Goal: Task Accomplishment & Management: Manage account settings

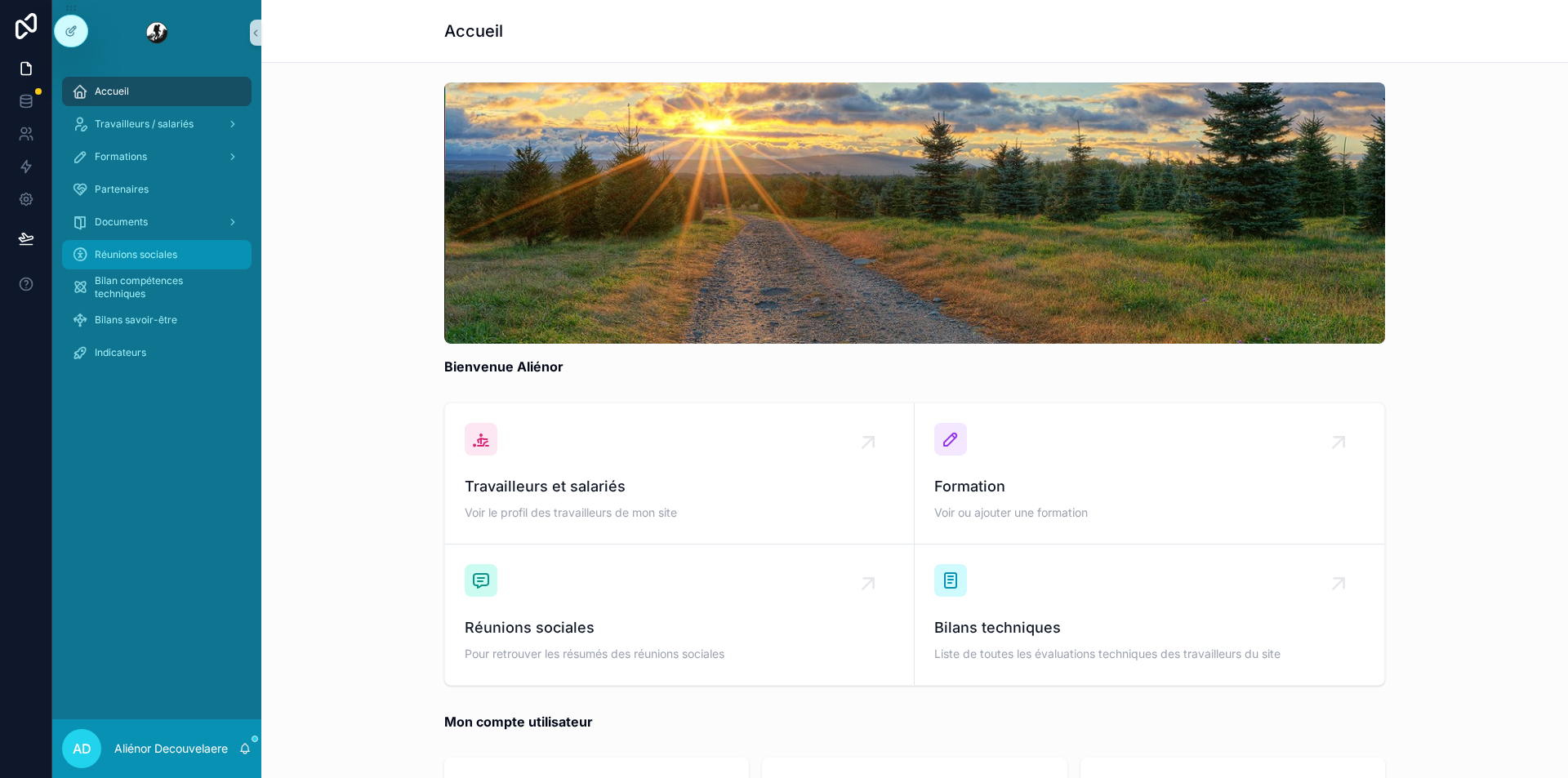
click at [165, 246] on div "Réunions sociales" at bounding box center [156, 255] width 170 height 26
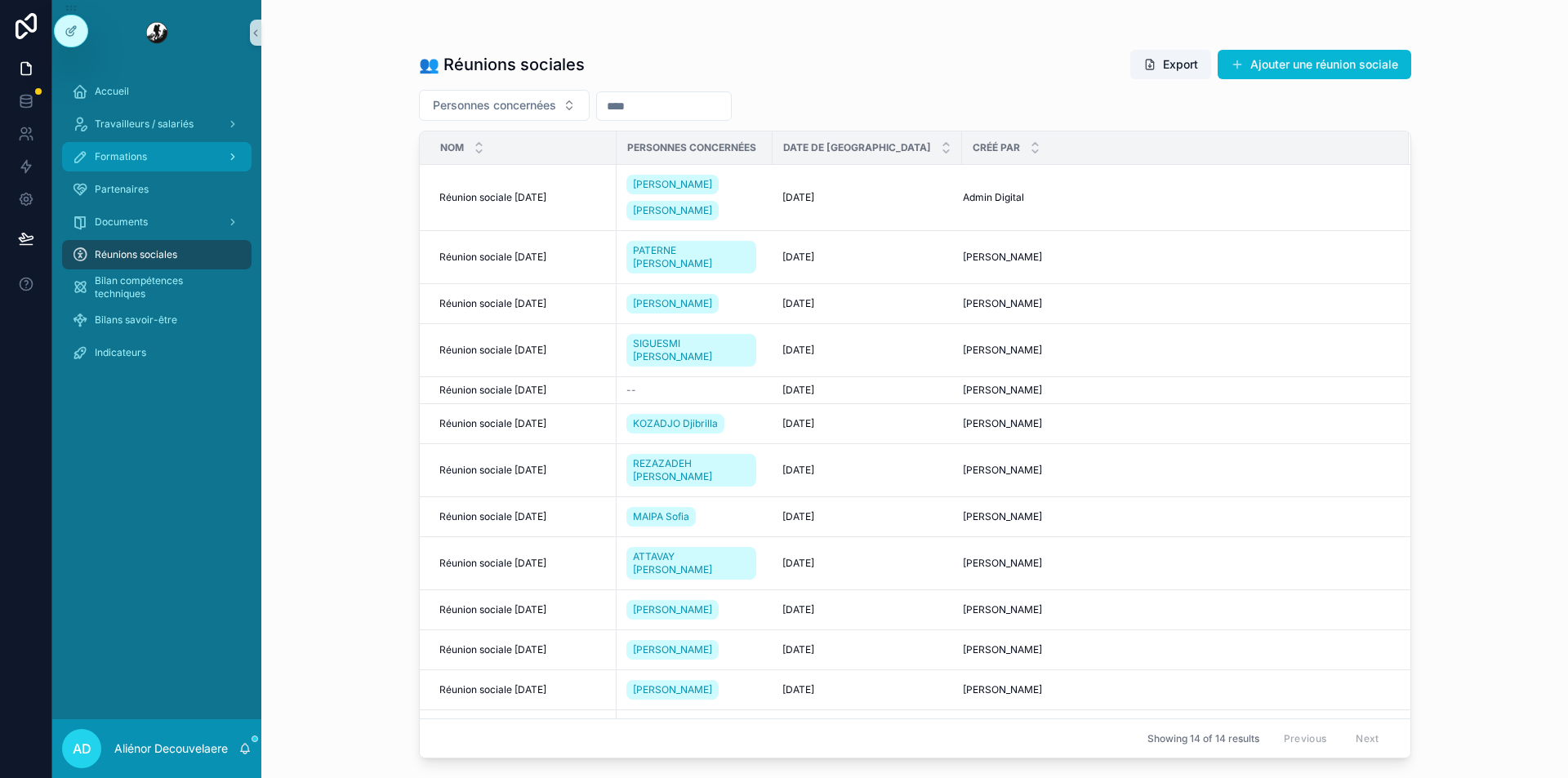
click at [186, 159] on div "Formations" at bounding box center [156, 157] width 170 height 26
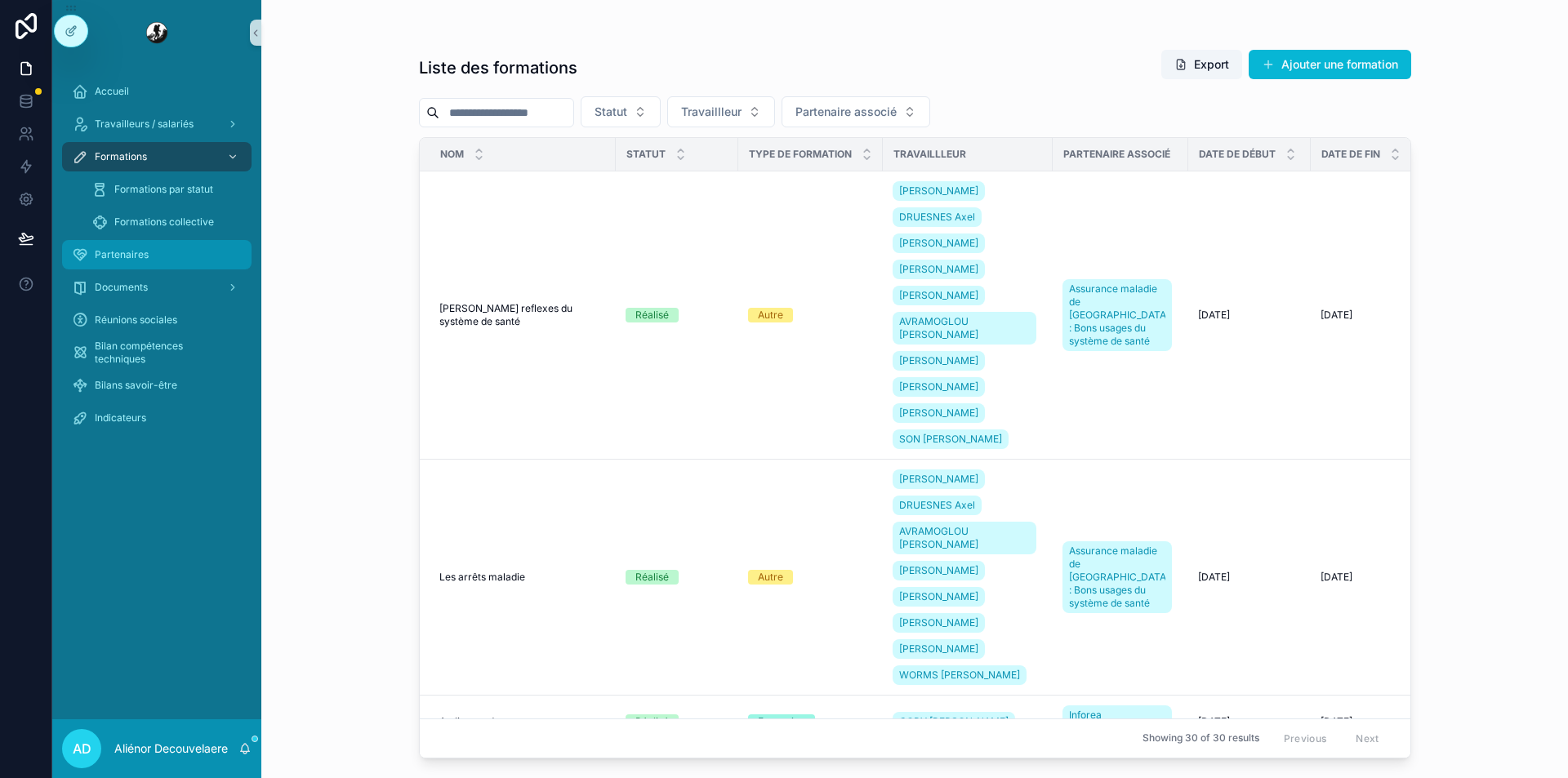
click at [174, 244] on div "Partenaires" at bounding box center [156, 255] width 170 height 26
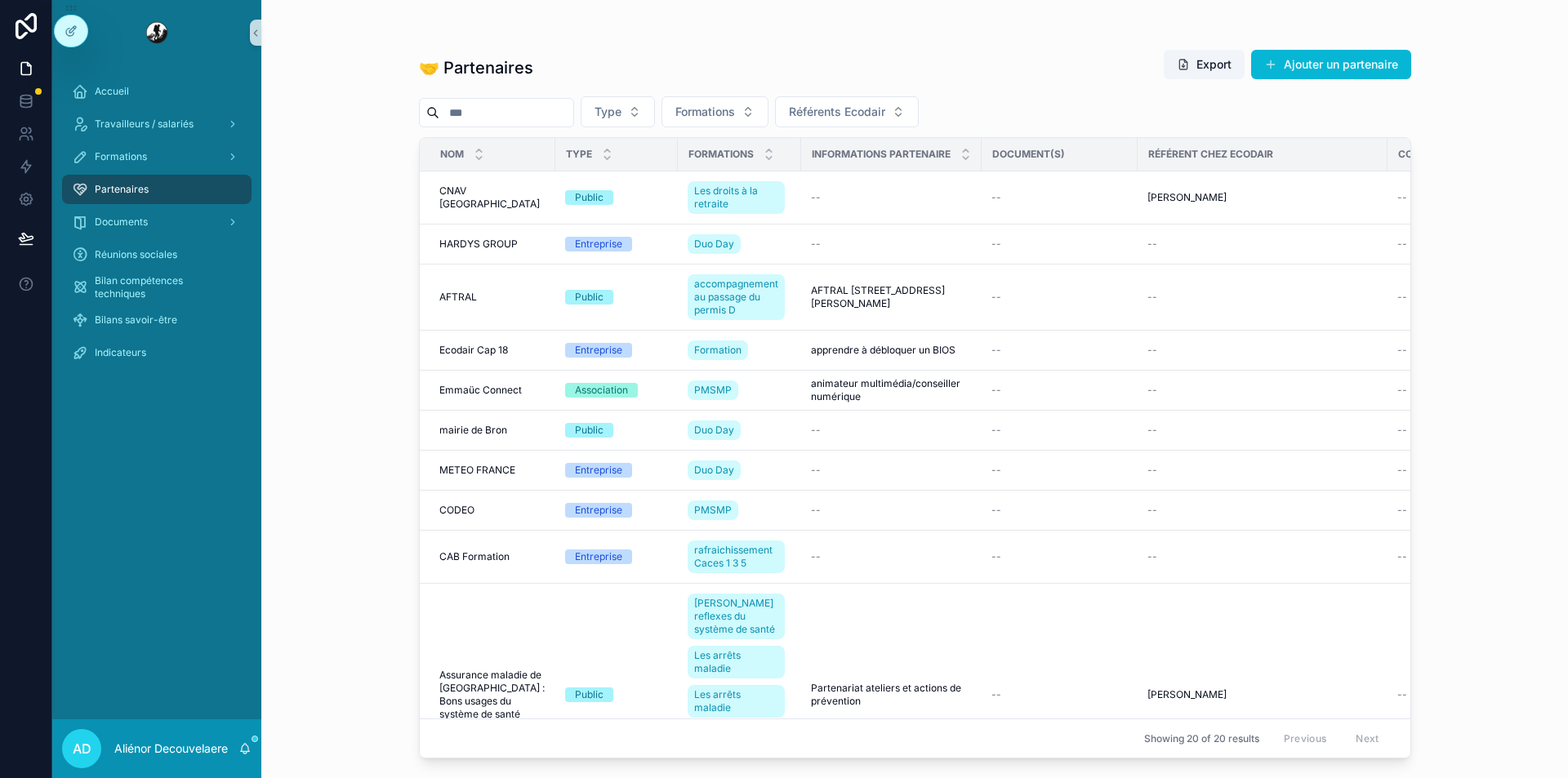
click at [158, 238] on div "Documents" at bounding box center [157, 222] width 209 height 33
click at [156, 221] on div "Documents" at bounding box center [156, 222] width 170 height 26
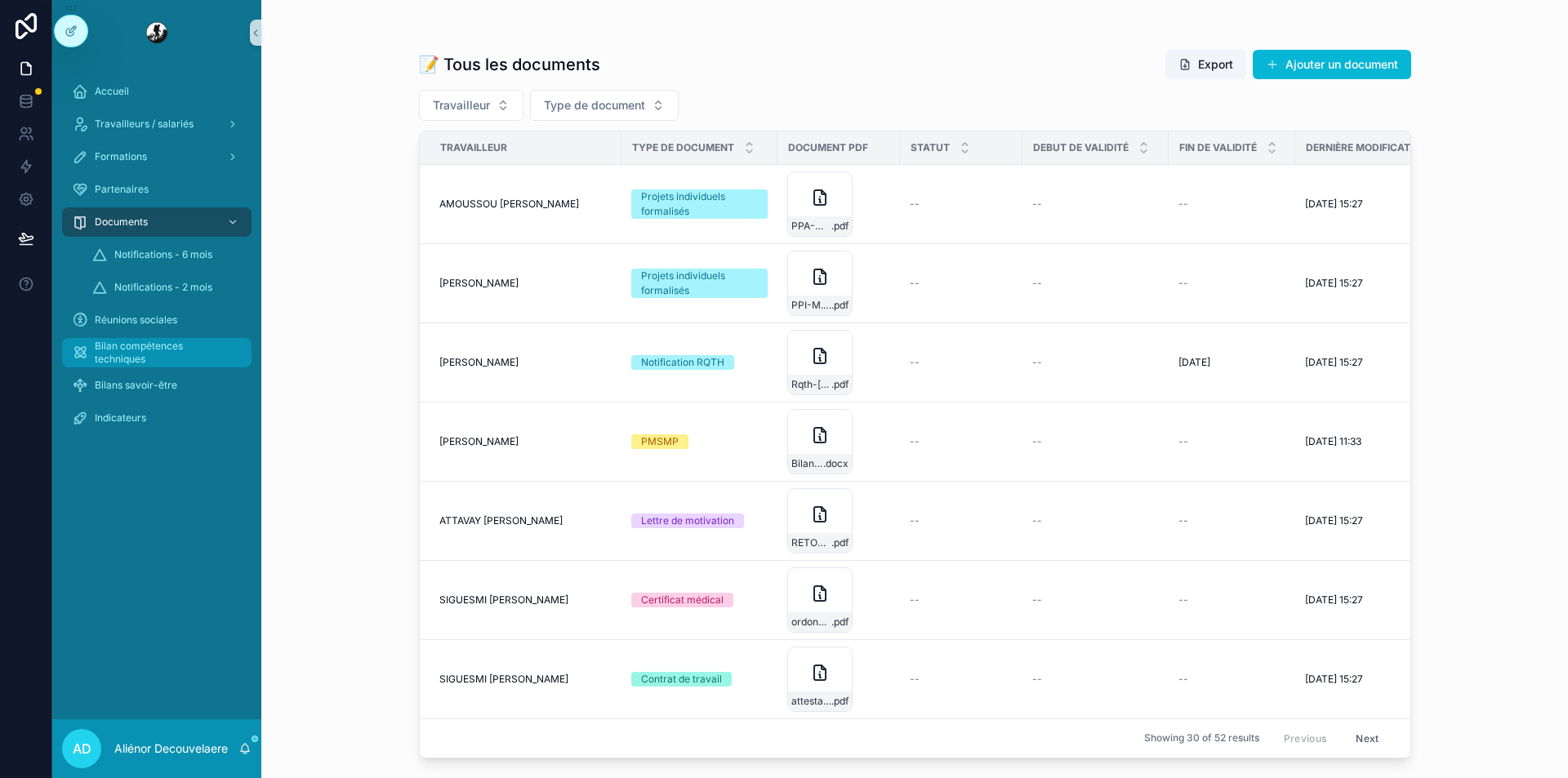
click at [165, 350] on span "Bilan compétences techniques" at bounding box center [165, 352] width 140 height 26
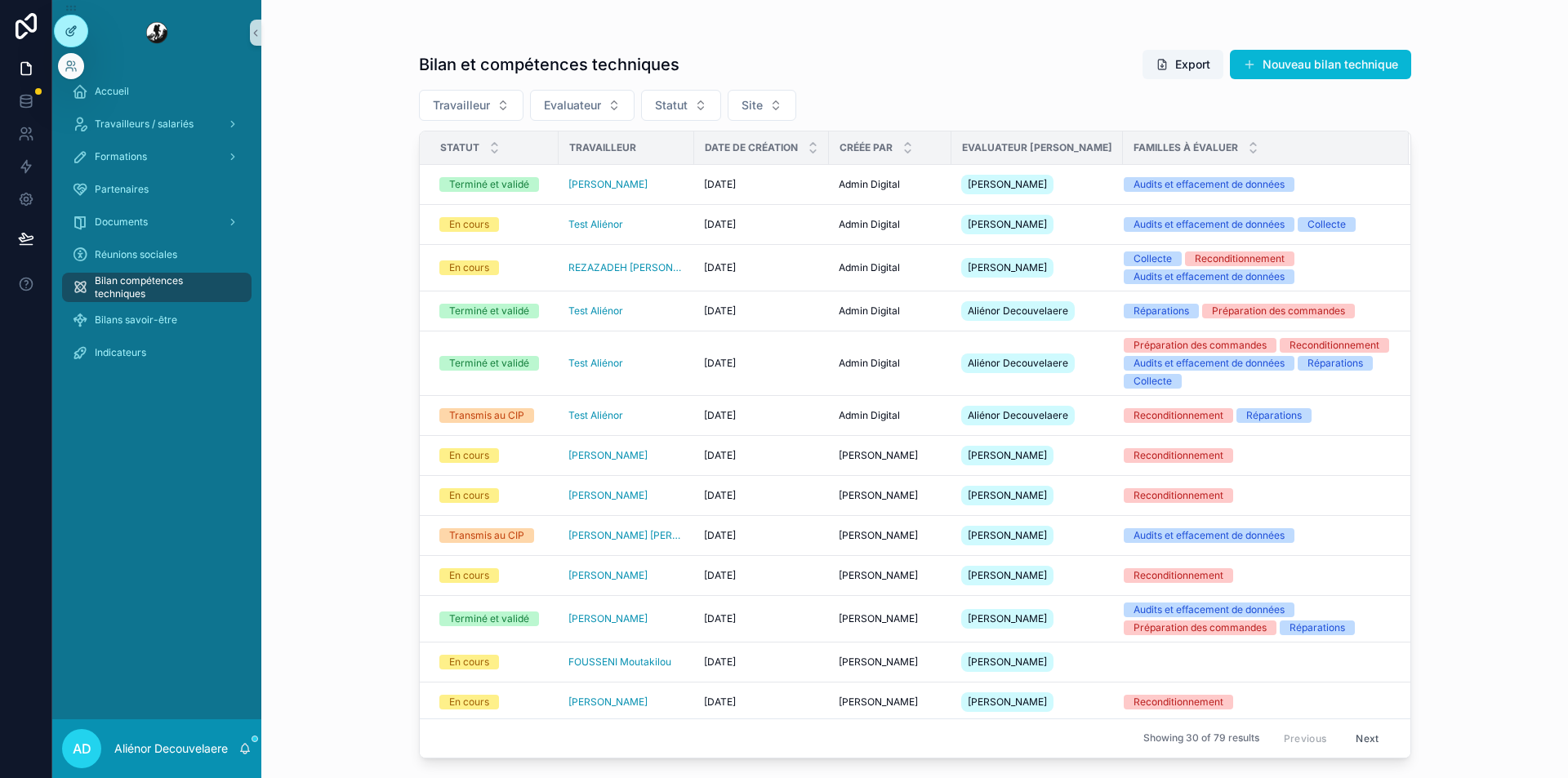
click at [78, 30] on div at bounding box center [72, 31] width 33 height 31
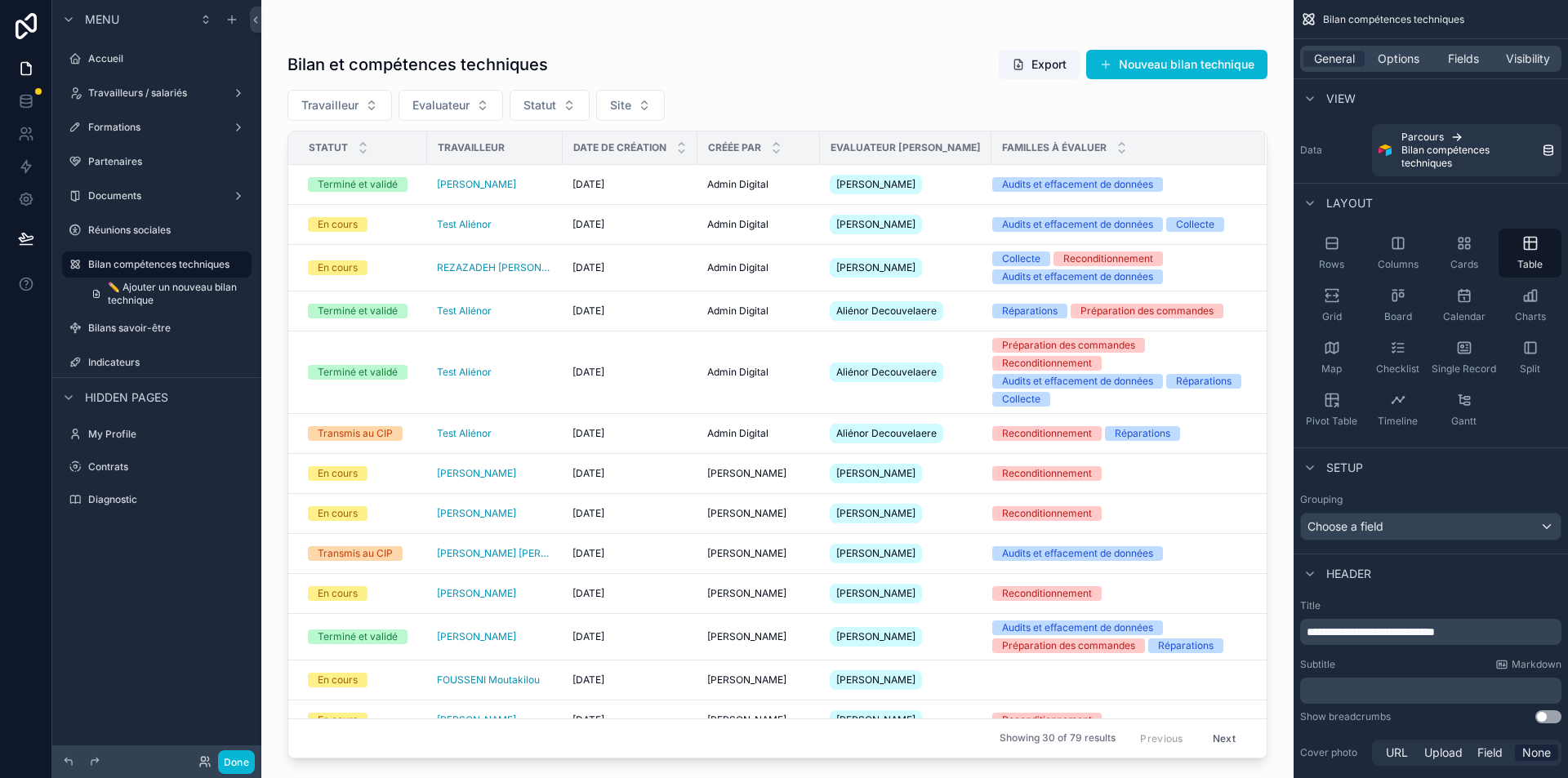
click at [1393, 689] on p "﻿" at bounding box center [1433, 690] width 252 height 16
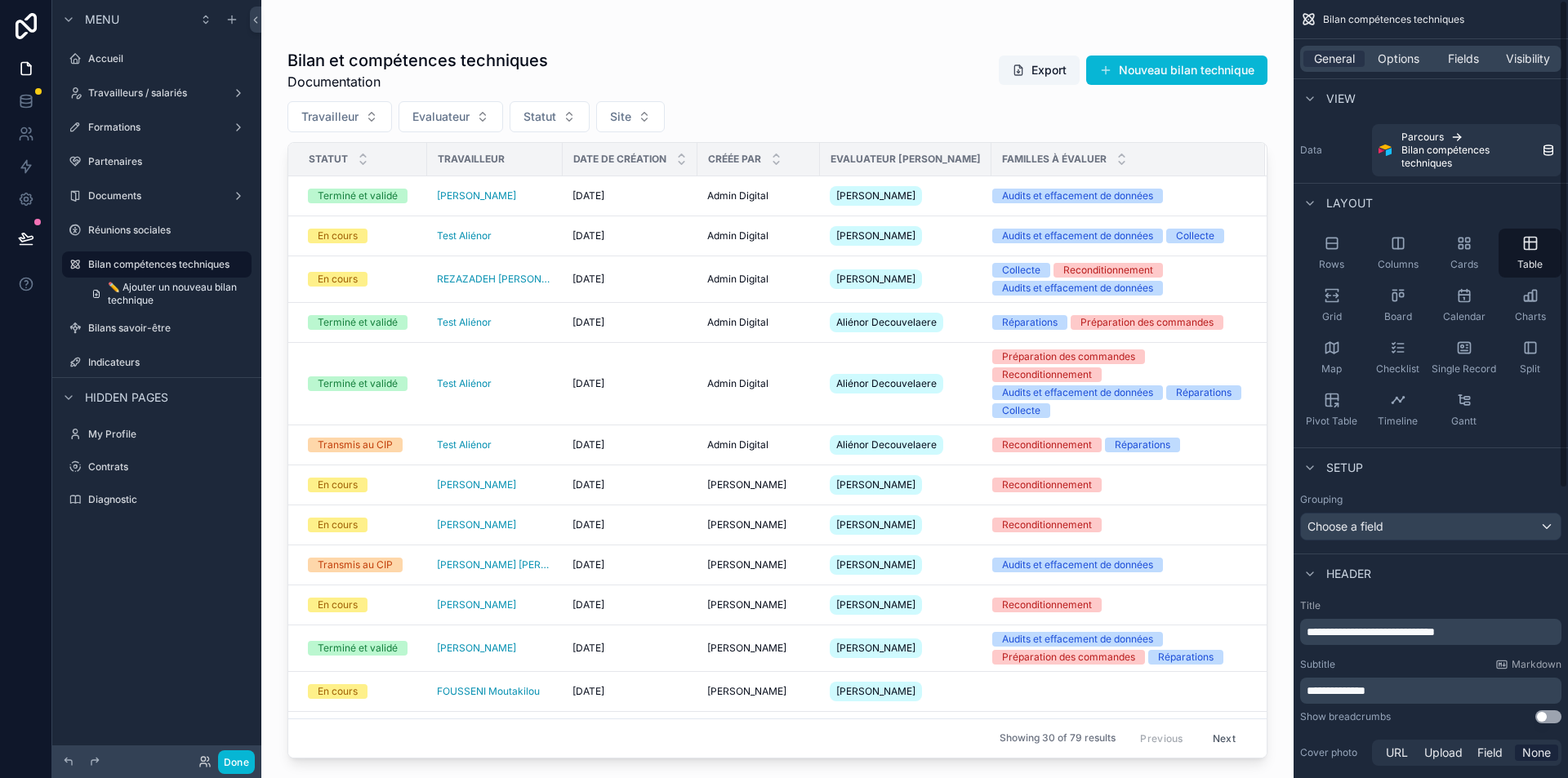
click at [1320, 691] on span "**********" at bounding box center [1336, 690] width 59 height 11
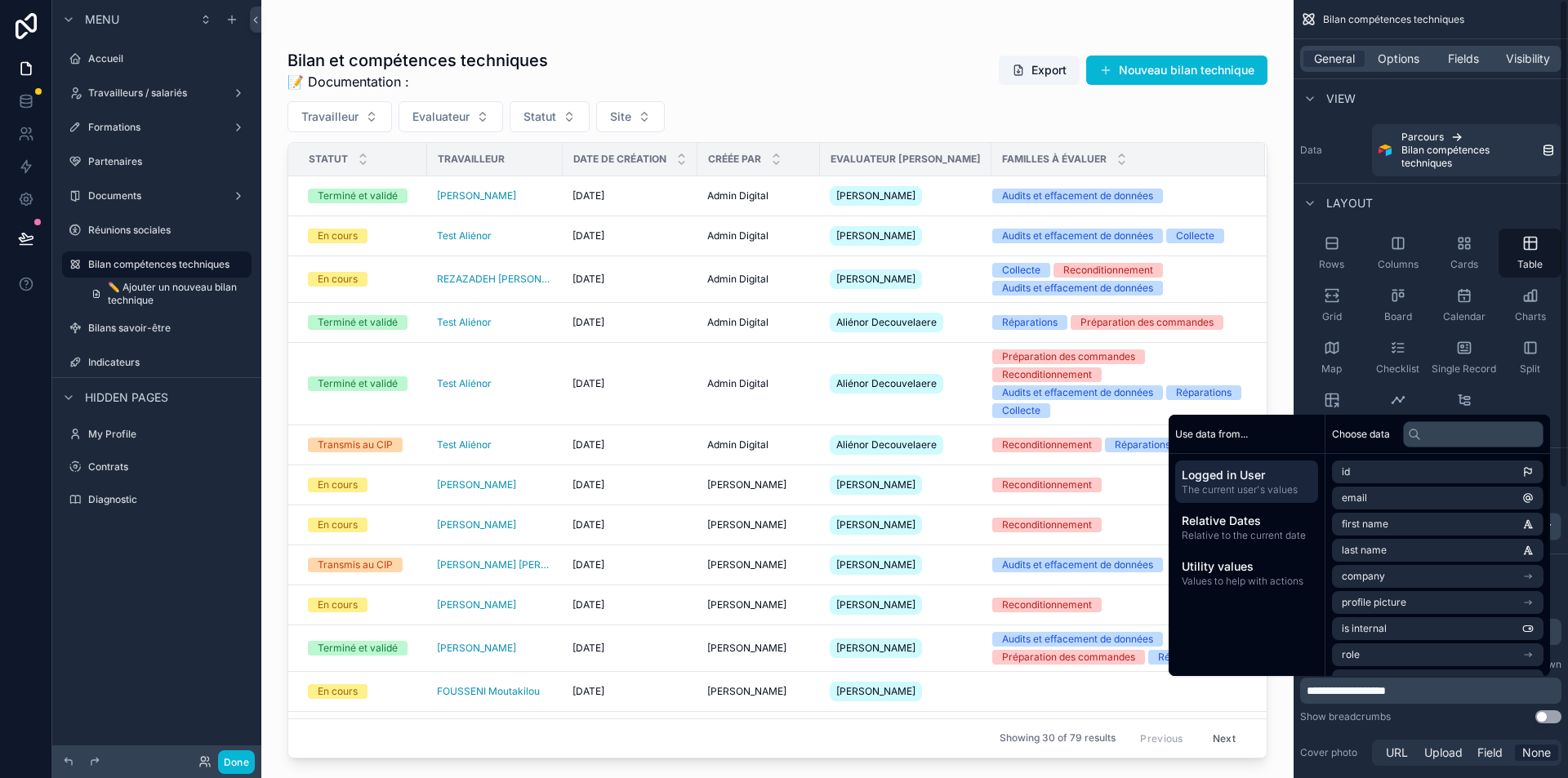
click at [1437, 688] on p "**********" at bounding box center [1433, 690] width 252 height 16
click at [1373, 691] on span "**********" at bounding box center [1341, 690] width 67 height 11
click at [1531, 693] on p "**********" at bounding box center [1433, 690] width 252 height 16
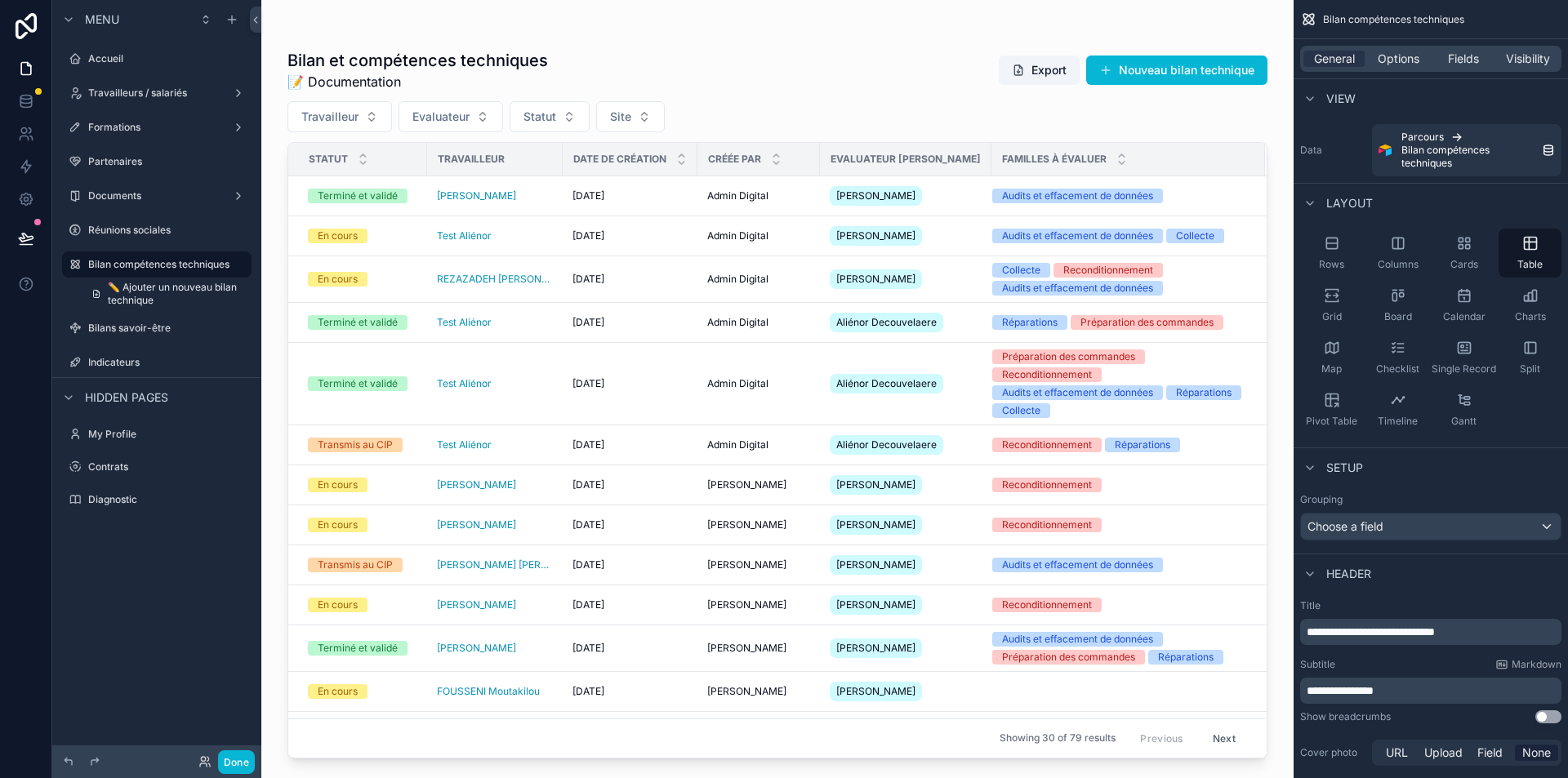
click at [1484, 720] on div "Show breadcrumbs Use setting" at bounding box center [1430, 717] width 261 height 13
click at [1482, 58] on div "Fields" at bounding box center [1463, 59] width 61 height 16
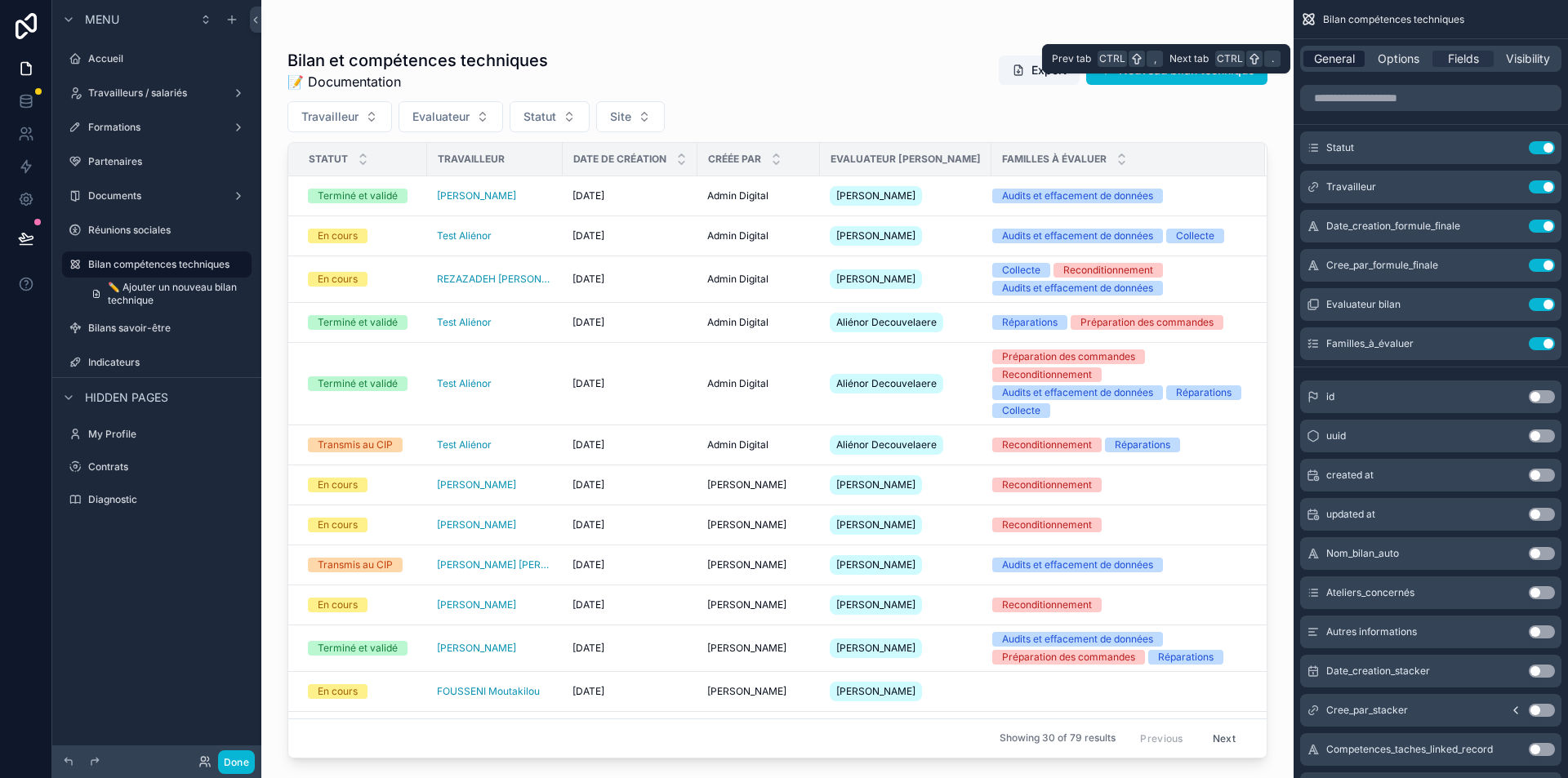
click at [1340, 55] on span "General" at bounding box center [1334, 59] width 40 height 16
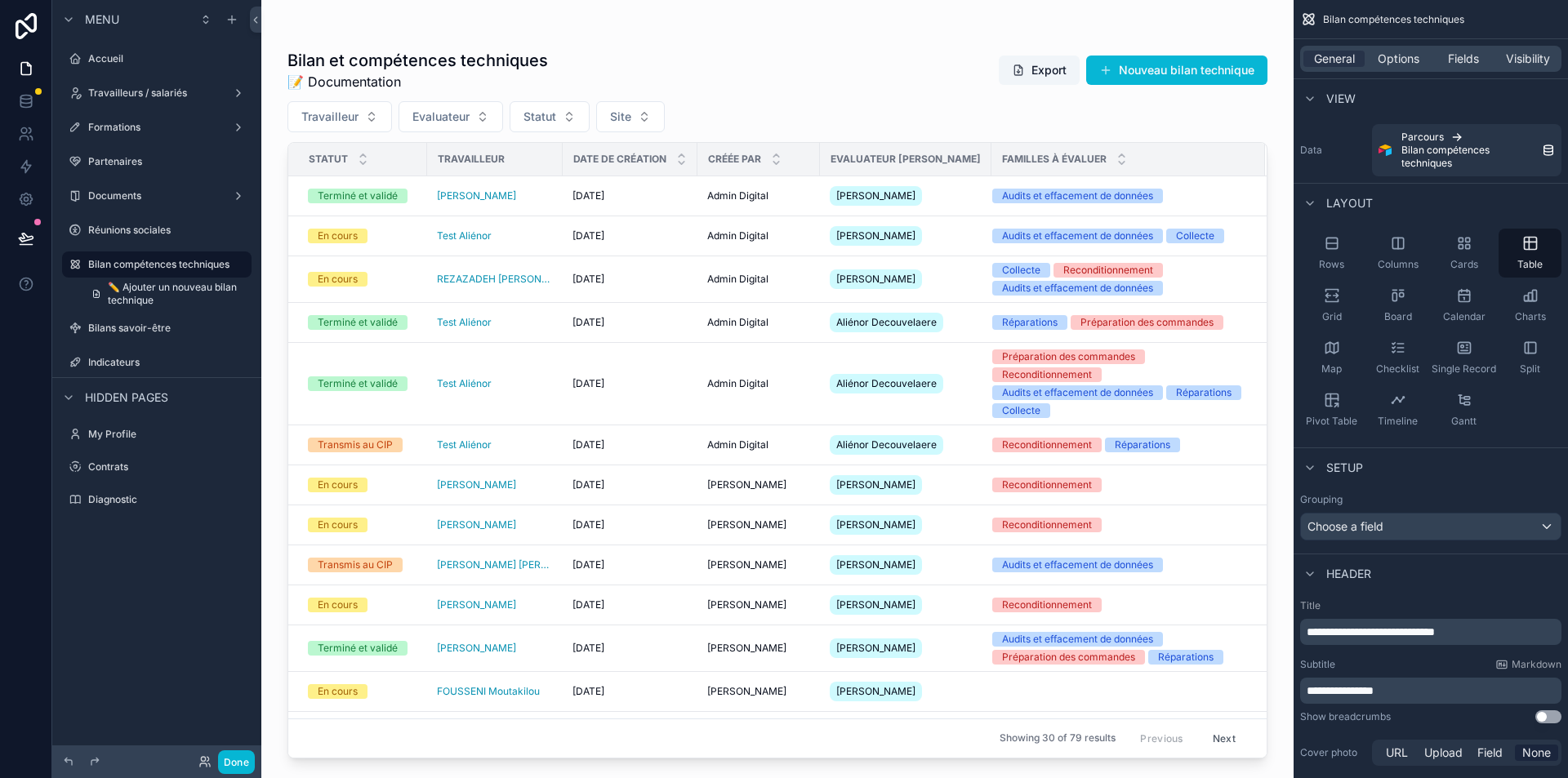
click at [1465, 688] on p "**********" at bounding box center [1433, 690] width 252 height 16
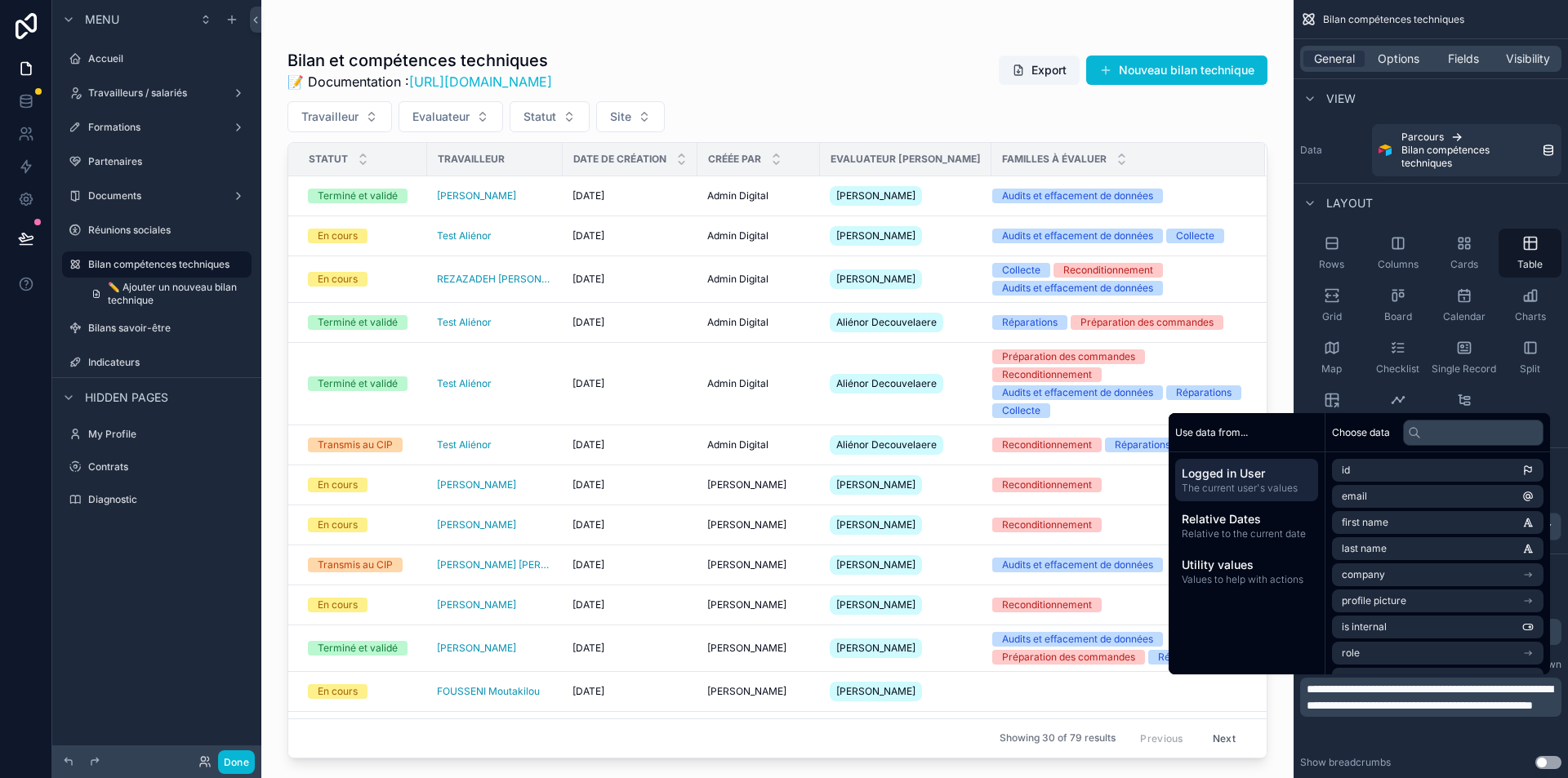
click at [1459, 762] on div "Show breadcrumbs Use setting" at bounding box center [1430, 762] width 261 height 13
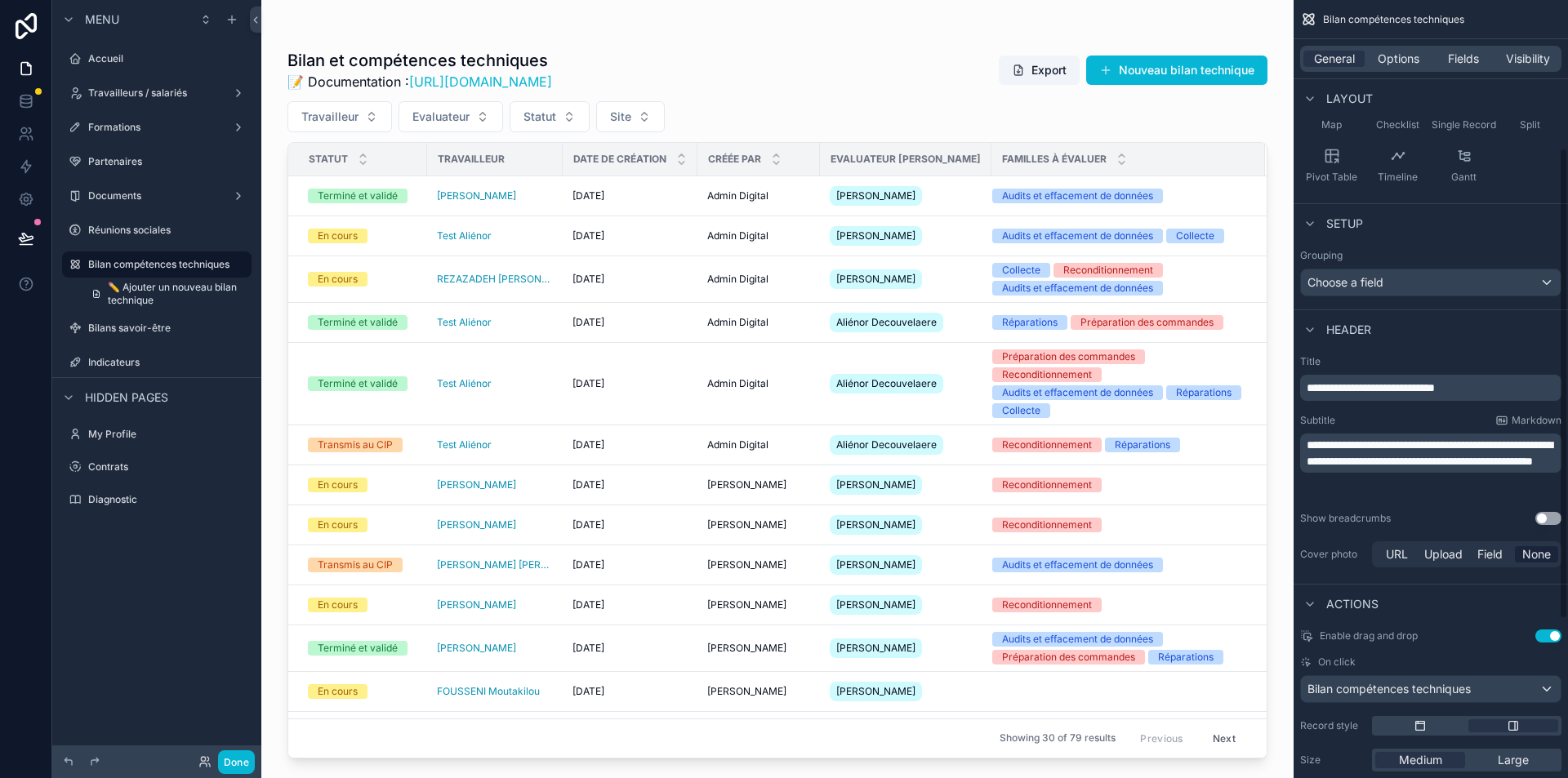
scroll to position [245, 0]
click at [1411, 552] on div "URL" at bounding box center [1397, 553] width 43 height 16
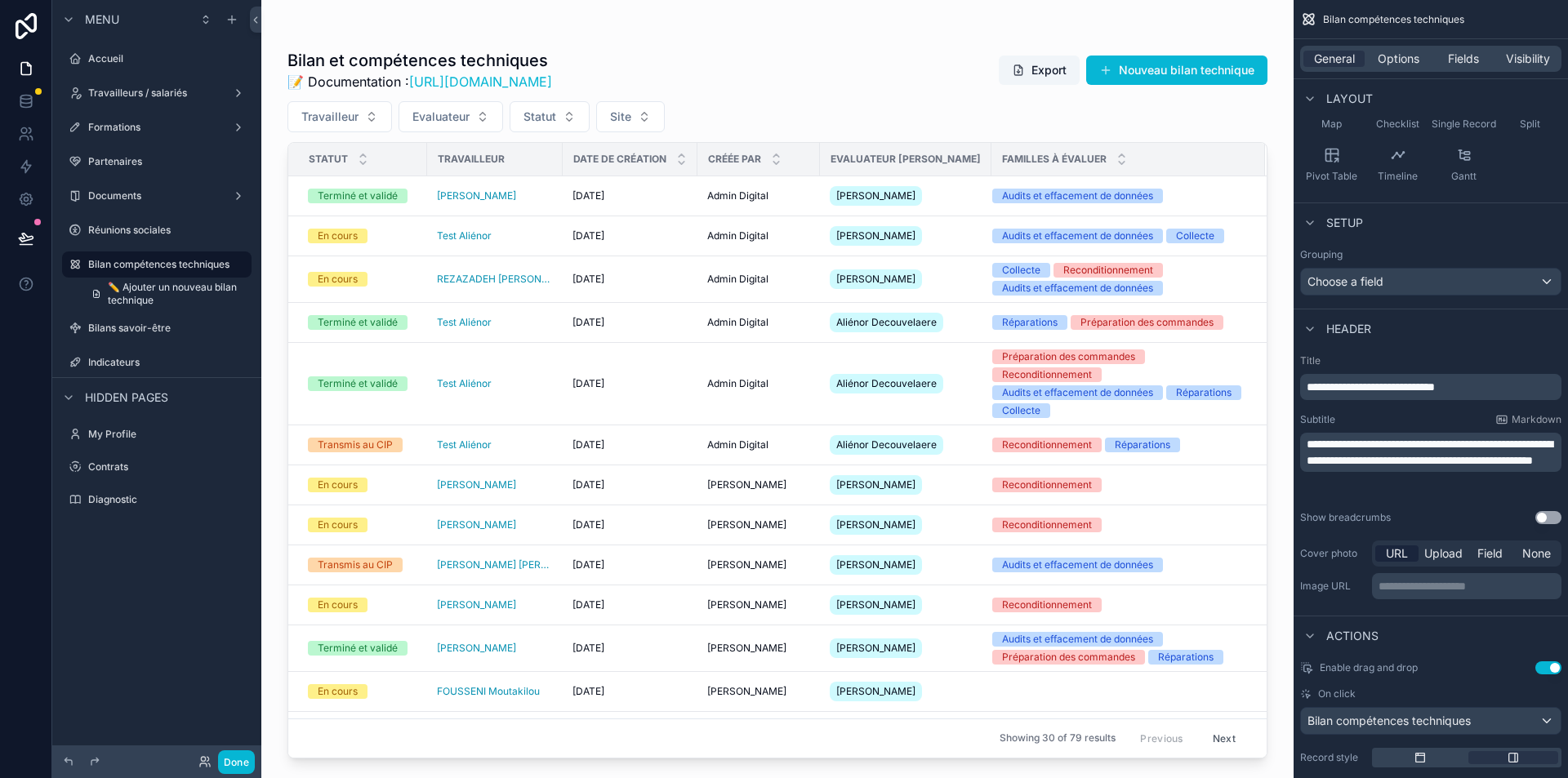
click at [1397, 582] on p "**********" at bounding box center [1468, 586] width 180 height 16
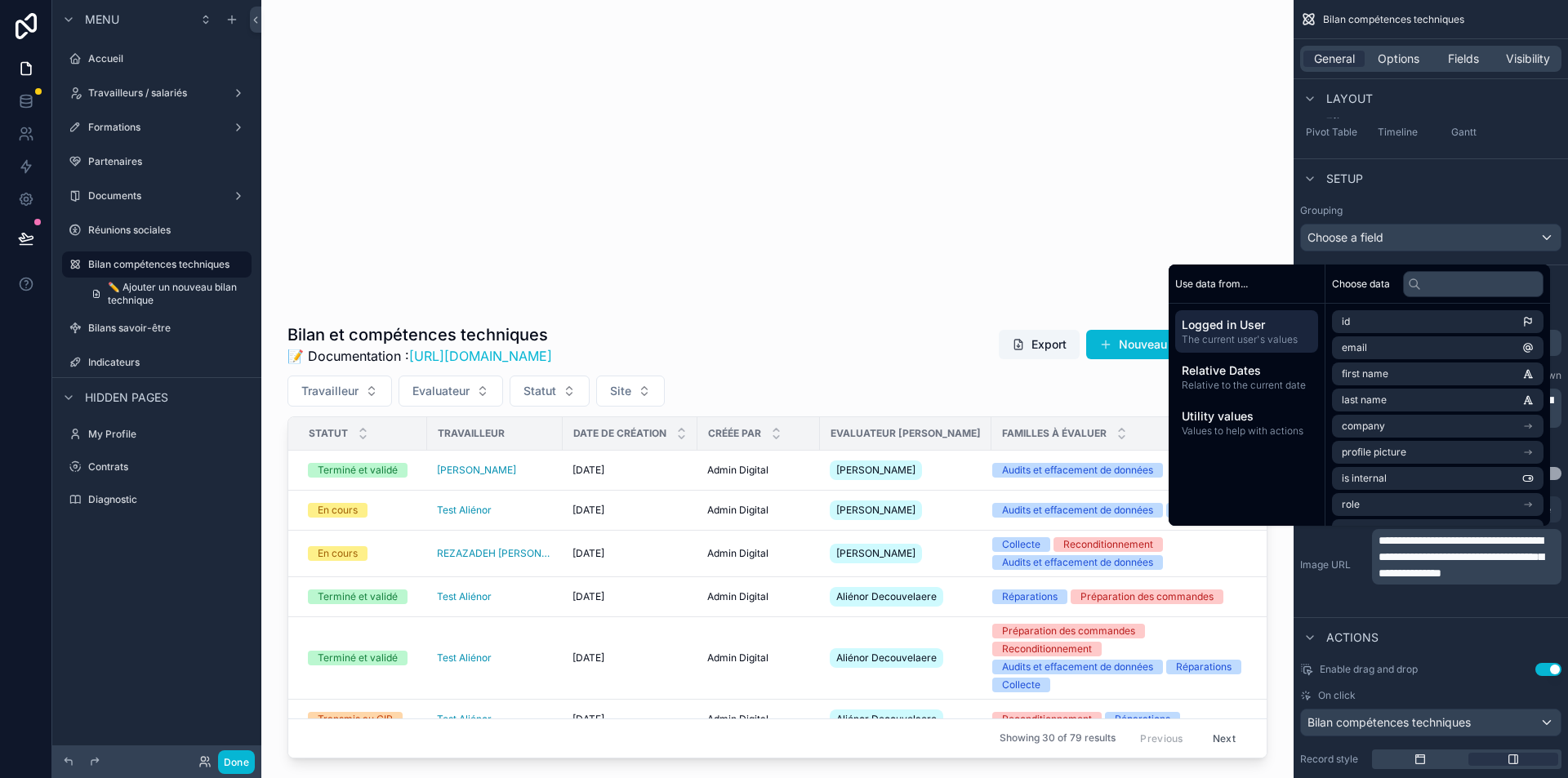
scroll to position [290, 0]
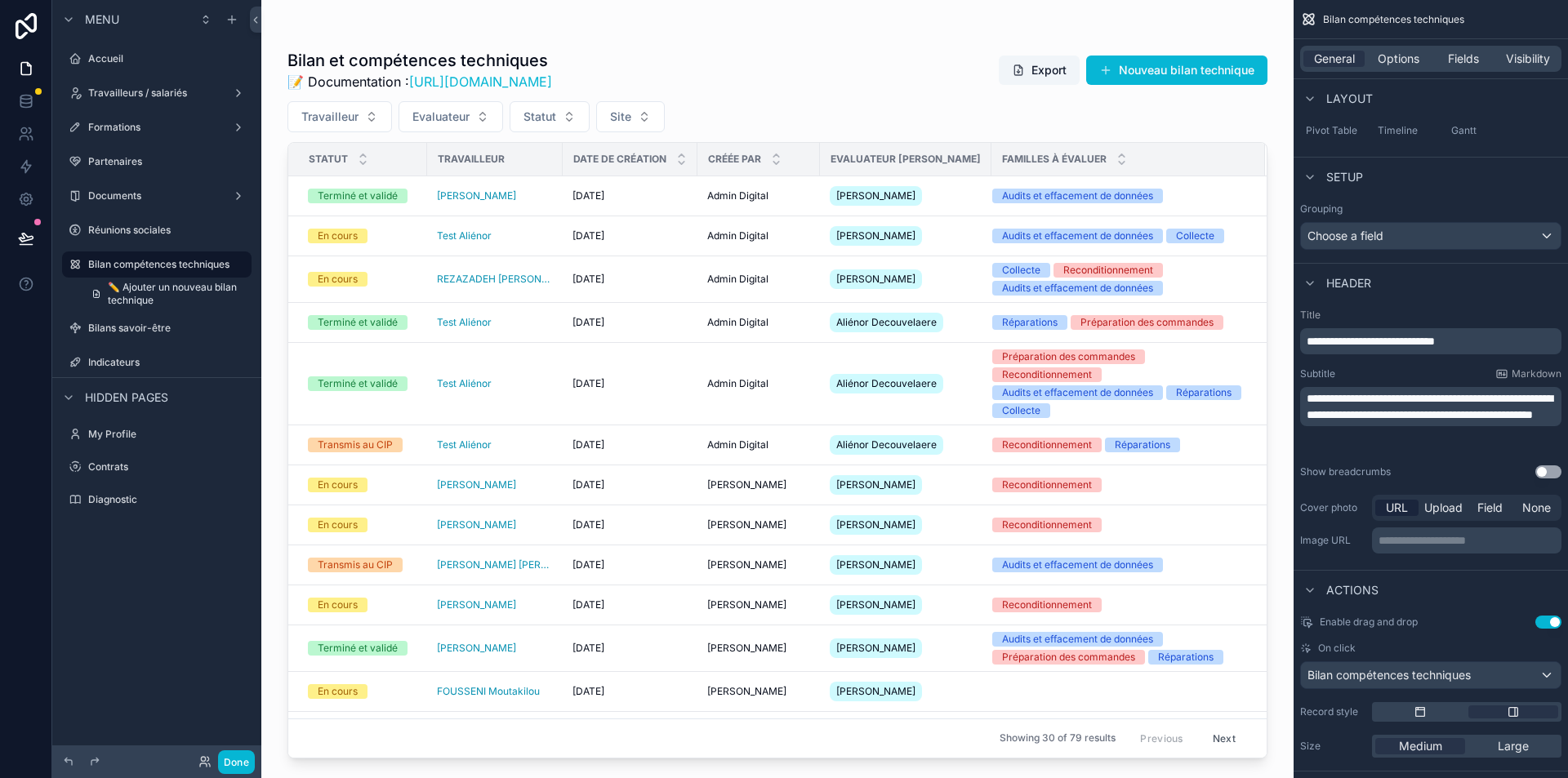
drag, startPoint x: 1485, startPoint y: 571, endPoint x: 1514, endPoint y: 569, distance: 29.1
click at [1514, 569] on div "**********" at bounding box center [1431, 356] width 275 height 1292
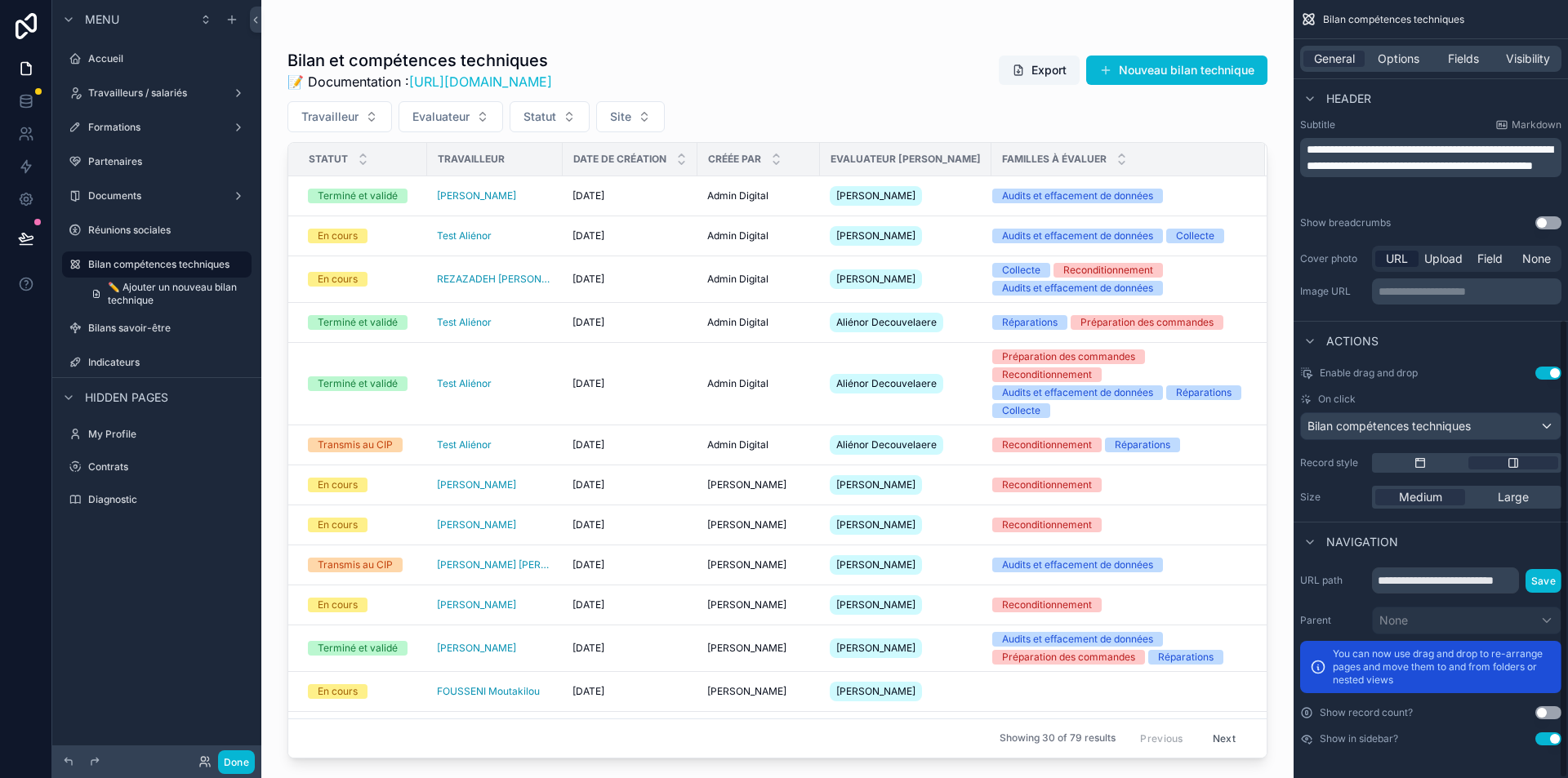
scroll to position [158, 0]
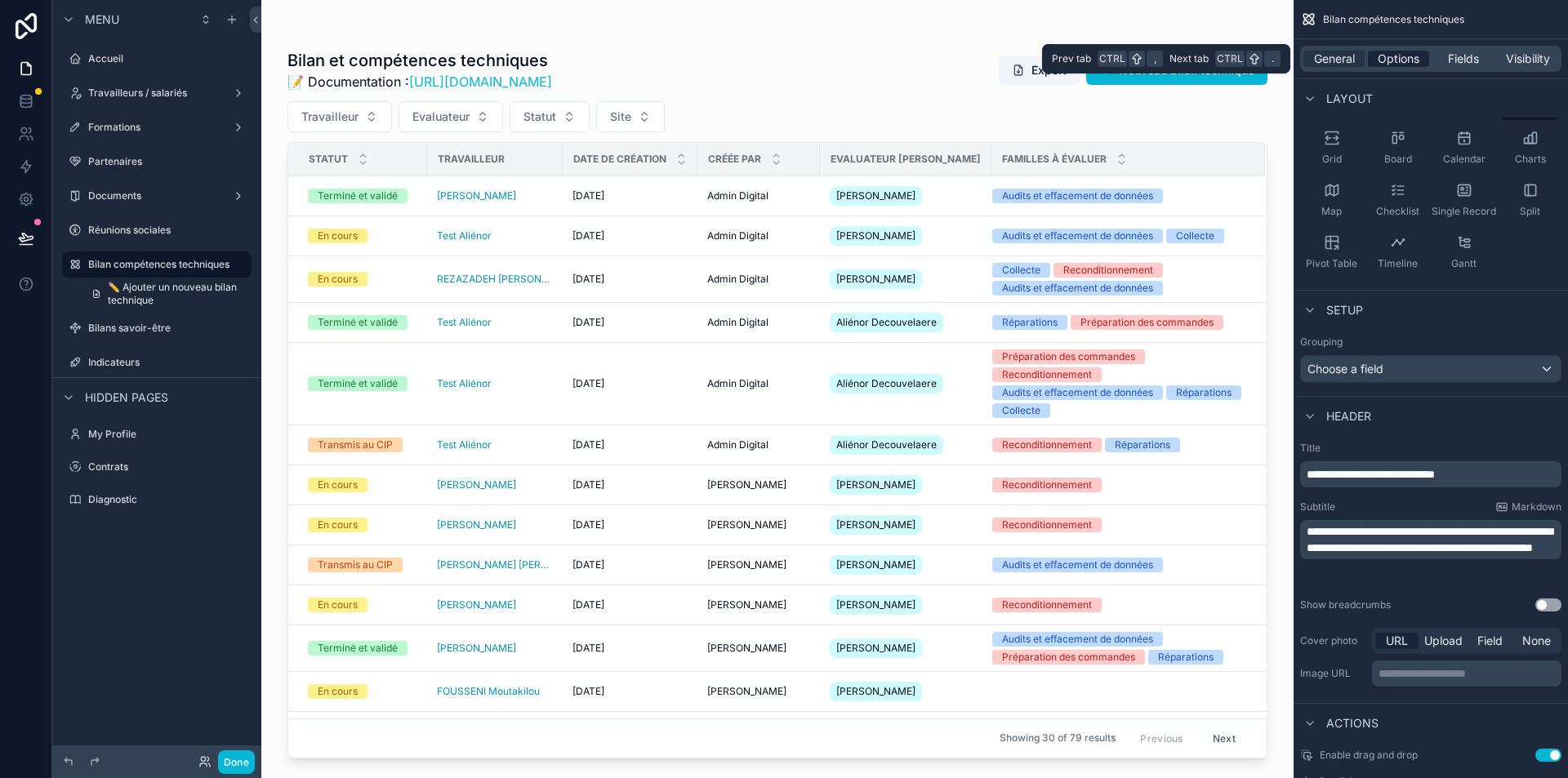
click at [1401, 52] on span "Options" at bounding box center [1398, 59] width 41 height 16
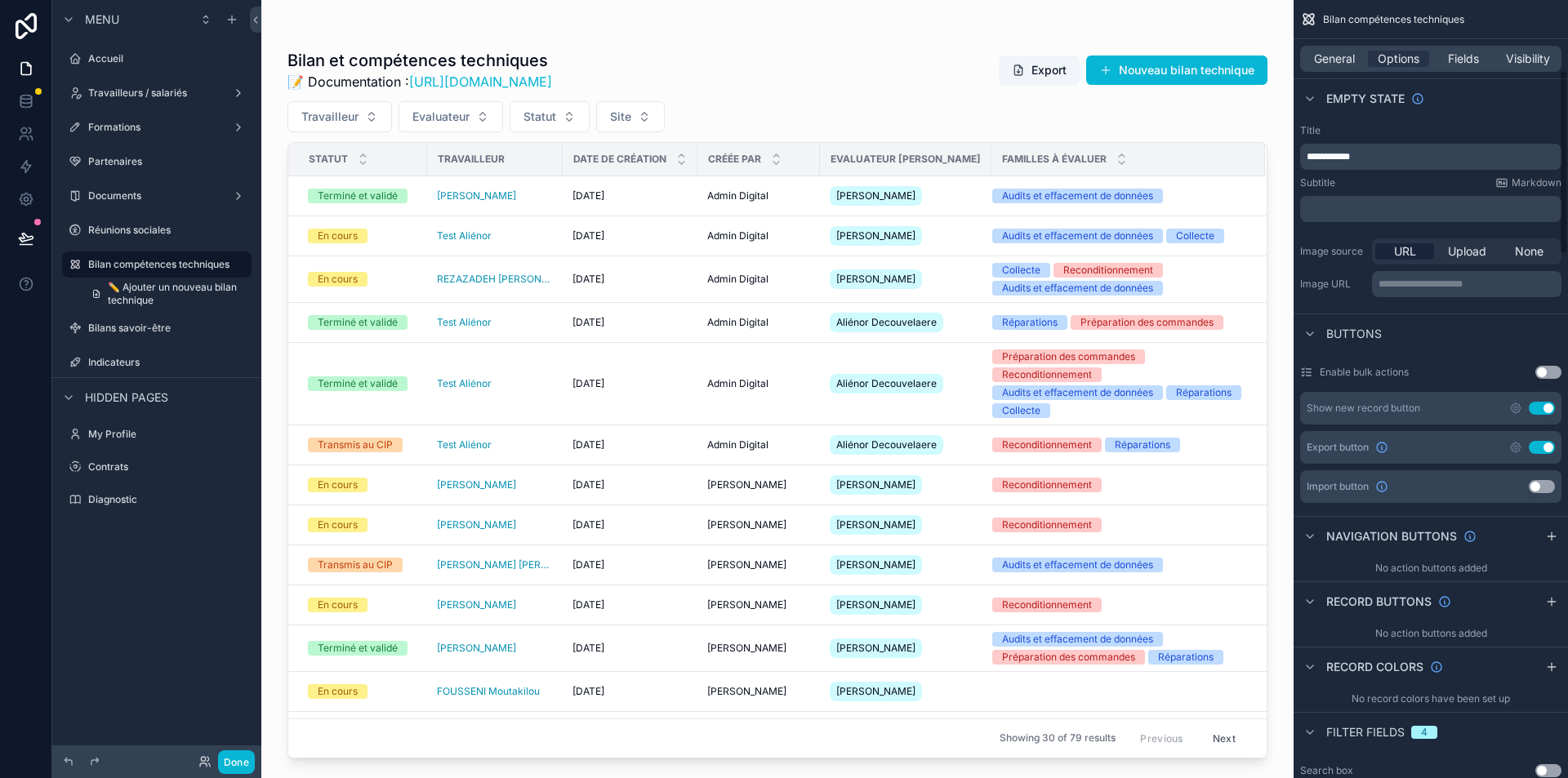
scroll to position [291, 0]
click at [1549, 533] on icon "scrollable content" at bounding box center [1551, 535] width 13 height 13
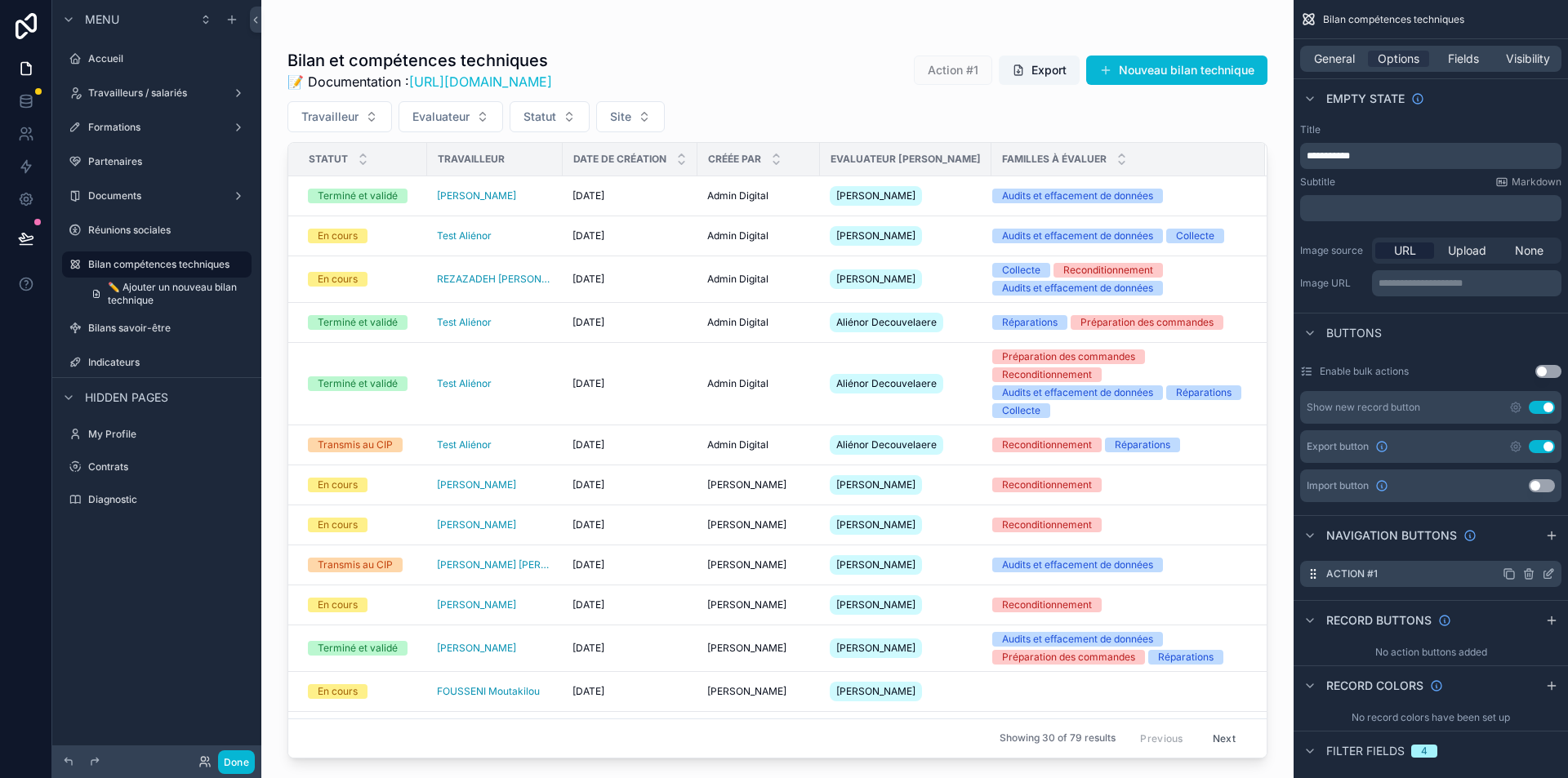
click at [1547, 573] on icon "scrollable content" at bounding box center [1548, 574] width 13 height 13
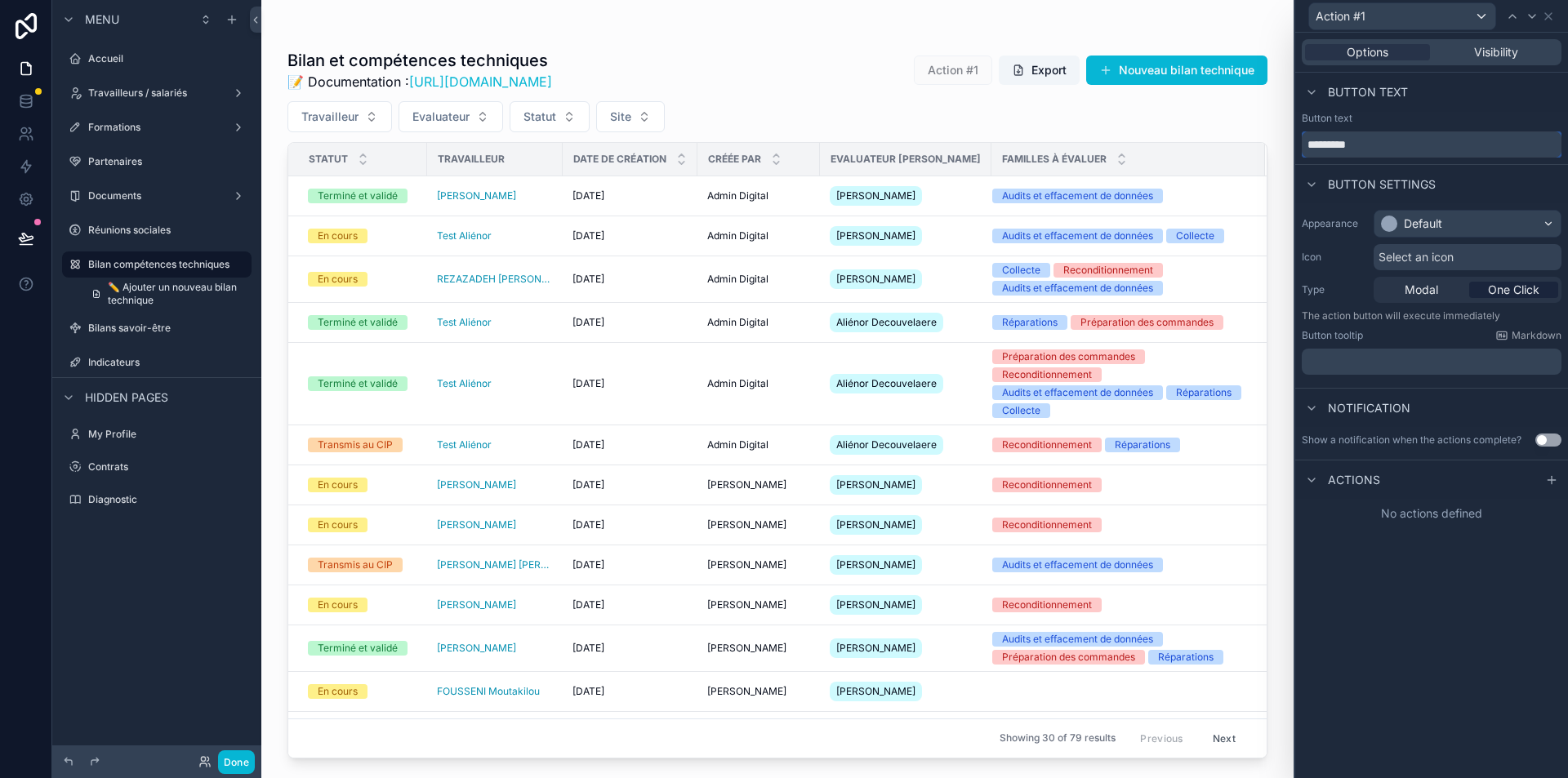
click at [1345, 146] on input "*********" at bounding box center [1431, 145] width 259 height 26
type input "**********"
click at [1448, 359] on p "﻿" at bounding box center [1434, 361] width 250 height 16
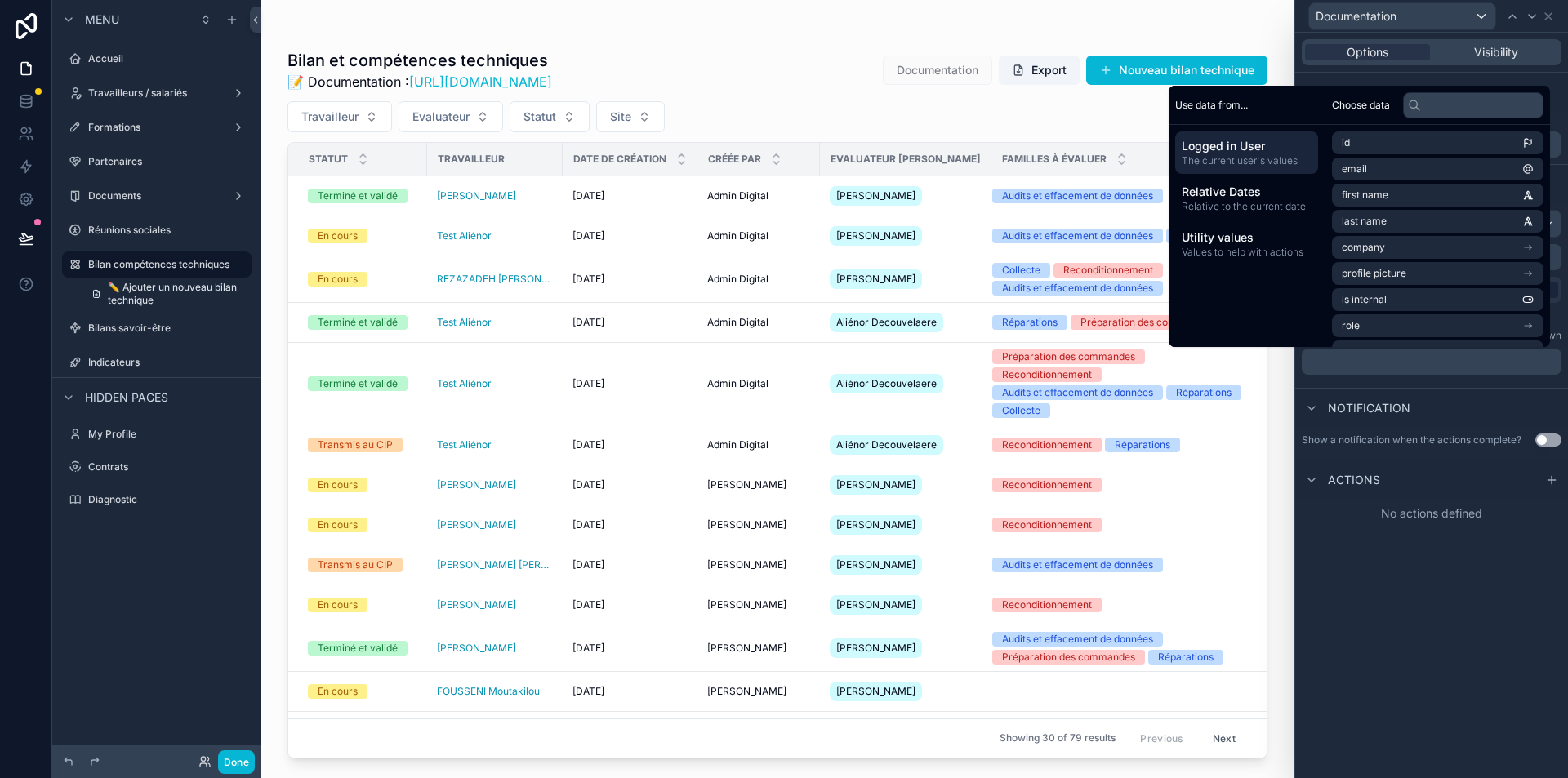
click at [1465, 420] on div "Notification" at bounding box center [1431, 408] width 273 height 40
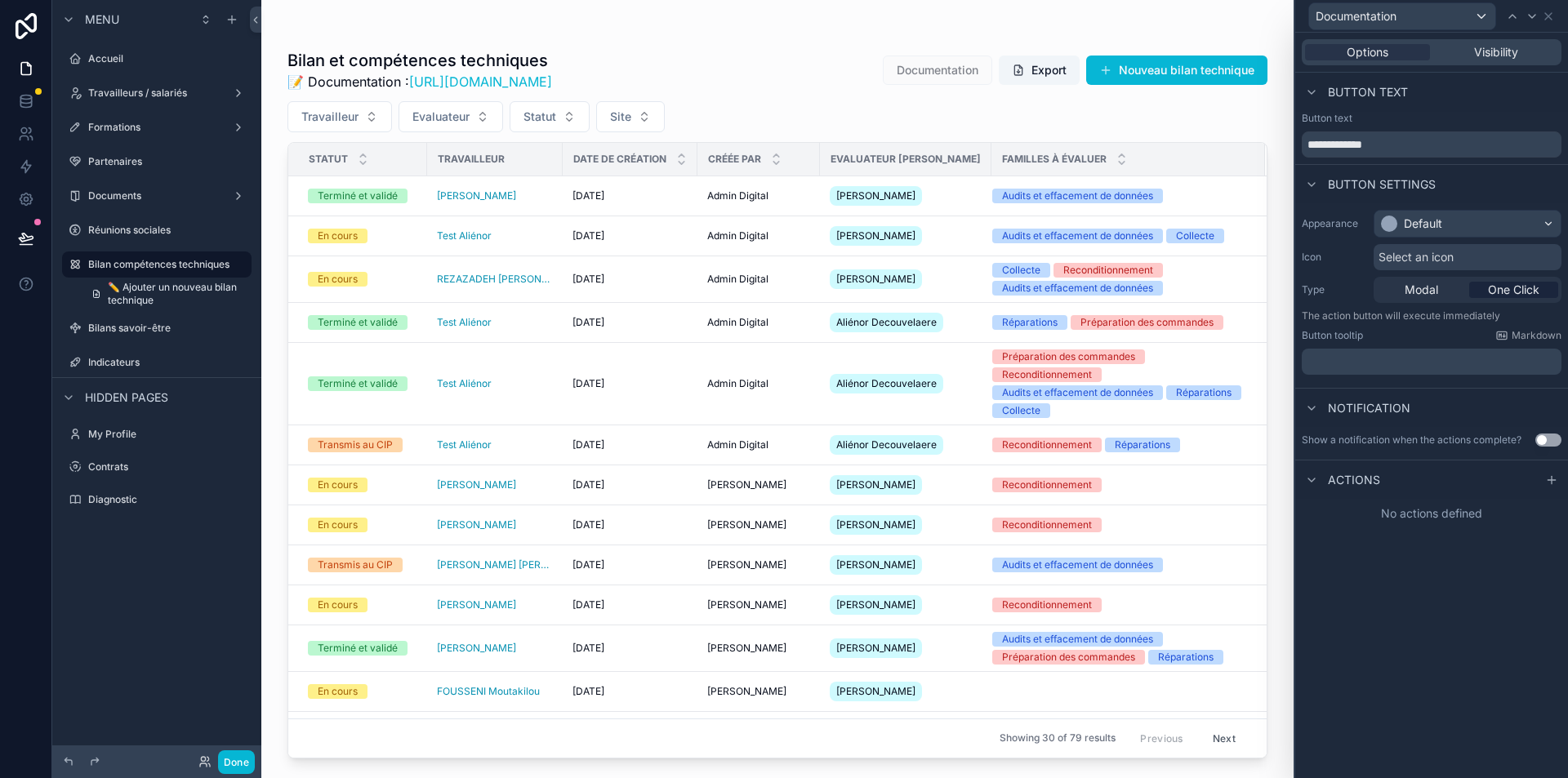
click at [1551, 440] on button "Use setting" at bounding box center [1548, 439] width 26 height 13
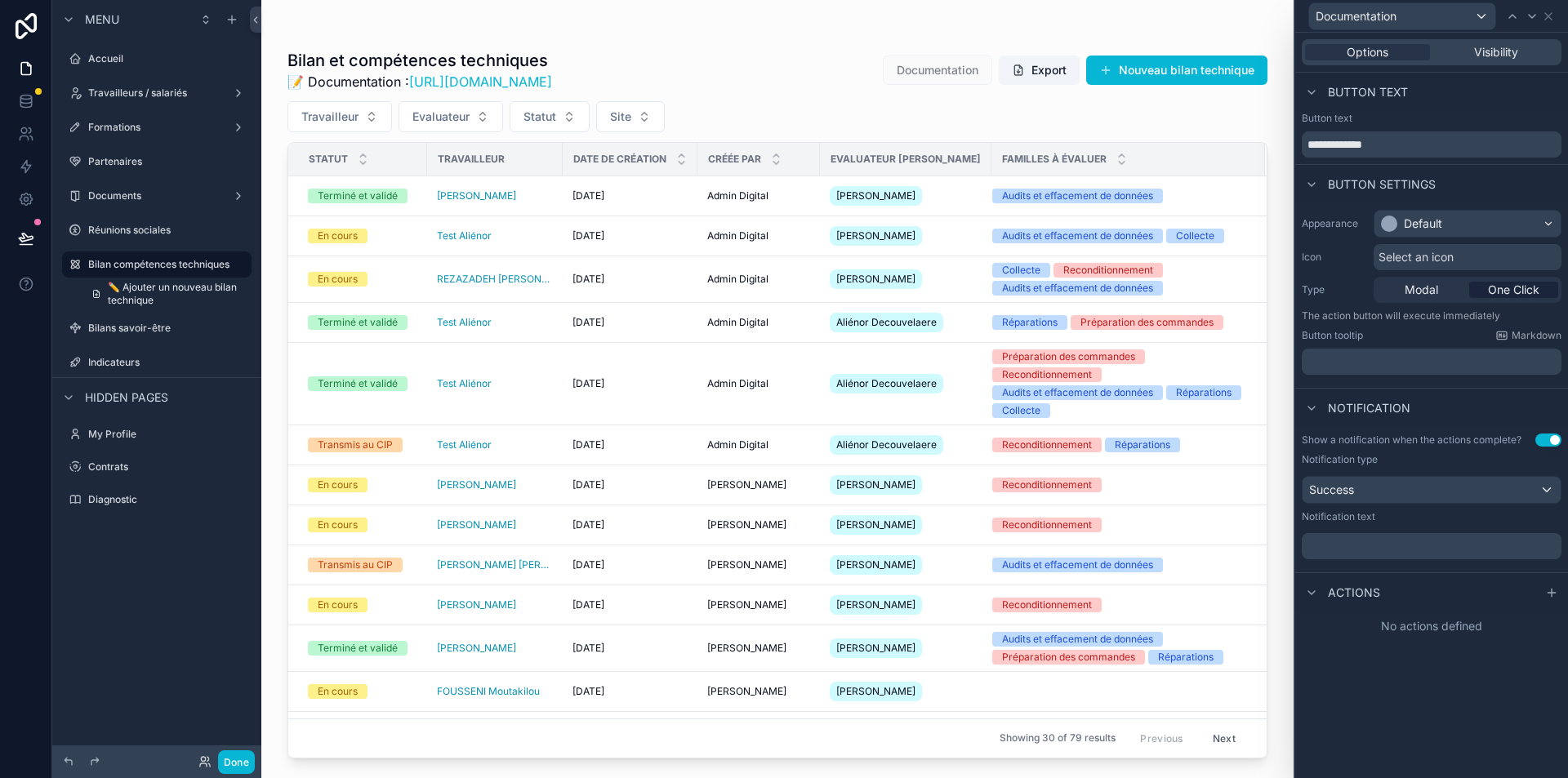
click at [1548, 443] on button "Use setting" at bounding box center [1548, 439] width 26 height 13
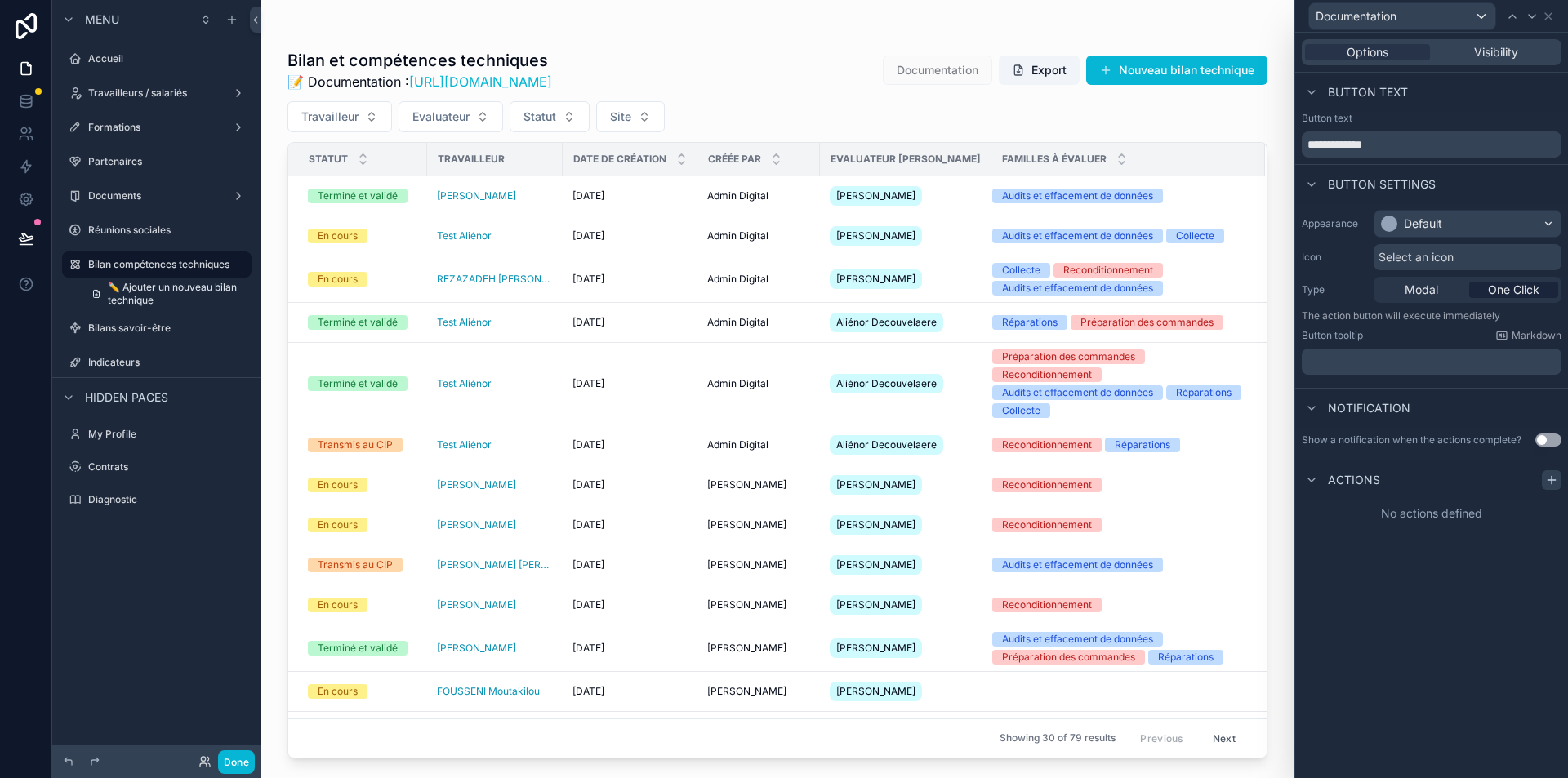
click at [1544, 482] on div at bounding box center [1552, 480] width 20 height 20
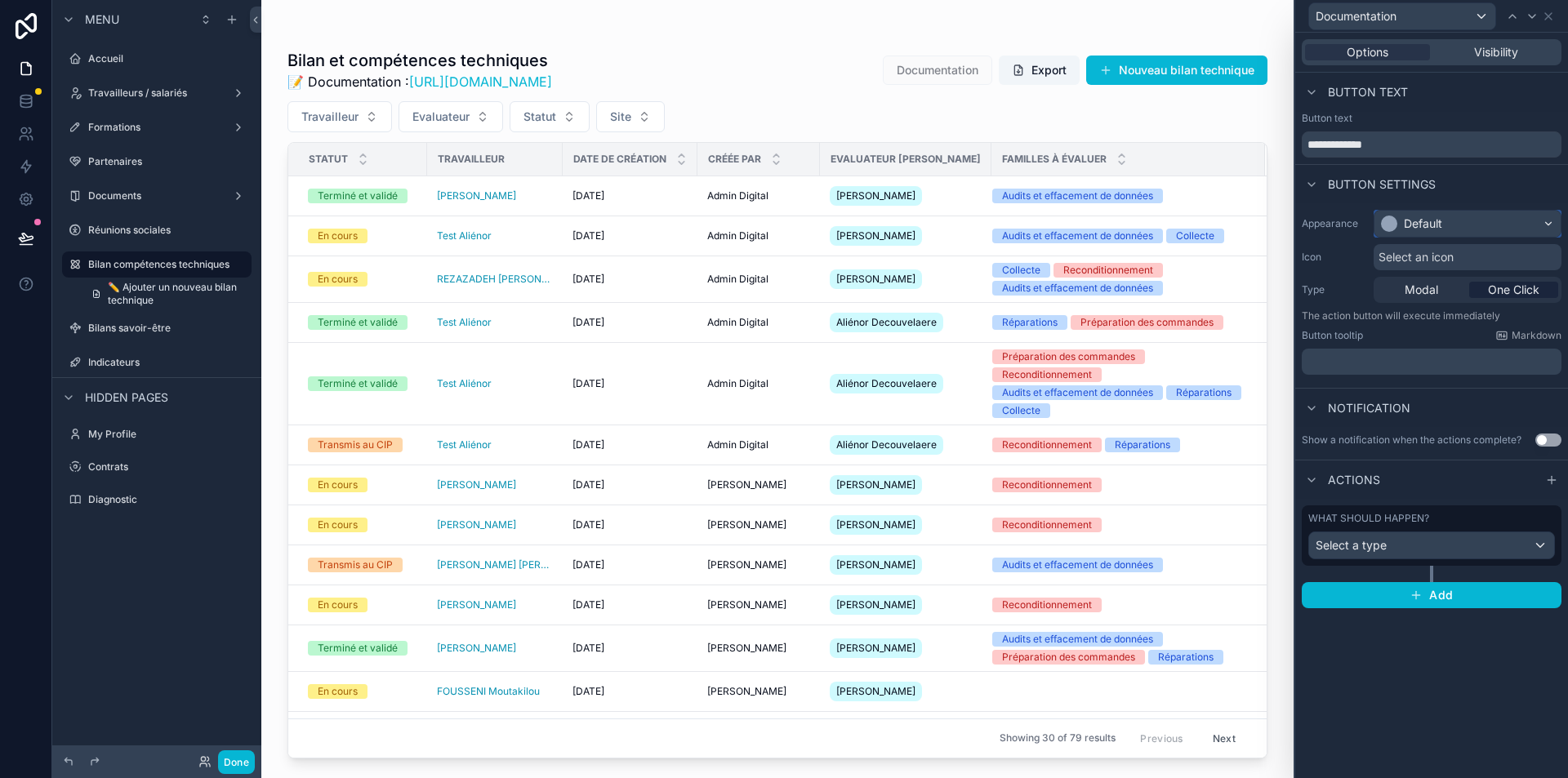
click at [1451, 218] on div "Default" at bounding box center [1467, 224] width 186 height 26
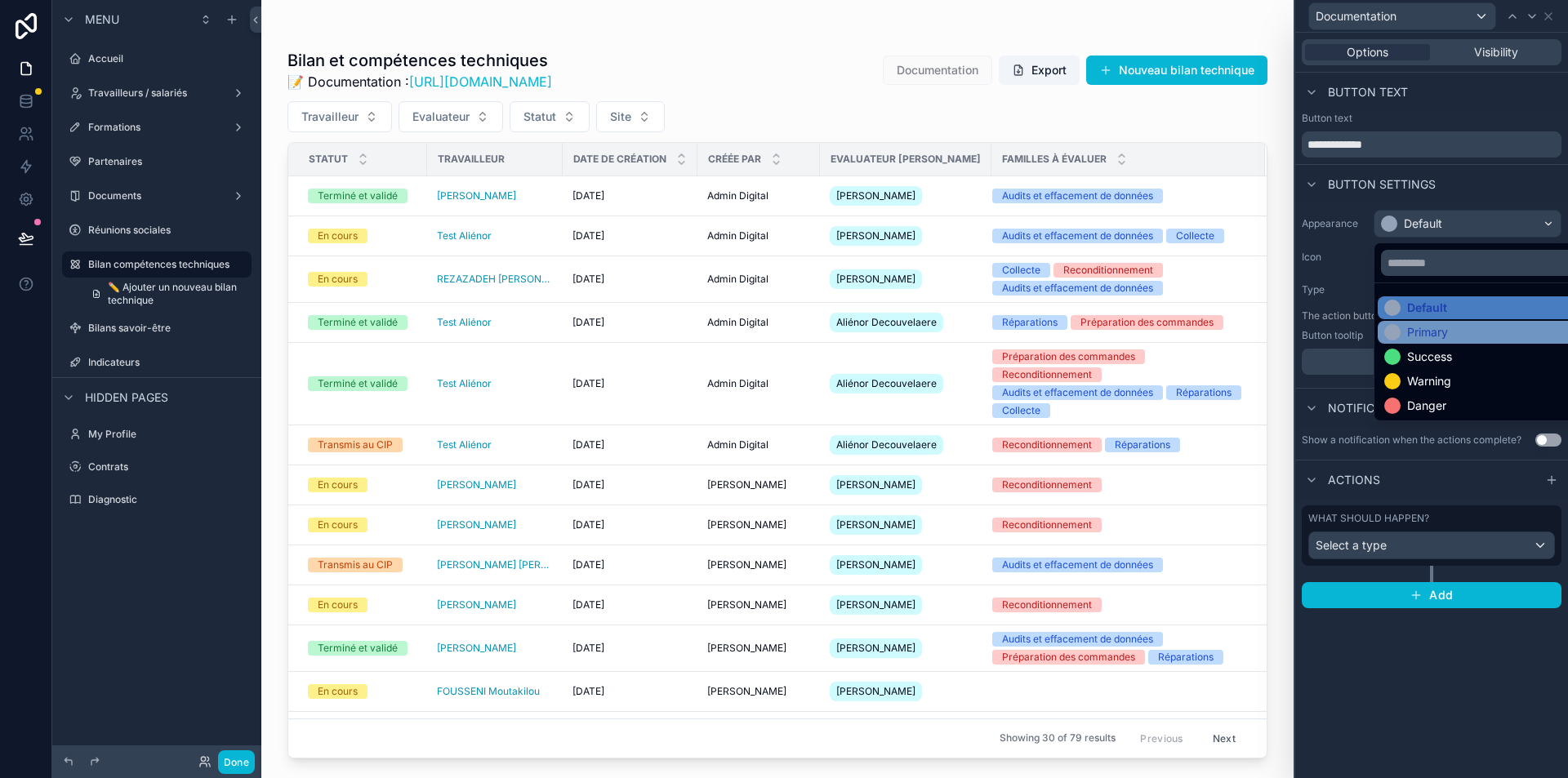
click at [1447, 330] on div "Primary" at bounding box center [1427, 332] width 40 height 16
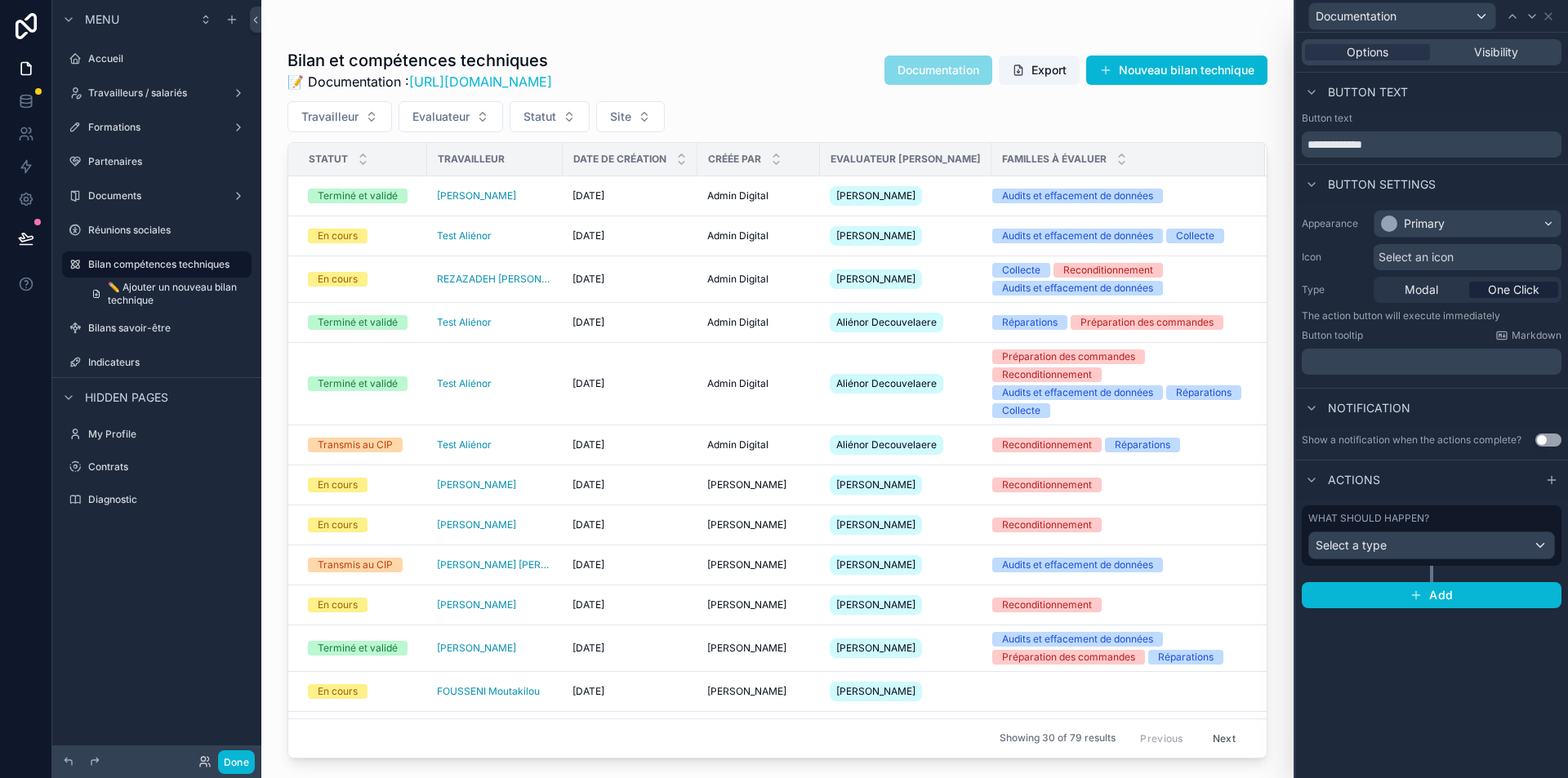
click at [1432, 263] on span "Select an icon" at bounding box center [1416, 257] width 75 height 16
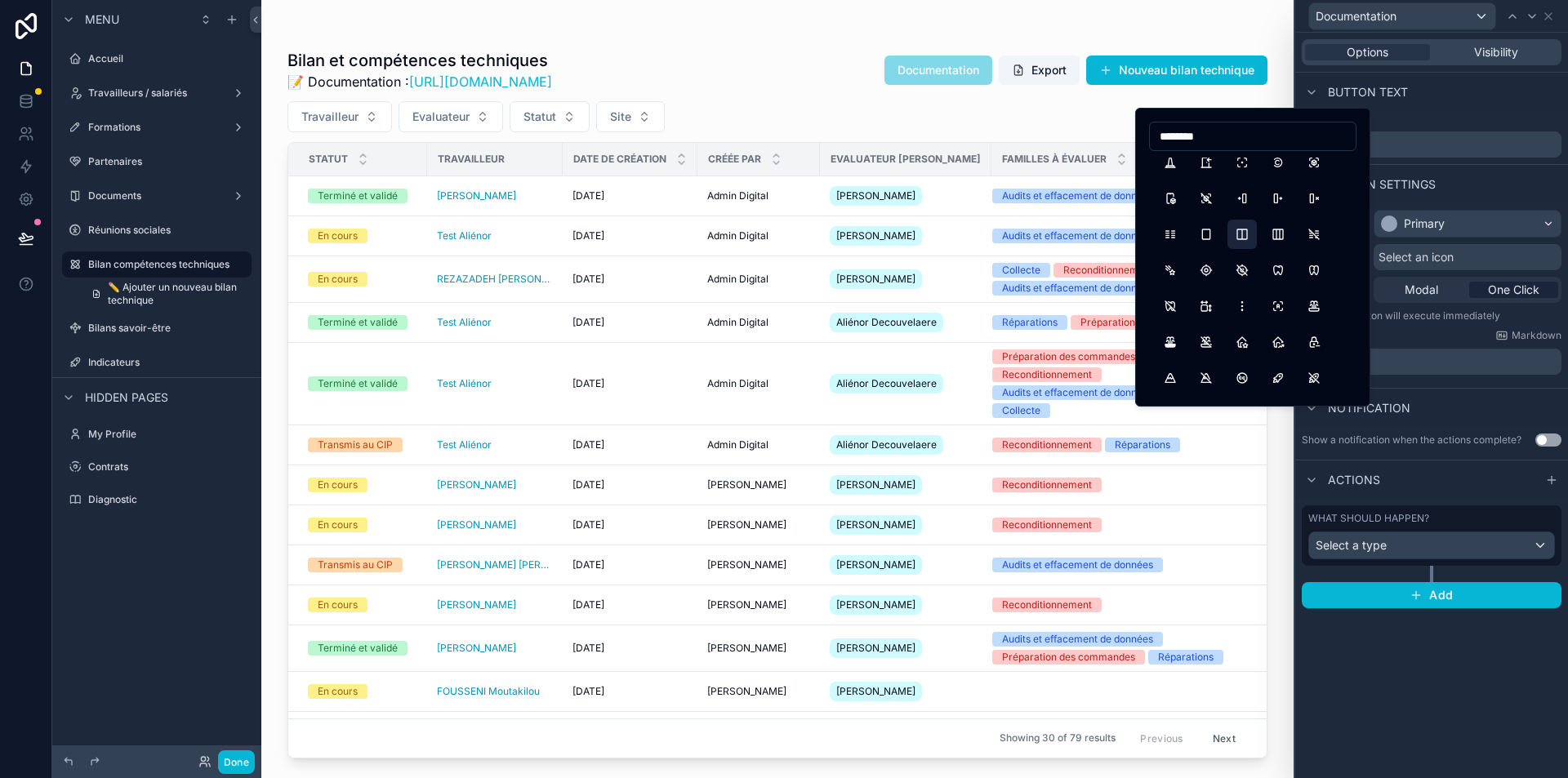
scroll to position [0, 0]
type input "********"
click at [1381, 699] on div "**********" at bounding box center [1431, 405] width 273 height 745
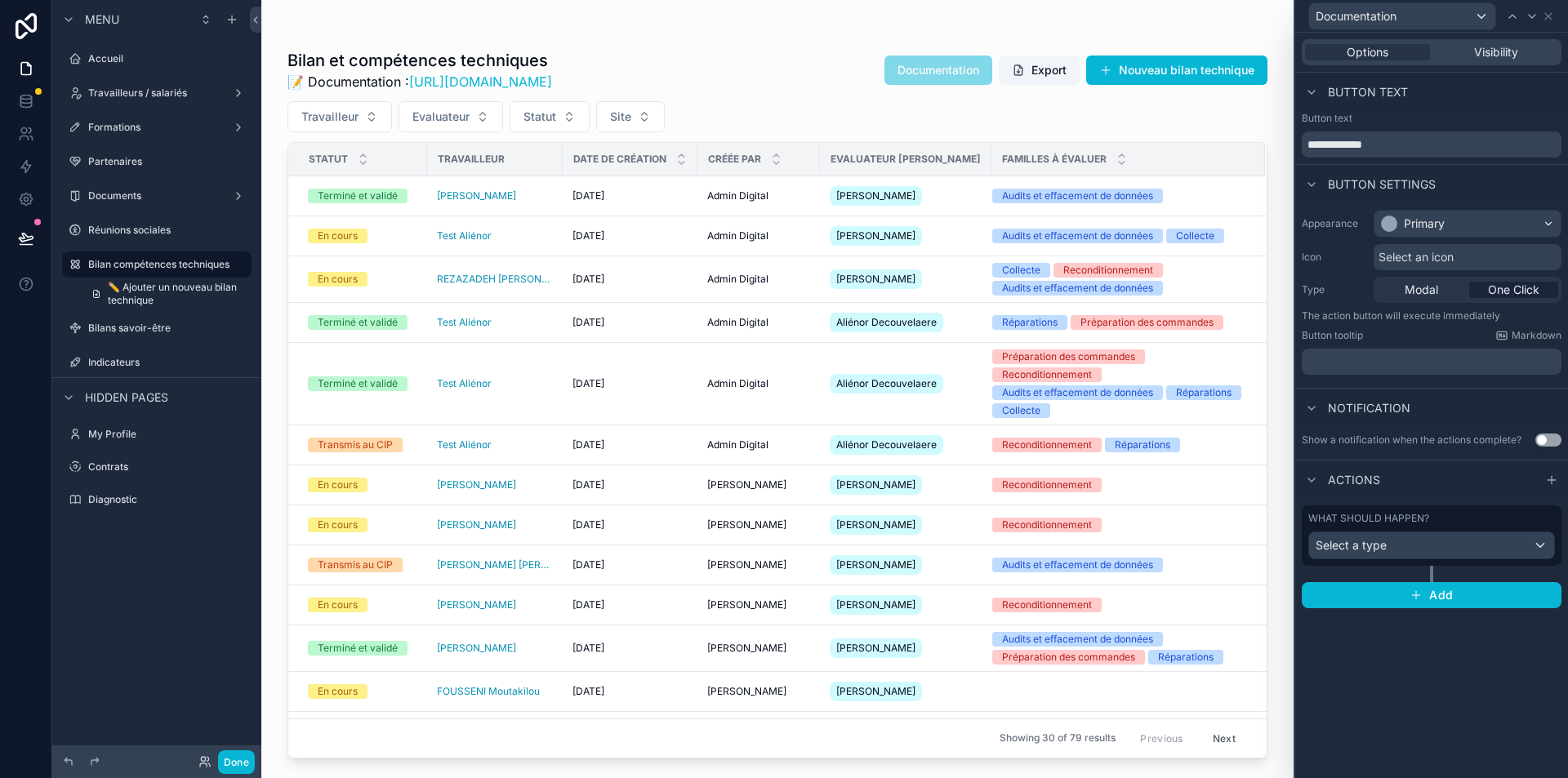
click at [1416, 526] on div "What should happen? Select a type" at bounding box center [1432, 535] width 246 height 47
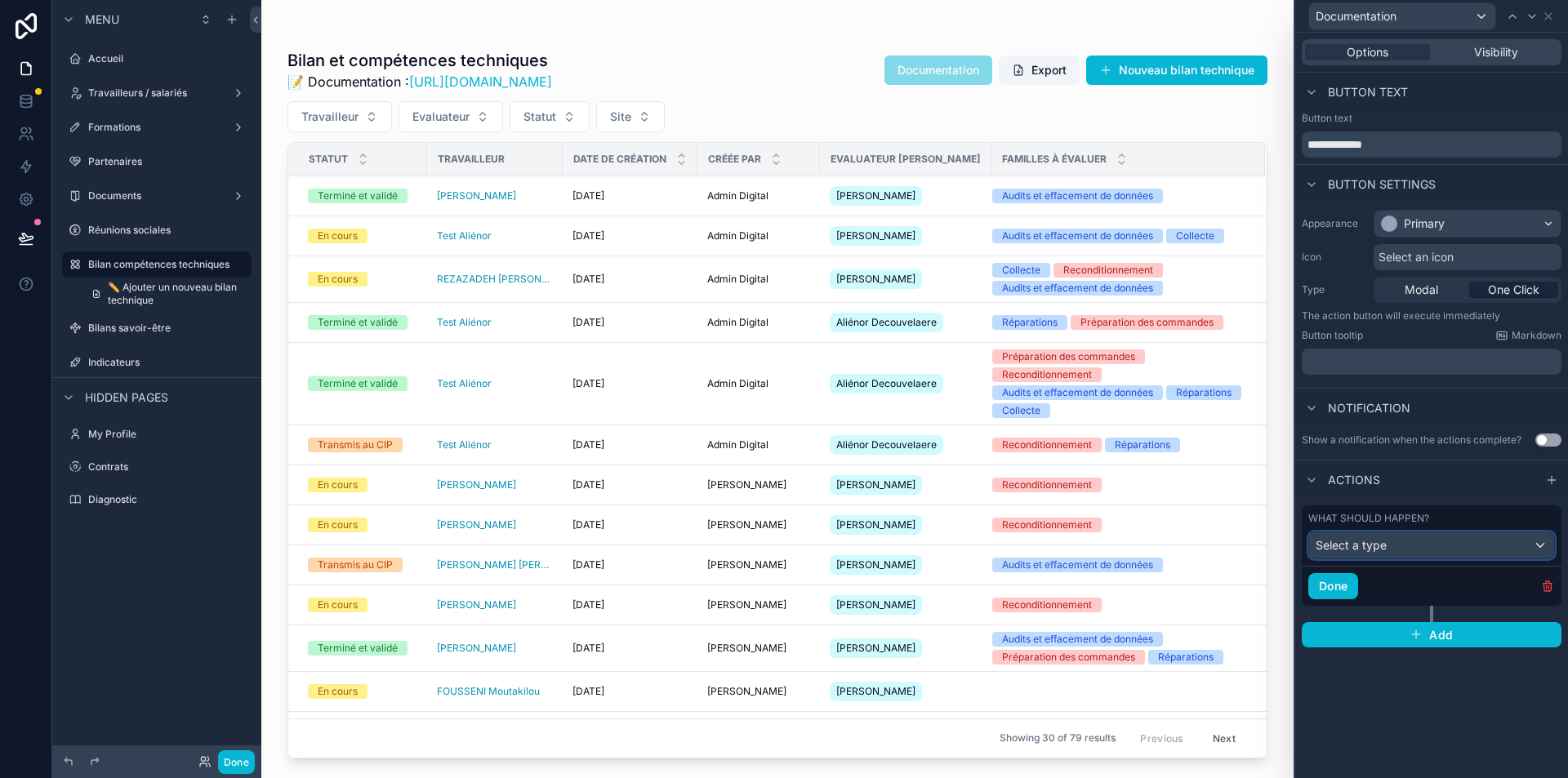
click at [1357, 532] on div "Select a type" at bounding box center [1432, 545] width 245 height 26
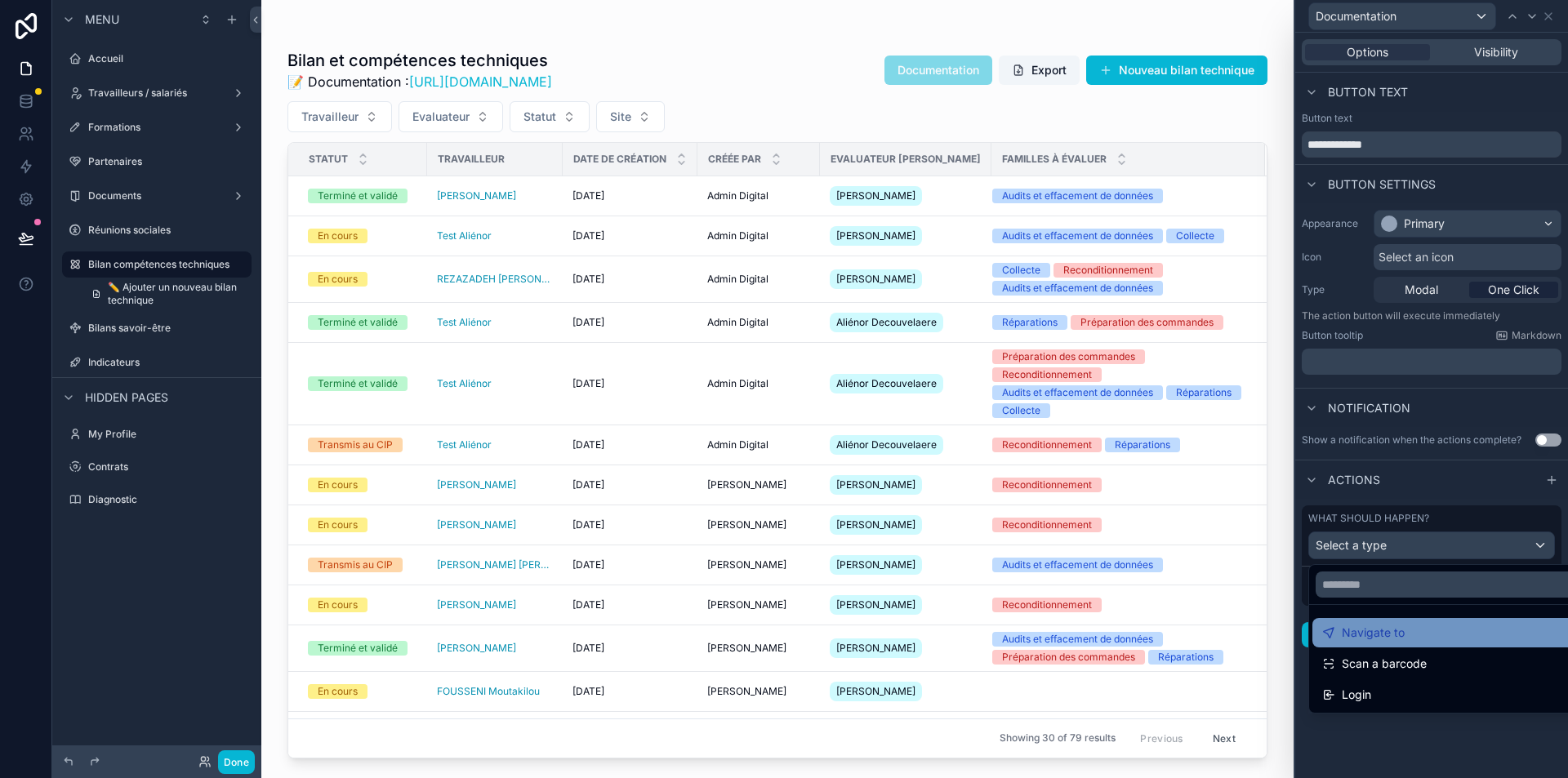
click at [1350, 626] on span "Navigate to" at bounding box center [1372, 632] width 63 height 20
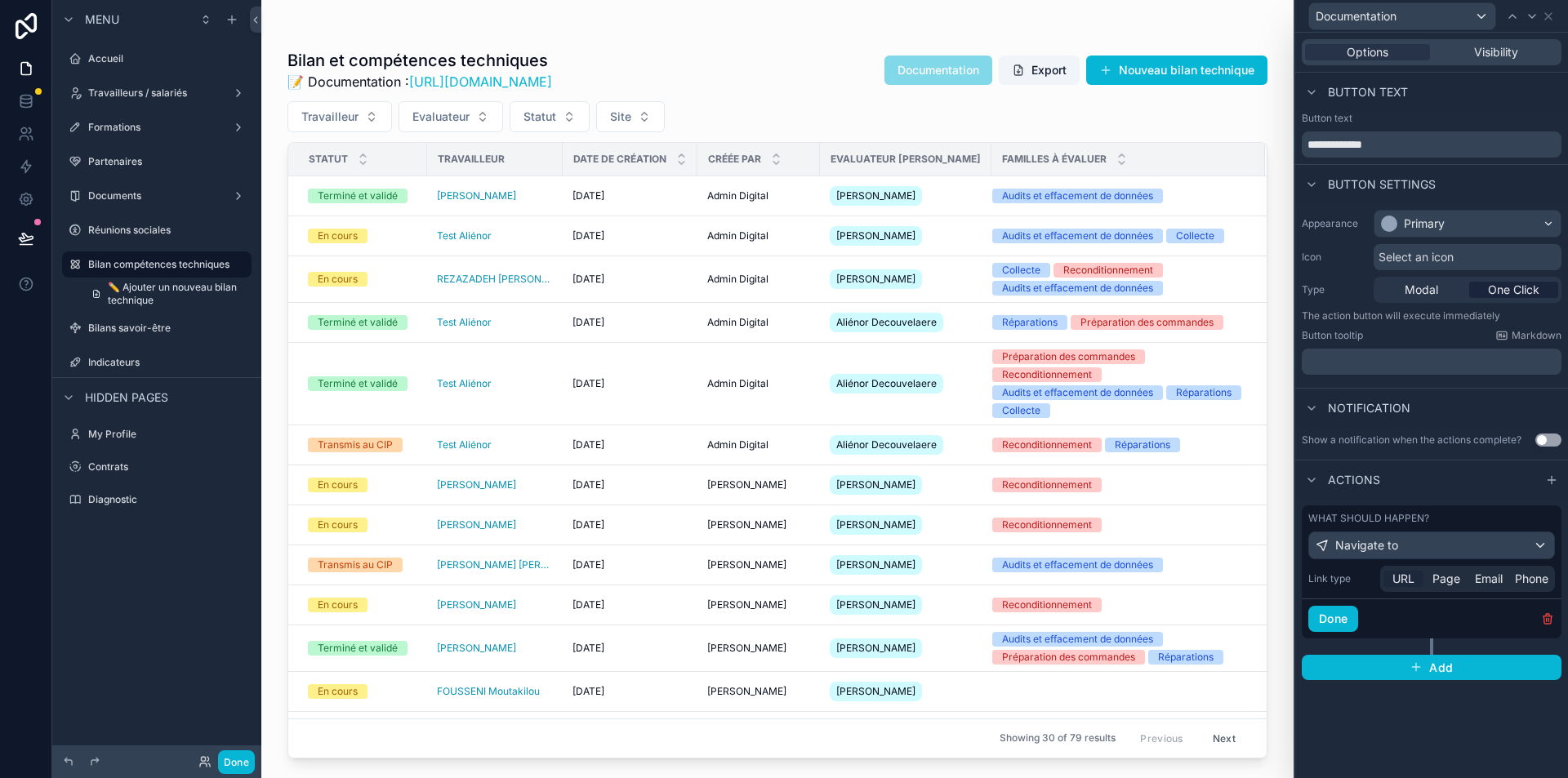
click at [1399, 586] on span "URL" at bounding box center [1403, 579] width 22 height 16
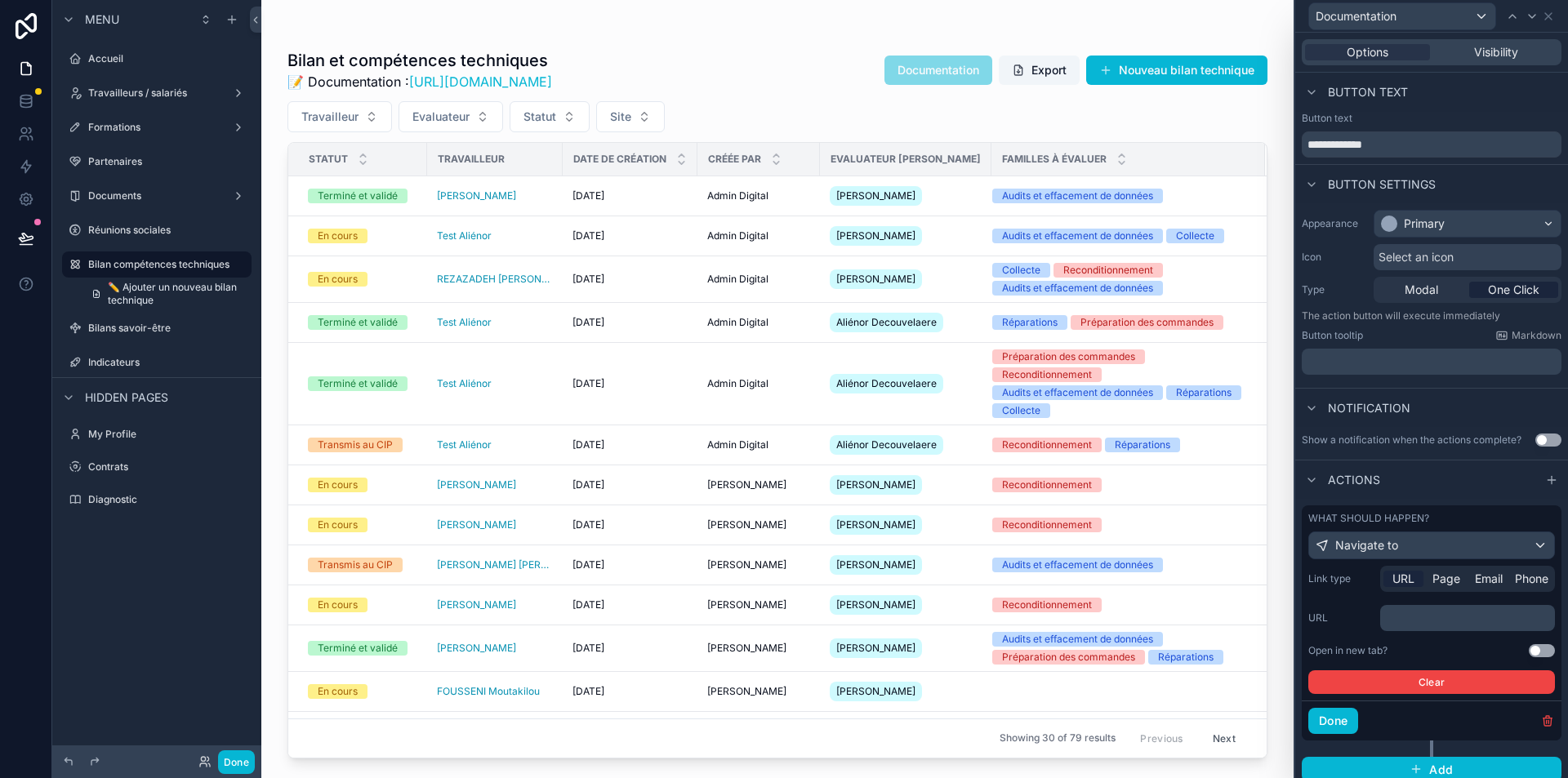
click at [1403, 618] on p "﻿" at bounding box center [1469, 618] width 165 height 16
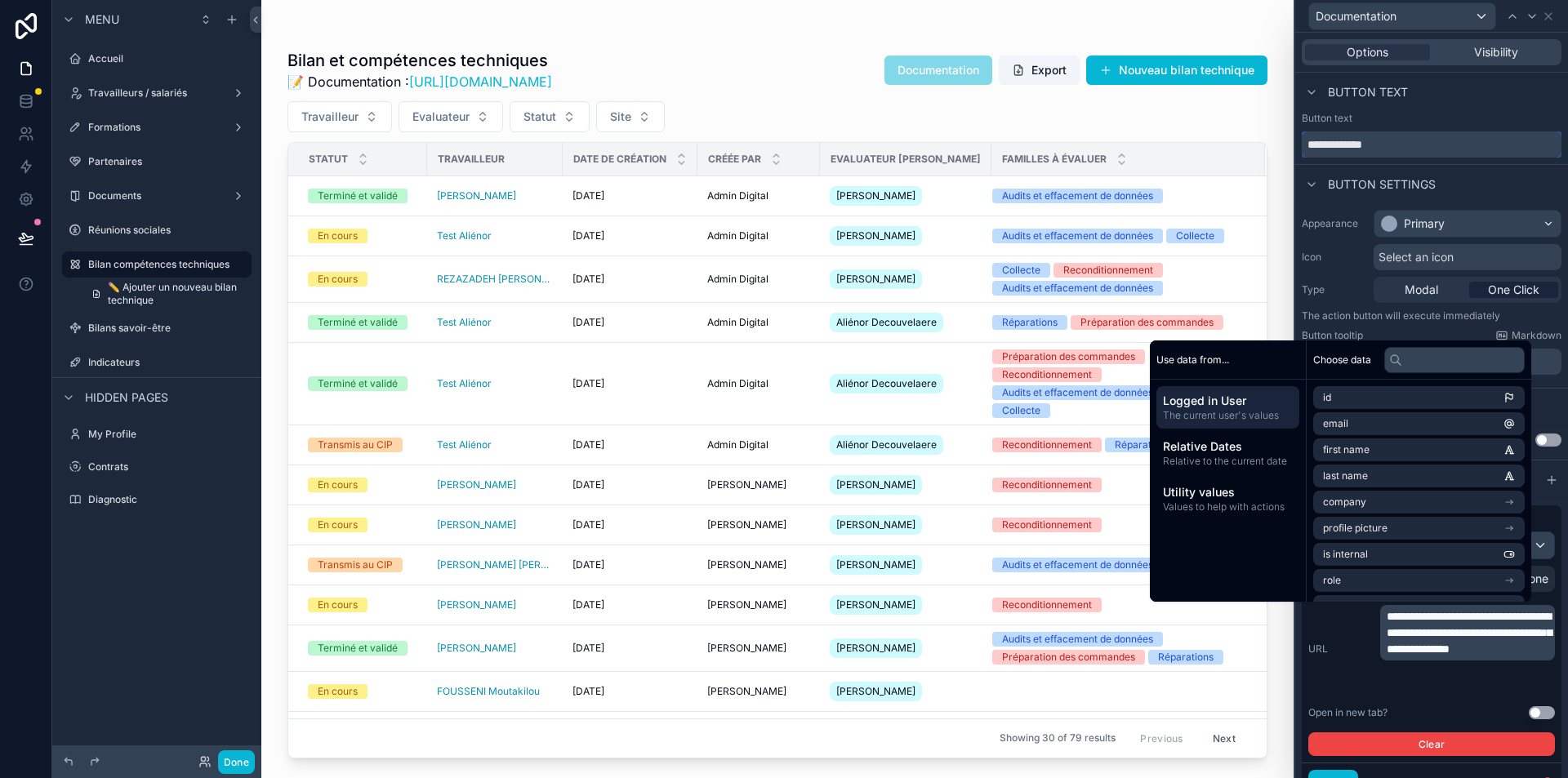
click at [1469, 142] on input "**********" at bounding box center [1431, 145] width 259 height 26
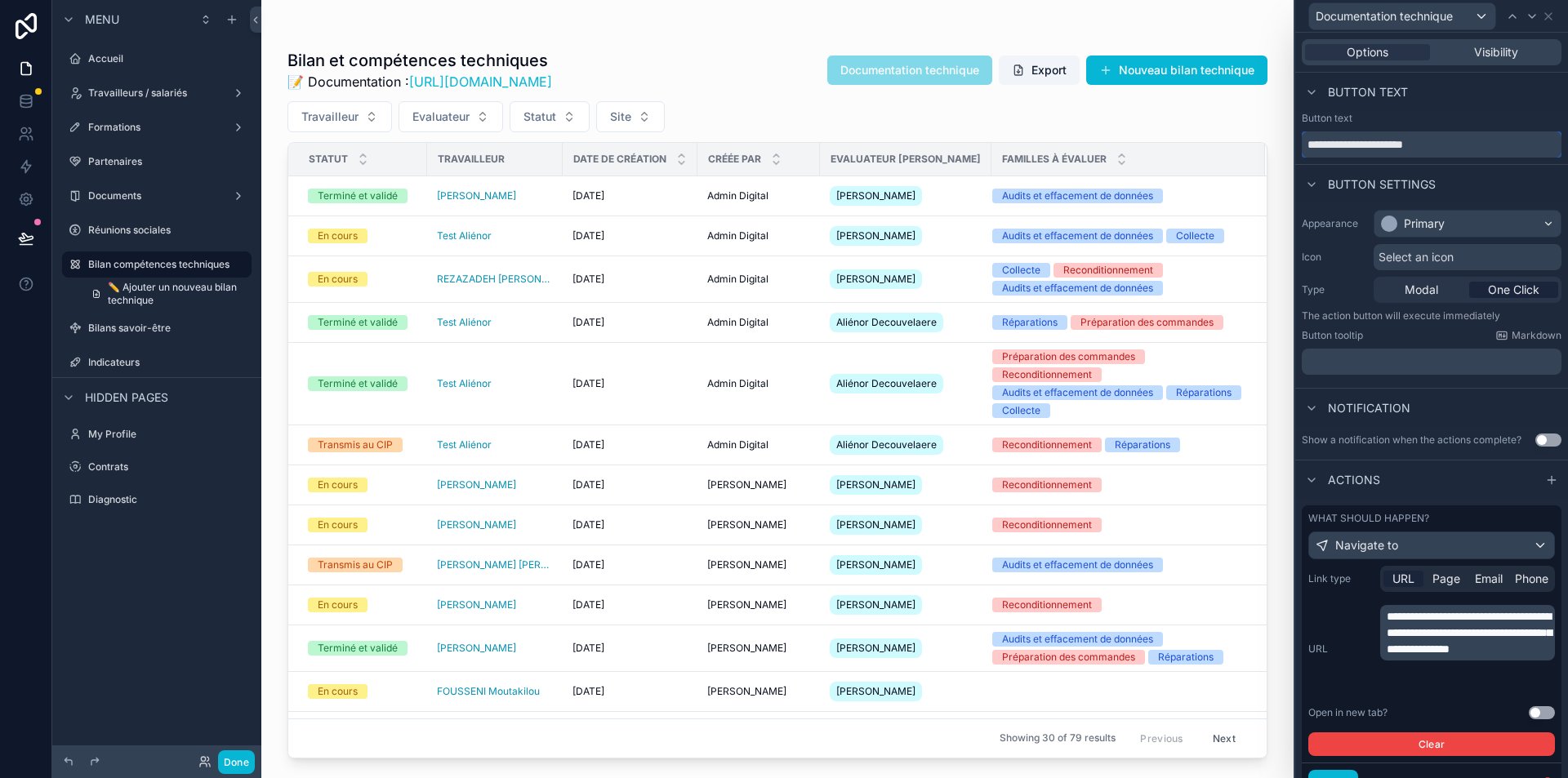
type input "**********"
click at [1466, 222] on div "Primary" at bounding box center [1467, 224] width 186 height 26
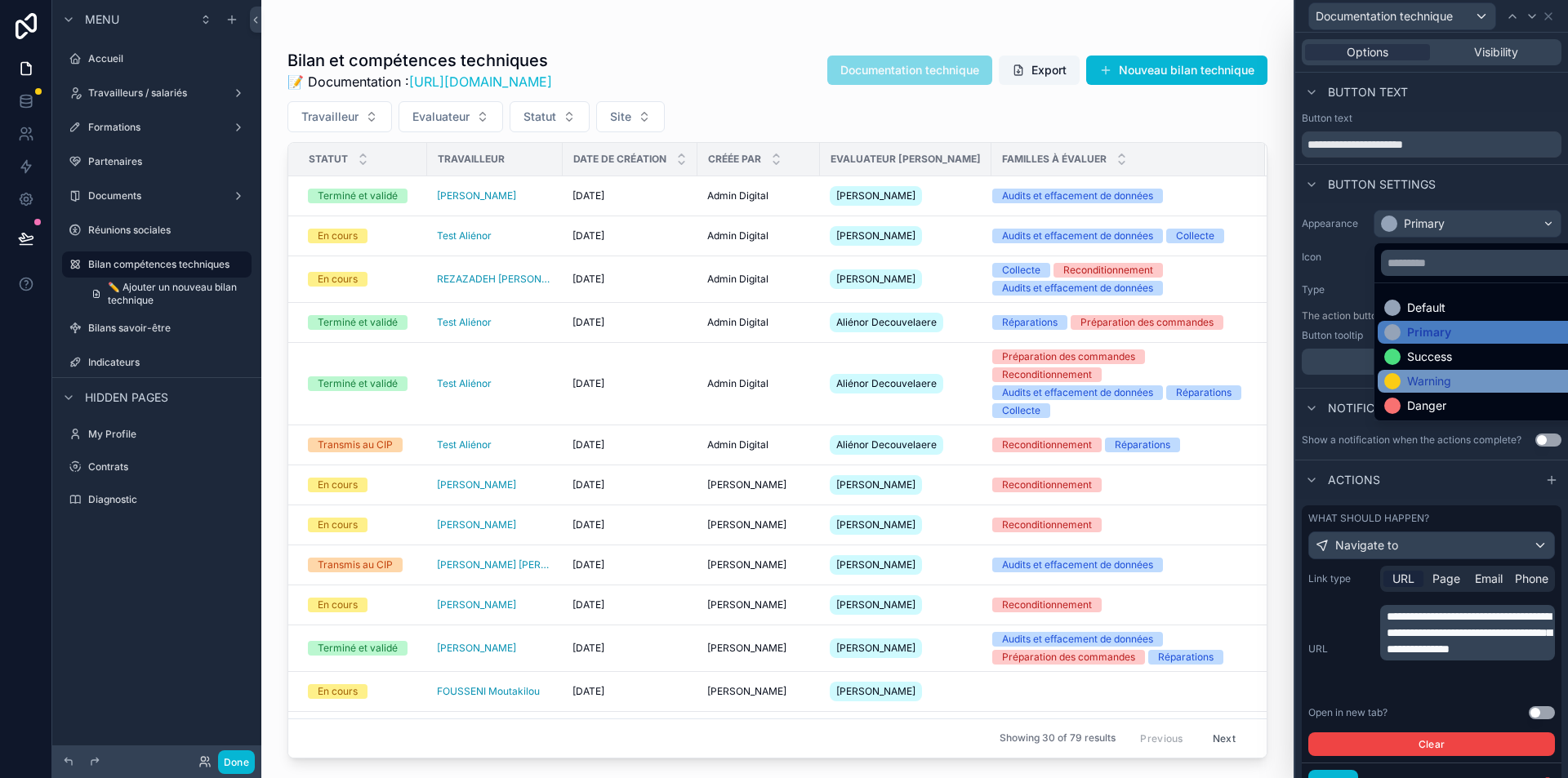
click at [1430, 376] on div "Warning" at bounding box center [1428, 381] width 44 height 16
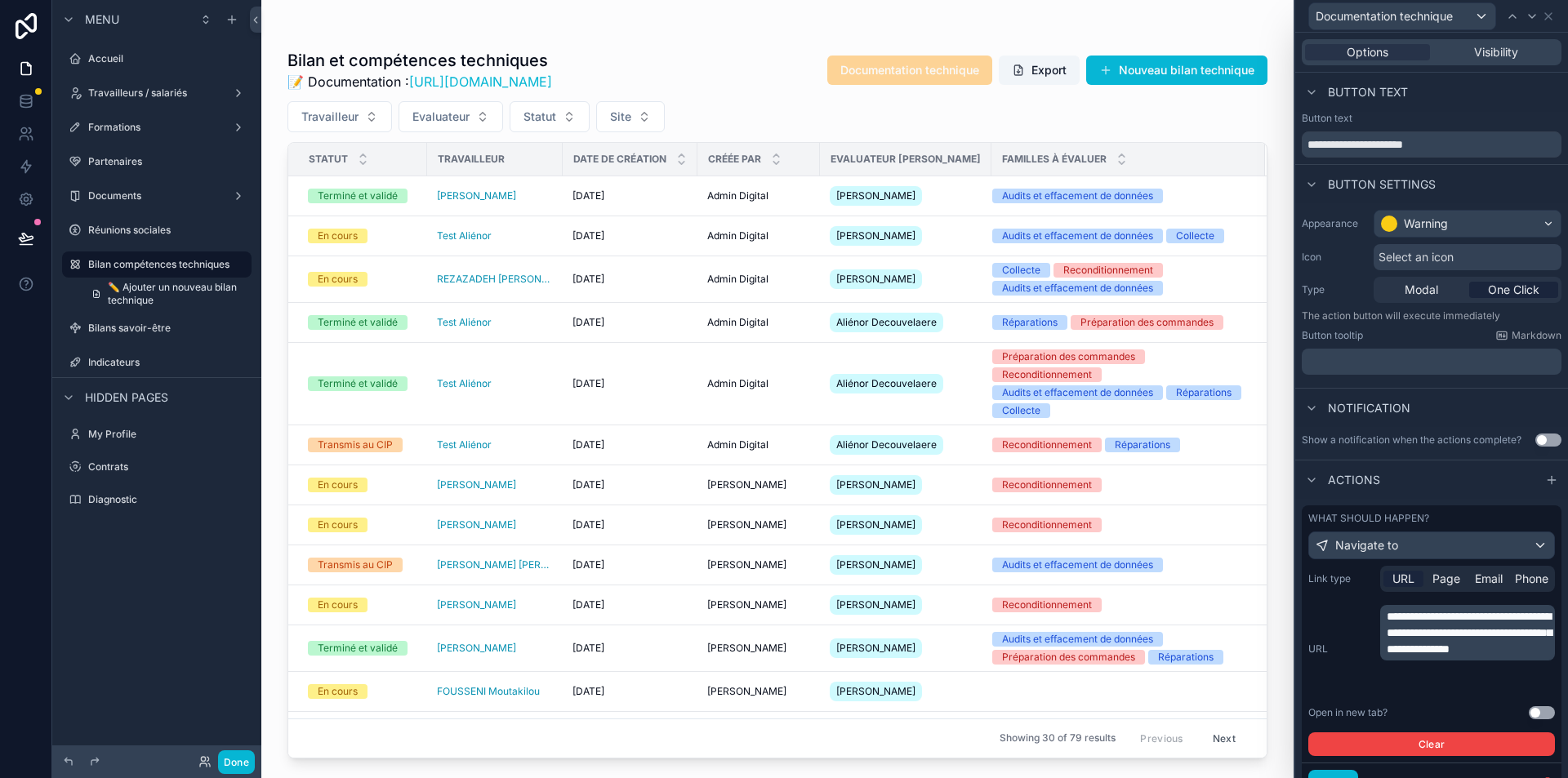
click at [1469, 252] on div "Select an icon" at bounding box center [1467, 257] width 188 height 26
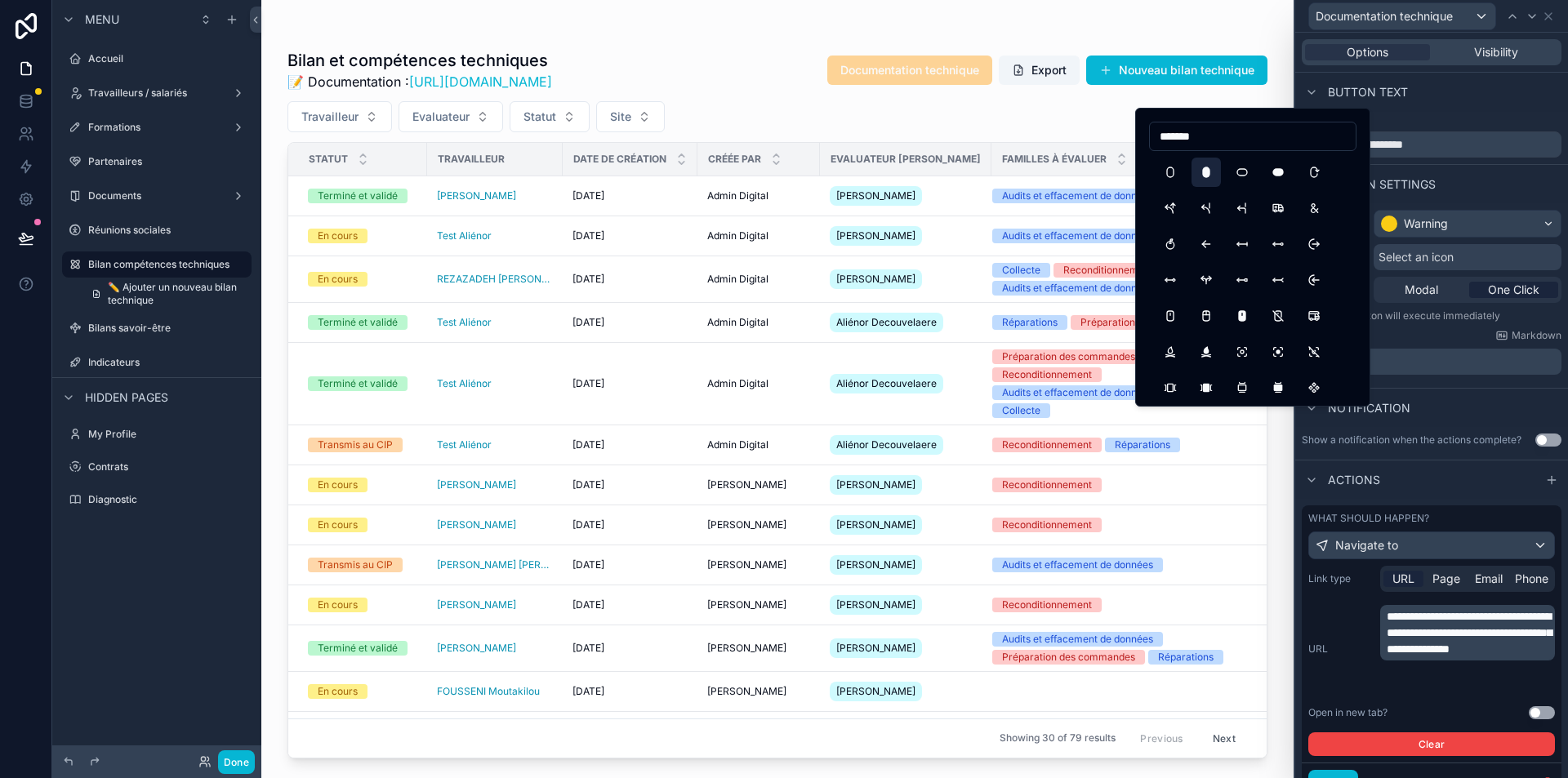
type input "*******"
click at [1206, 168] on button "CapsuleFilled" at bounding box center [1206, 172] width 29 height 29
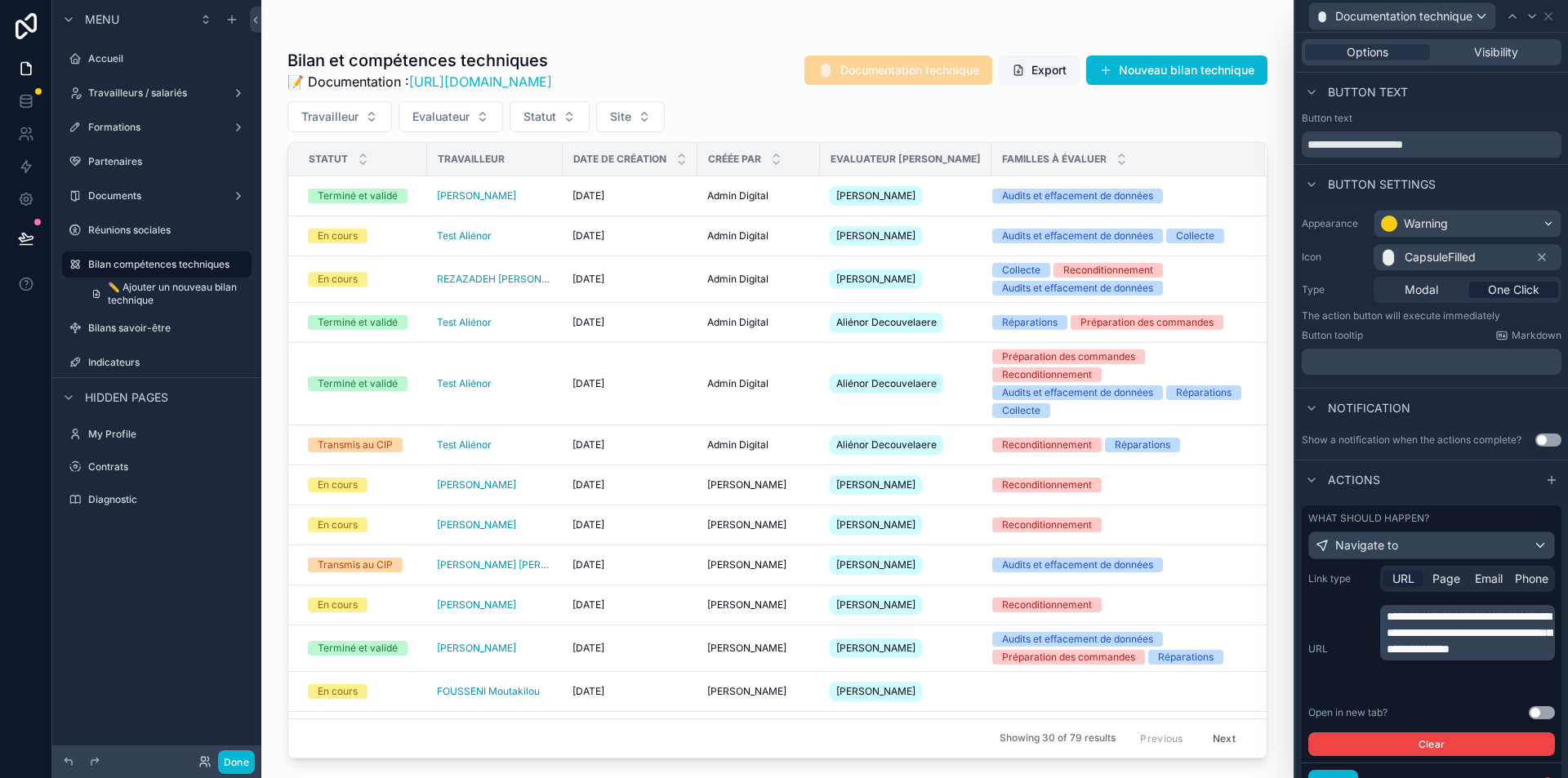
click at [1465, 190] on div "Button settings" at bounding box center [1431, 184] width 273 height 40
click at [1539, 255] on icon at bounding box center [1542, 258] width 7 height 7
click at [1432, 258] on span "Select an icon" at bounding box center [1416, 257] width 75 height 16
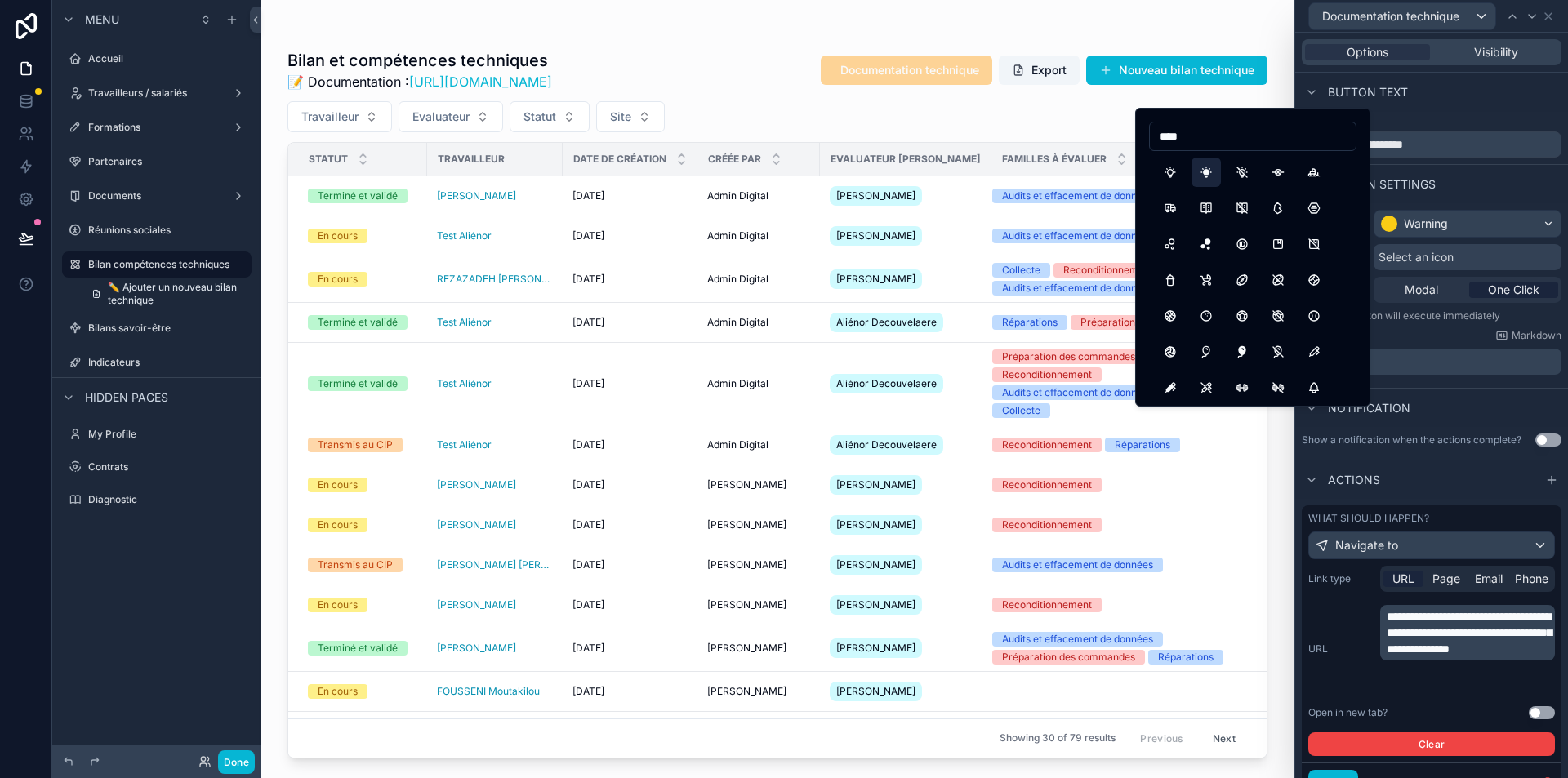
type input "****"
click at [1209, 169] on button "BulbFilled" at bounding box center [1206, 172] width 29 height 29
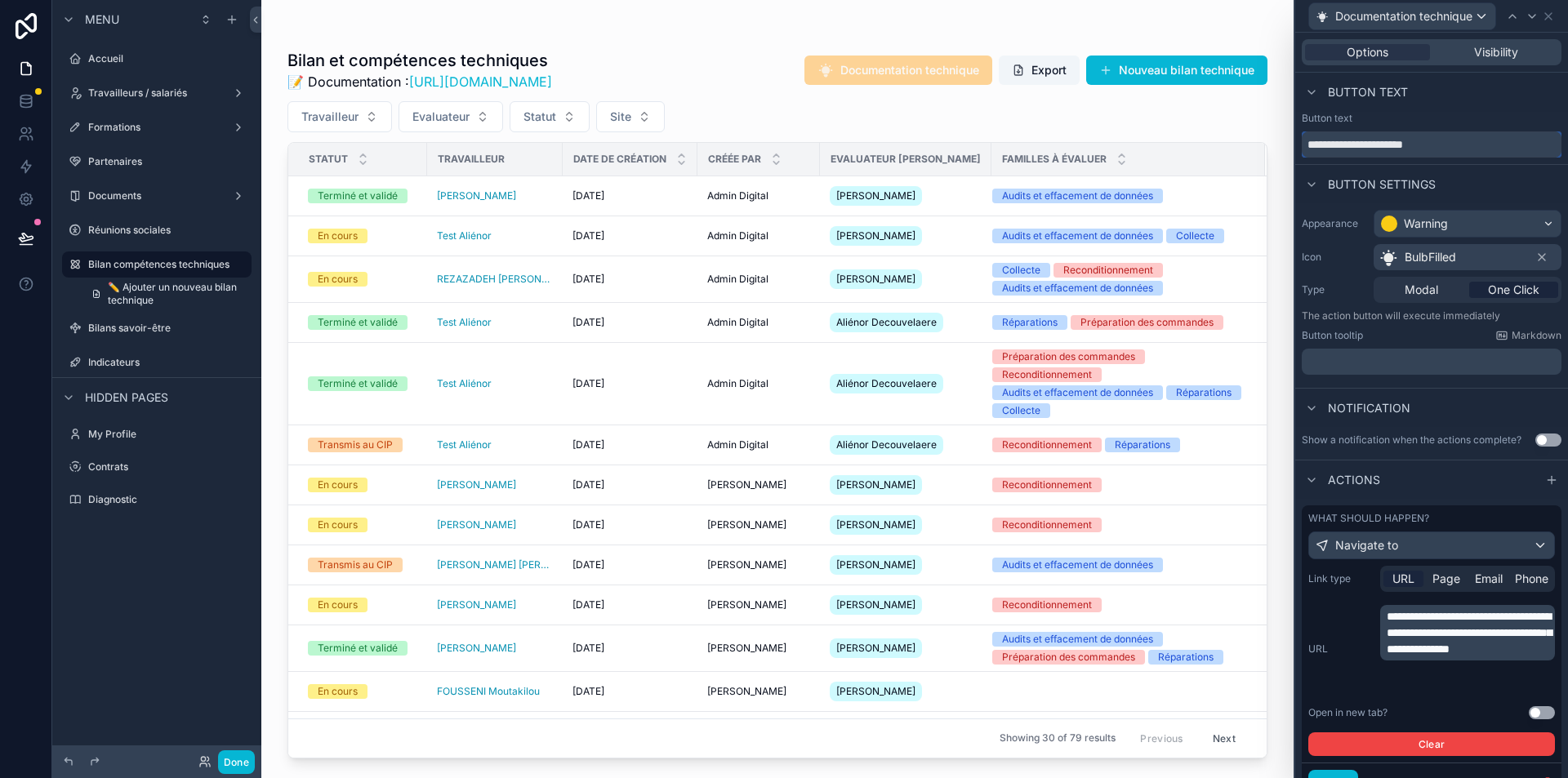
drag, startPoint x: 1479, startPoint y: 149, endPoint x: 1392, endPoint y: 149, distance: 87.0
click at [1392, 149] on input "**********" at bounding box center [1431, 145] width 259 height 26
type input "**********"
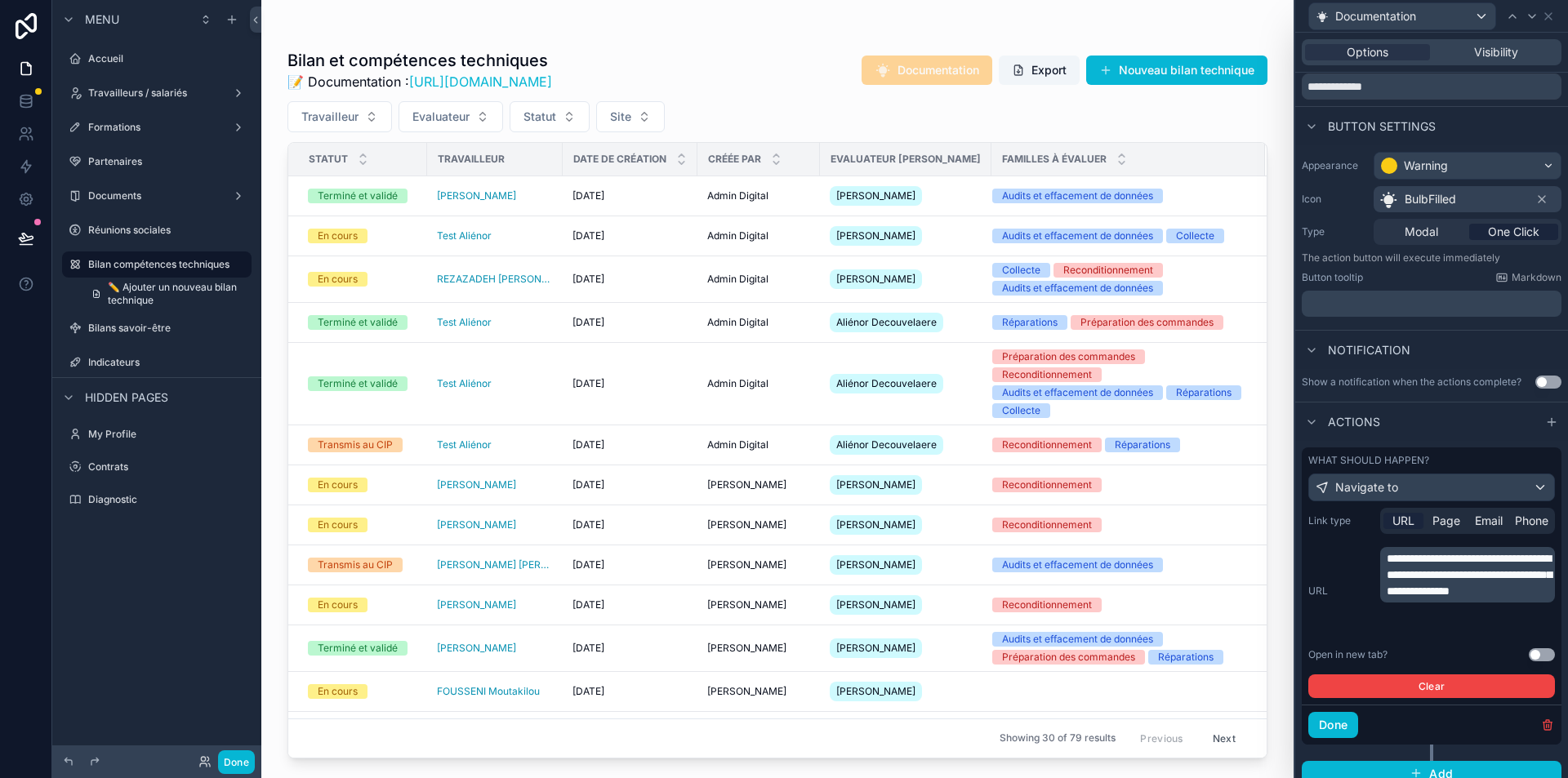
scroll to position [72, 0]
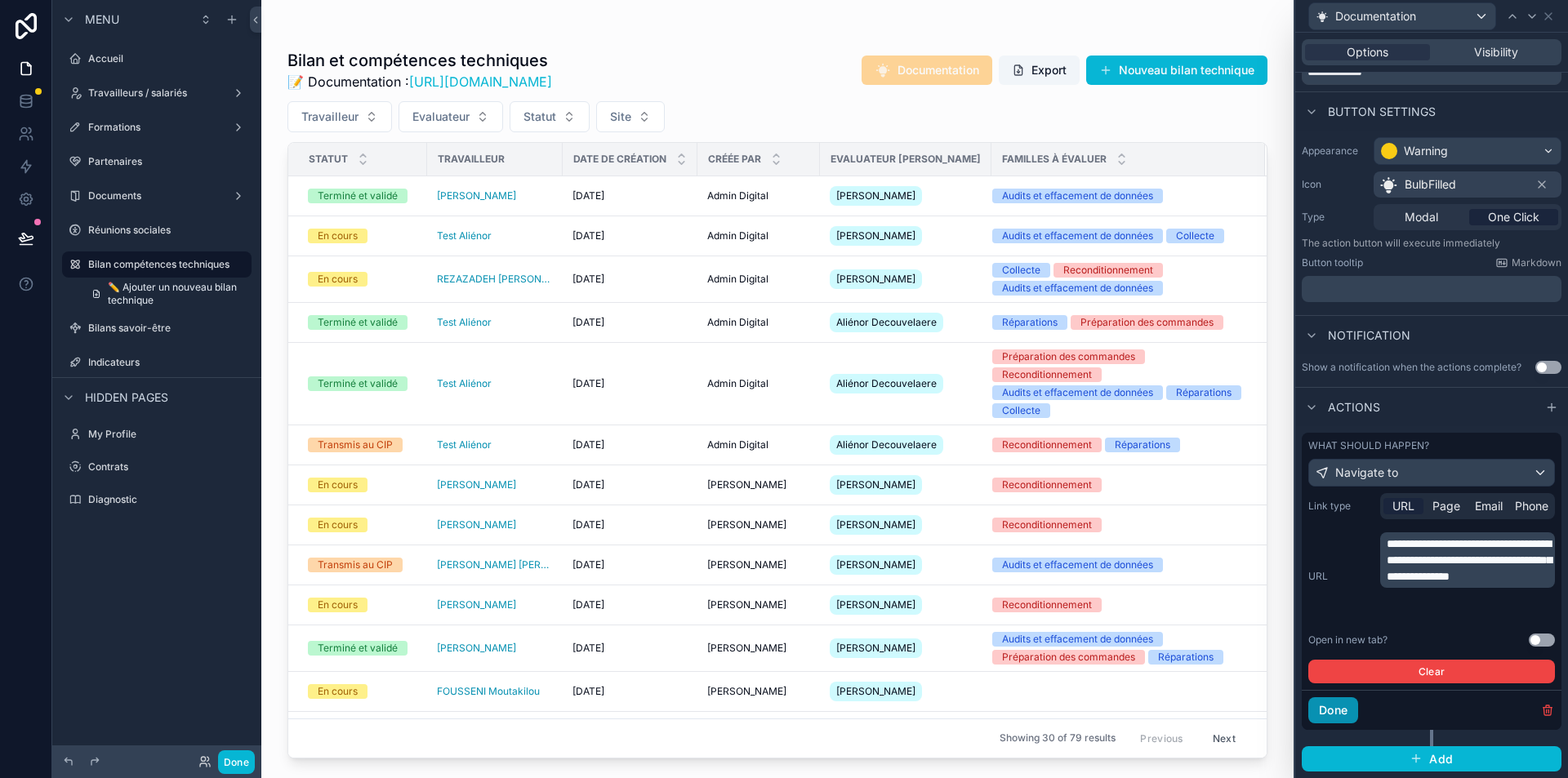
click at [1357, 712] on button "Done" at bounding box center [1334, 711] width 50 height 26
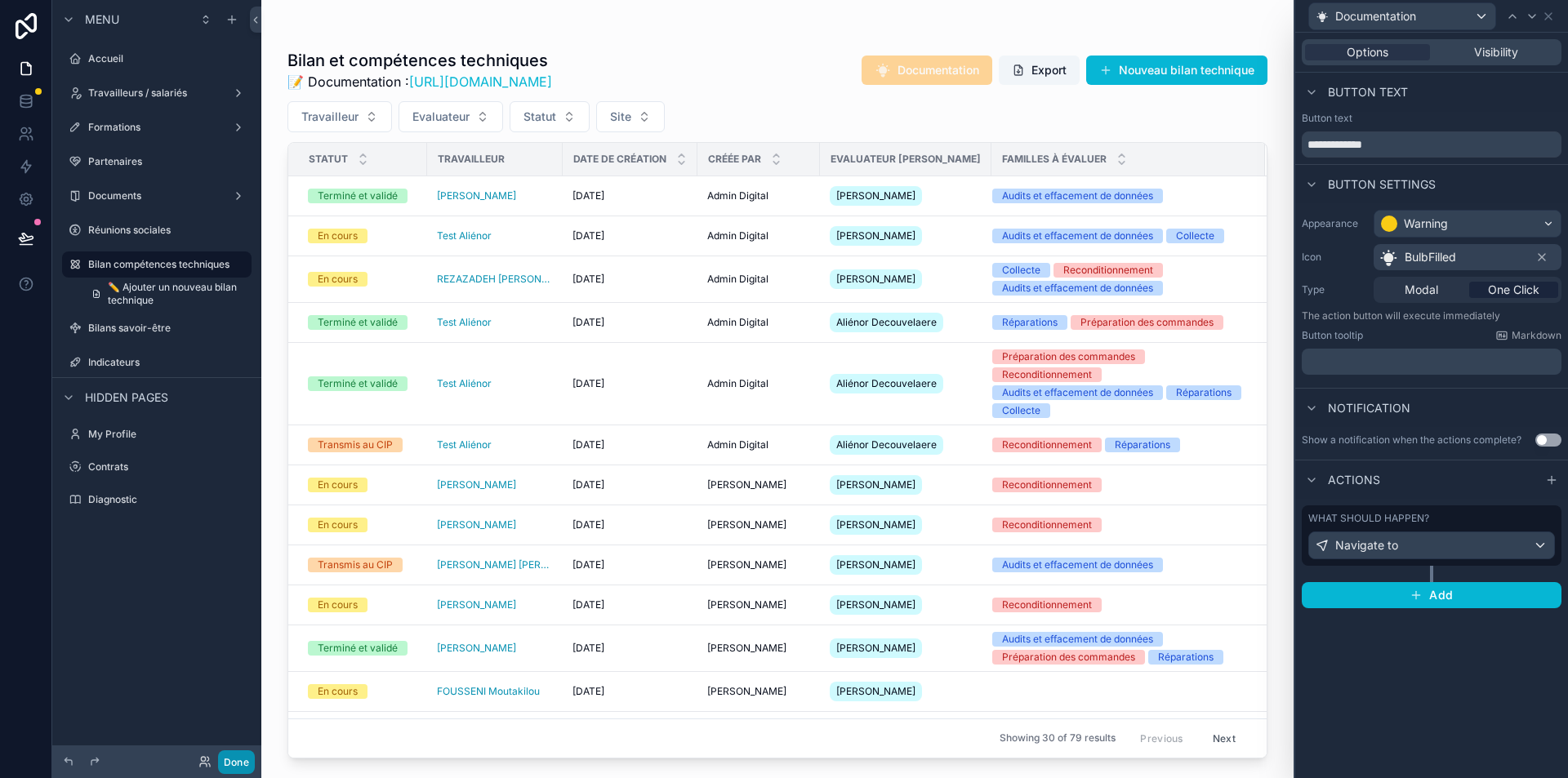
click at [243, 757] on button "Done" at bounding box center [236, 762] width 37 height 23
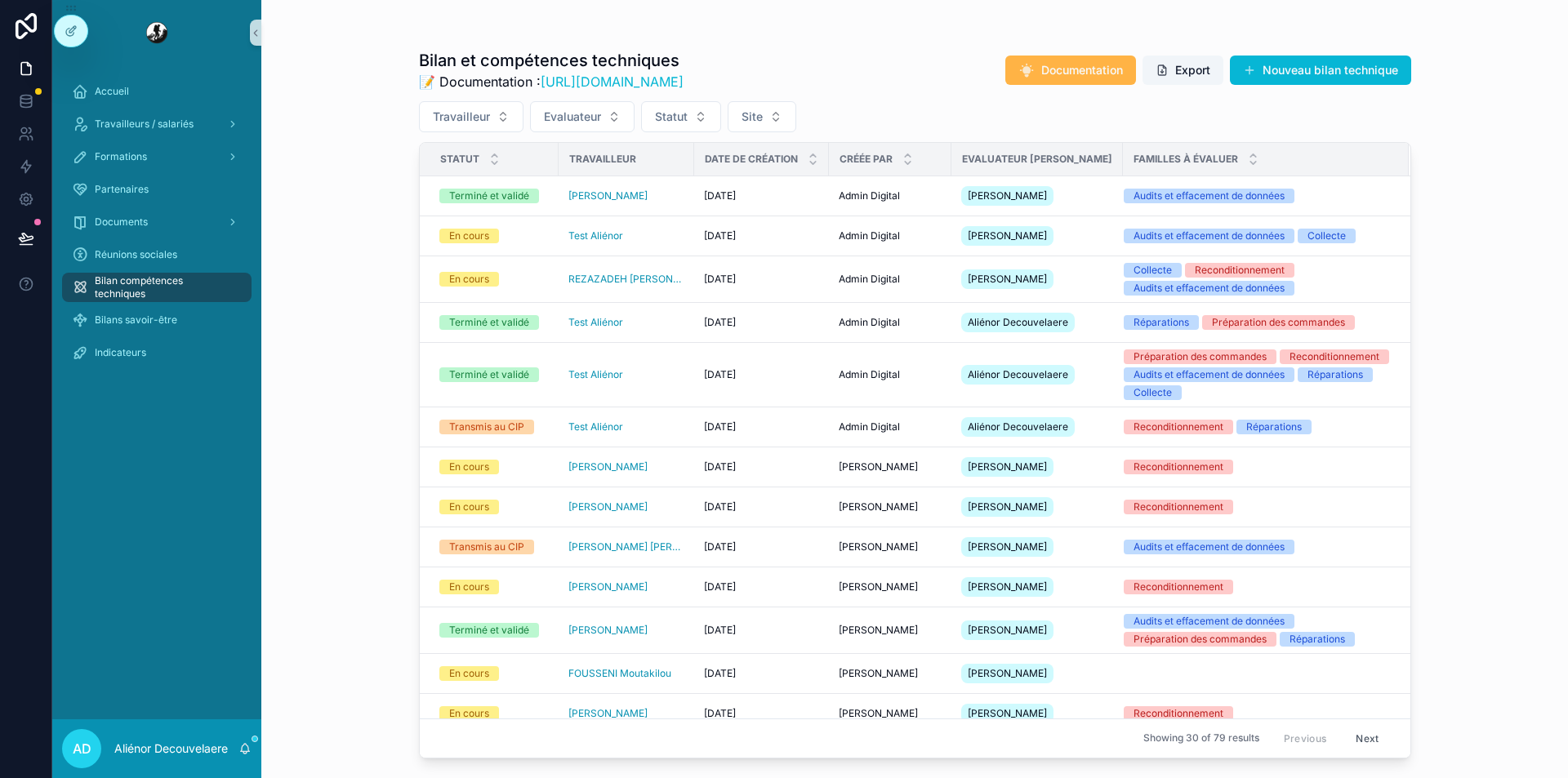
click at [1123, 70] on span "Documentation" at bounding box center [1082, 70] width 82 height 16
click at [78, 25] on div at bounding box center [72, 31] width 33 height 31
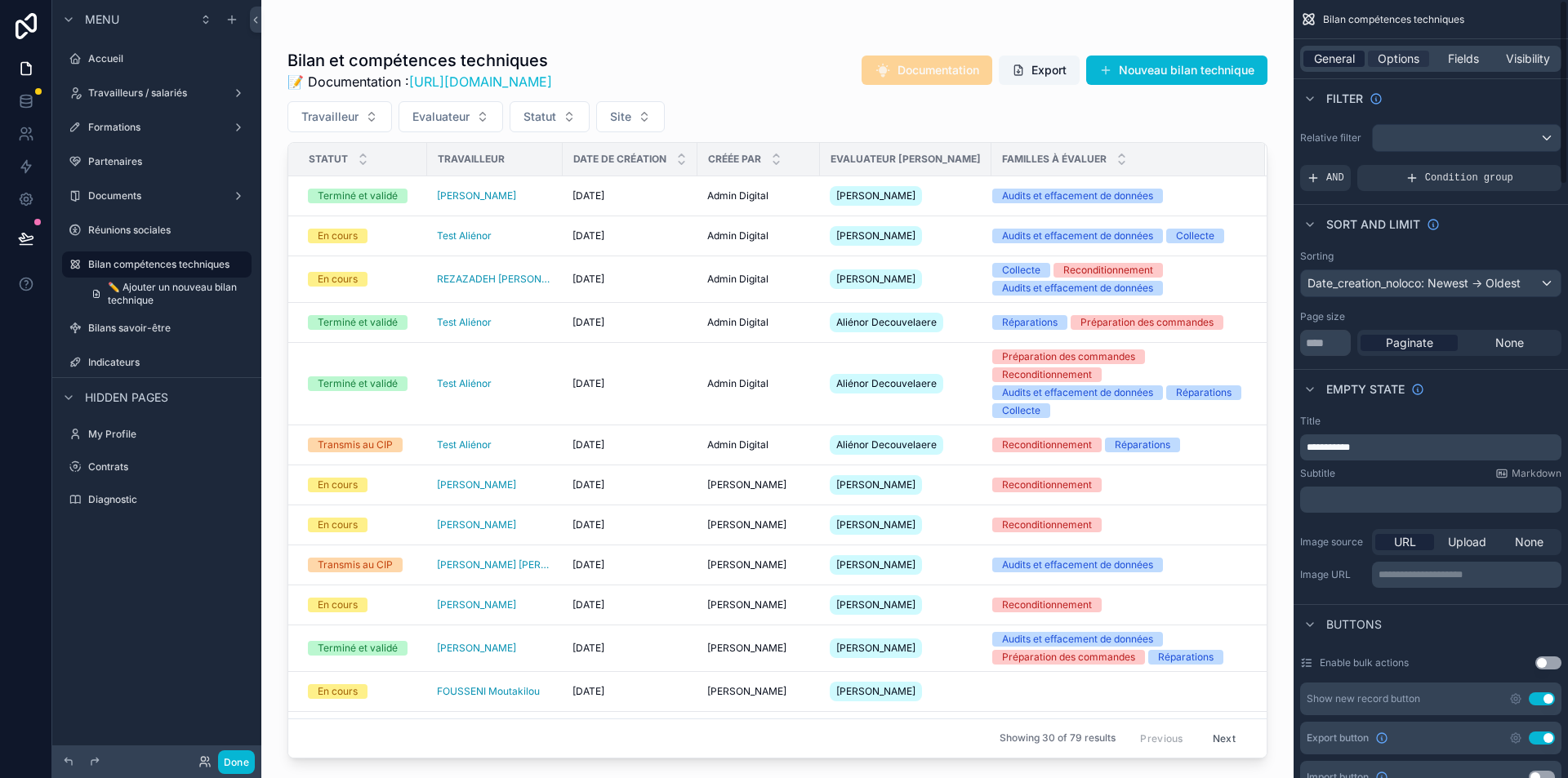
click at [1345, 52] on span "General" at bounding box center [1334, 59] width 40 height 16
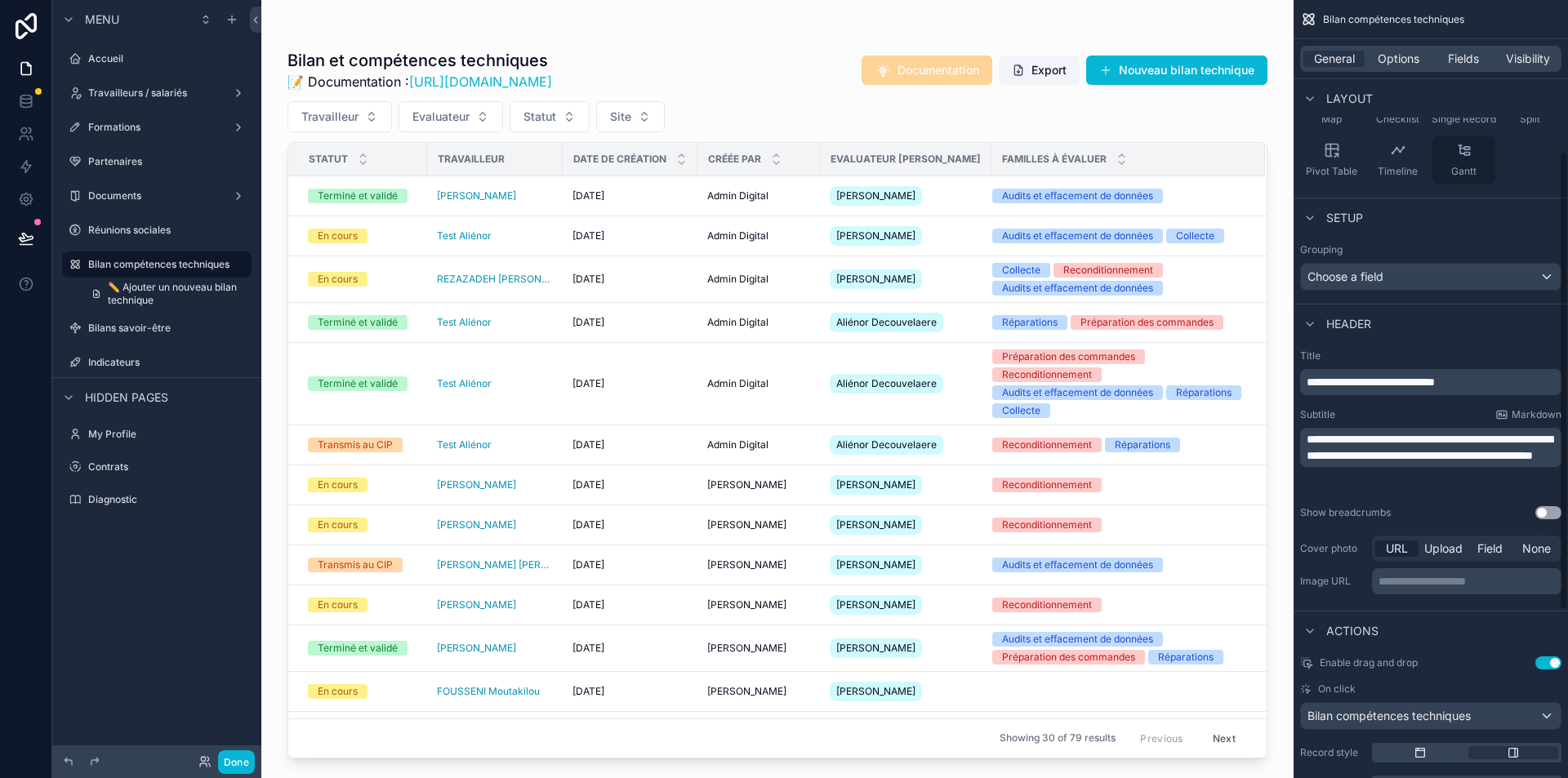
scroll to position [258, 0]
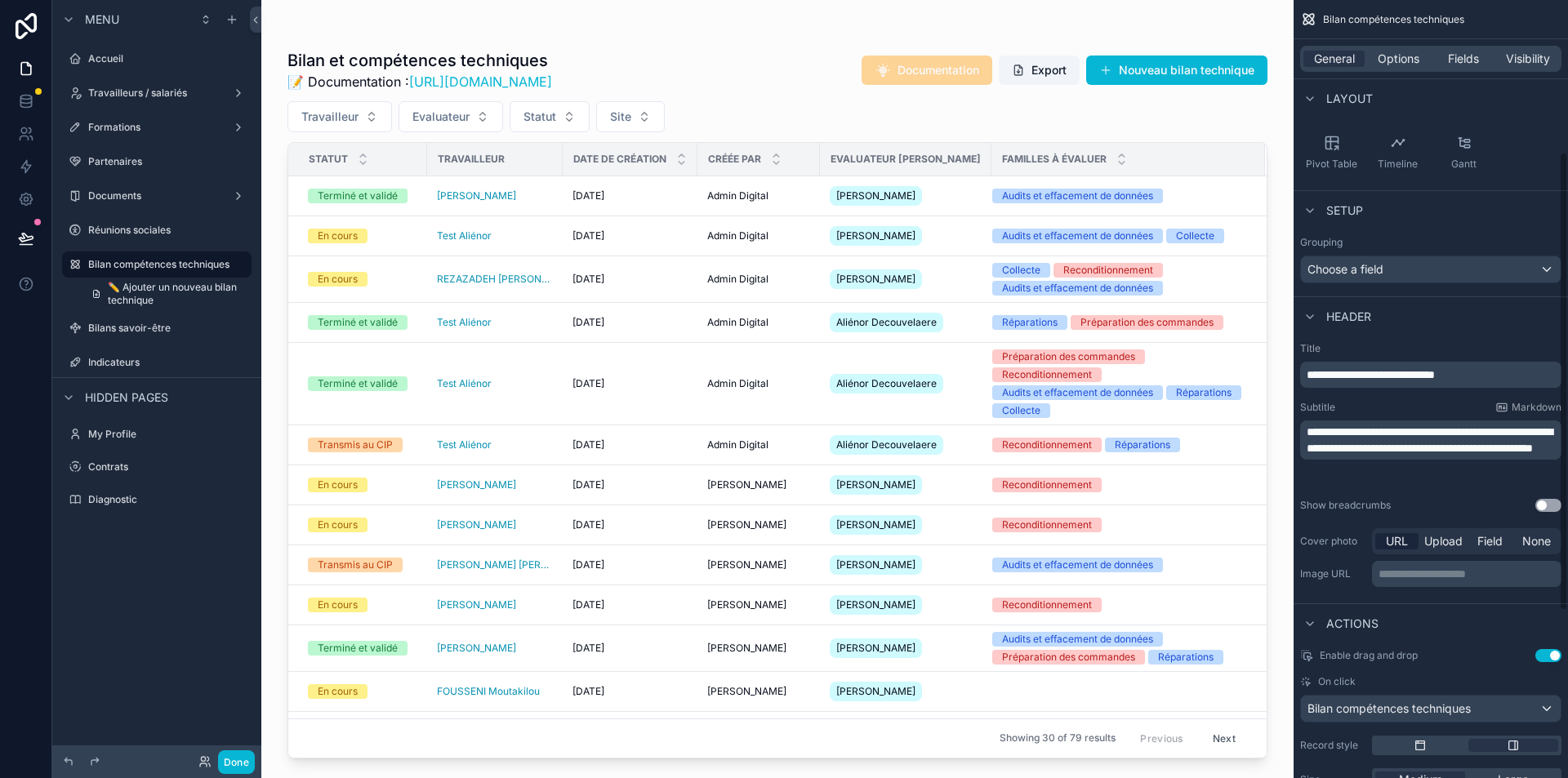
click at [1408, 445] on span "**********" at bounding box center [1429, 440] width 246 height 28
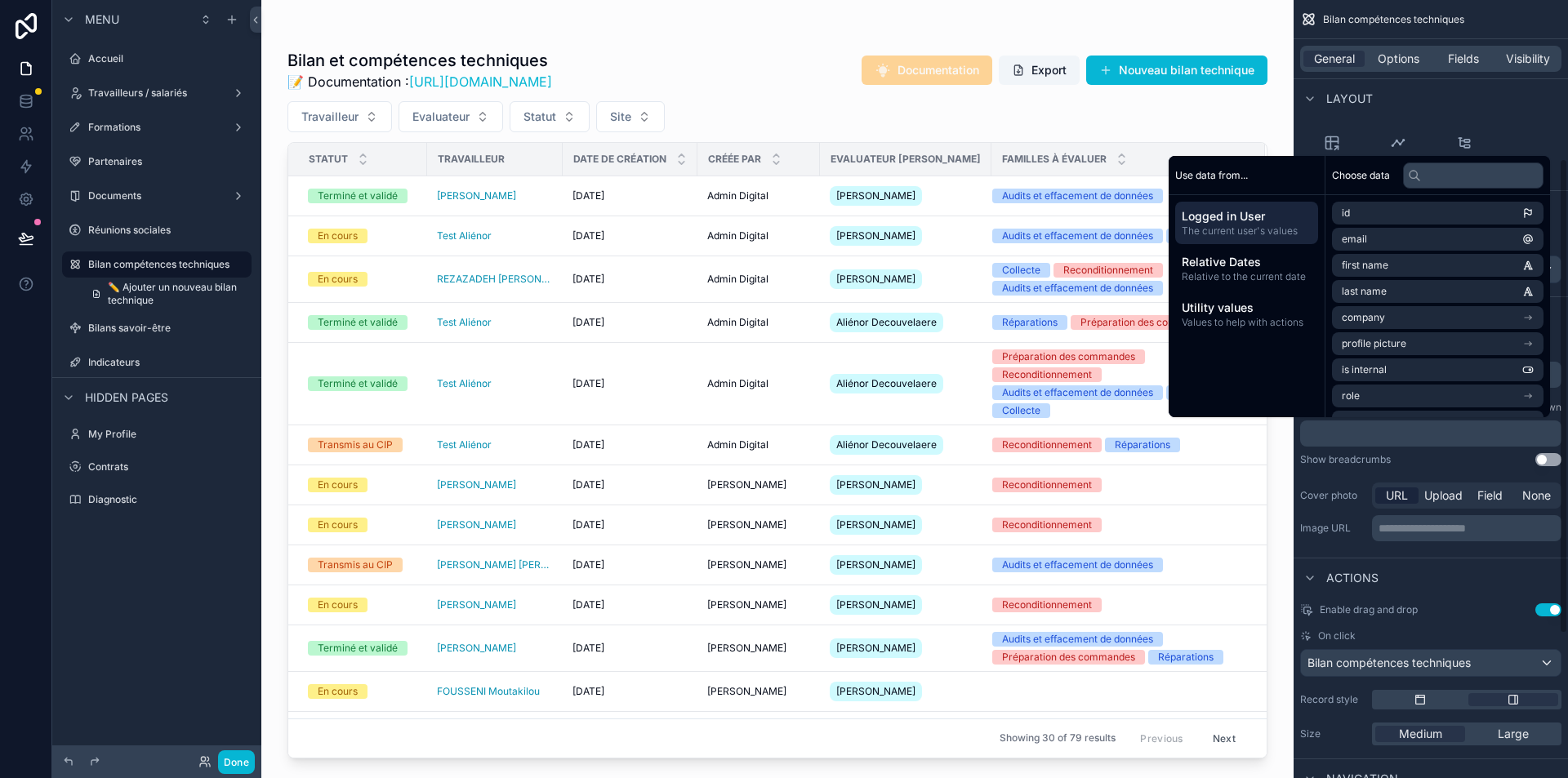
scroll to position [258, 0]
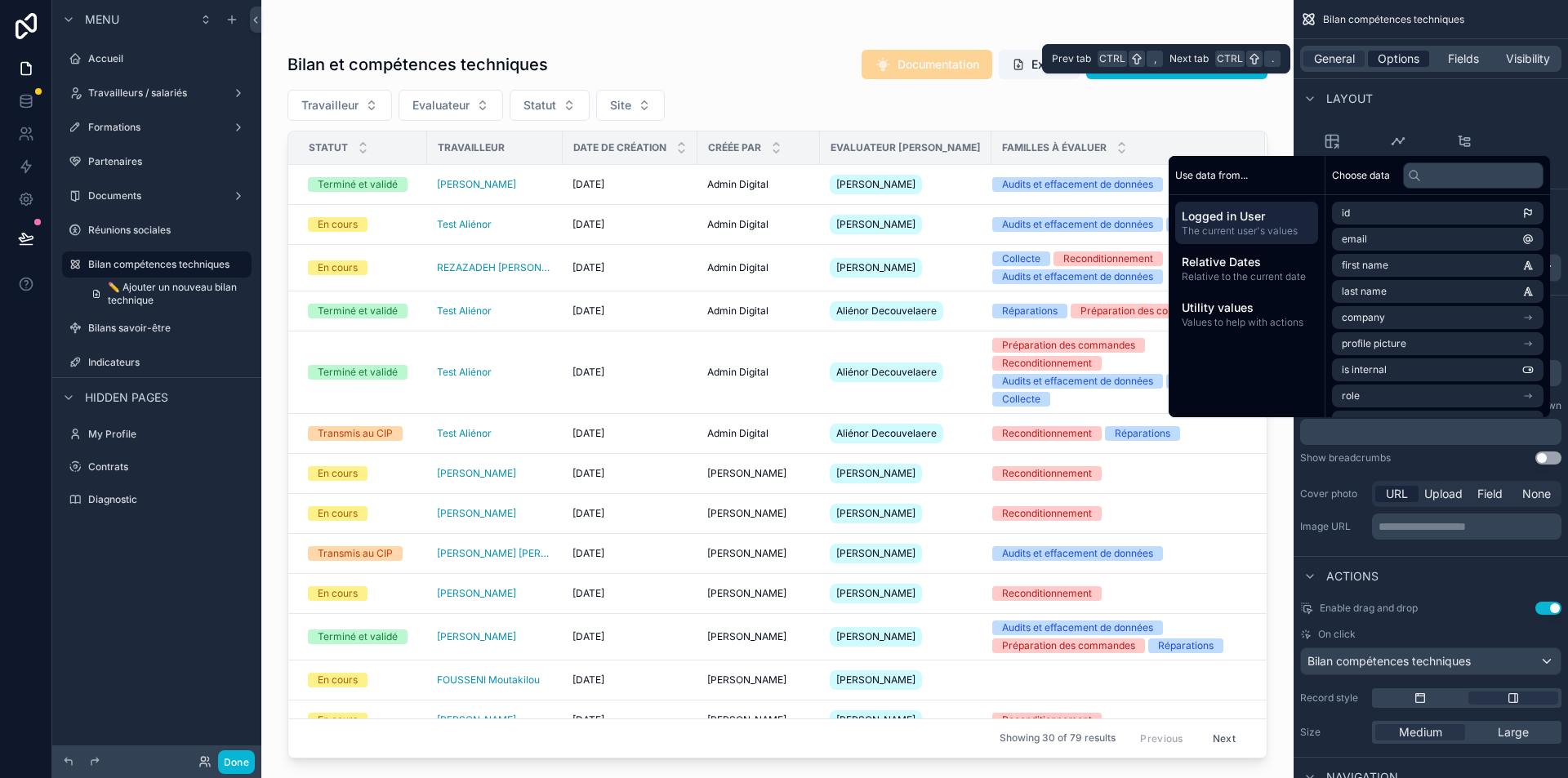
click at [1412, 66] on span "Options" at bounding box center [1398, 59] width 41 height 16
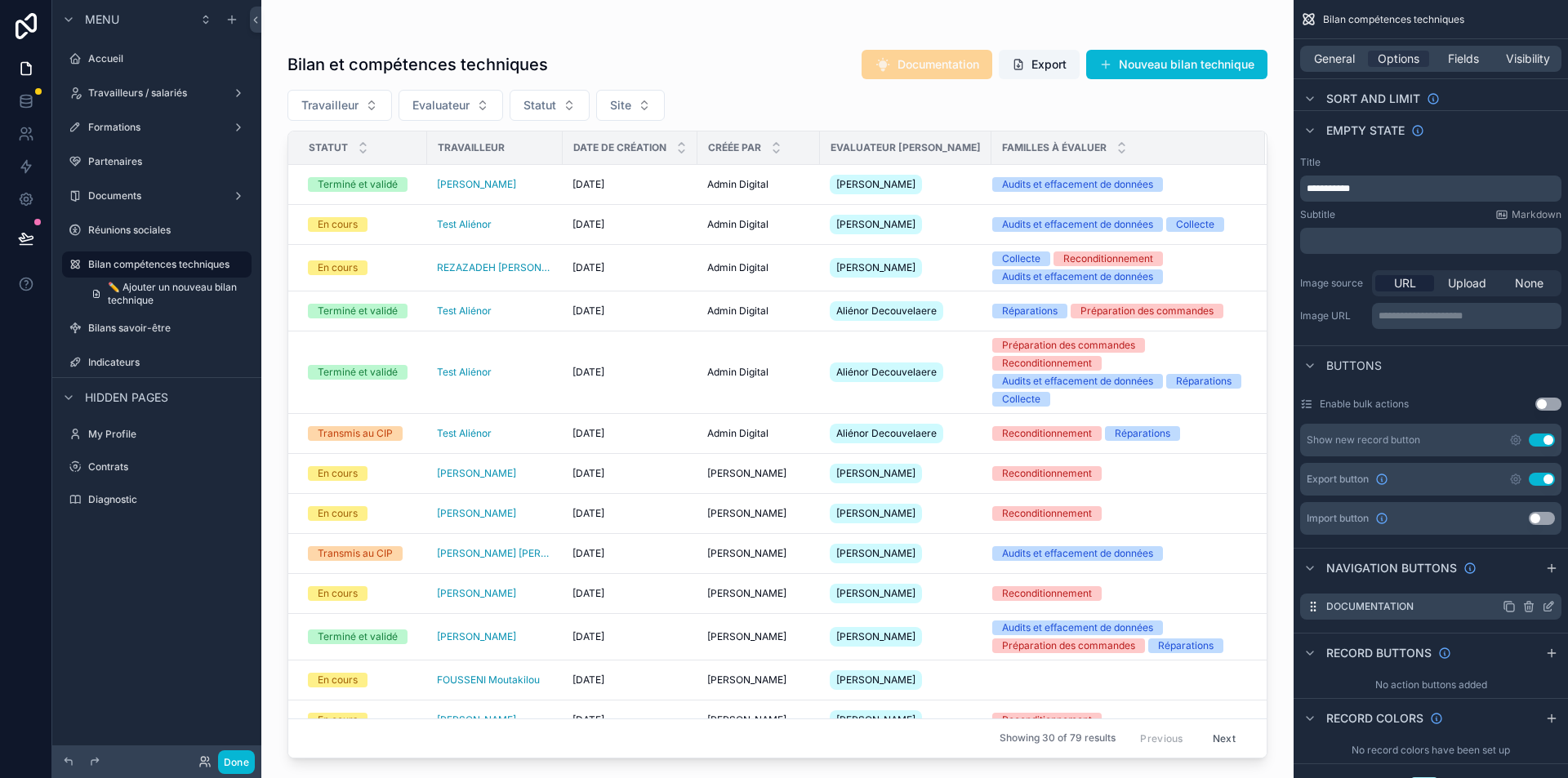
click at [1551, 610] on icon "scrollable content" at bounding box center [1548, 607] width 8 height 8
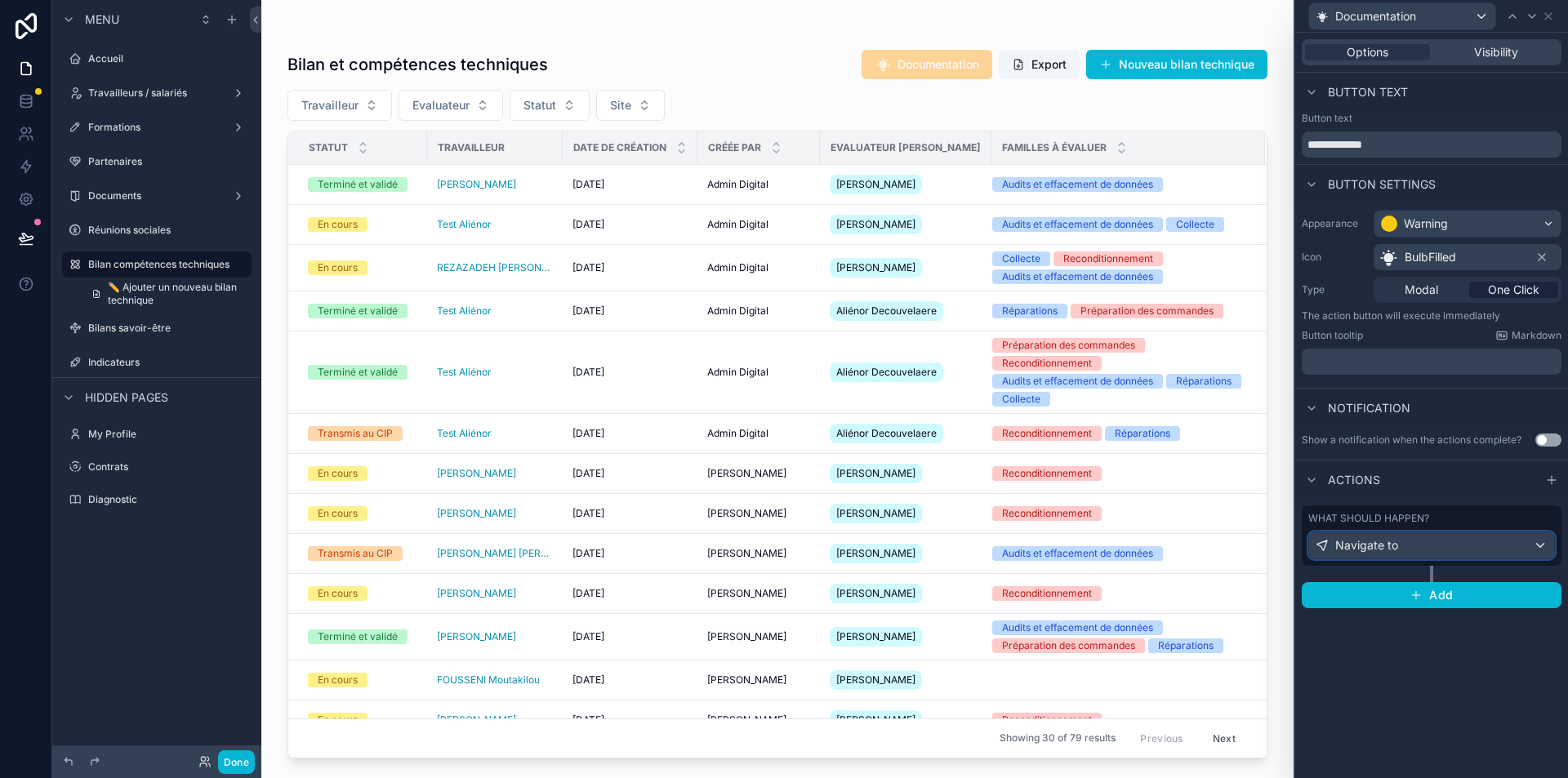
click at [1440, 544] on div "Navigate to" at bounding box center [1432, 545] width 245 height 26
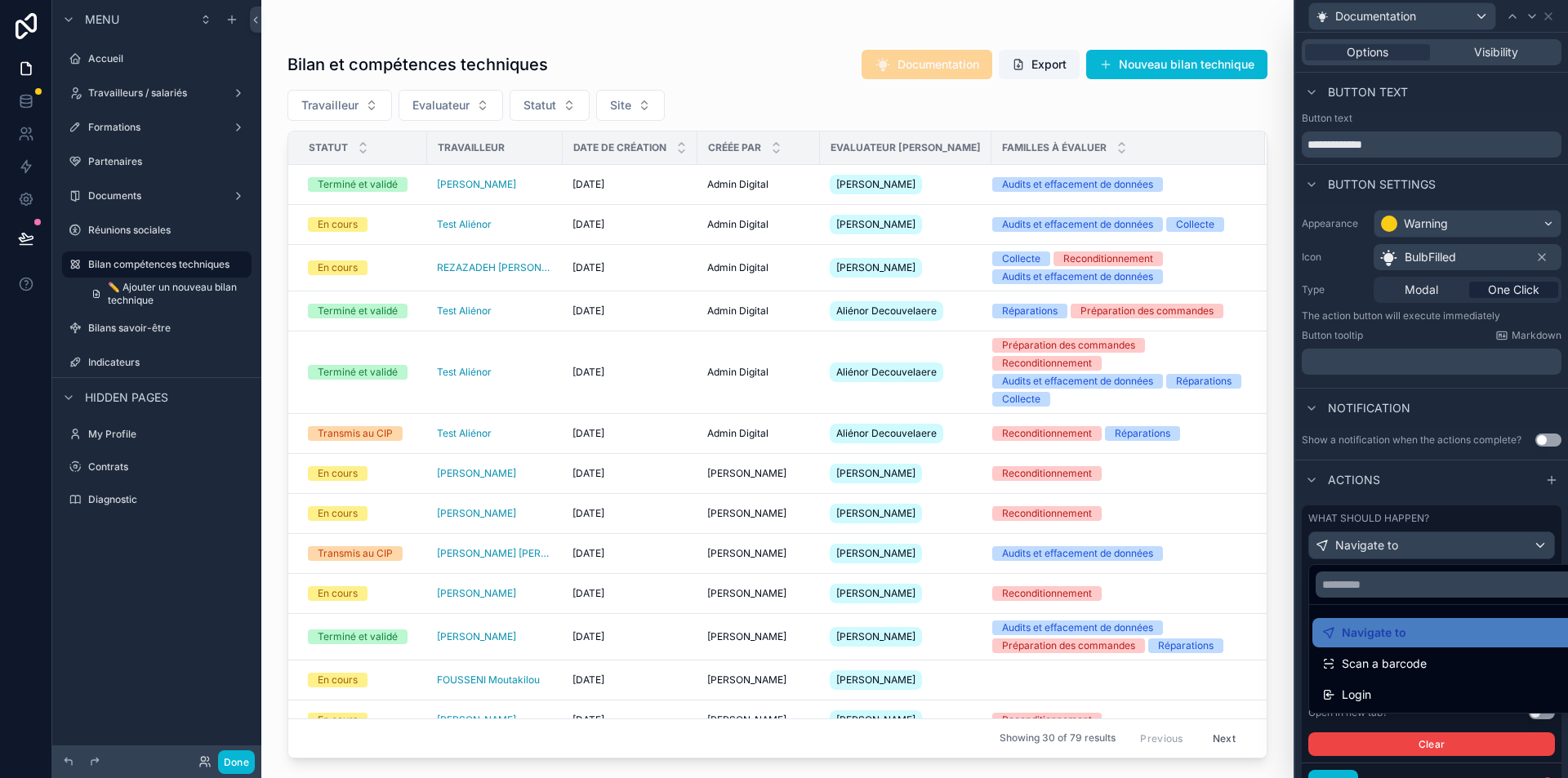
click at [1443, 483] on div at bounding box center [1431, 389] width 273 height 778
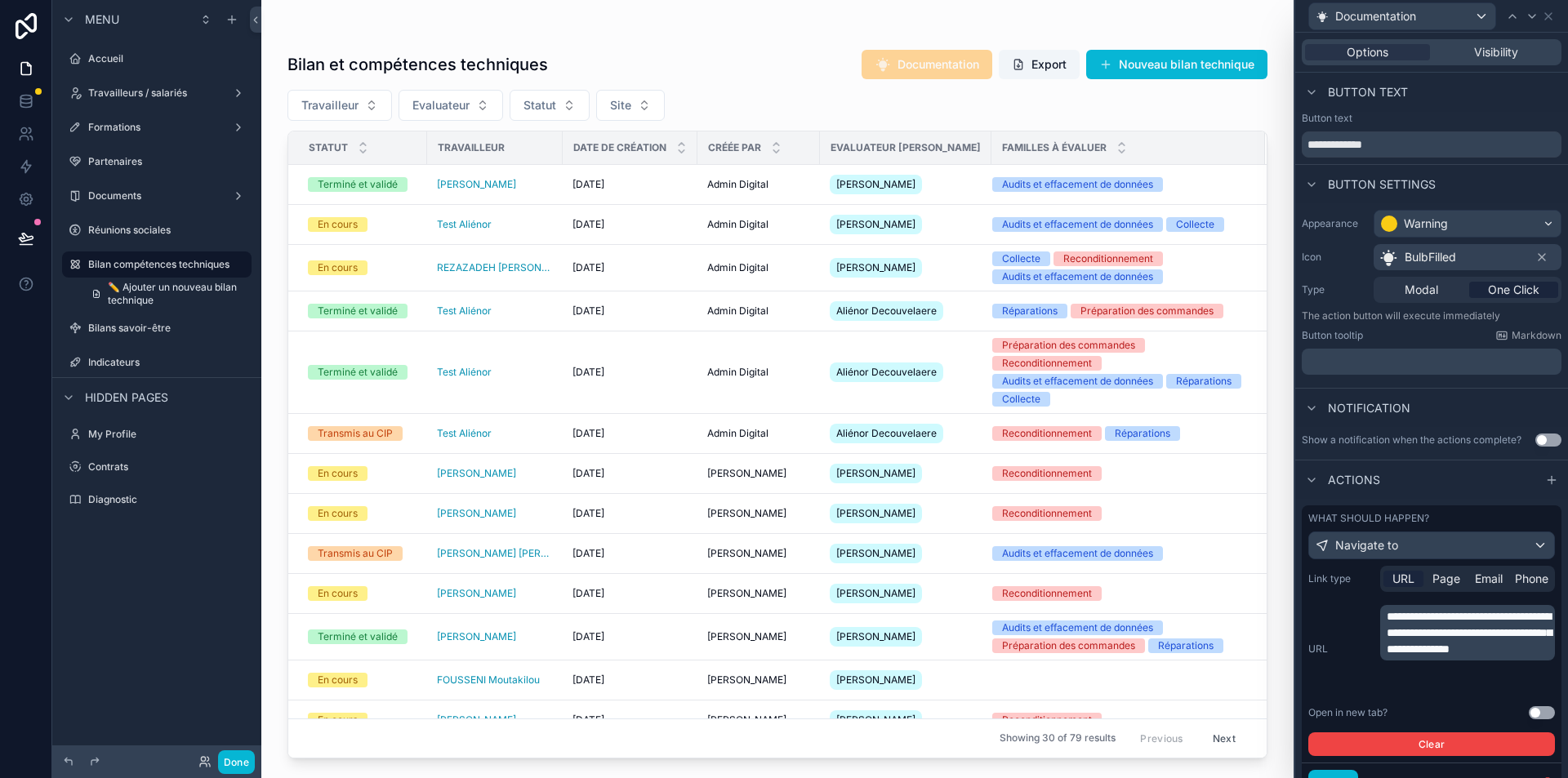
scroll to position [72, 0]
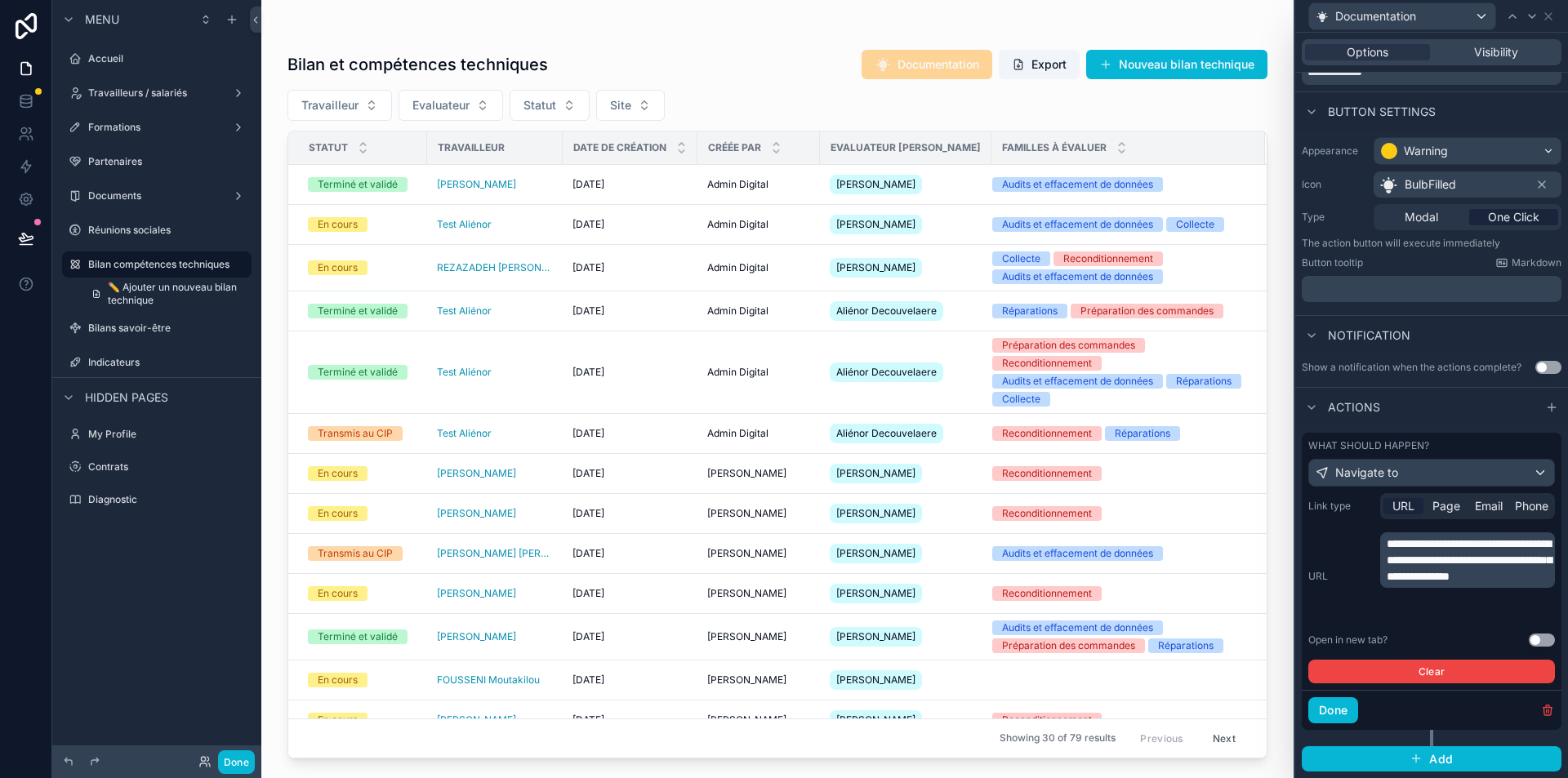
click at [1531, 642] on button "Use setting" at bounding box center [1542, 640] width 26 height 13
click at [1335, 705] on button "Done" at bounding box center [1334, 711] width 50 height 26
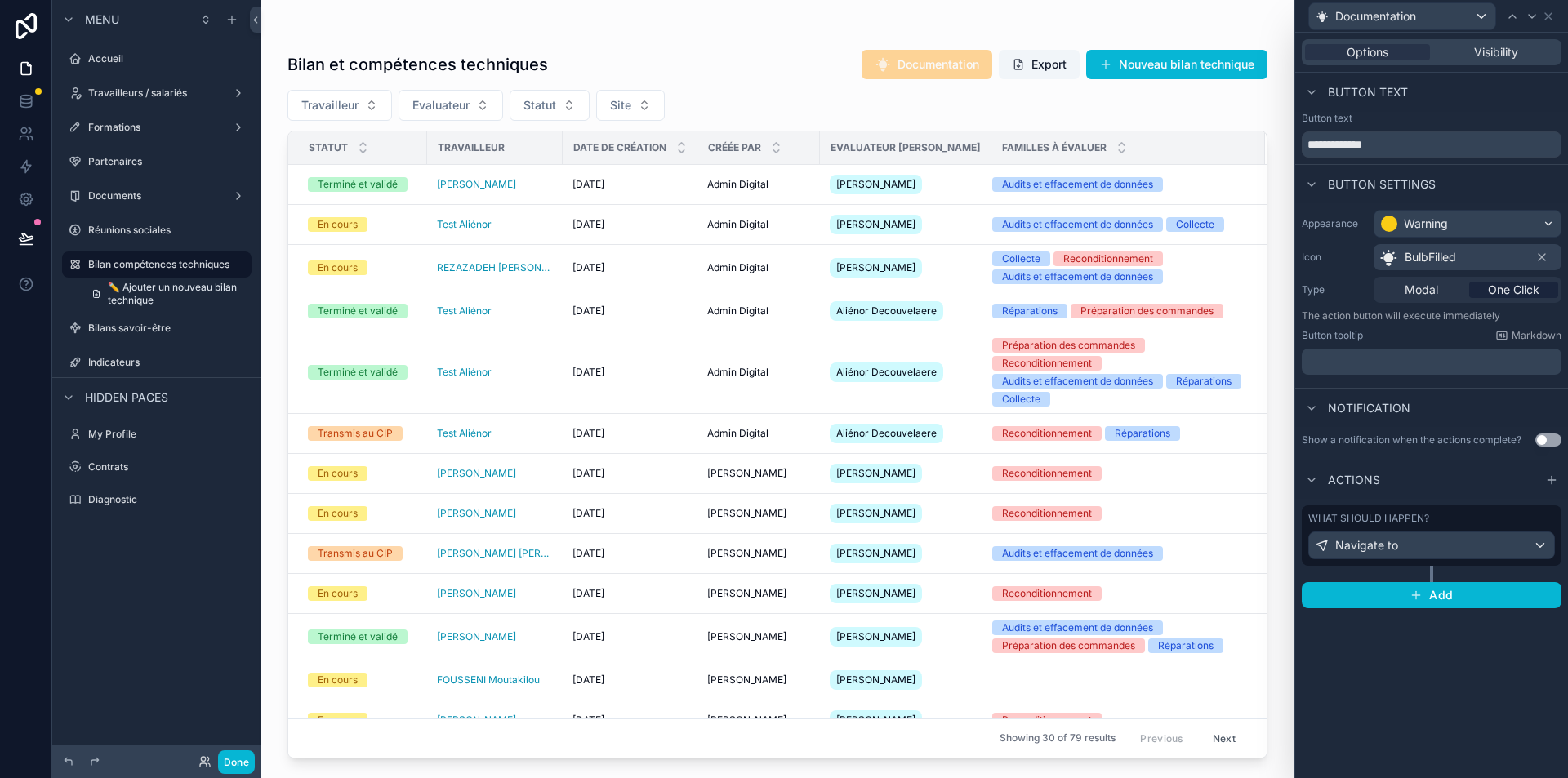
scroll to position [0, 0]
click at [228, 761] on button "Done" at bounding box center [236, 762] width 37 height 23
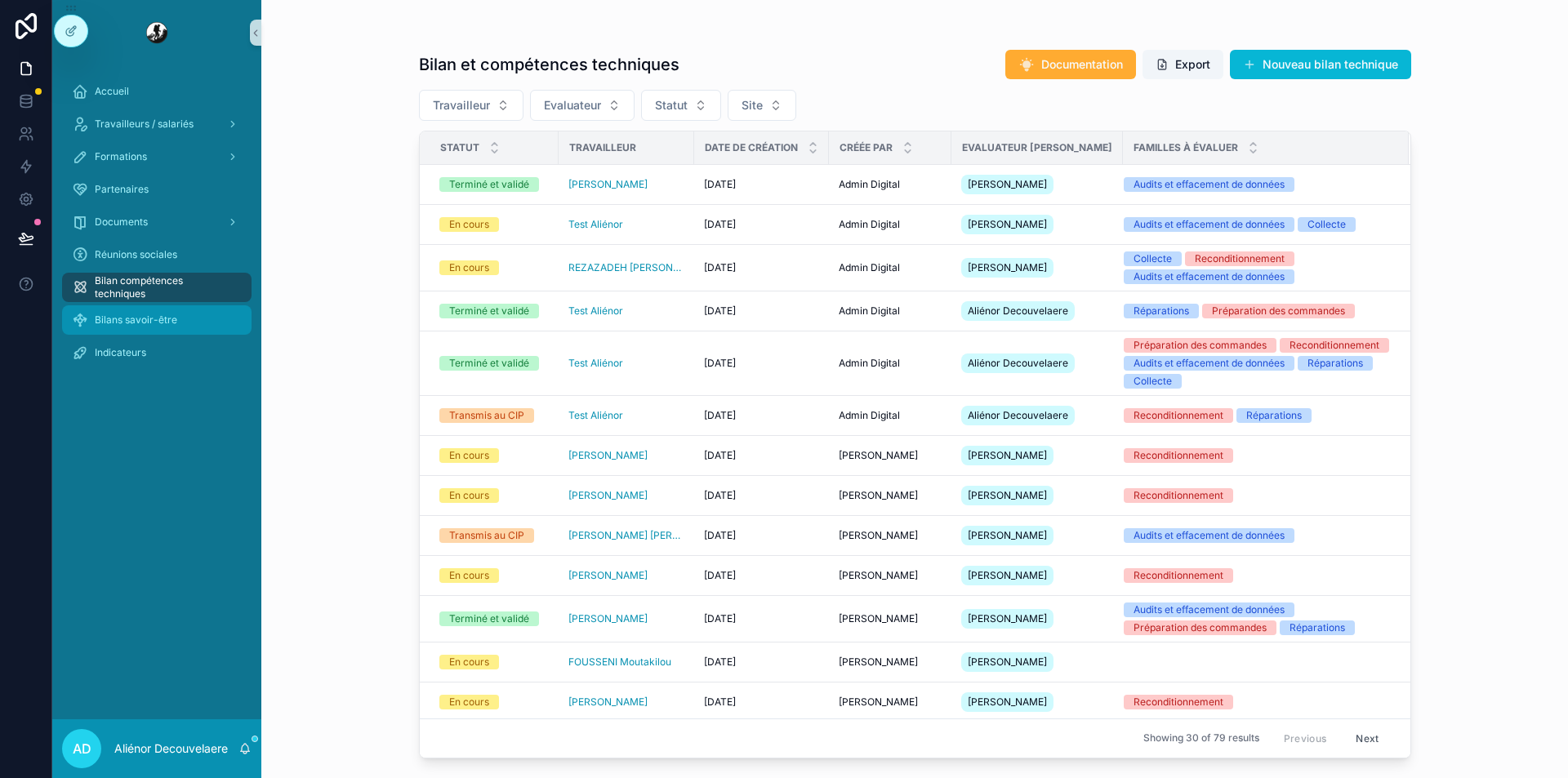
click at [164, 311] on div "Bilans savoir-être" at bounding box center [156, 320] width 170 height 26
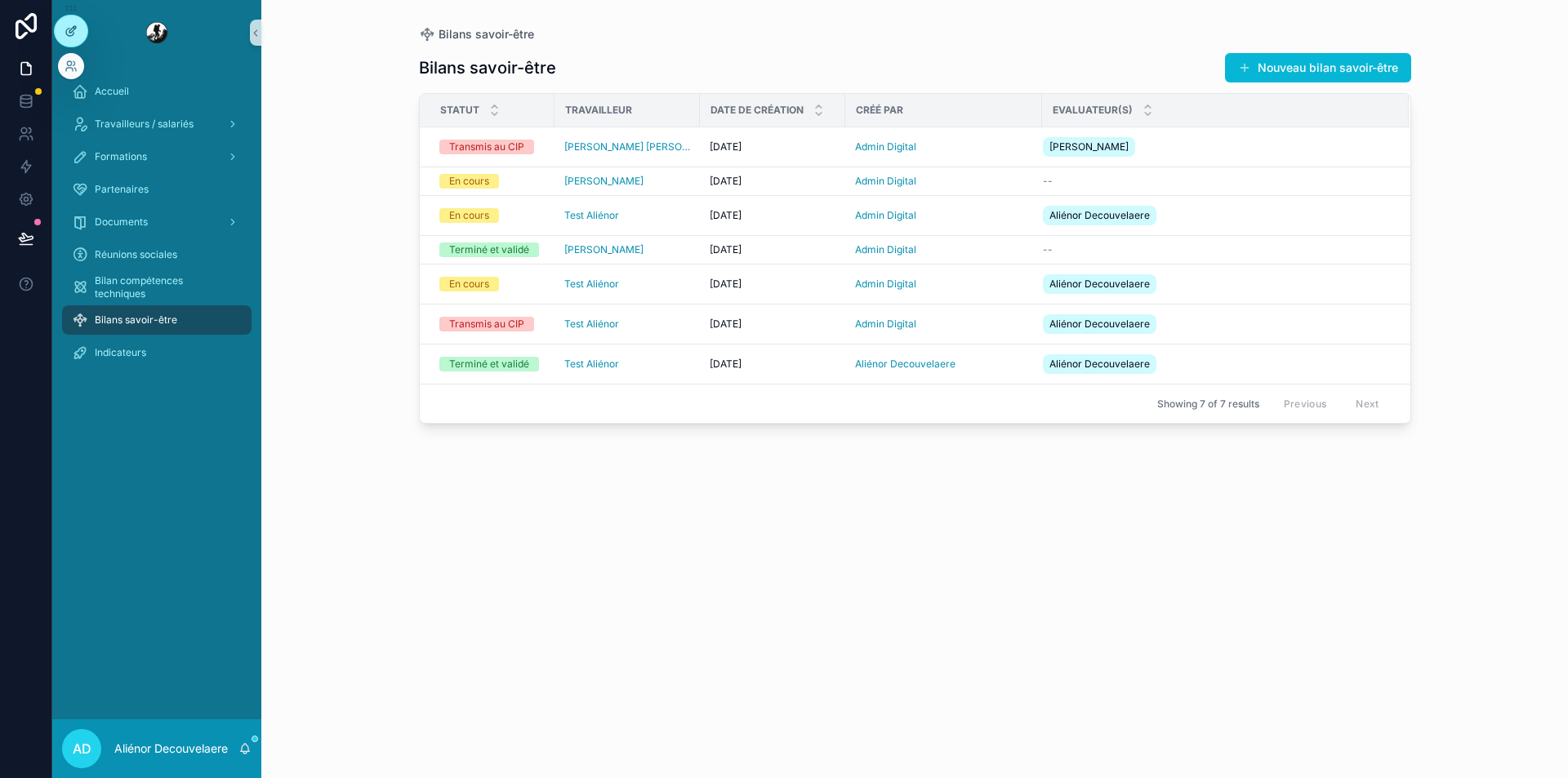
click at [78, 28] on div at bounding box center [72, 31] width 33 height 31
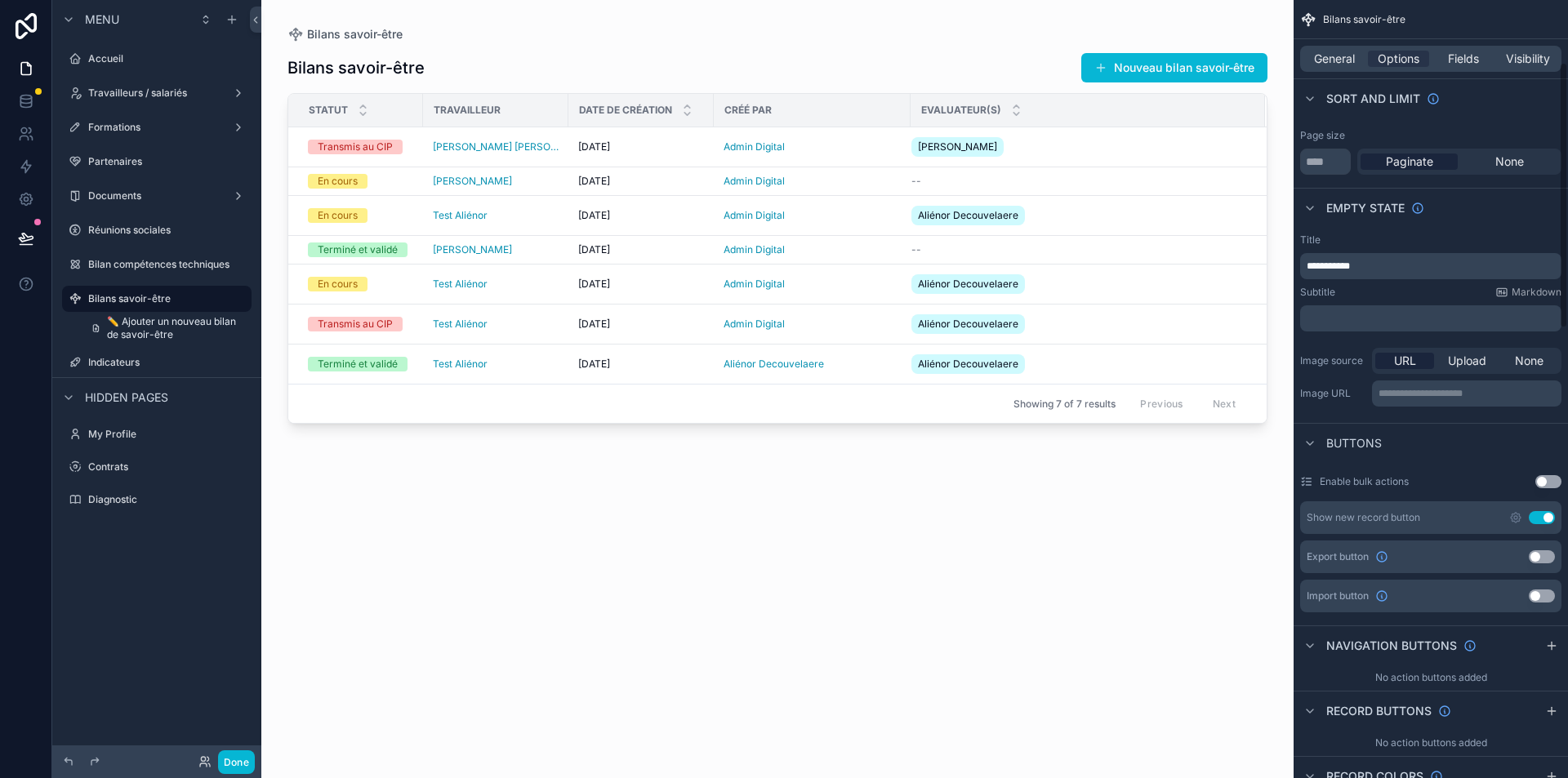
scroll to position [182, 0]
click at [1545, 643] on icon "scrollable content" at bounding box center [1551, 644] width 13 height 13
click at [1553, 687] on icon "scrollable content" at bounding box center [1548, 683] width 13 height 13
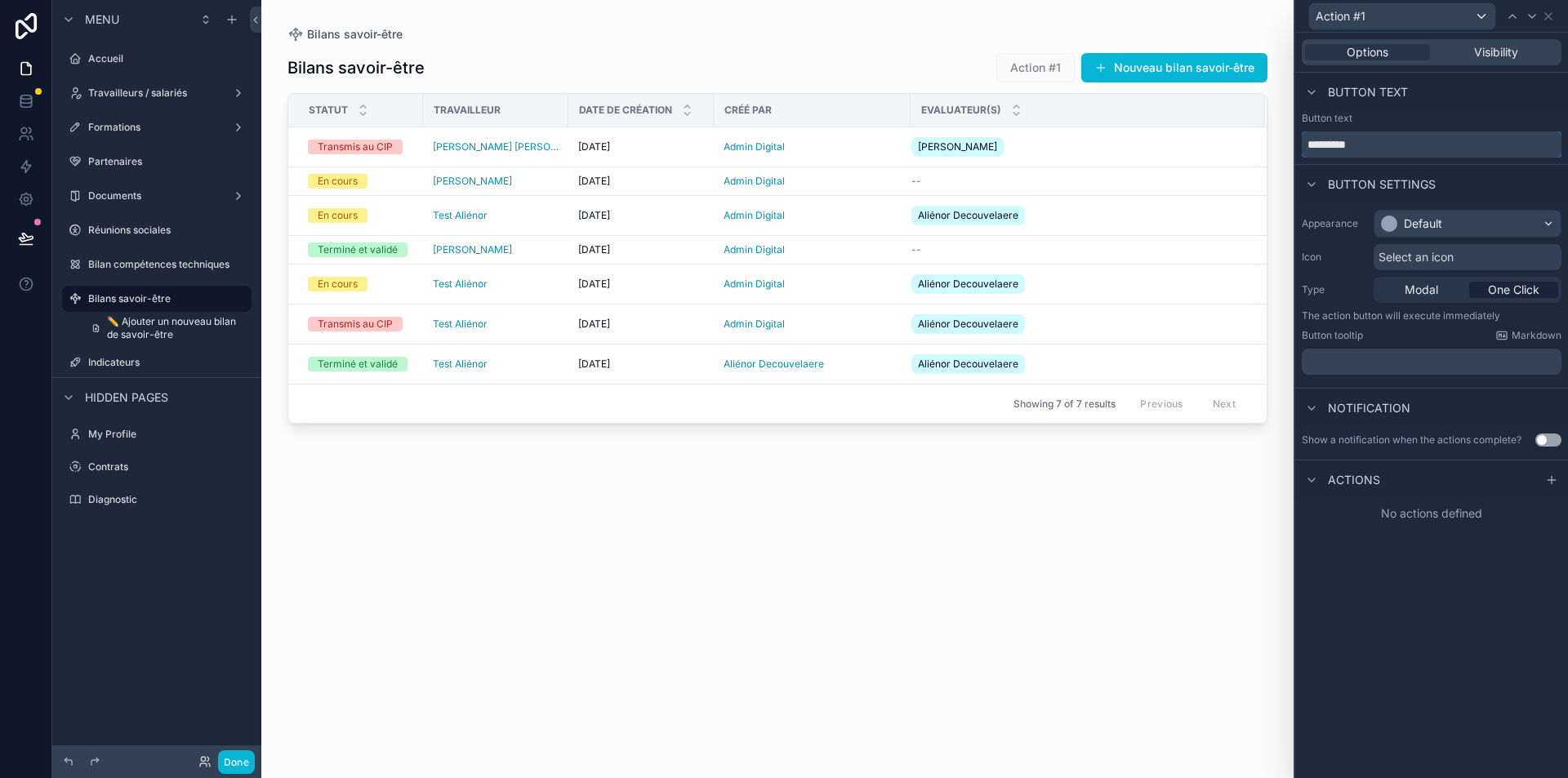
click at [1383, 151] on input "*********" at bounding box center [1431, 145] width 259 height 26
type input "**********"
click at [1429, 223] on div "Default" at bounding box center [1423, 223] width 39 height 16
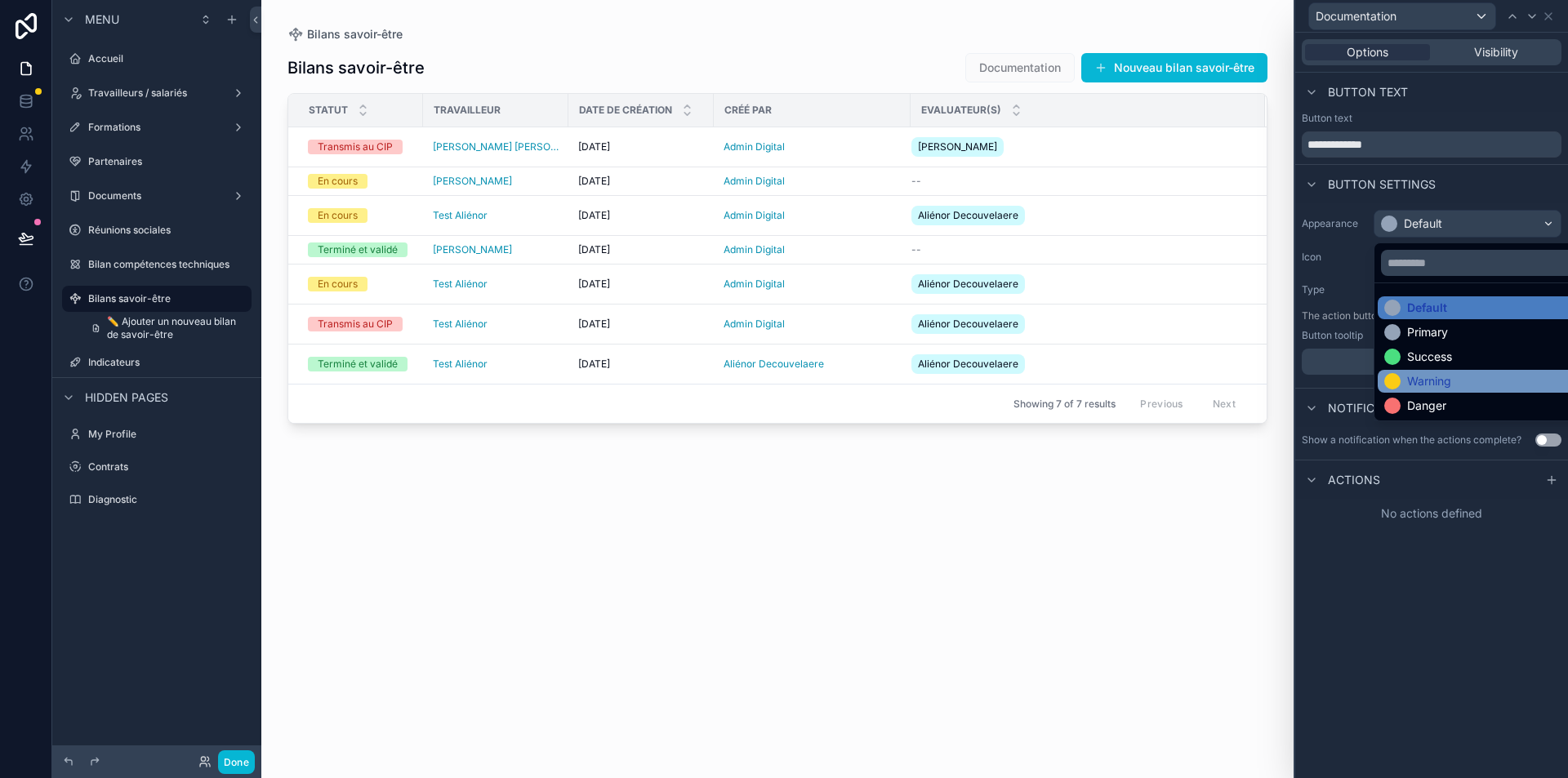
click at [1429, 374] on div "Warning" at bounding box center [1428, 381] width 44 height 16
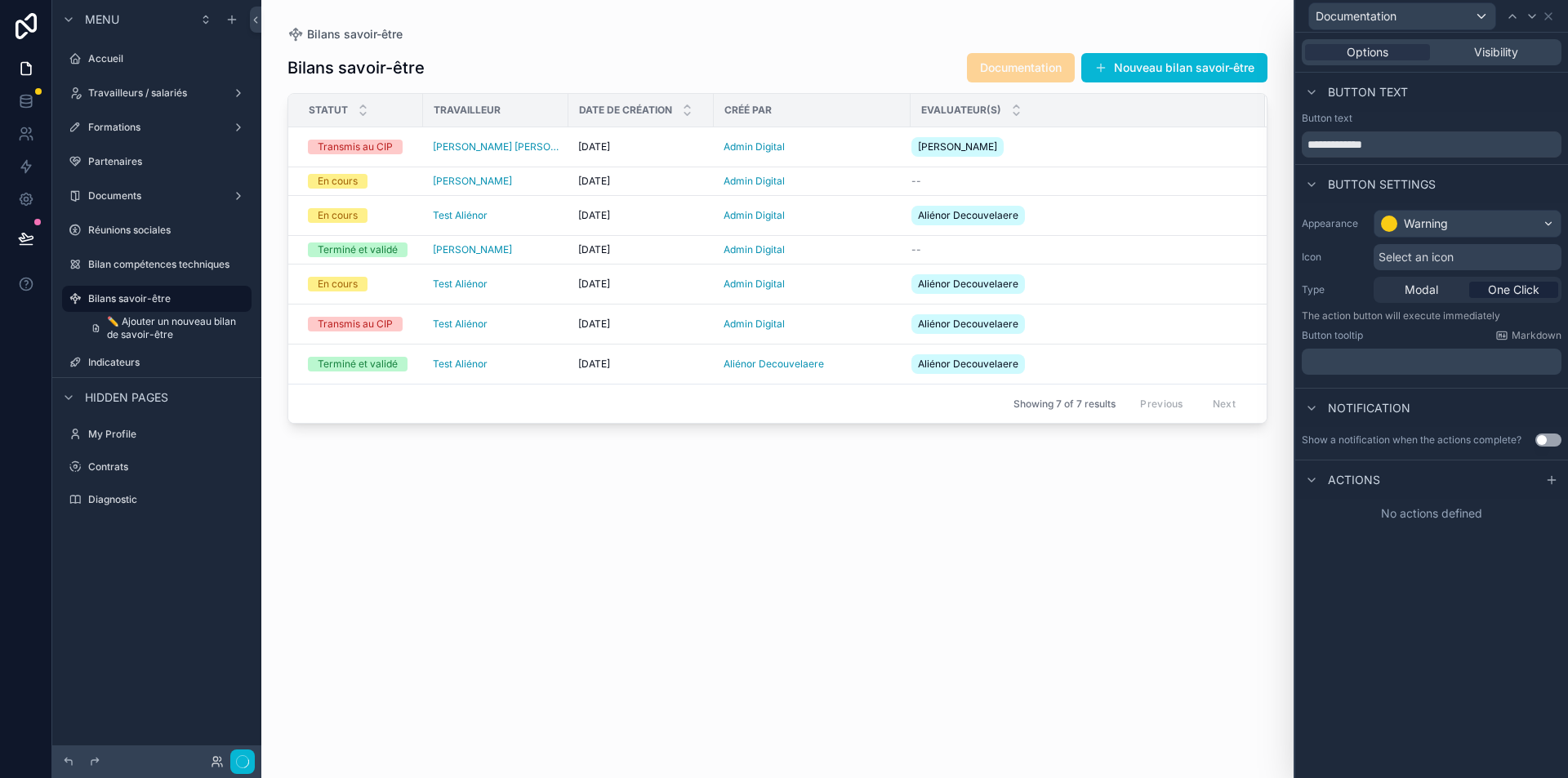
click at [1567, 271] on div "Appearance Warning Icon Select an icon Type Modal One Click The action button w…" at bounding box center [1431, 292] width 273 height 178
click at [1468, 265] on div "Select an icon" at bounding box center [1467, 257] width 188 height 26
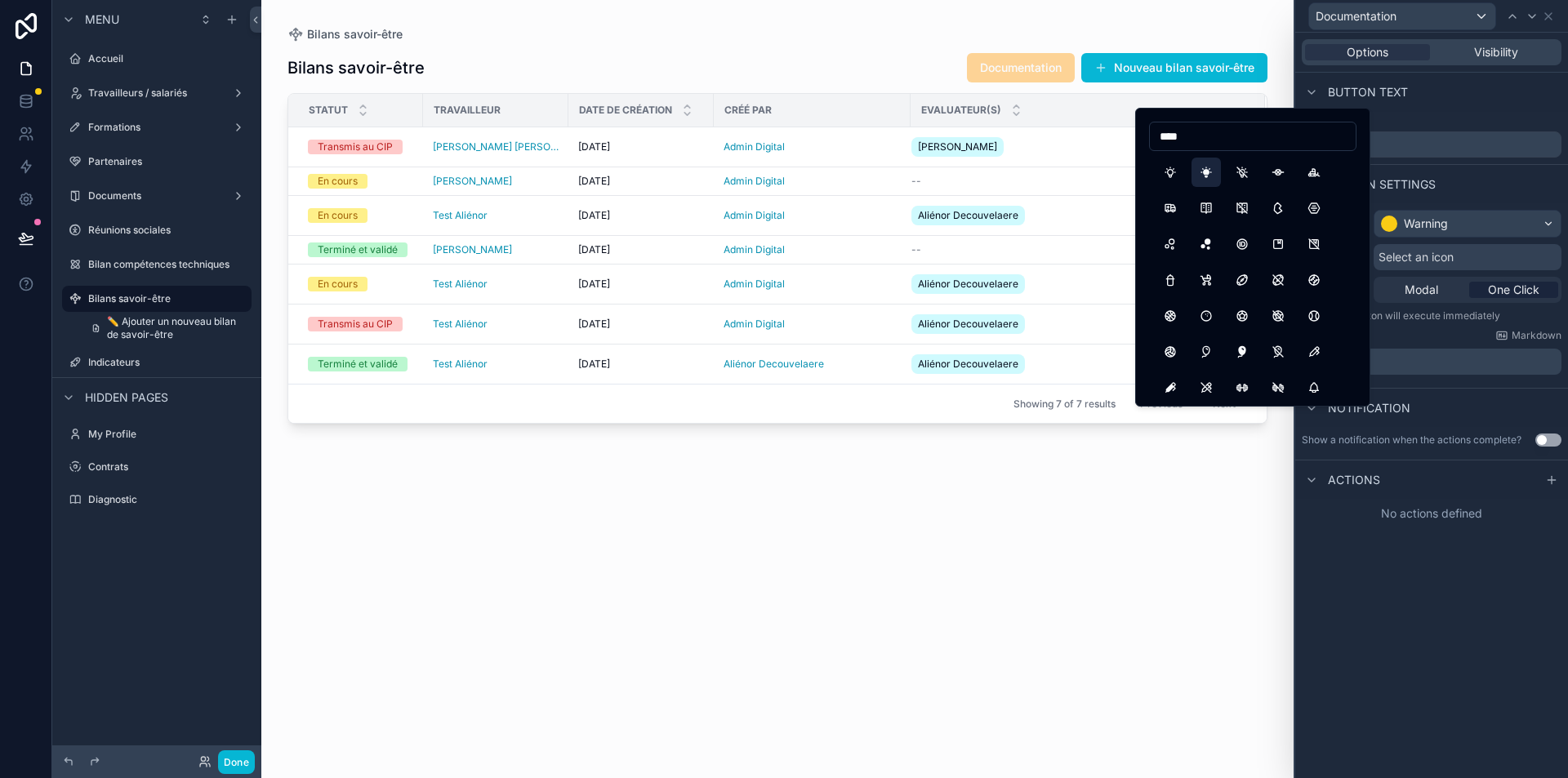
type input "****"
click at [1200, 178] on button "BulbFilled" at bounding box center [1206, 172] width 29 height 29
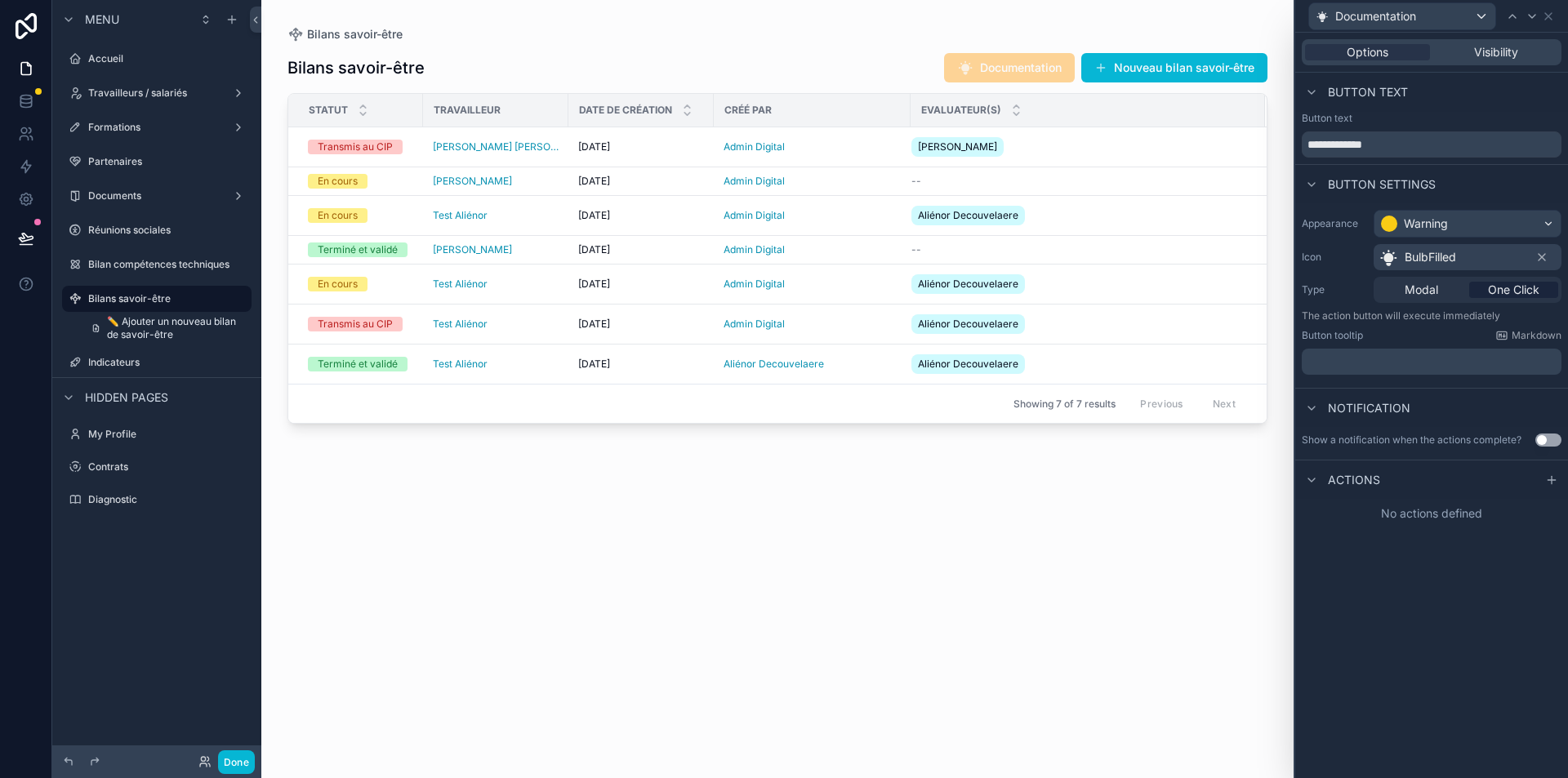
click at [1429, 255] on span "BulbFilled" at bounding box center [1430, 257] width 52 height 16
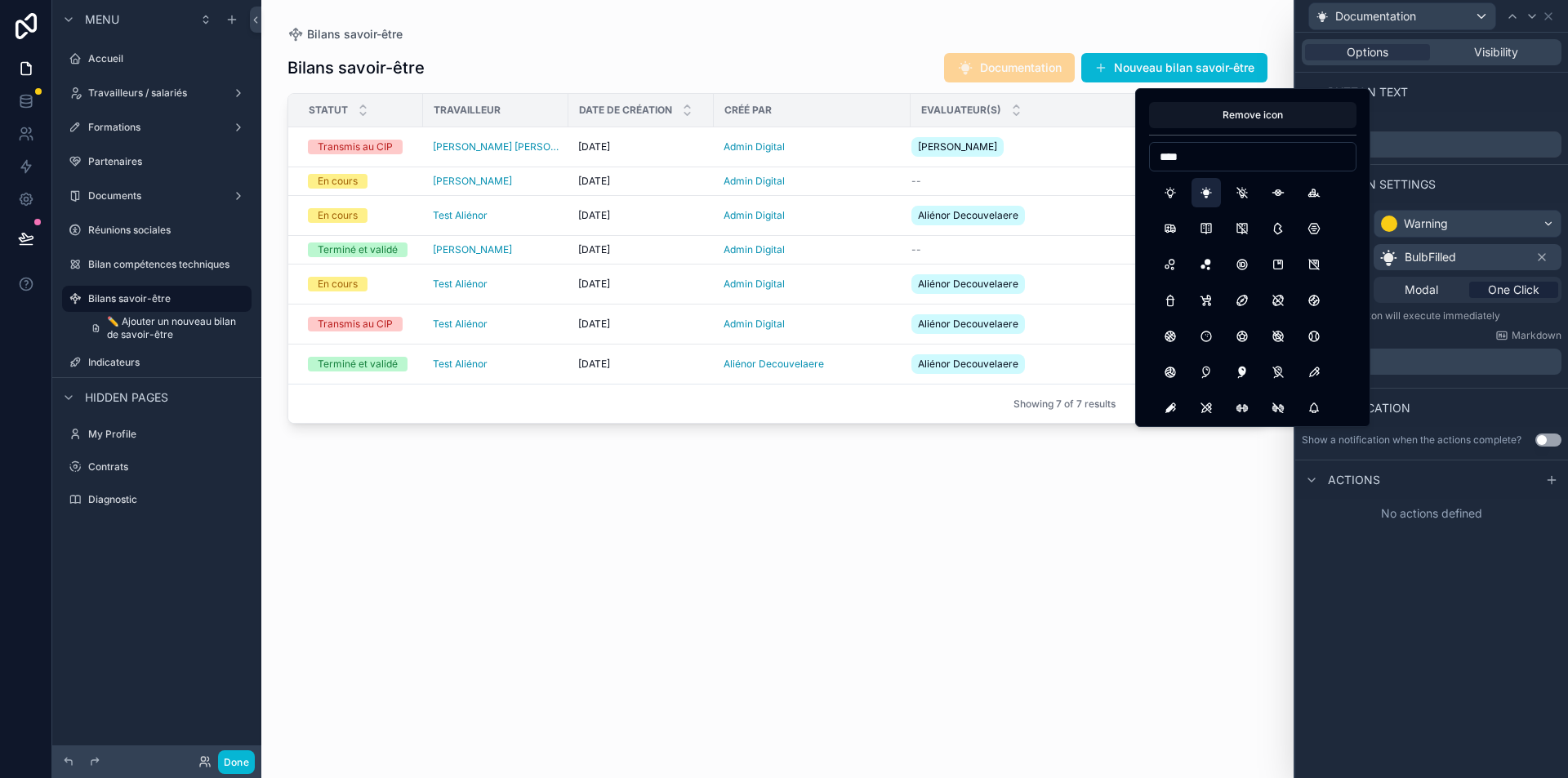
type input "****"
click at [1182, 186] on button "Bulb" at bounding box center [1170, 193] width 29 height 29
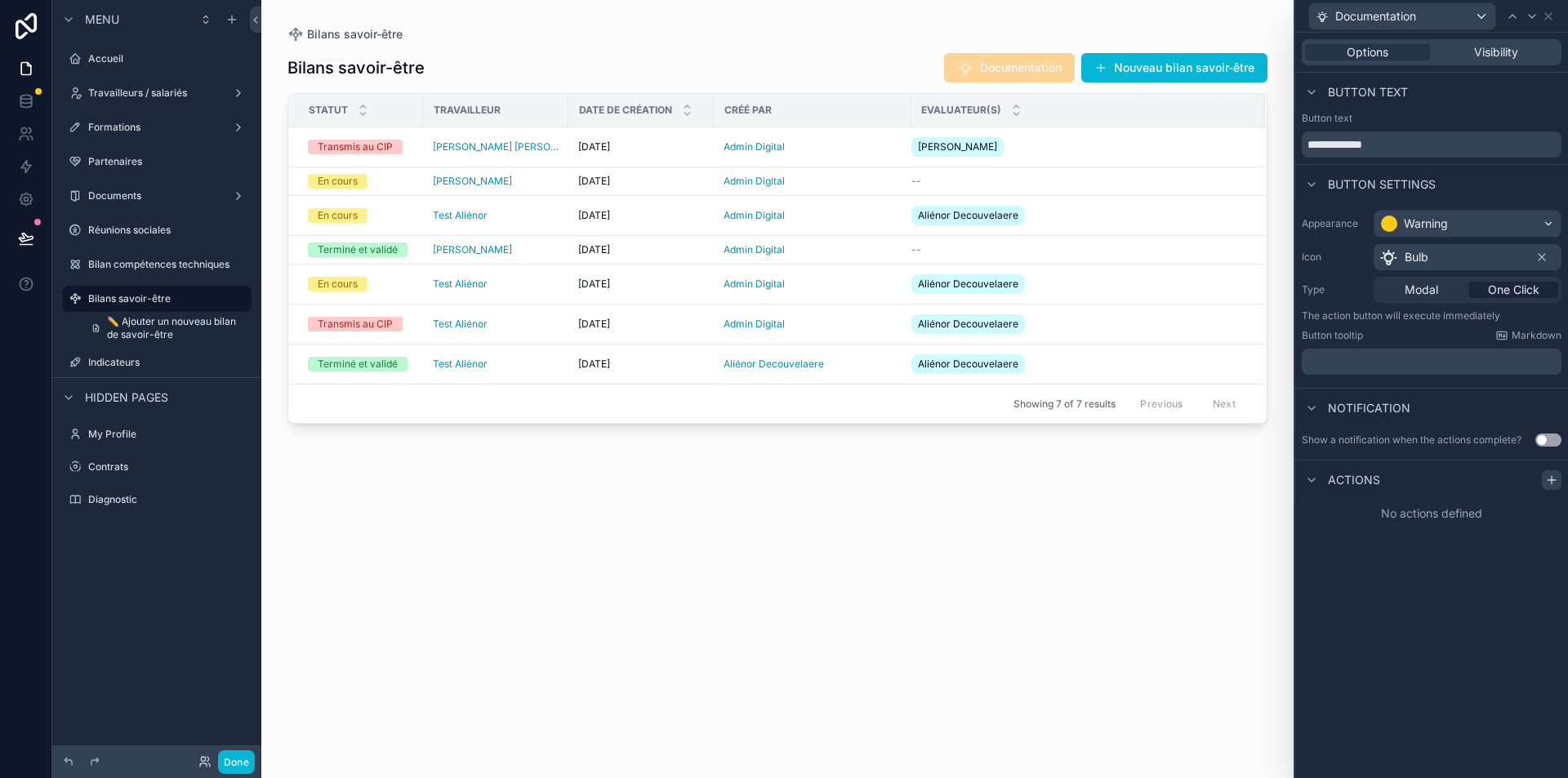
click at [1555, 480] on icon at bounding box center [1551, 480] width 8 height 0
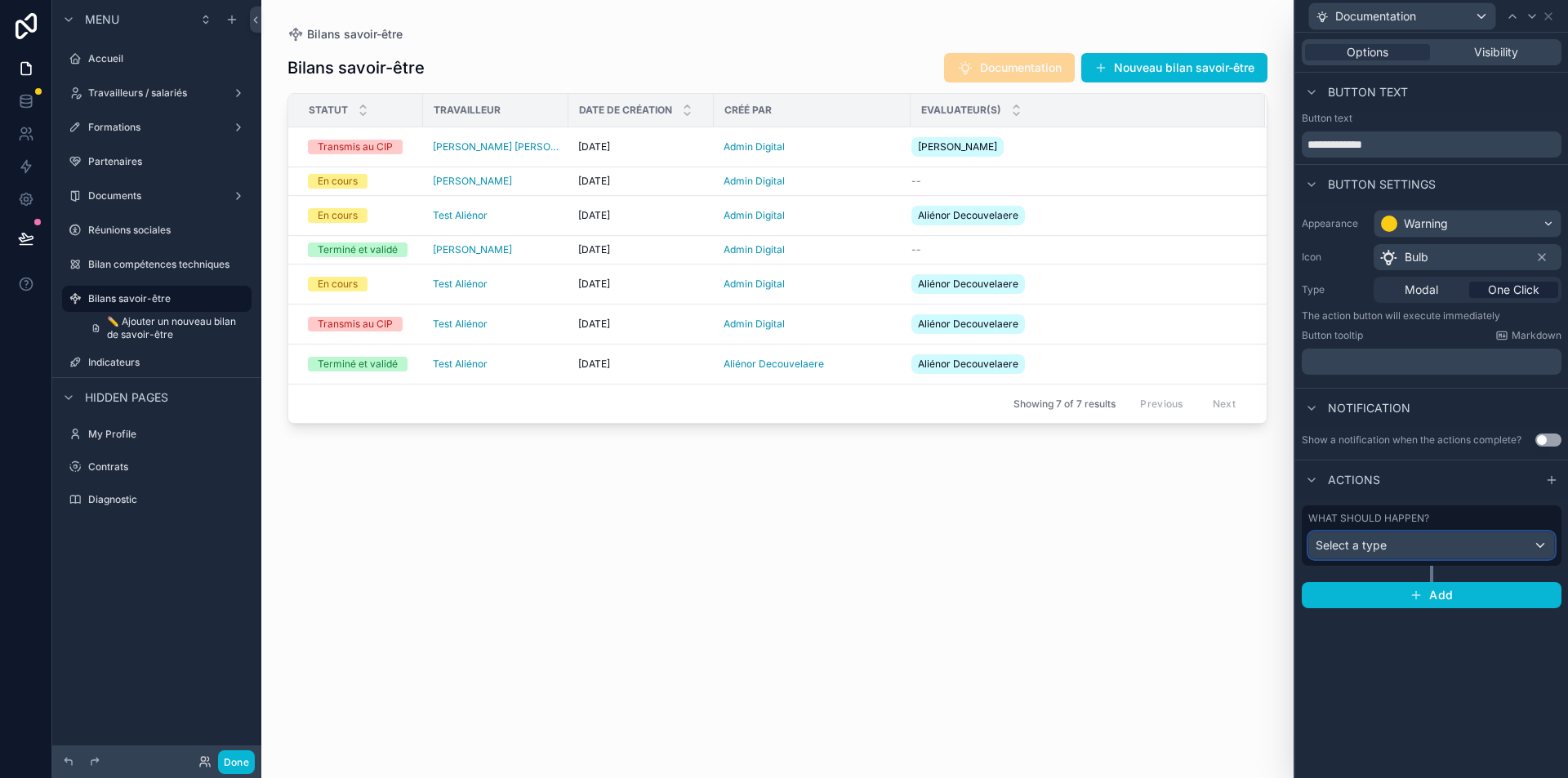
click at [1503, 551] on div "Select a type" at bounding box center [1432, 545] width 245 height 26
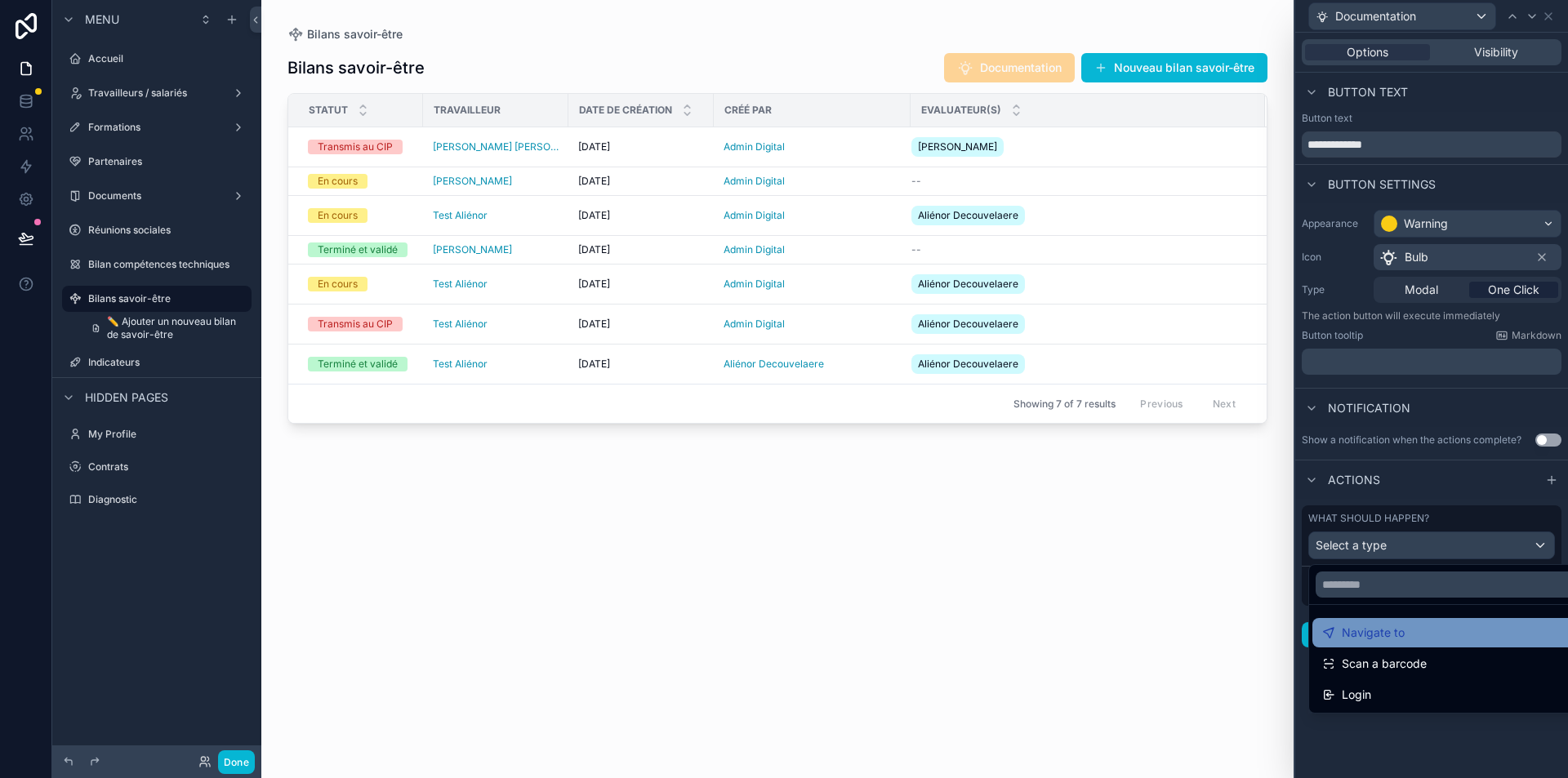
click at [1434, 627] on div "Navigate to" at bounding box center [1451, 632] width 257 height 20
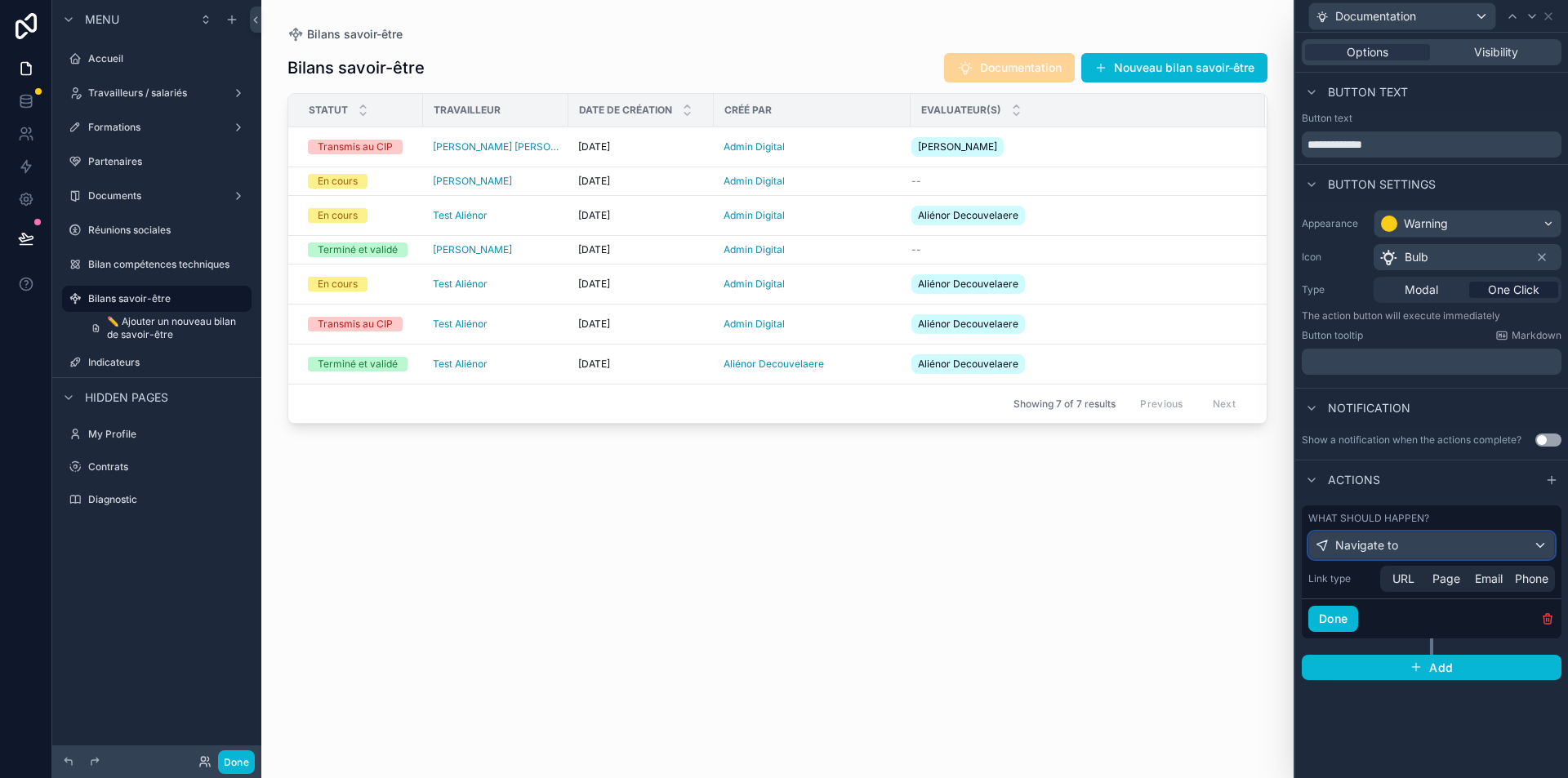
click at [1407, 558] on button "Navigate to" at bounding box center [1432, 545] width 246 height 28
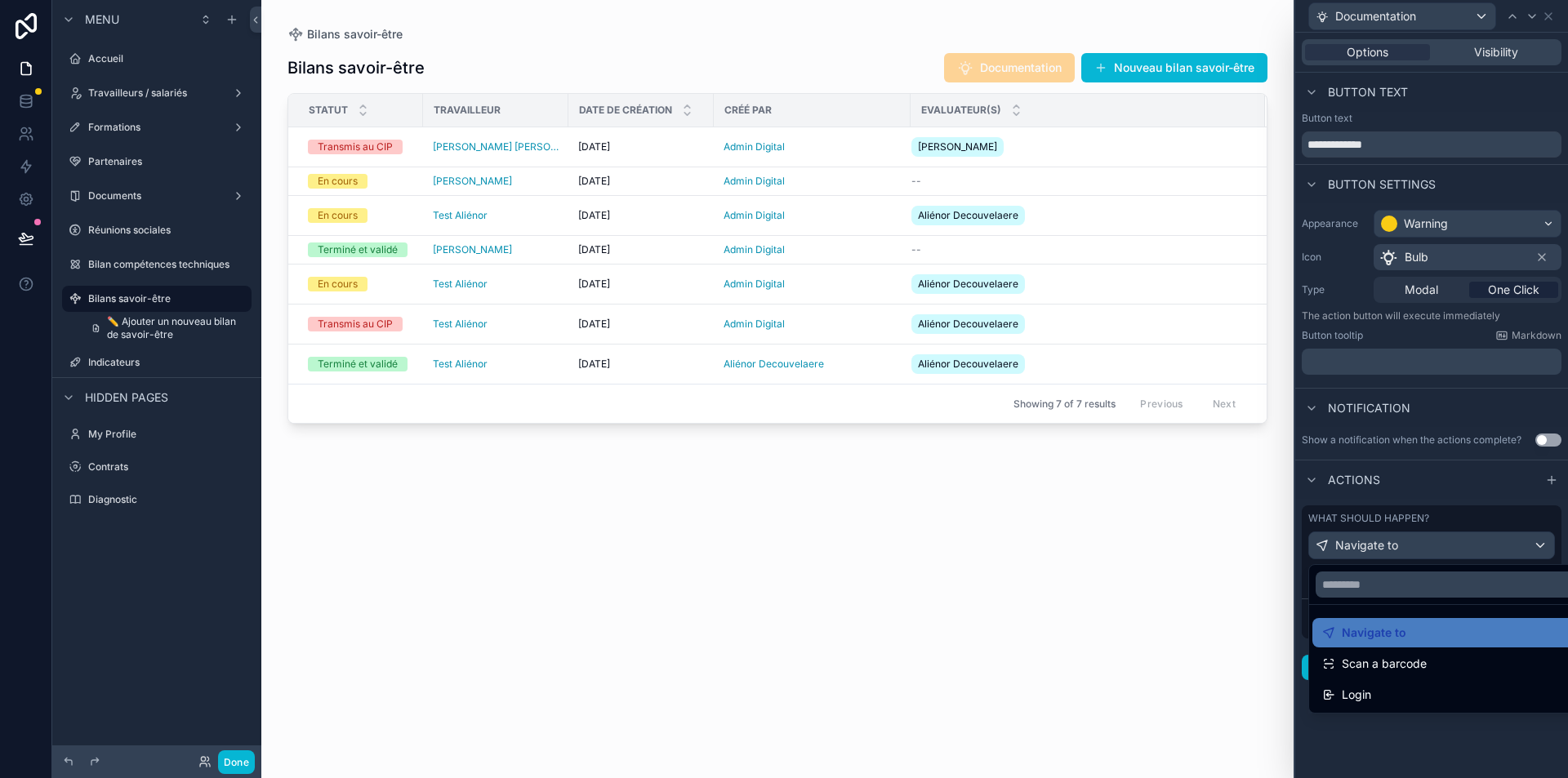
click at [1414, 496] on div at bounding box center [1431, 389] width 273 height 778
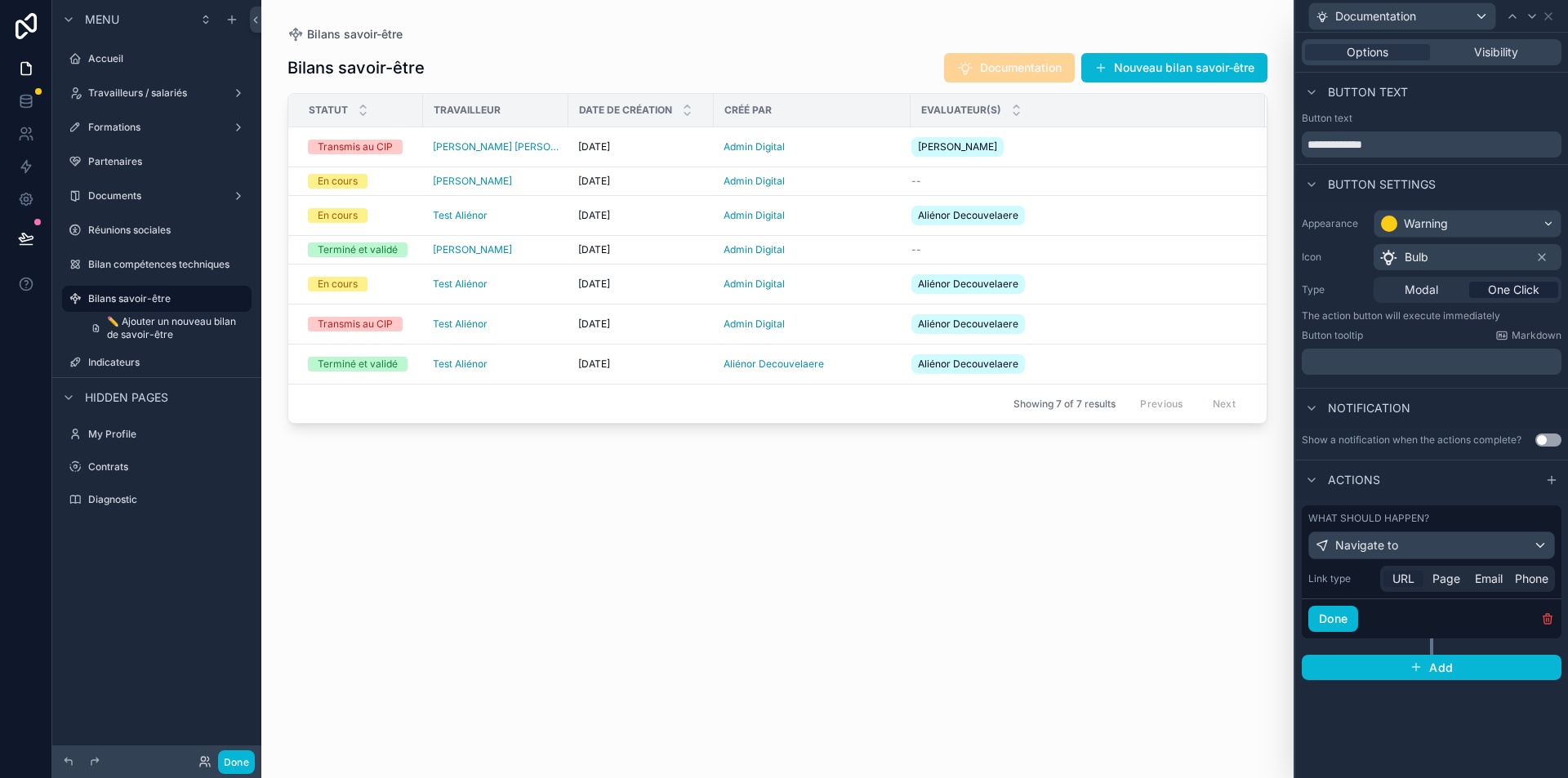
click at [1404, 584] on span "URL" at bounding box center [1403, 579] width 22 height 16
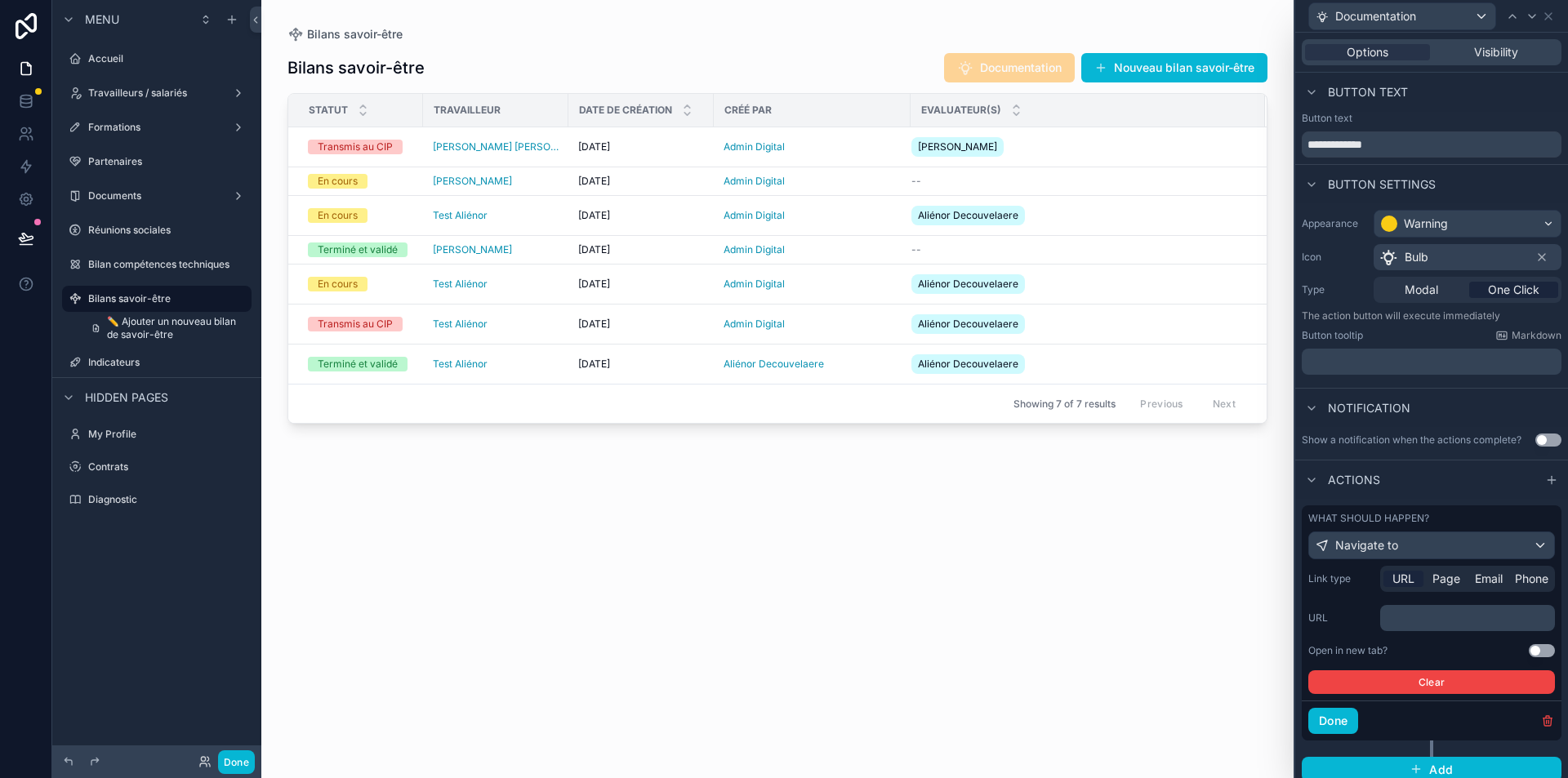
click at [1397, 619] on p "﻿" at bounding box center [1469, 618] width 165 height 16
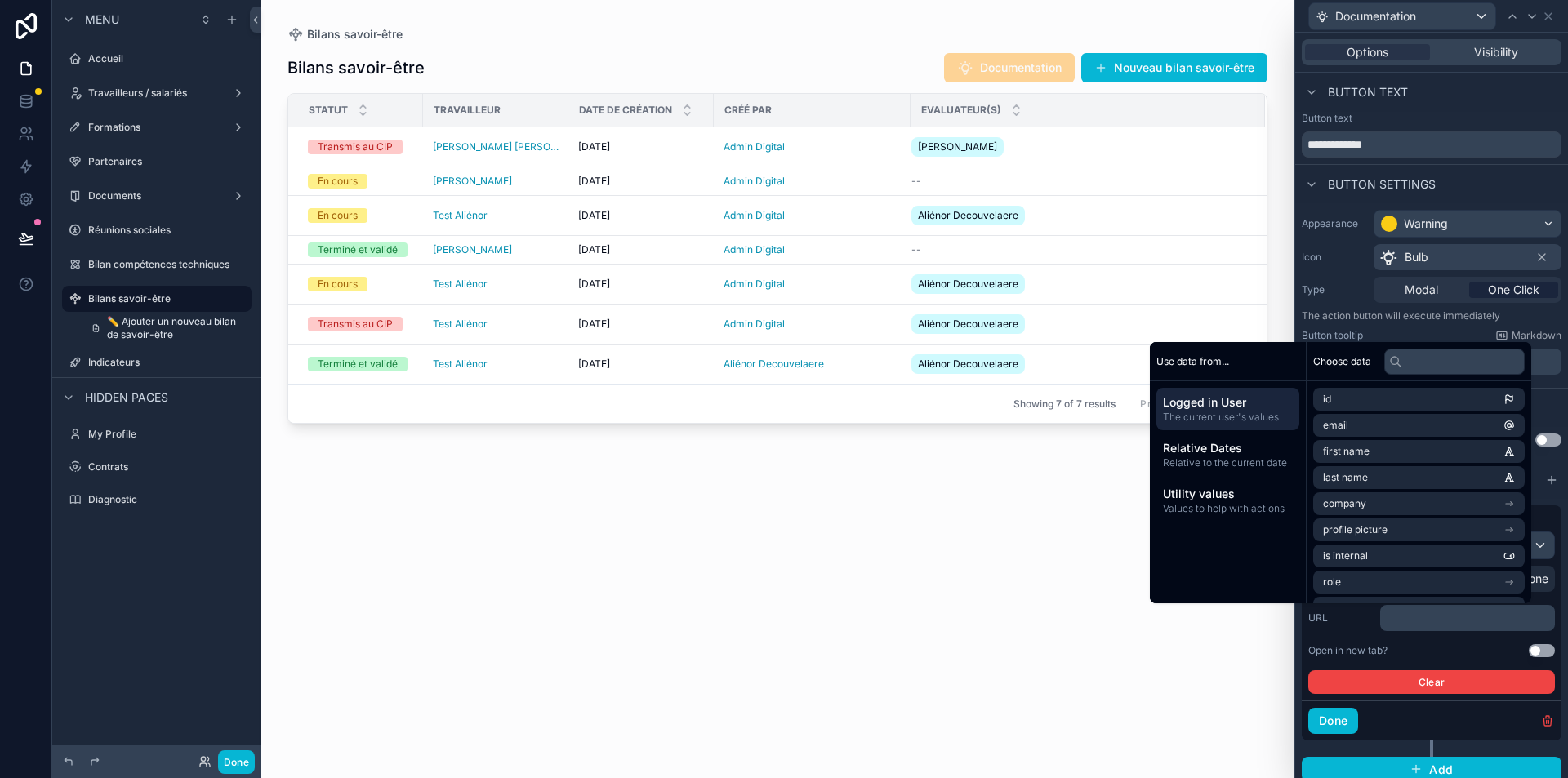
scroll to position [0, 0]
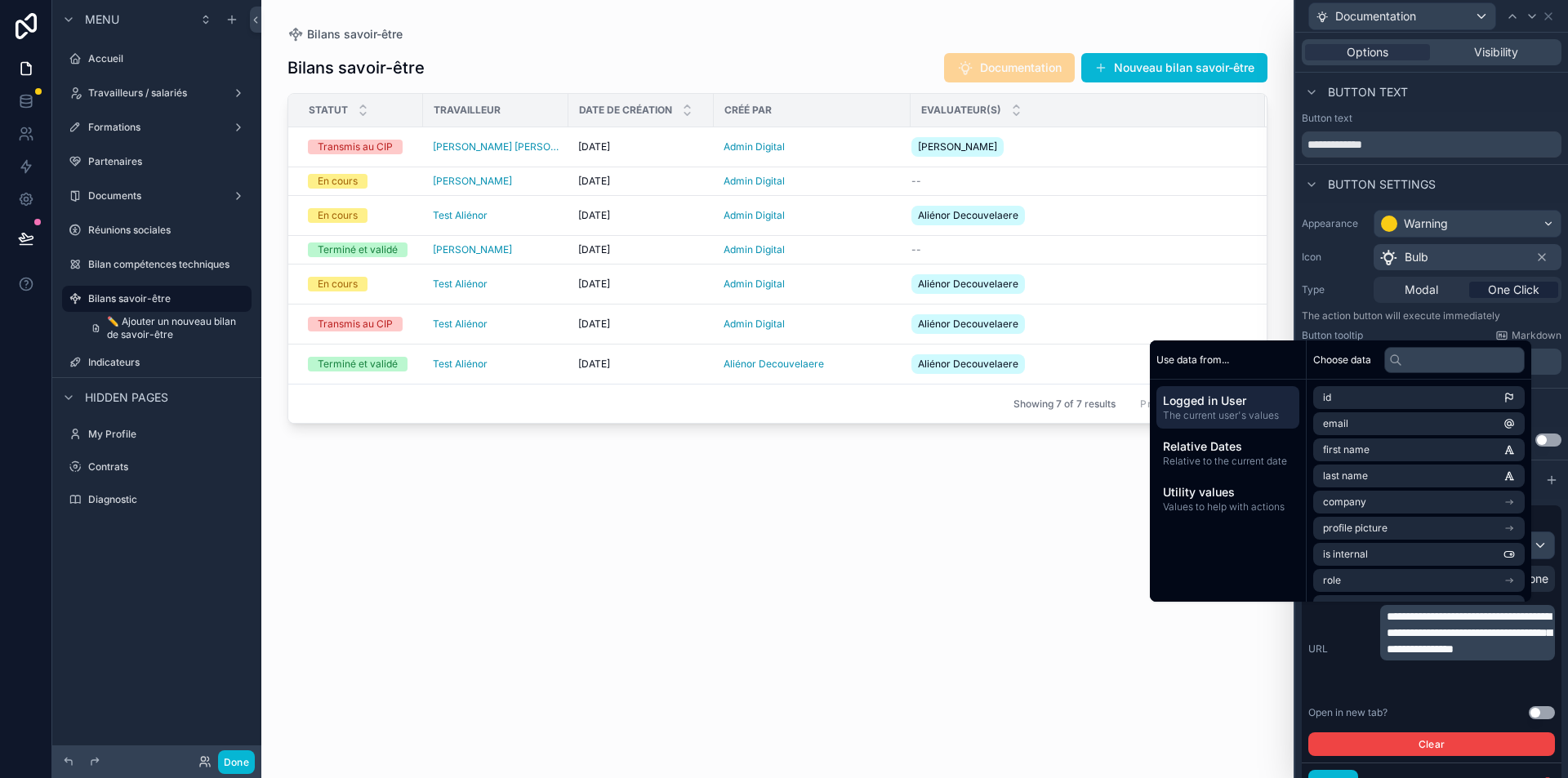
click at [1241, 724] on div "scrollable content" at bounding box center [777, 379] width 1032 height 759
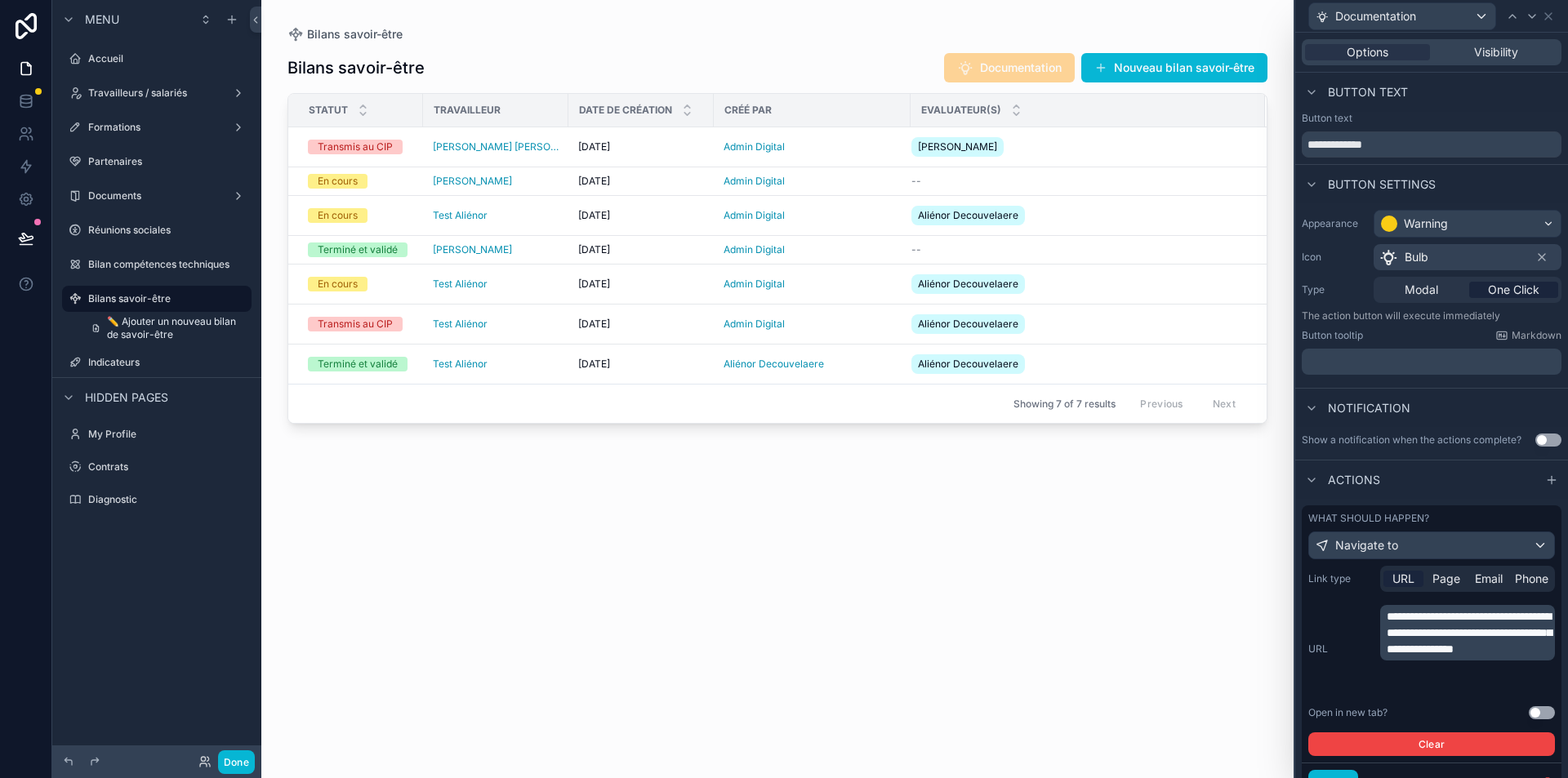
scroll to position [72, 0]
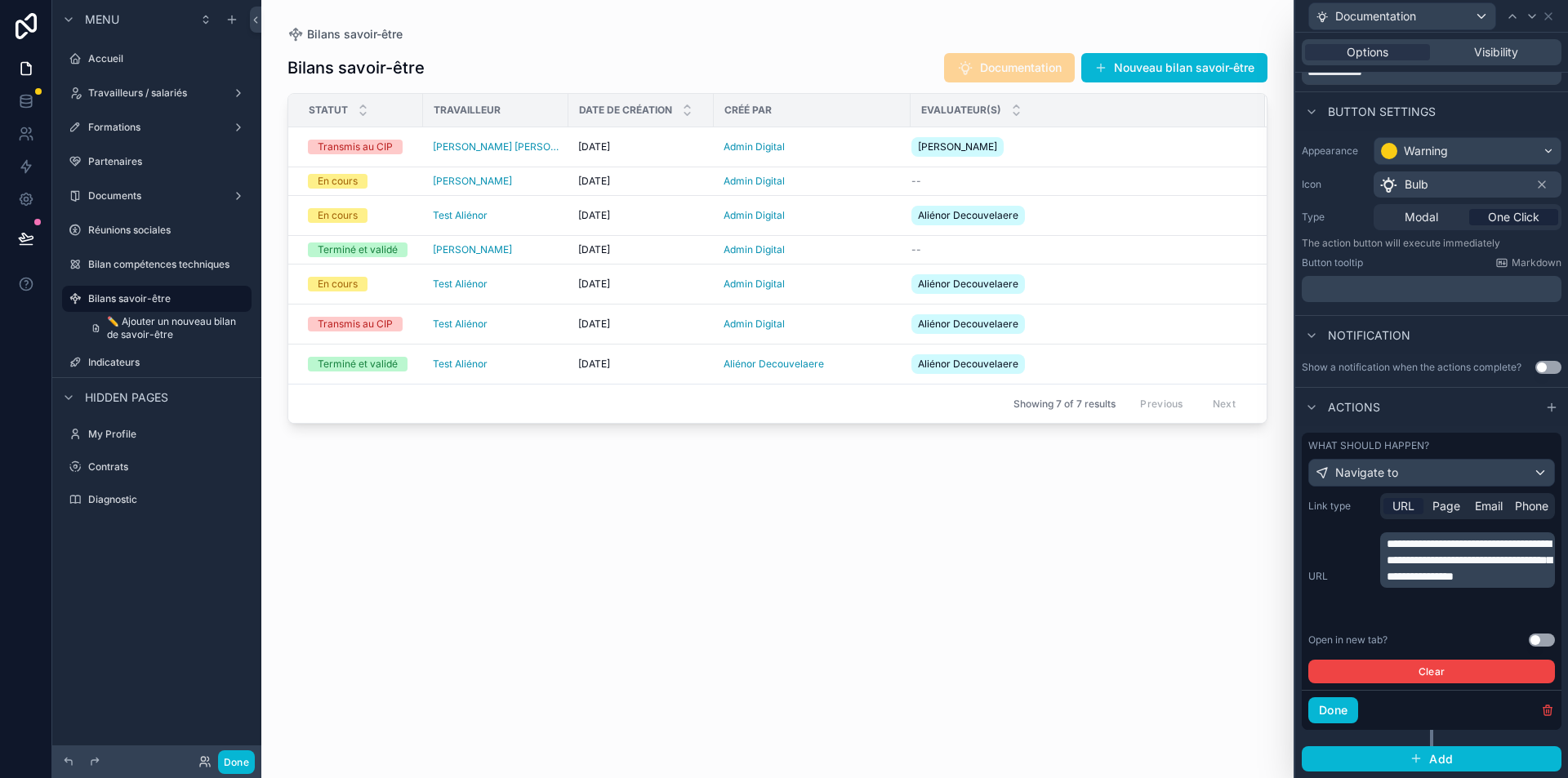
click at [1539, 643] on button "Use setting" at bounding box center [1542, 640] width 26 height 13
click at [1349, 719] on button "Done" at bounding box center [1334, 711] width 50 height 26
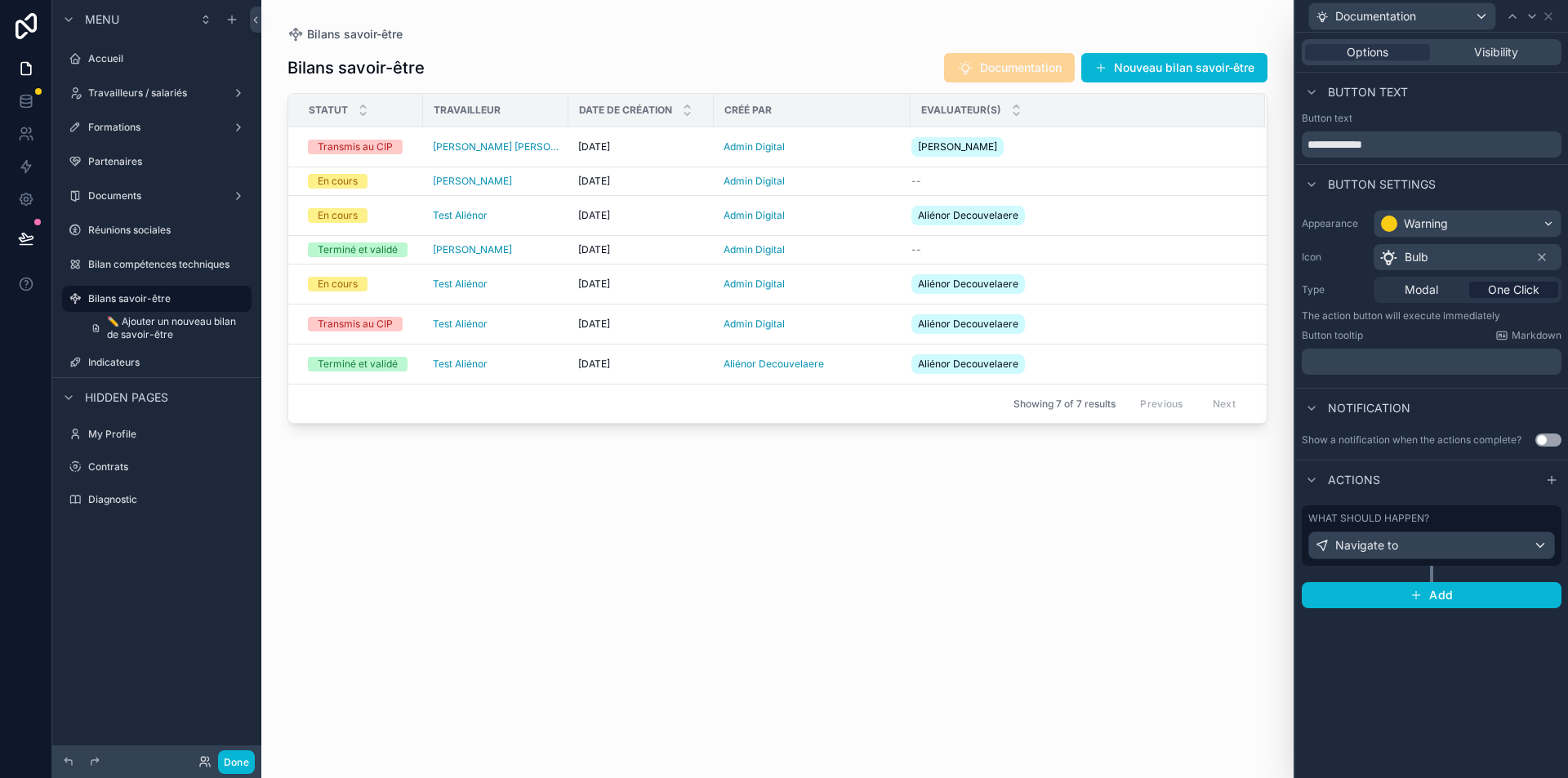
scroll to position [0, 0]
click at [239, 767] on button "Done" at bounding box center [236, 762] width 37 height 23
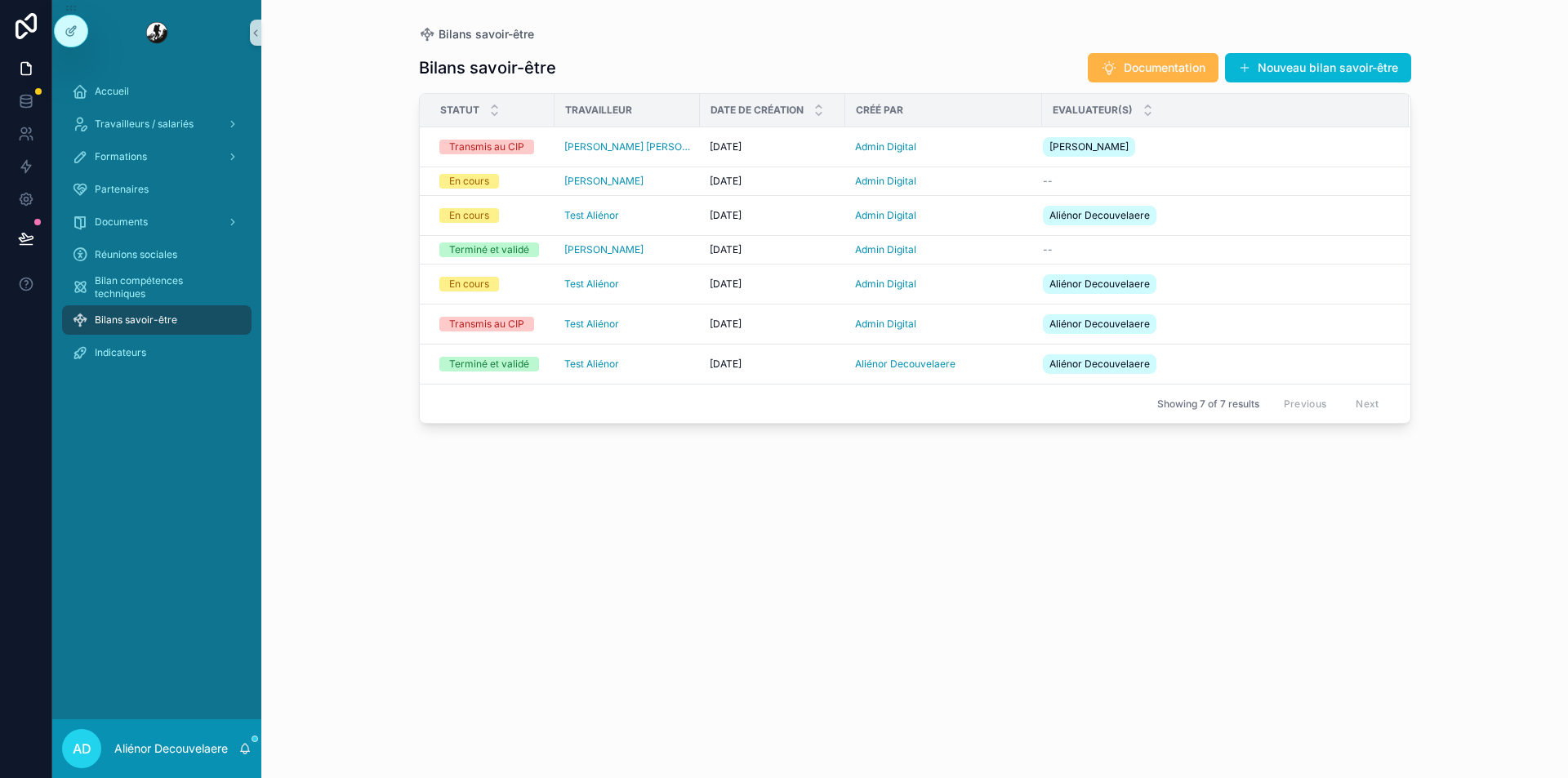
click at [1142, 72] on span "Documentation" at bounding box center [1164, 67] width 82 height 16
click at [800, 443] on div "Bilans savoir-être Documentation Nouveau bilan savoir-être Statut Travailleur D…" at bounding box center [915, 400] width 992 height 716
click at [38, 229] on button at bounding box center [26, 238] width 36 height 46
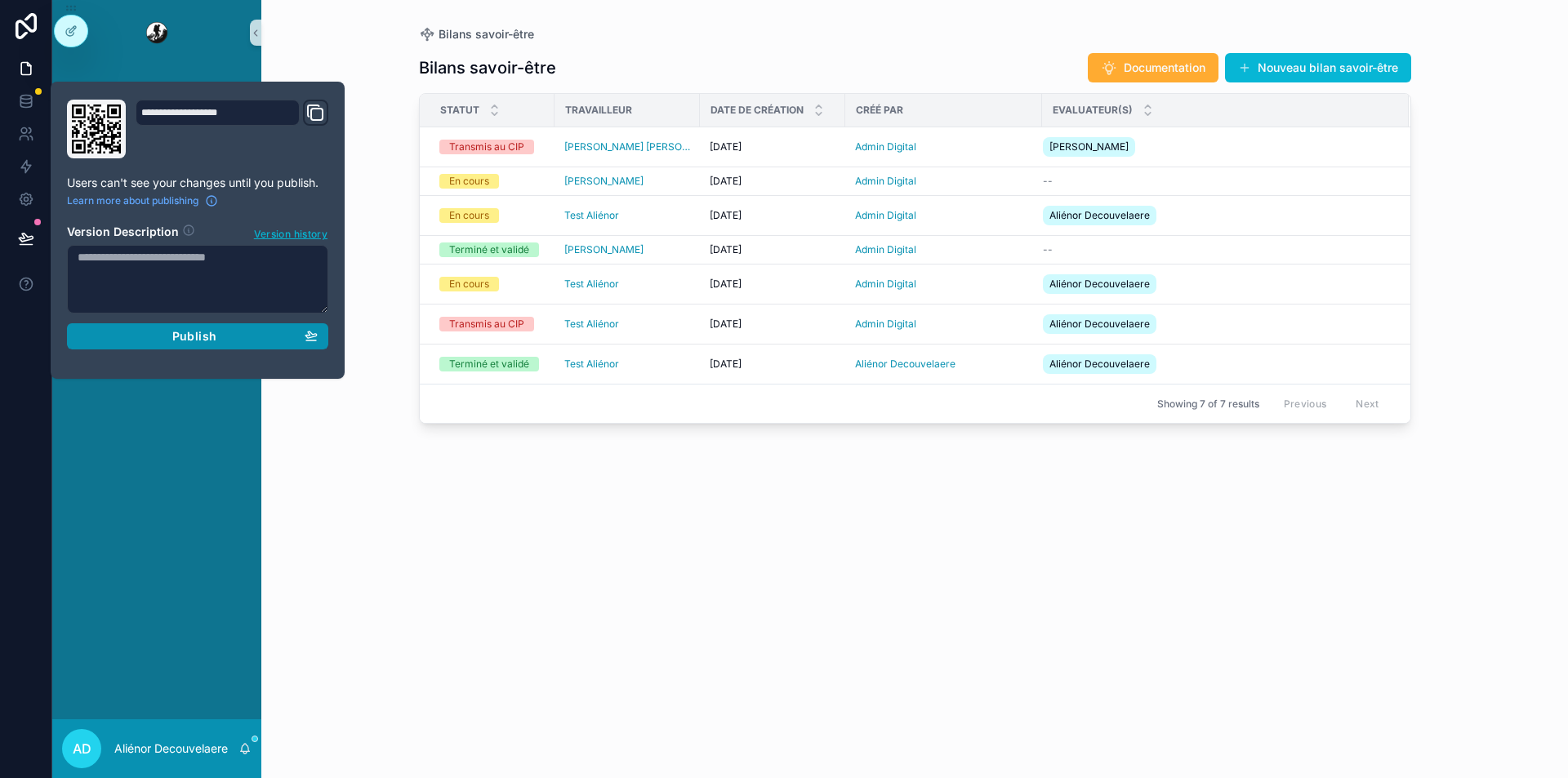
click at [151, 346] on button "Publish" at bounding box center [197, 336] width 261 height 26
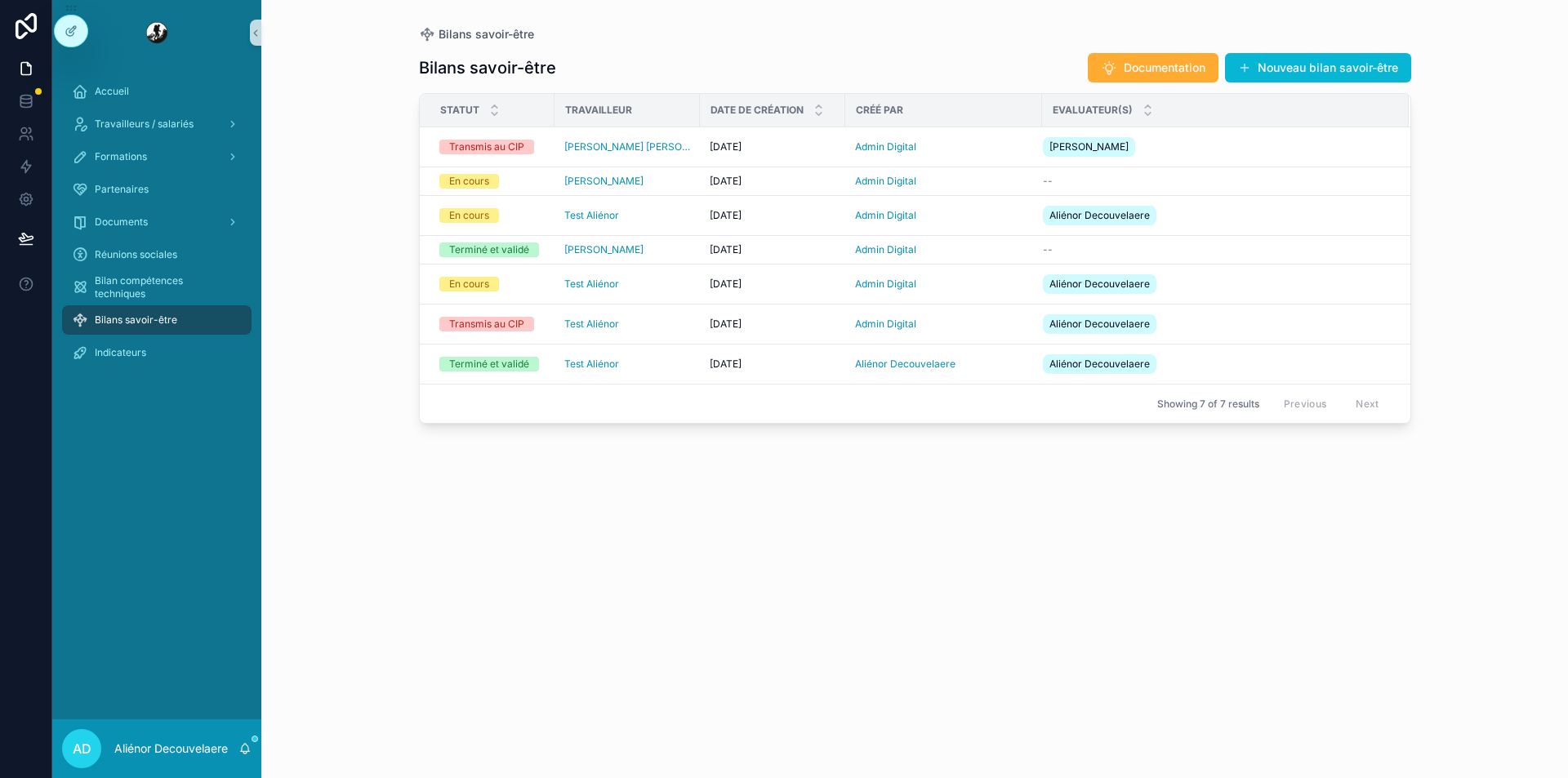
click at [409, 610] on div "Bilans savoir-être Bilans savoir-être Documentation Nouveau bilan savoir-être S…" at bounding box center [915, 379] width 1044 height 759
click at [190, 337] on div "Indicateurs" at bounding box center [157, 353] width 209 height 33
click at [177, 363] on div "Indicateurs" at bounding box center [156, 352] width 170 height 26
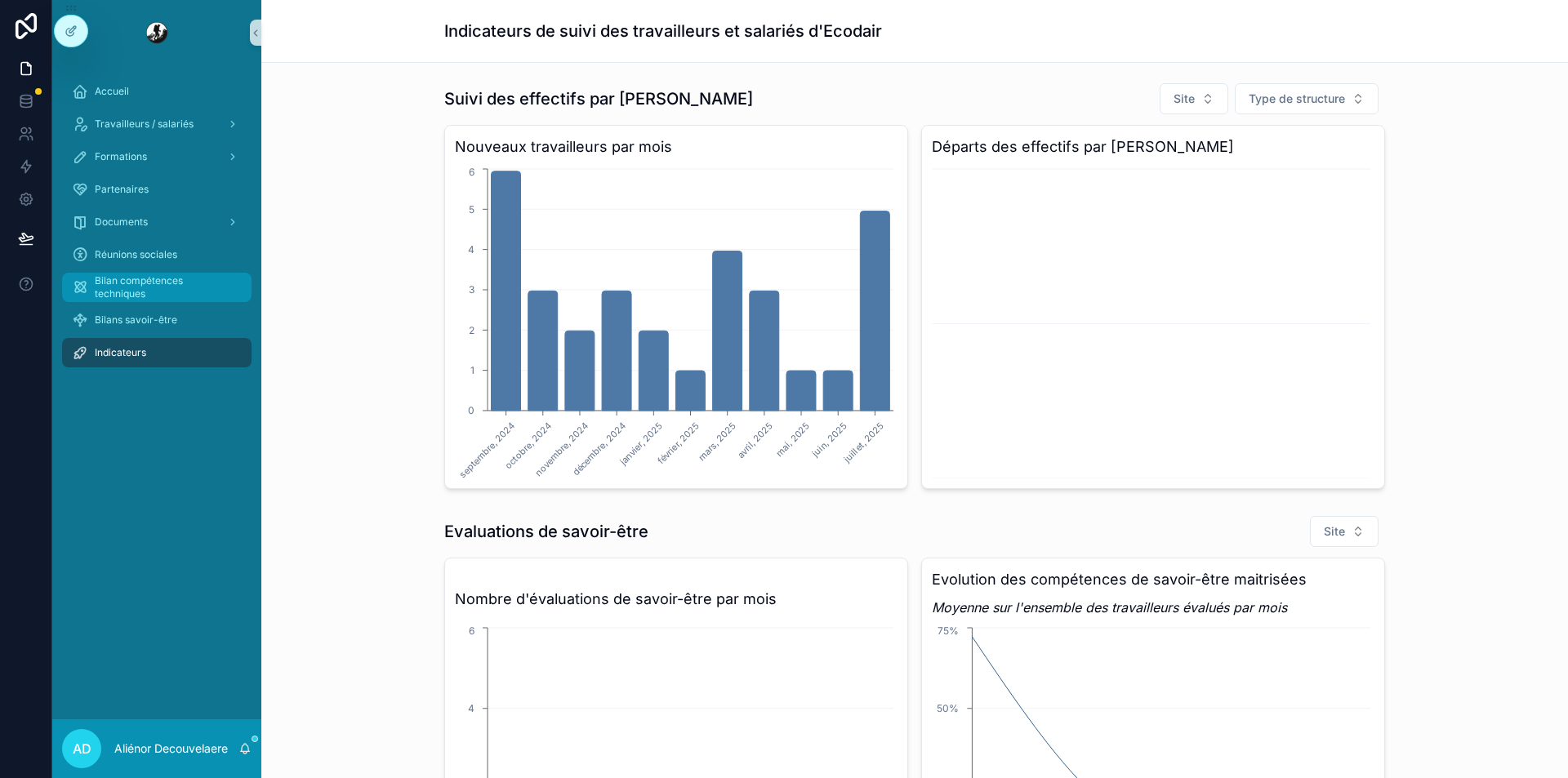
click at [197, 290] on span "Bilan compétences techniques" at bounding box center [165, 288] width 140 height 26
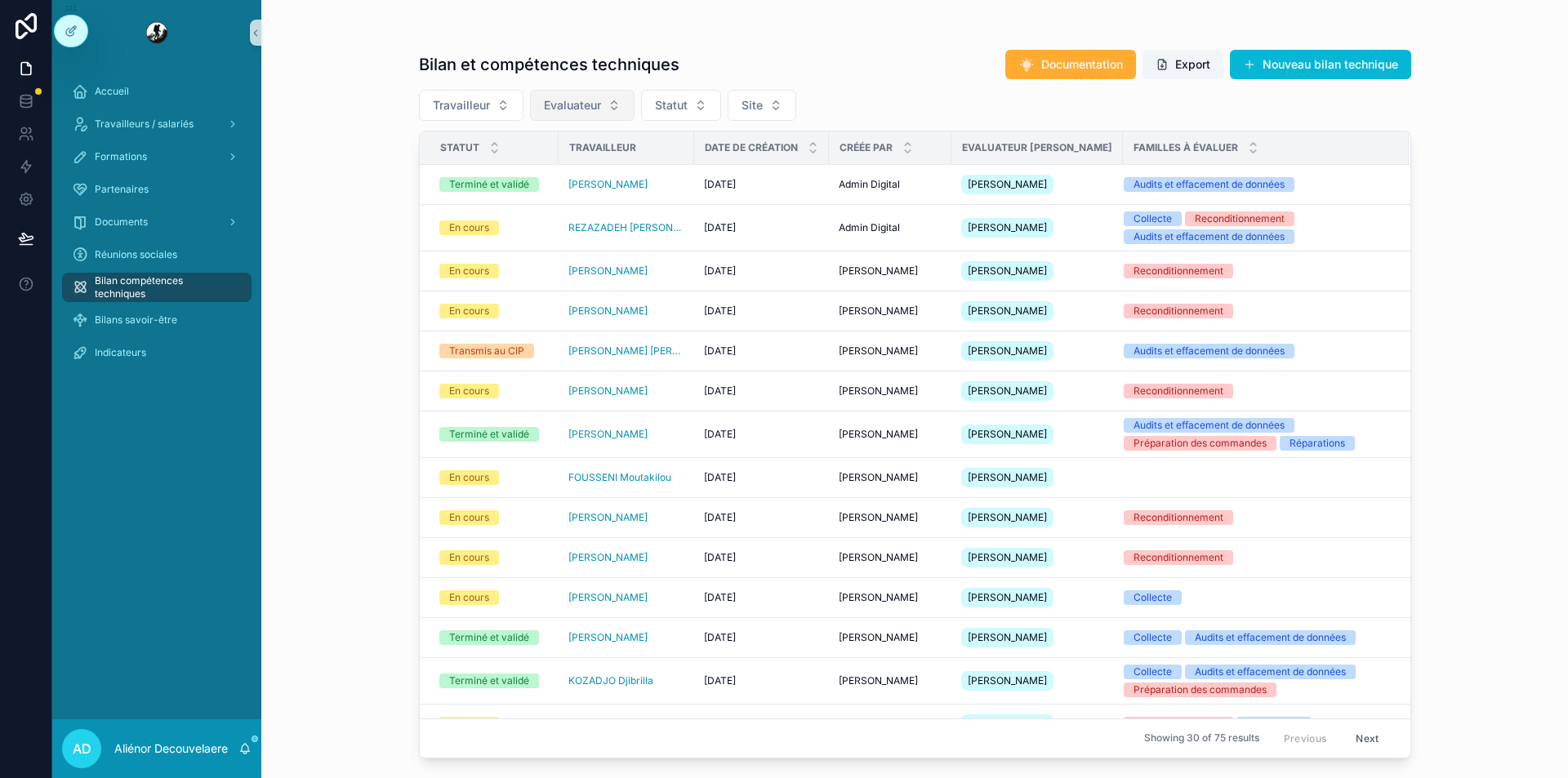
click at [542, 104] on button "Evaluateur" at bounding box center [582, 105] width 104 height 31
type input "****"
click at [567, 167] on div "[PERSON_NAME]" at bounding box center [582, 171] width 196 height 26
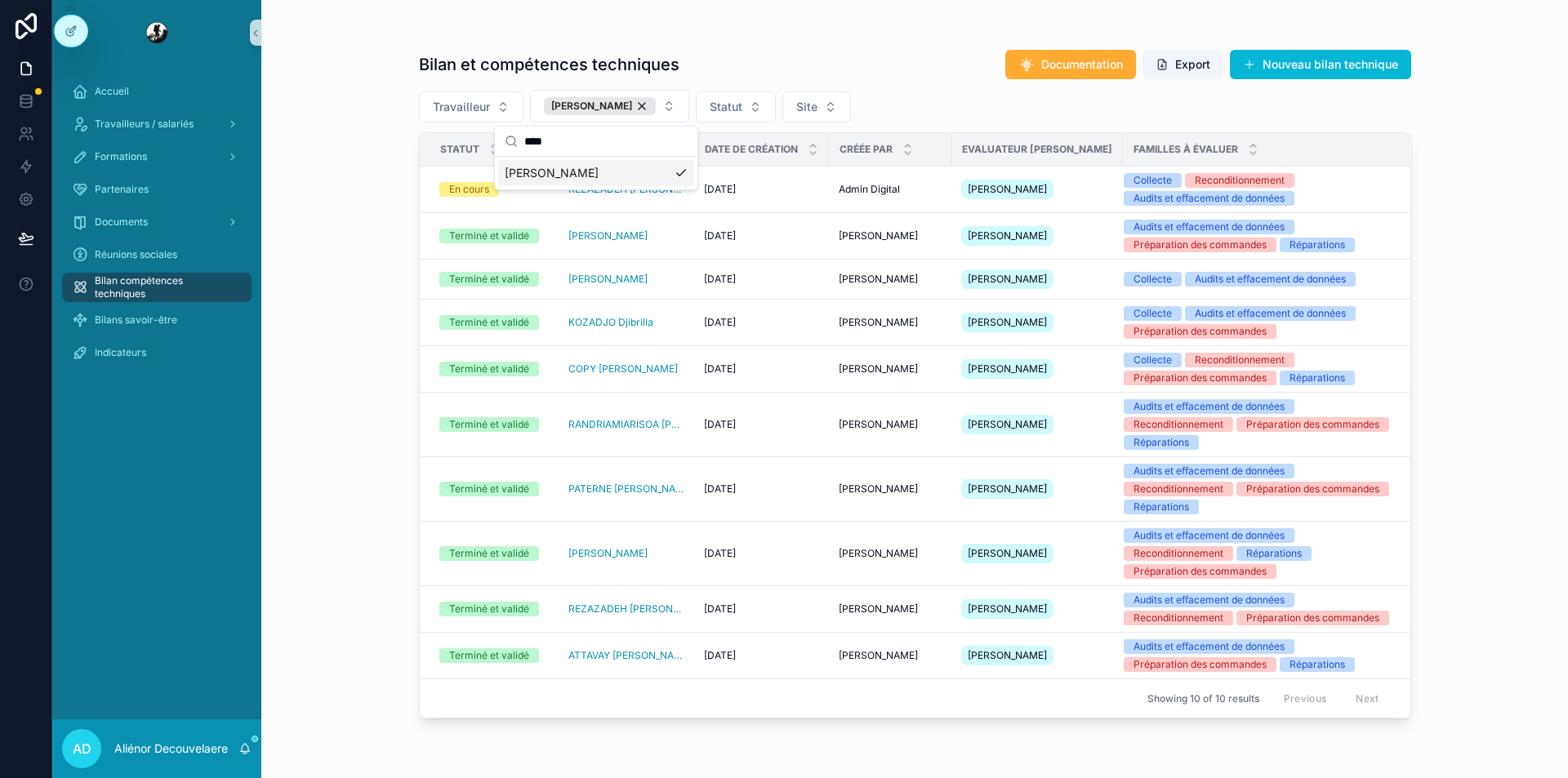
click at [396, 306] on div "Bilan et compétences techniques Documentation Export Nouveau bilan technique Tr…" at bounding box center [915, 379] width 1044 height 759
click at [736, 195] on span "[DATE]" at bounding box center [719, 189] width 32 height 13
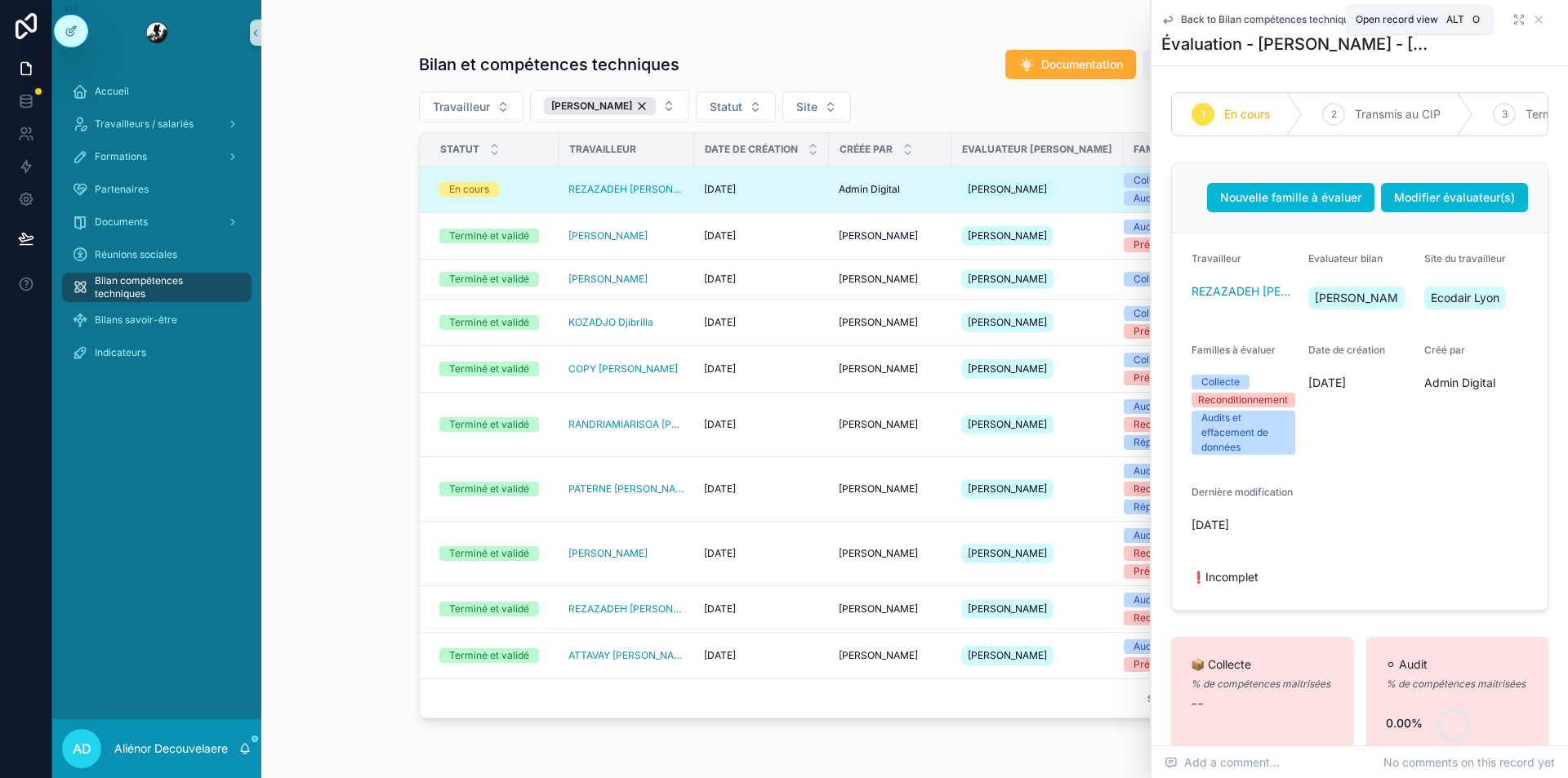
click at [1513, 22] on icon "scrollable content" at bounding box center [1519, 19] width 13 height 13
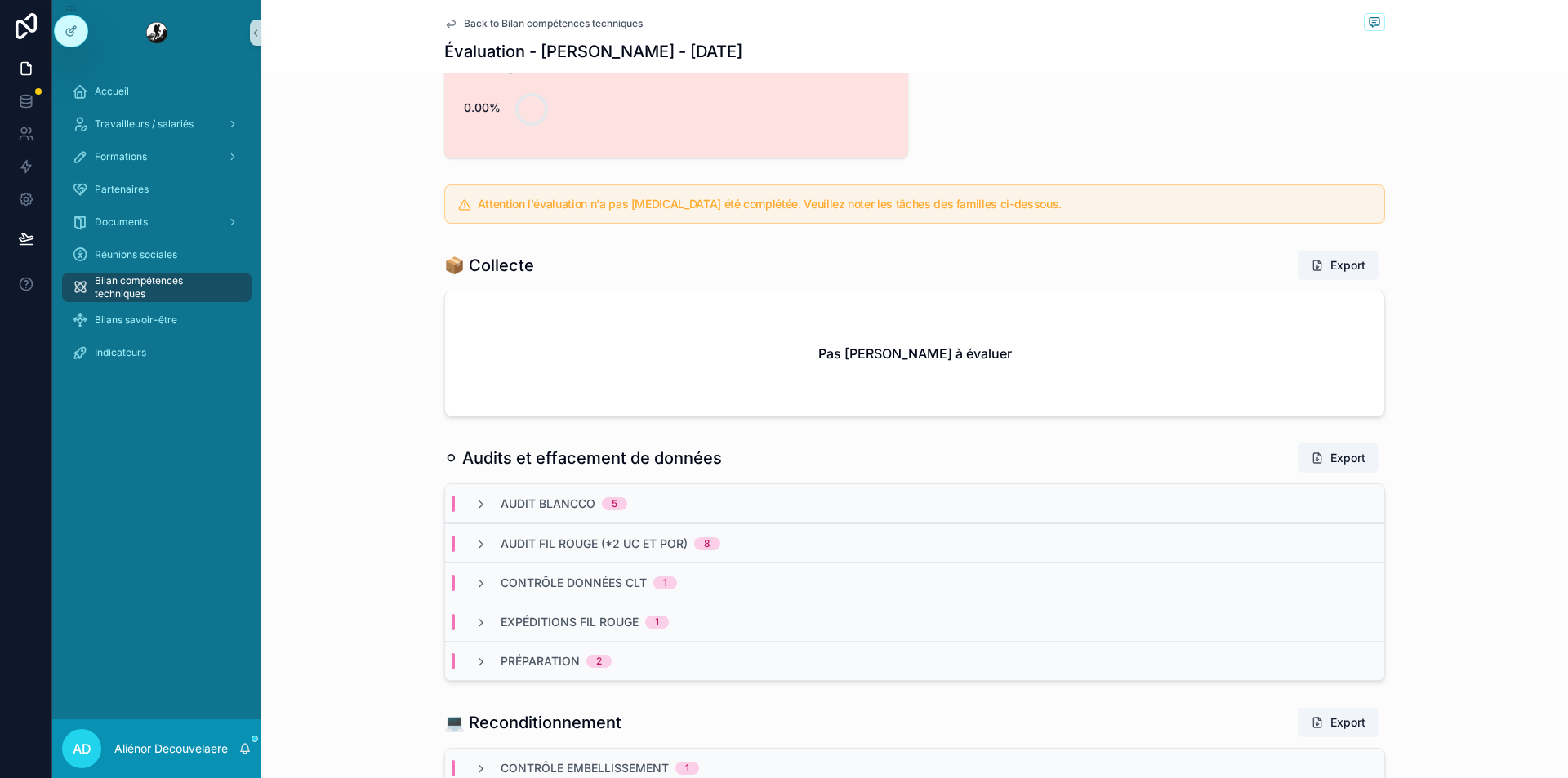
scroll to position [727, 0]
click at [150, 314] on span "Bilans savoir-être" at bounding box center [136, 320] width 83 height 13
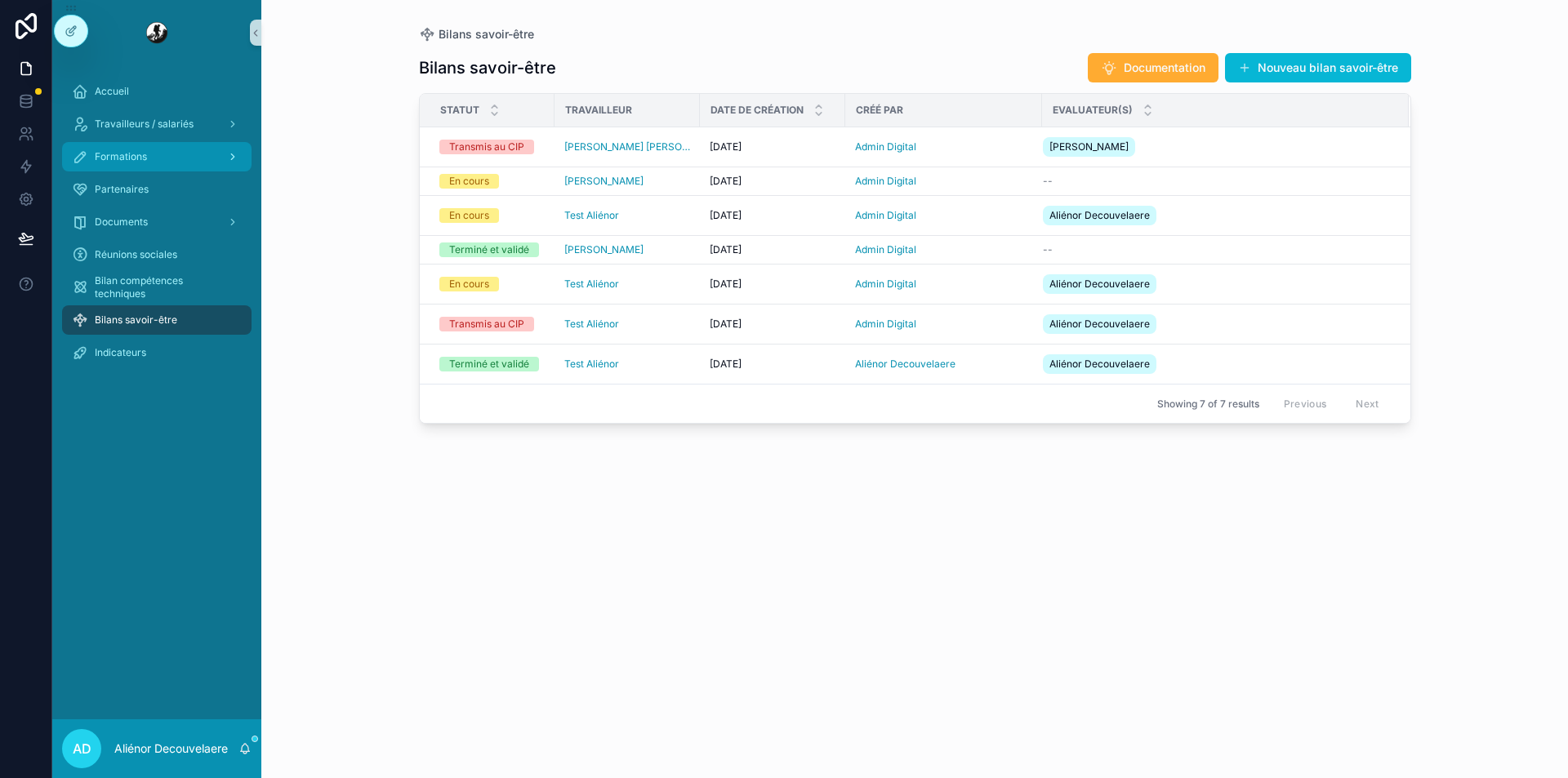
click at [160, 157] on div "Formations" at bounding box center [156, 157] width 170 height 26
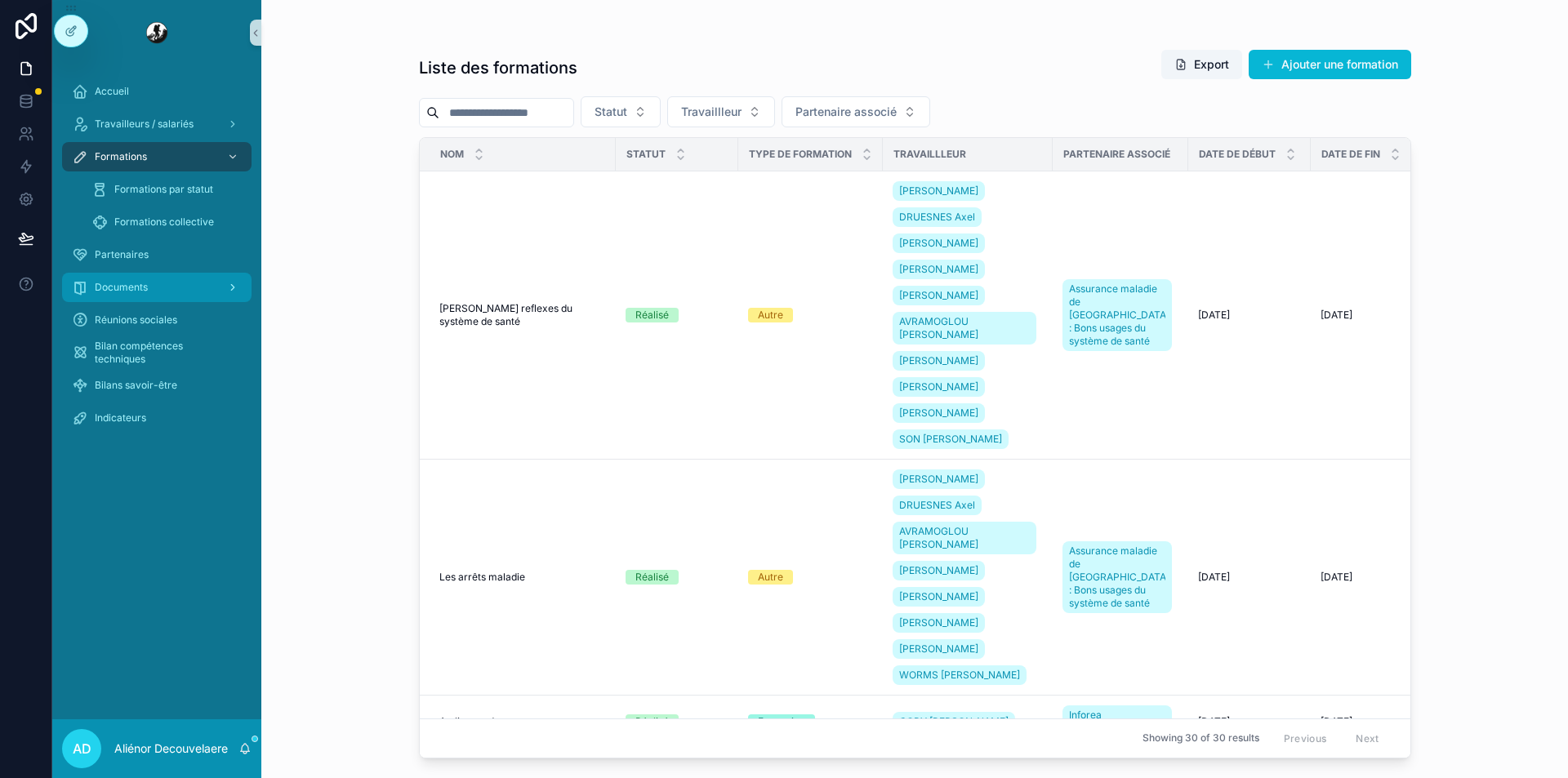
click at [174, 273] on link "Documents" at bounding box center [157, 288] width 190 height 29
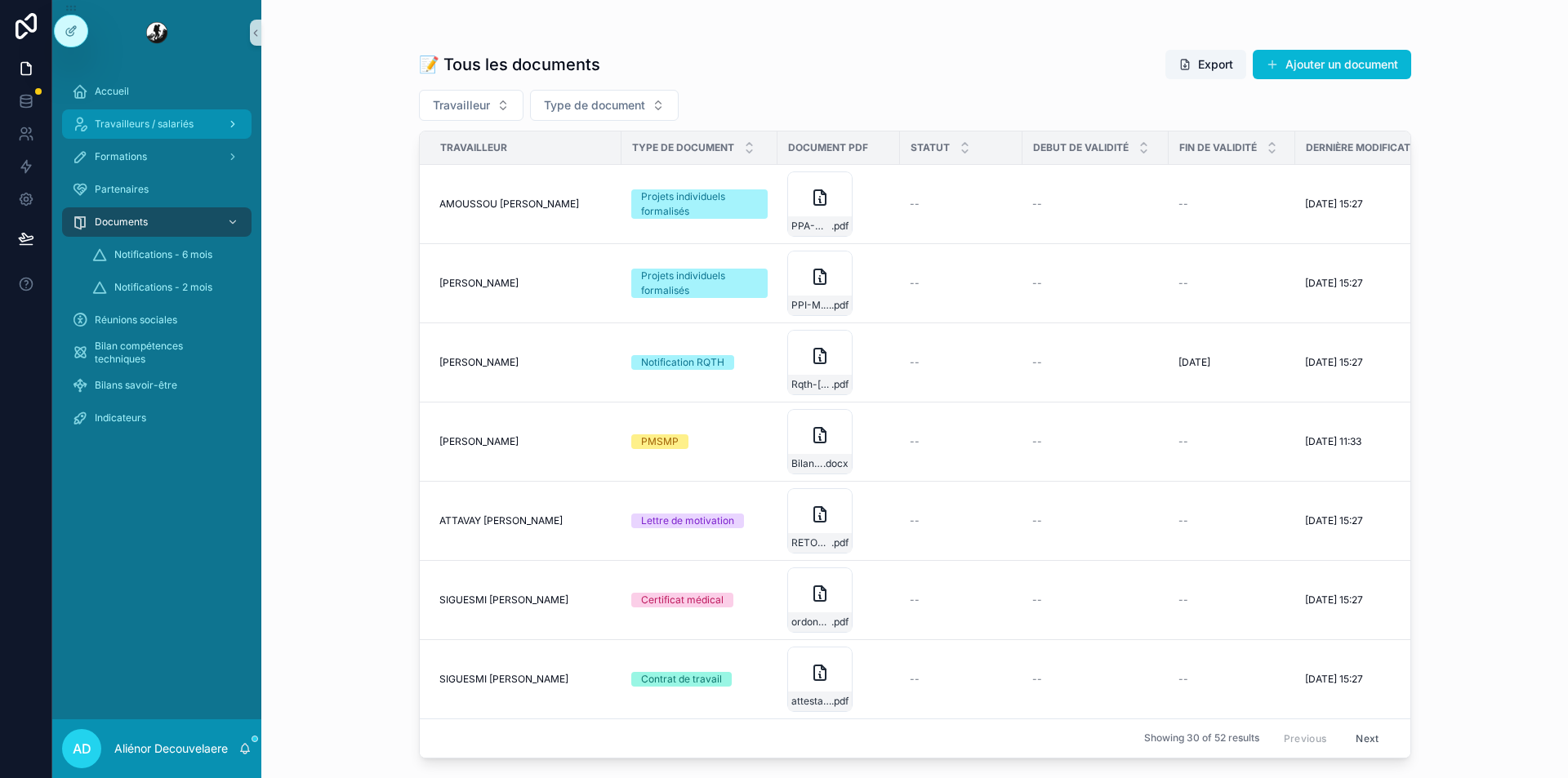
click at [186, 128] on span "Travailleurs / salariés" at bounding box center [144, 124] width 99 height 13
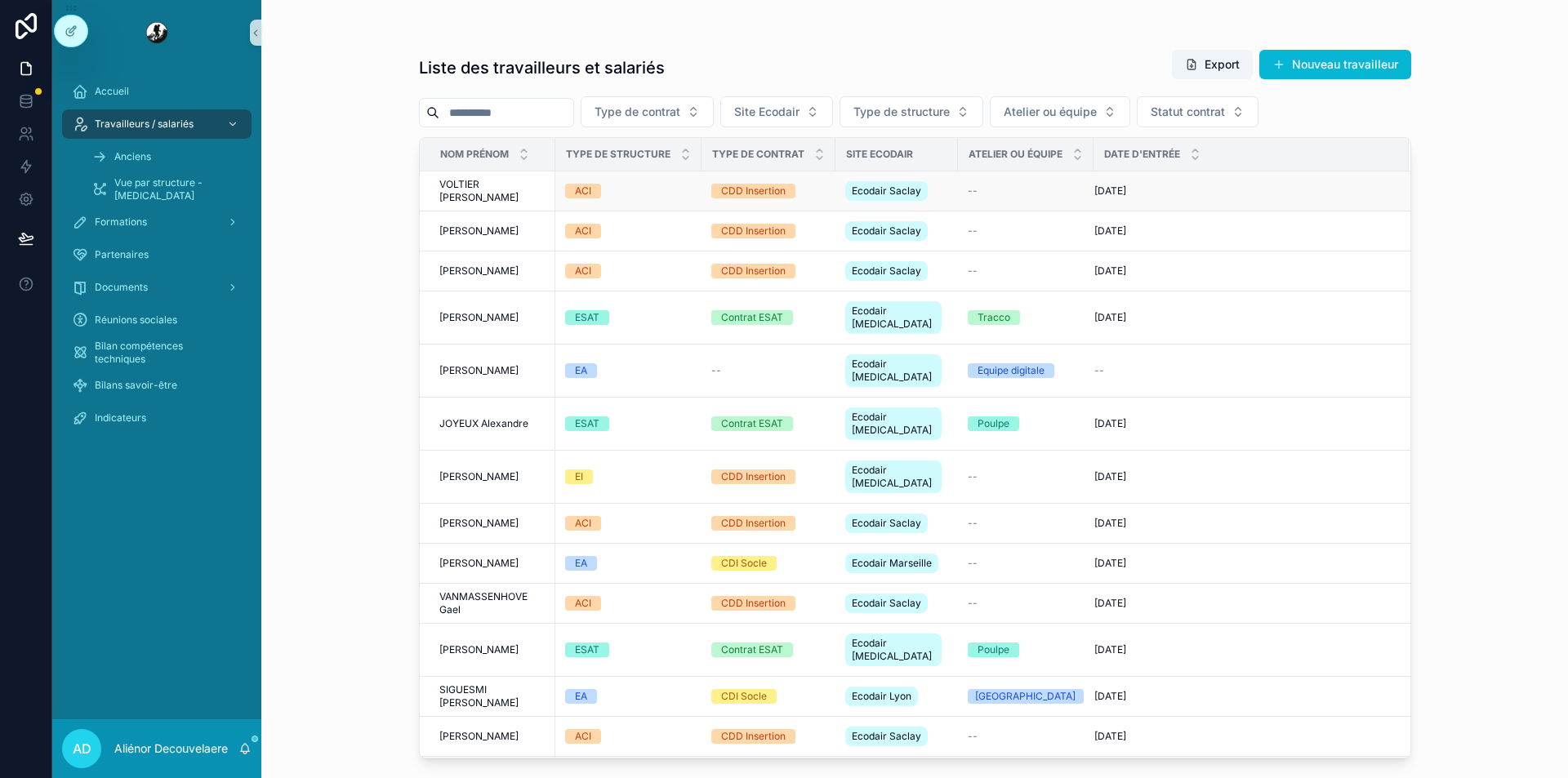
click at [622, 191] on div "ACI" at bounding box center [628, 190] width 127 height 15
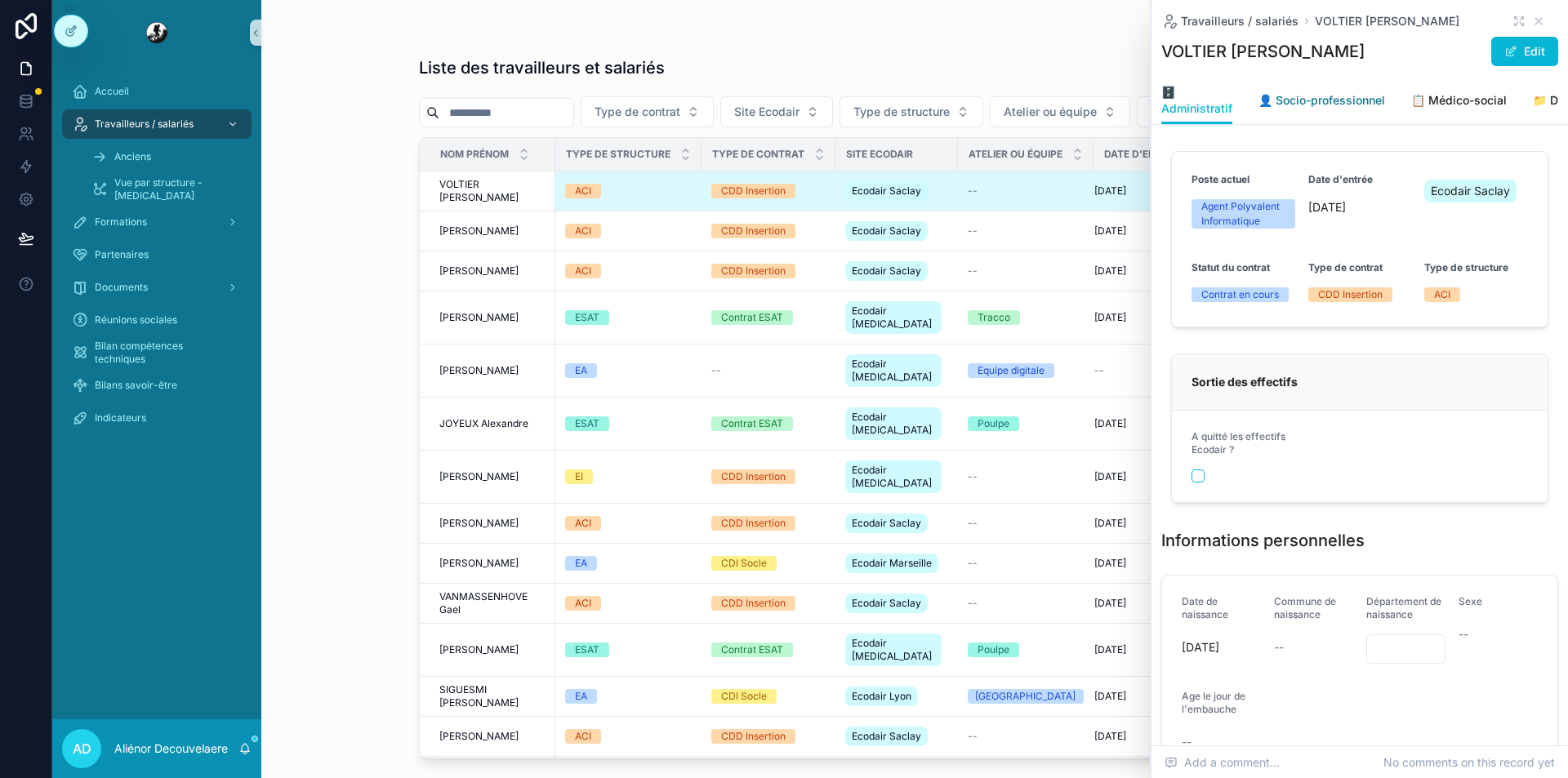
click at [1378, 91] on link "👤 Socio-professionnel" at bounding box center [1322, 103] width 127 height 33
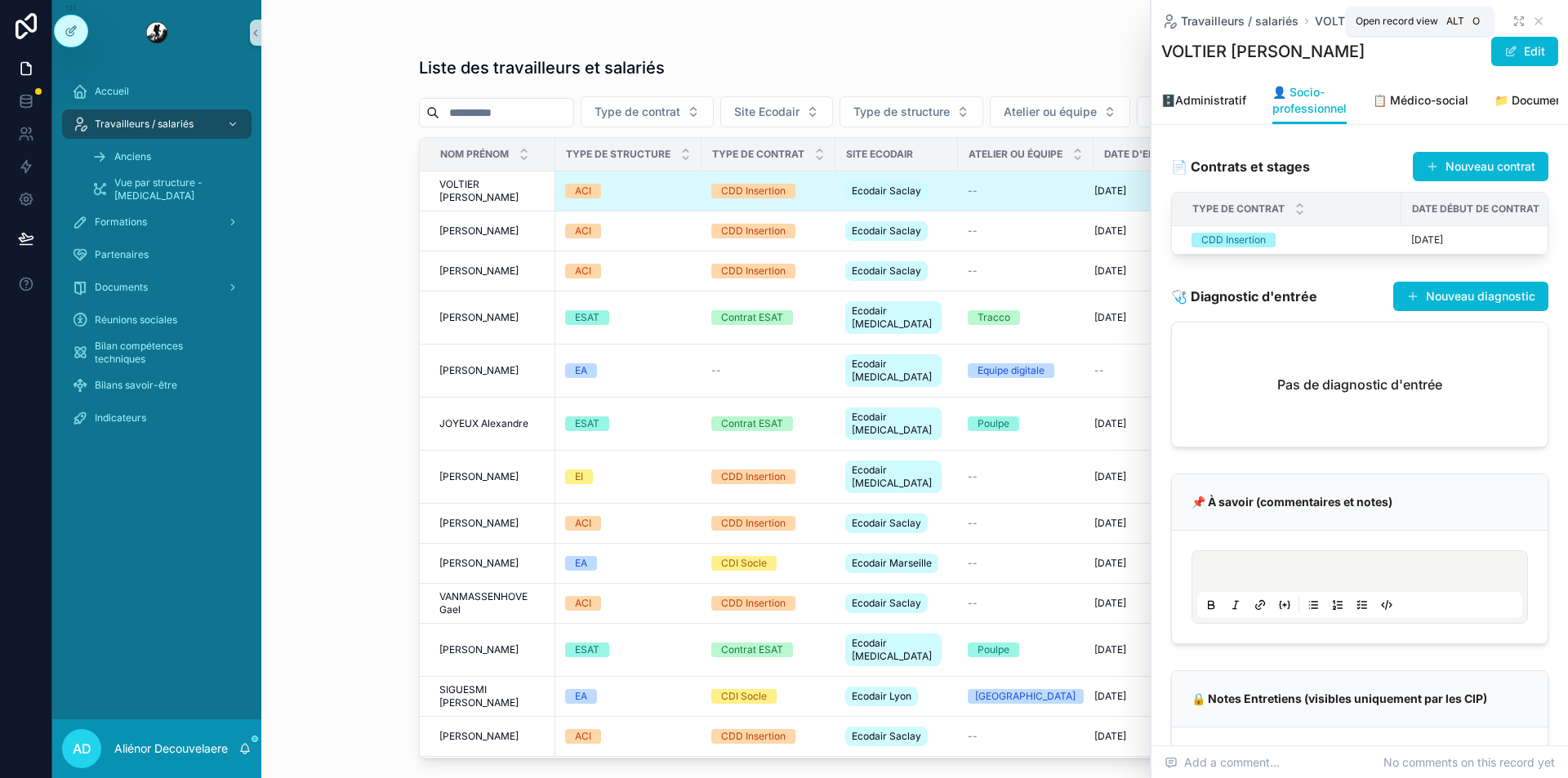
click at [1513, 22] on icon "scrollable content" at bounding box center [1519, 21] width 13 height 13
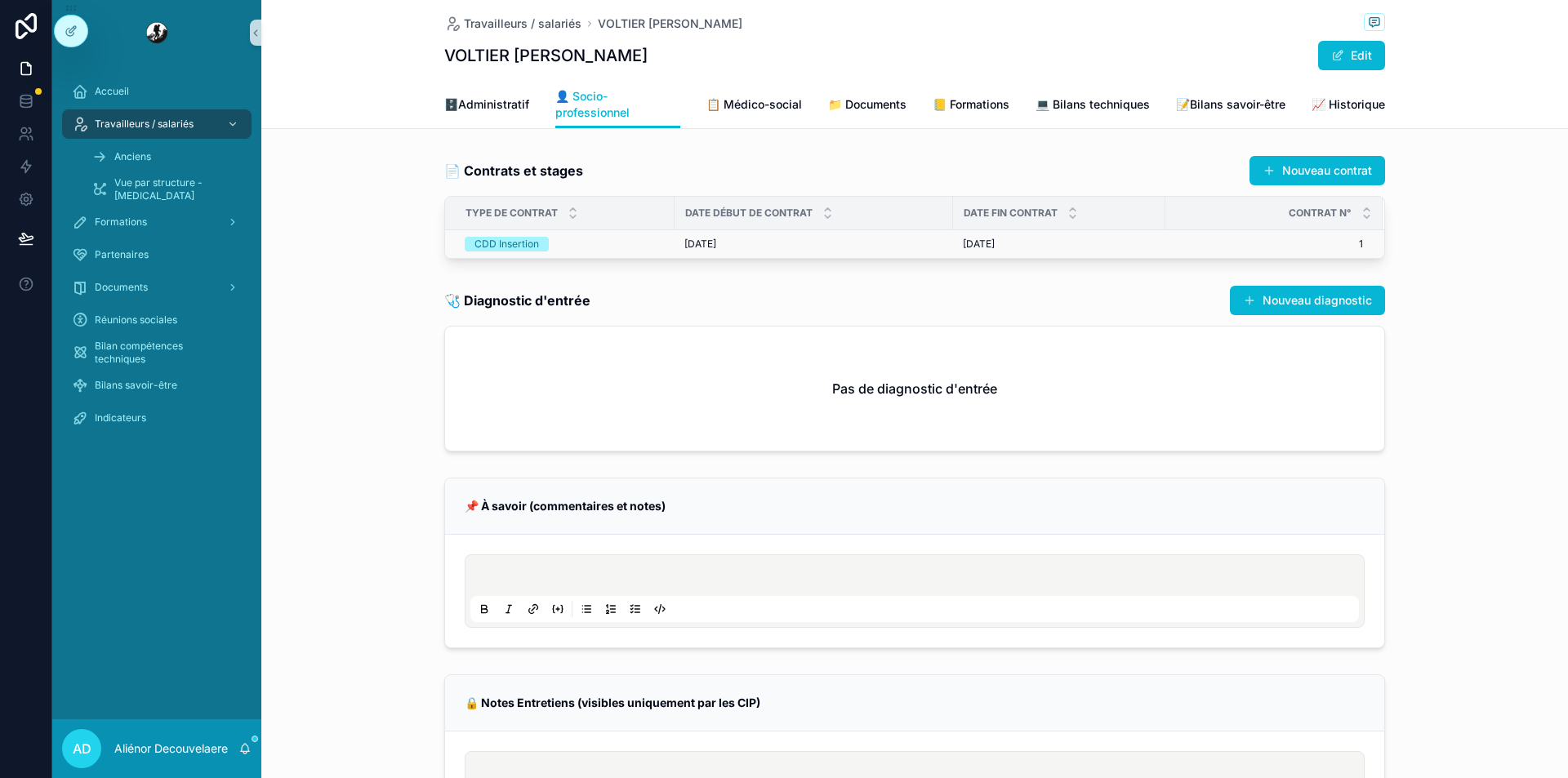
click at [577, 253] on td "CDD Insertion" at bounding box center [560, 244] width 229 height 28
click at [577, 244] on div "CDD Insertion" at bounding box center [564, 244] width 200 height 15
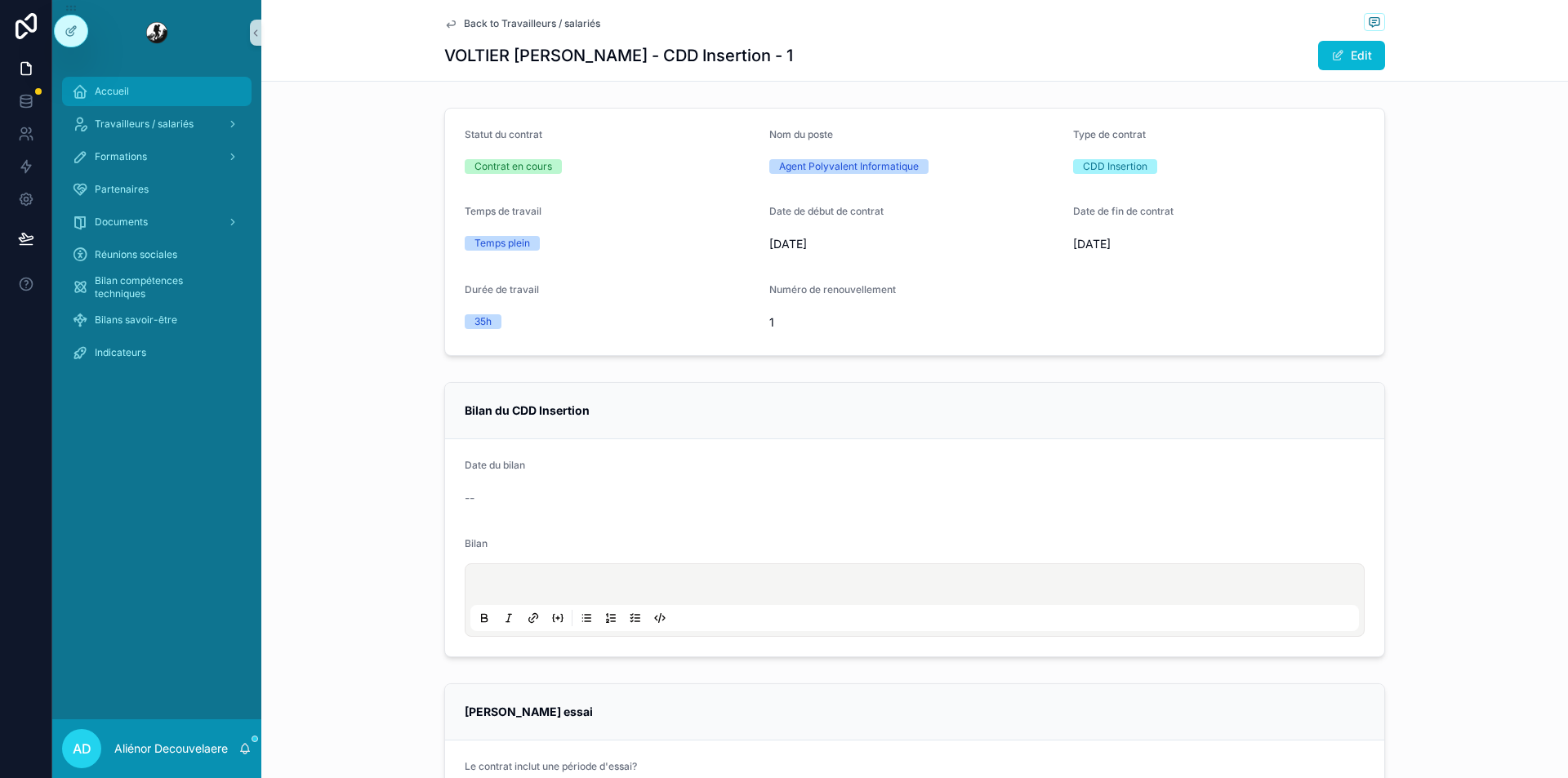
click at [121, 79] on div "Accueil" at bounding box center [156, 91] width 170 height 26
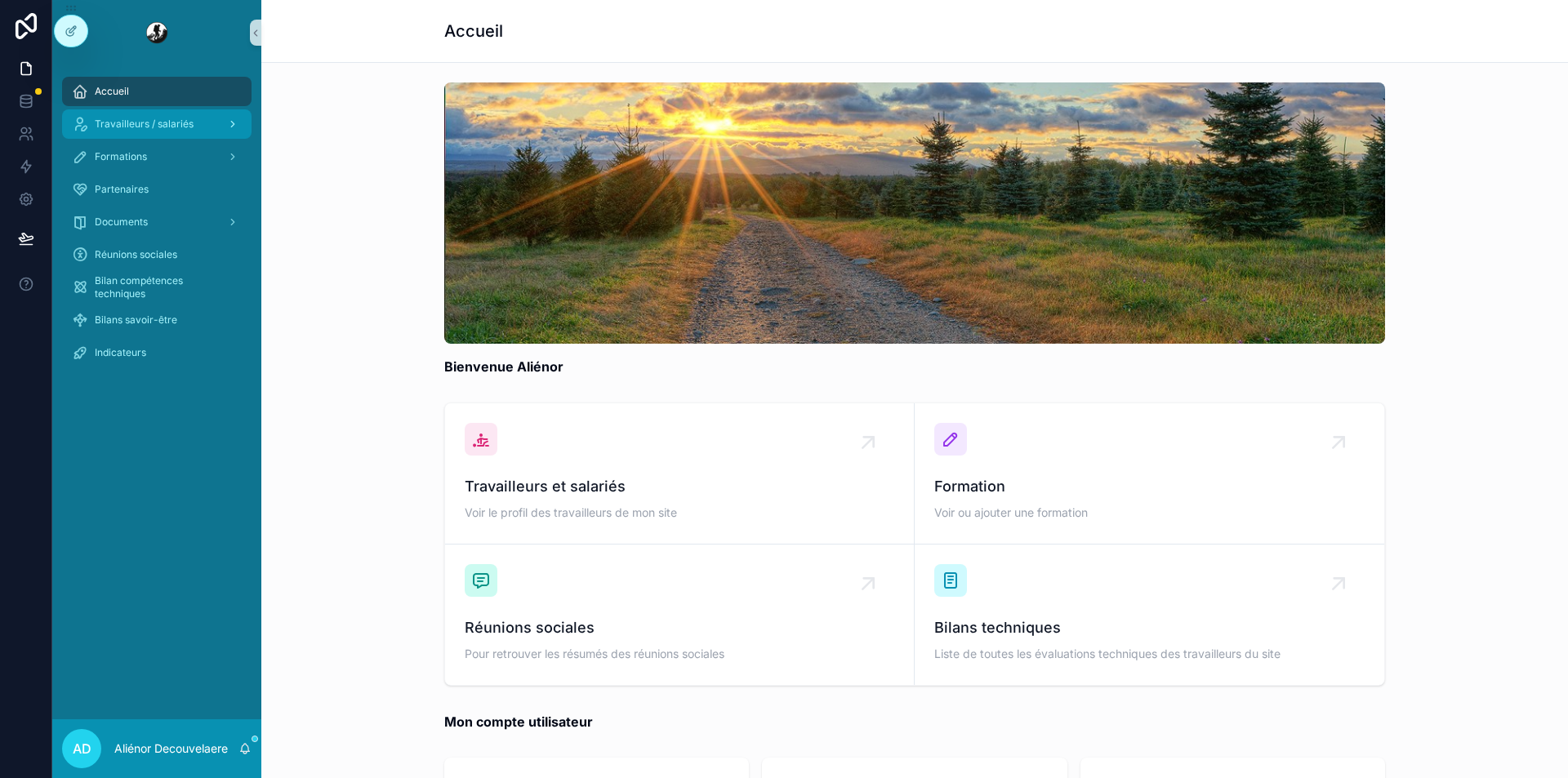
click at [149, 131] on div "Travailleurs / salariés" at bounding box center [156, 124] width 170 height 26
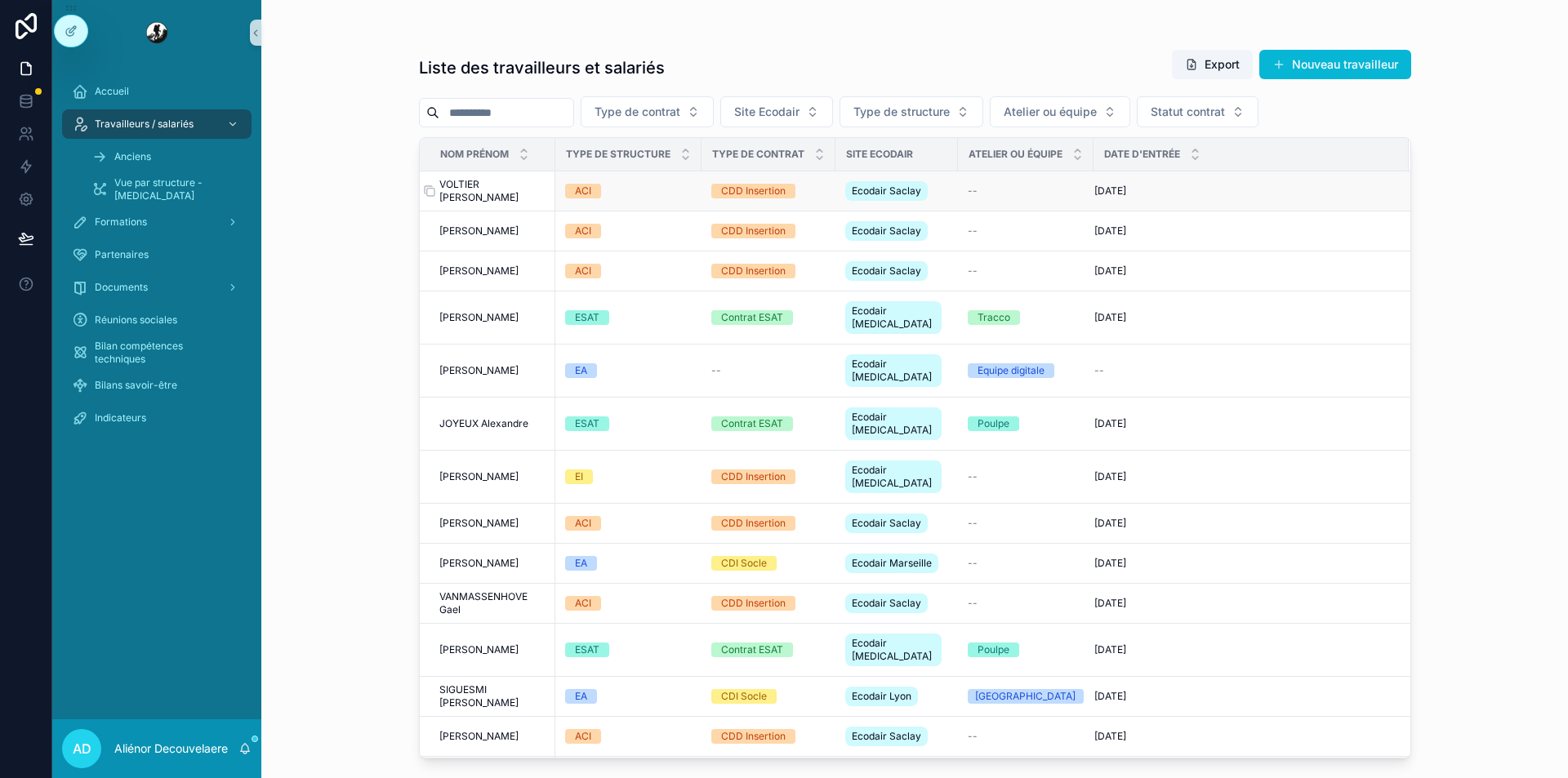
click at [486, 190] on span "VOLTIER Mathieu" at bounding box center [492, 191] width 106 height 26
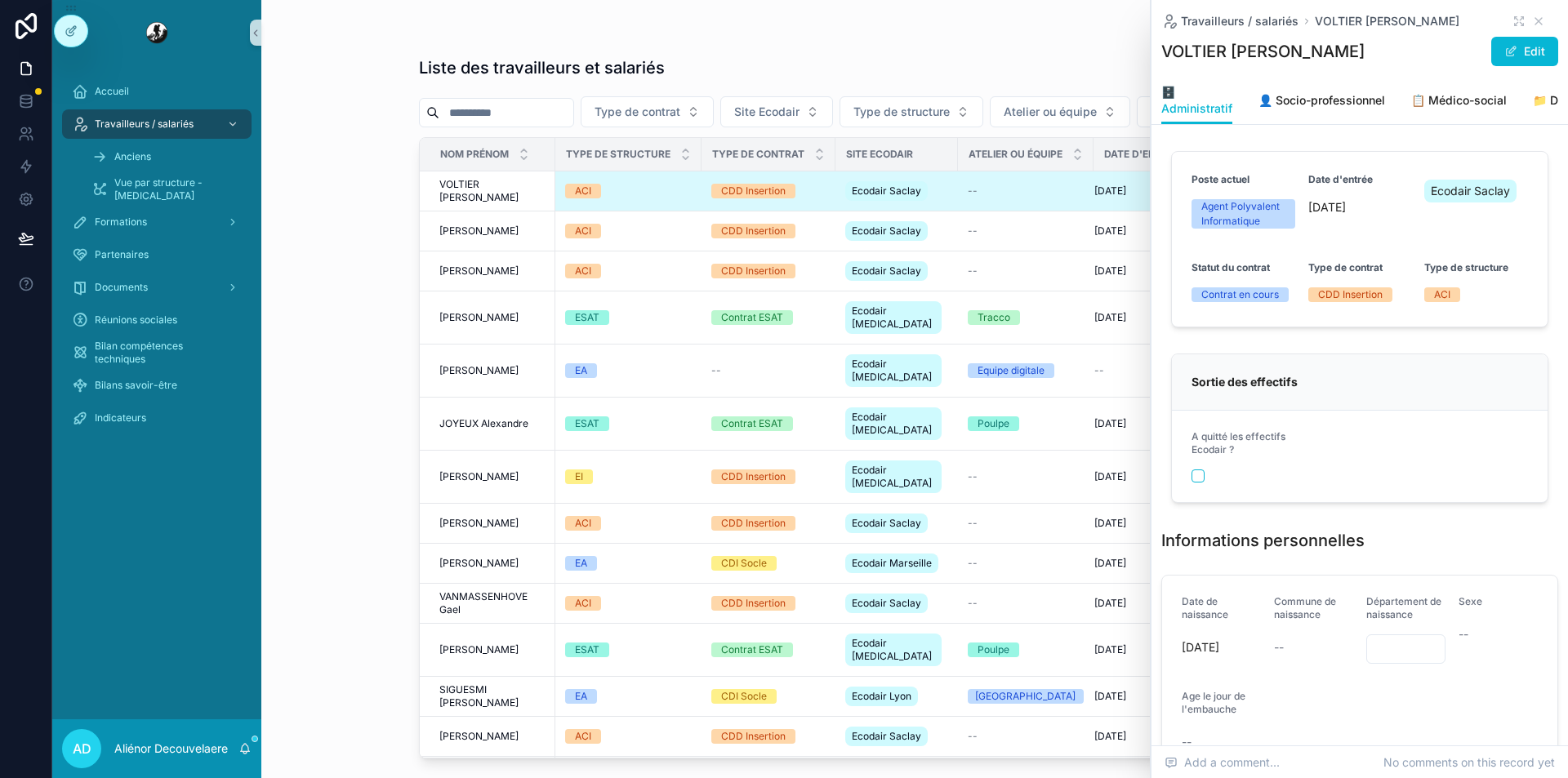
click at [180, 109] on div "Travailleurs / salariés Anciens Vue par structure - CAP 18" at bounding box center [157, 157] width 209 height 98
click at [188, 81] on div "Accueil" at bounding box center [156, 91] width 170 height 26
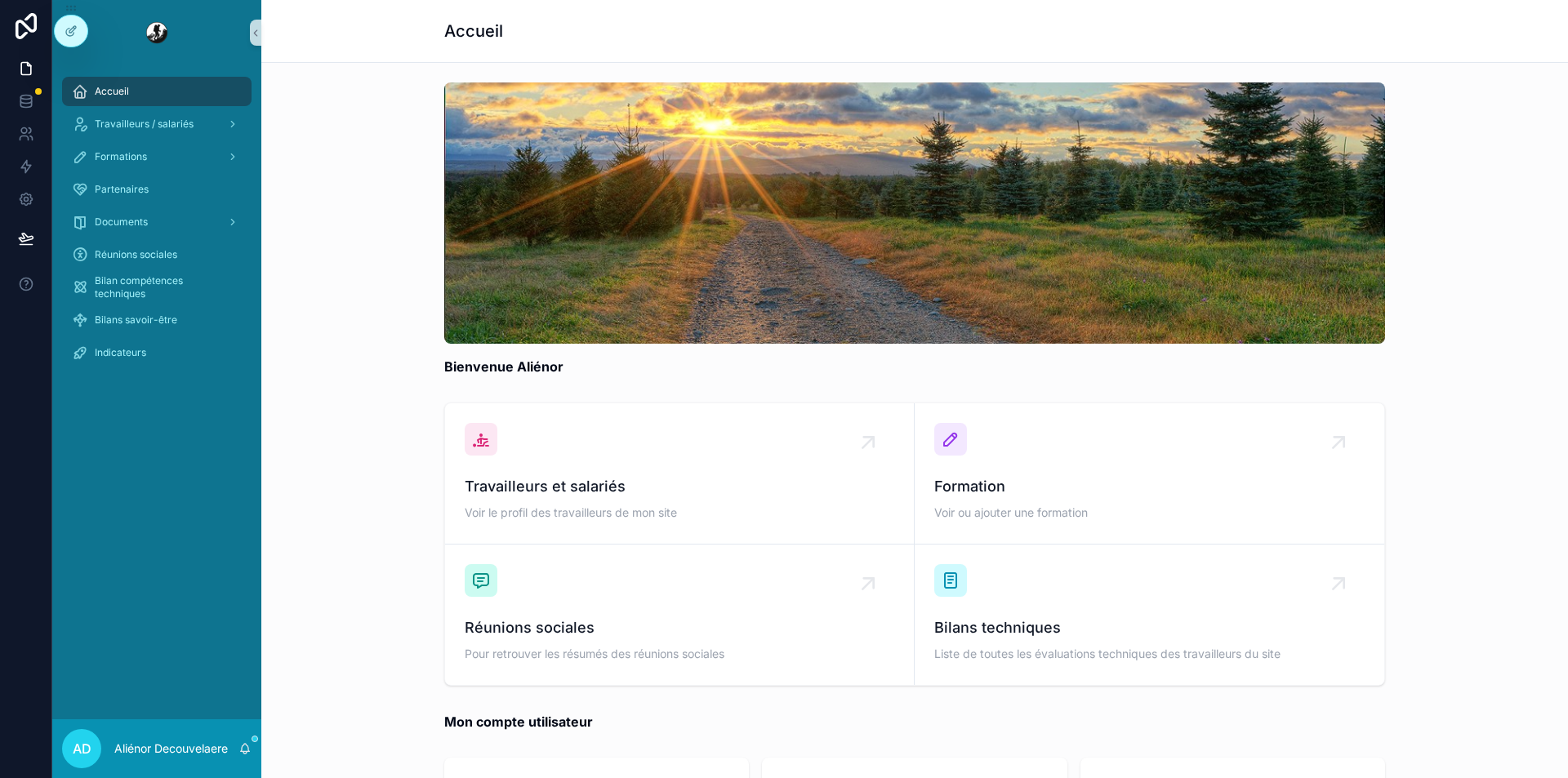
click at [120, 100] on div "Accueil" at bounding box center [156, 91] width 170 height 26
click at [131, 139] on div "Travailleurs / salariés" at bounding box center [157, 124] width 209 height 33
click at [157, 287] on span "Bilan compétences techniques" at bounding box center [165, 288] width 140 height 26
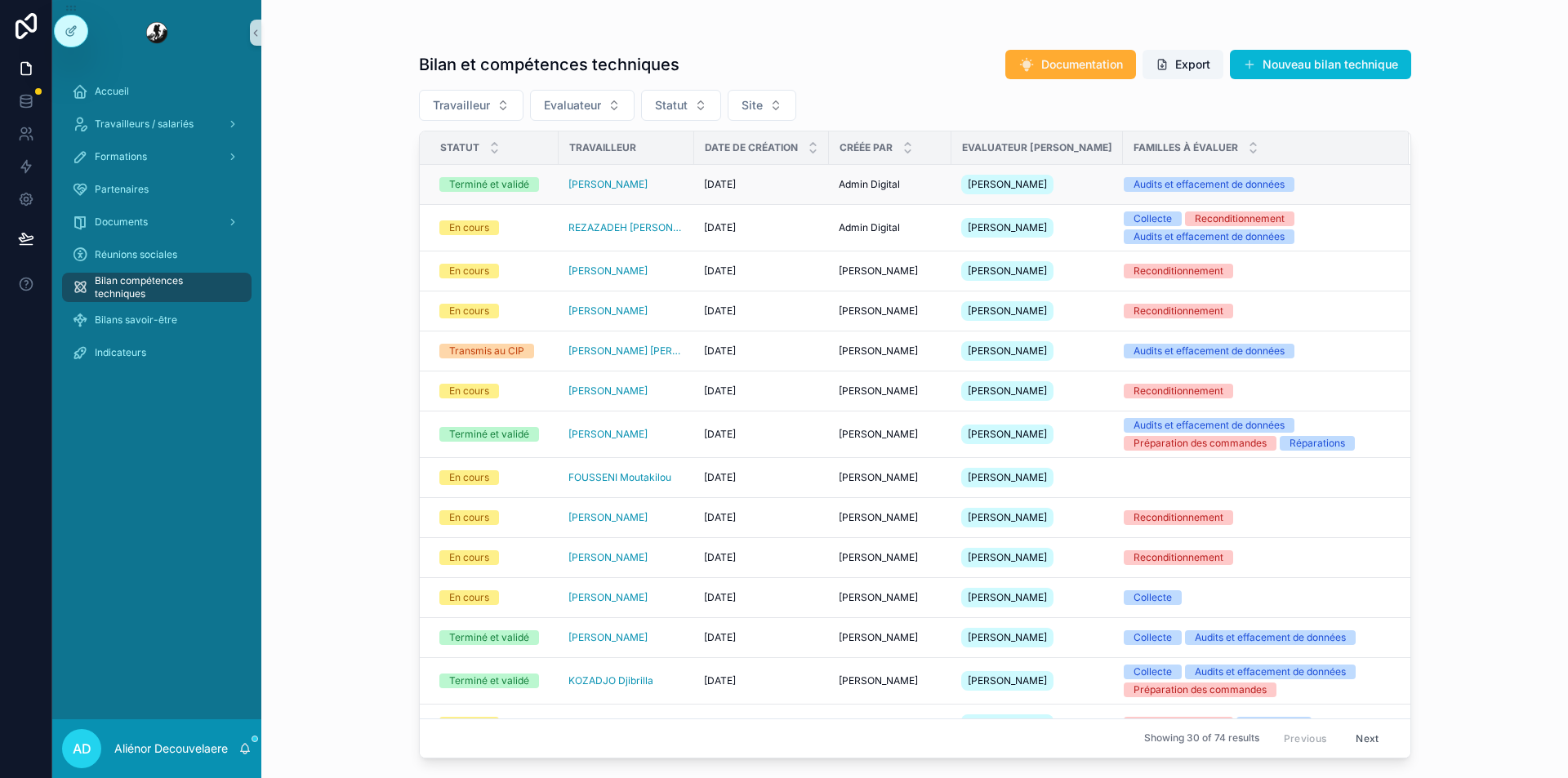
click at [673, 185] on div "[PERSON_NAME]" at bounding box center [626, 184] width 116 height 13
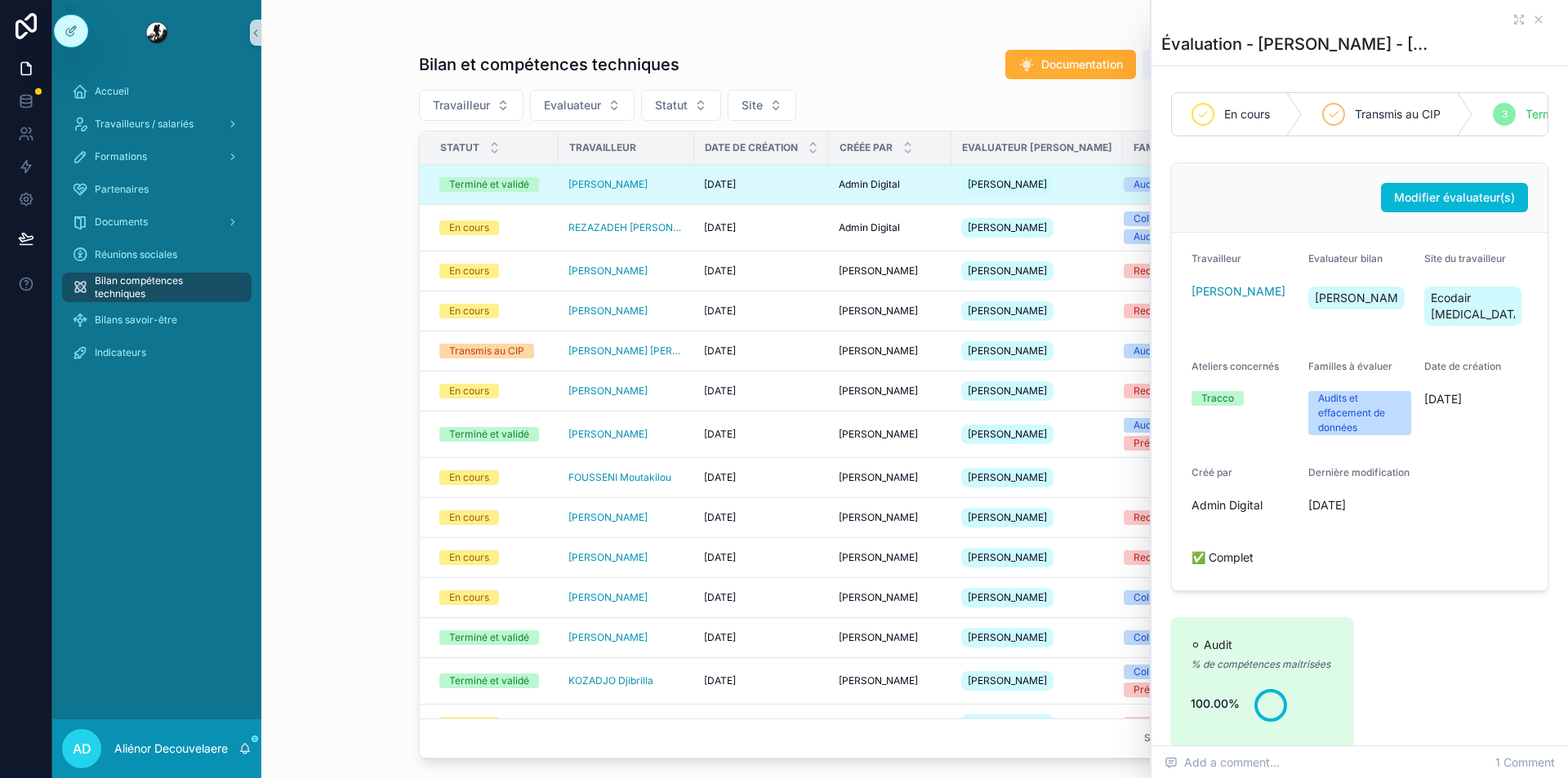
click at [1504, 31] on div "Évaluation - BINAY Léa - 03-09-2025" at bounding box center [1360, 33] width 397 height 65
click at [1513, 21] on icon "scrollable content" at bounding box center [1519, 19] width 13 height 13
click at [532, 235] on div "En cours" at bounding box center [494, 227] width 109 height 15
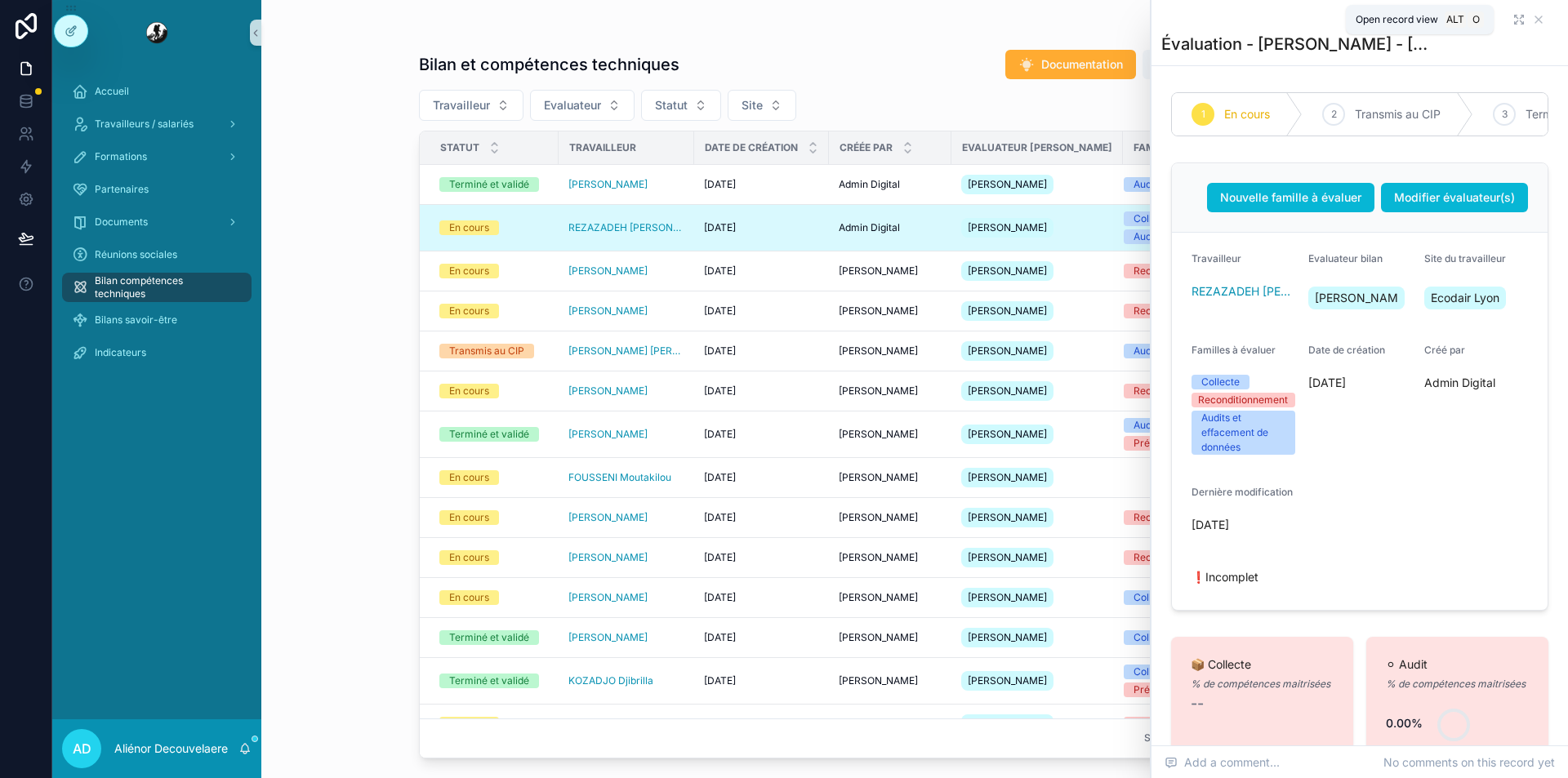
click at [1513, 23] on icon "scrollable content" at bounding box center [1519, 19] width 13 height 13
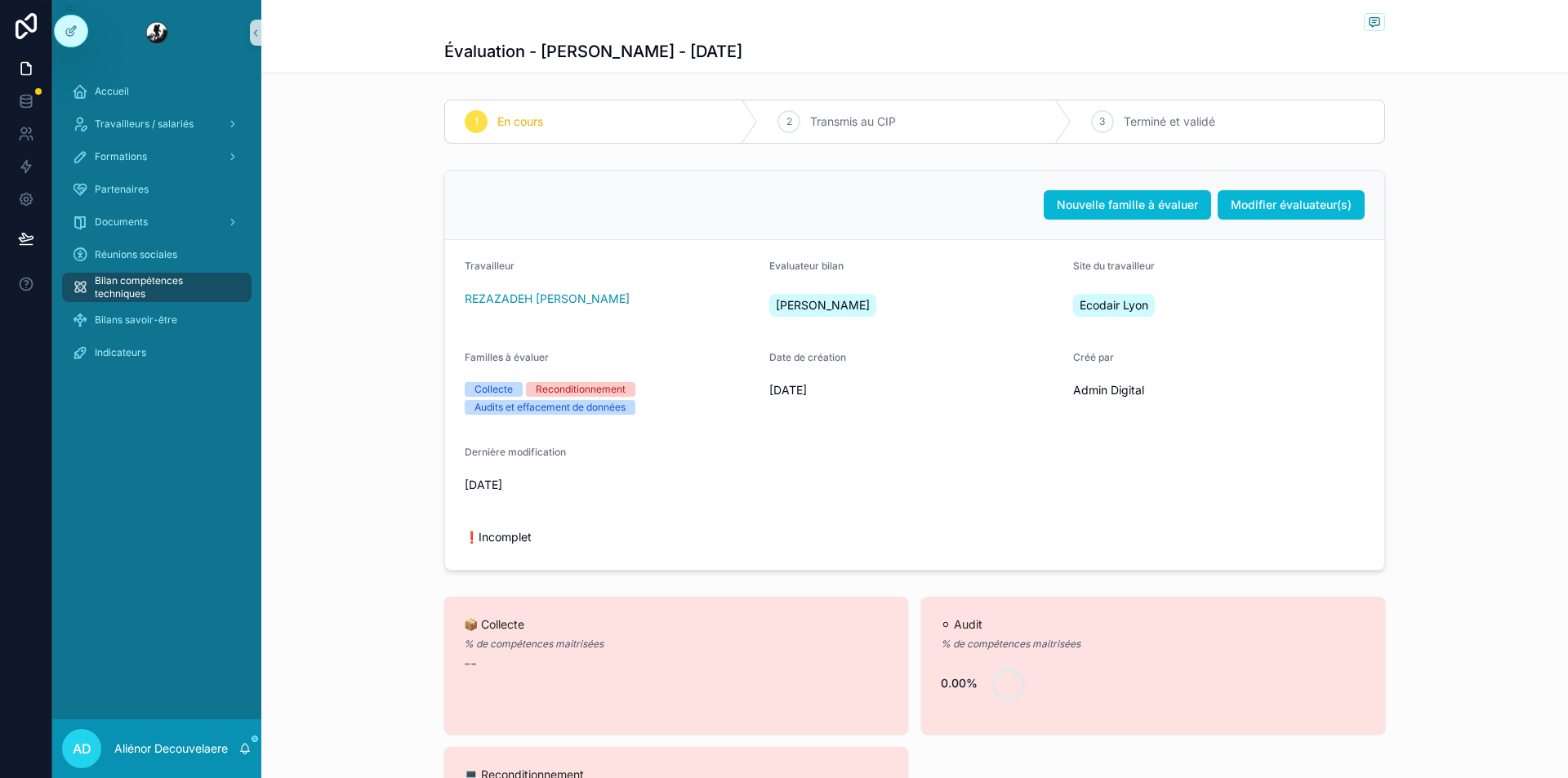
click at [165, 283] on span "Bilan compétences techniques" at bounding box center [165, 288] width 140 height 26
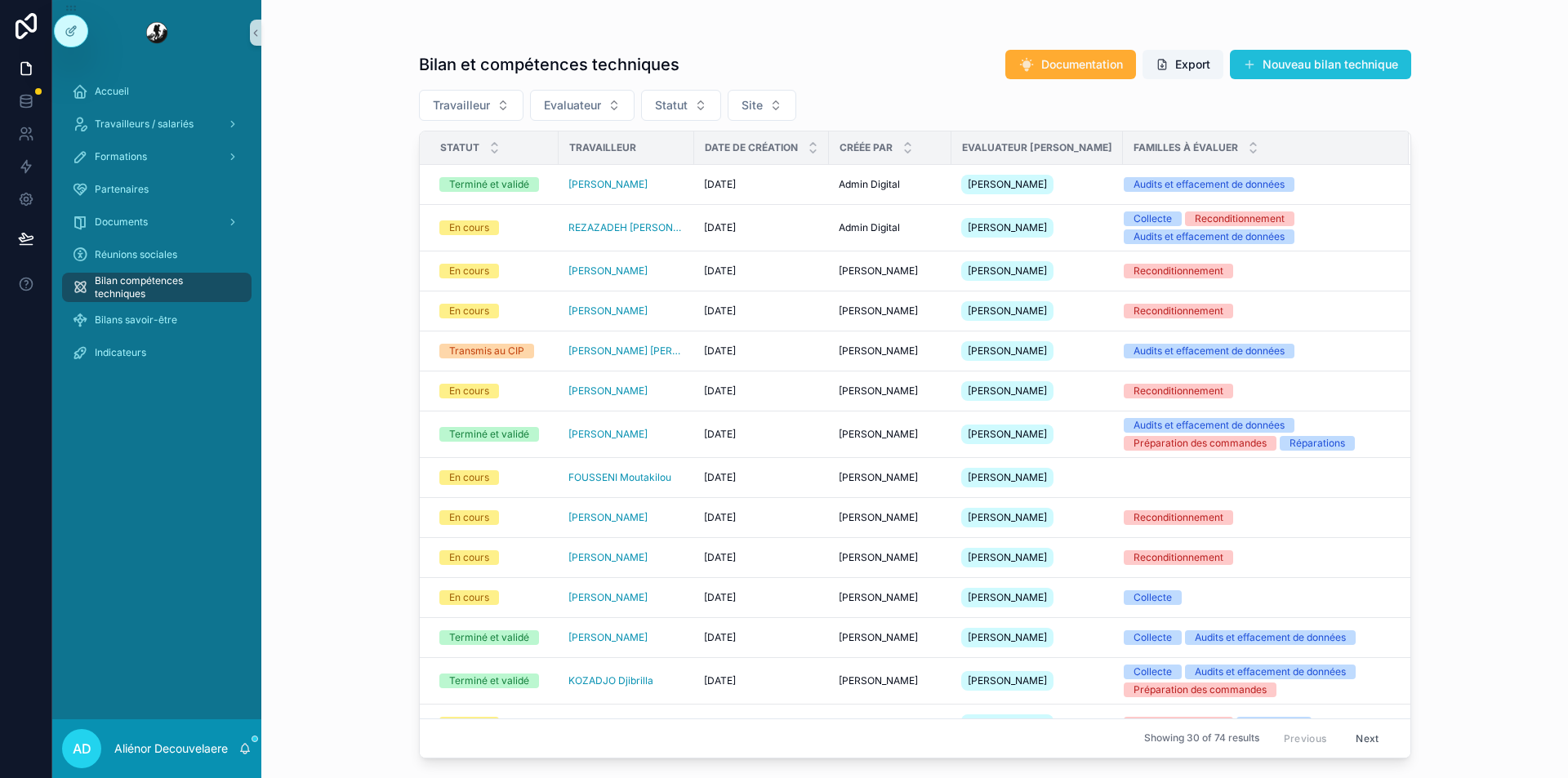
click at [1273, 63] on button "Nouveau bilan technique" at bounding box center [1321, 65] width 181 height 29
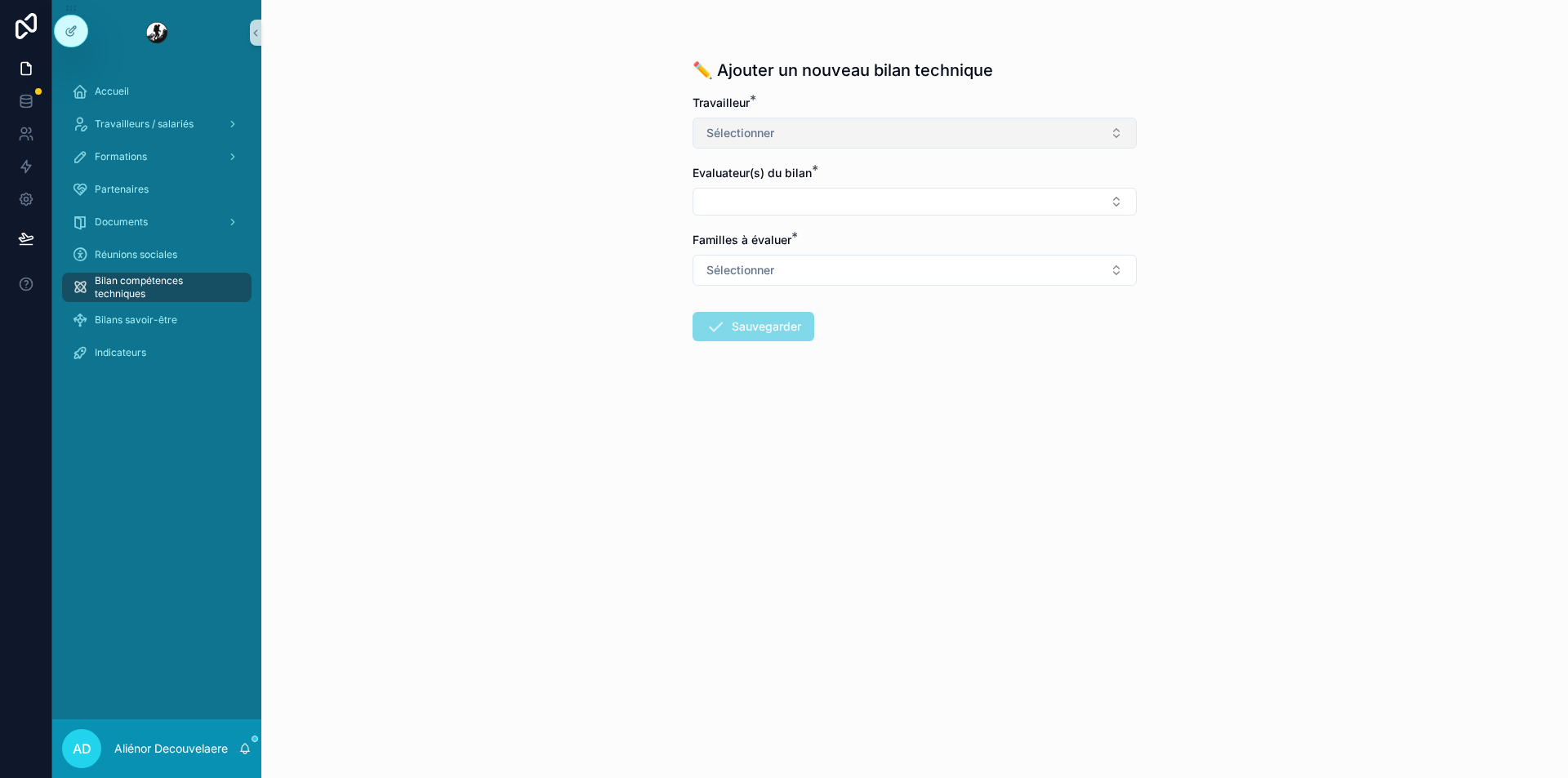
click at [806, 127] on button "Sélectionner" at bounding box center [915, 134] width 445 height 31
type input "****"
click at [785, 206] on div "Test Aliénor" at bounding box center [915, 199] width 436 height 26
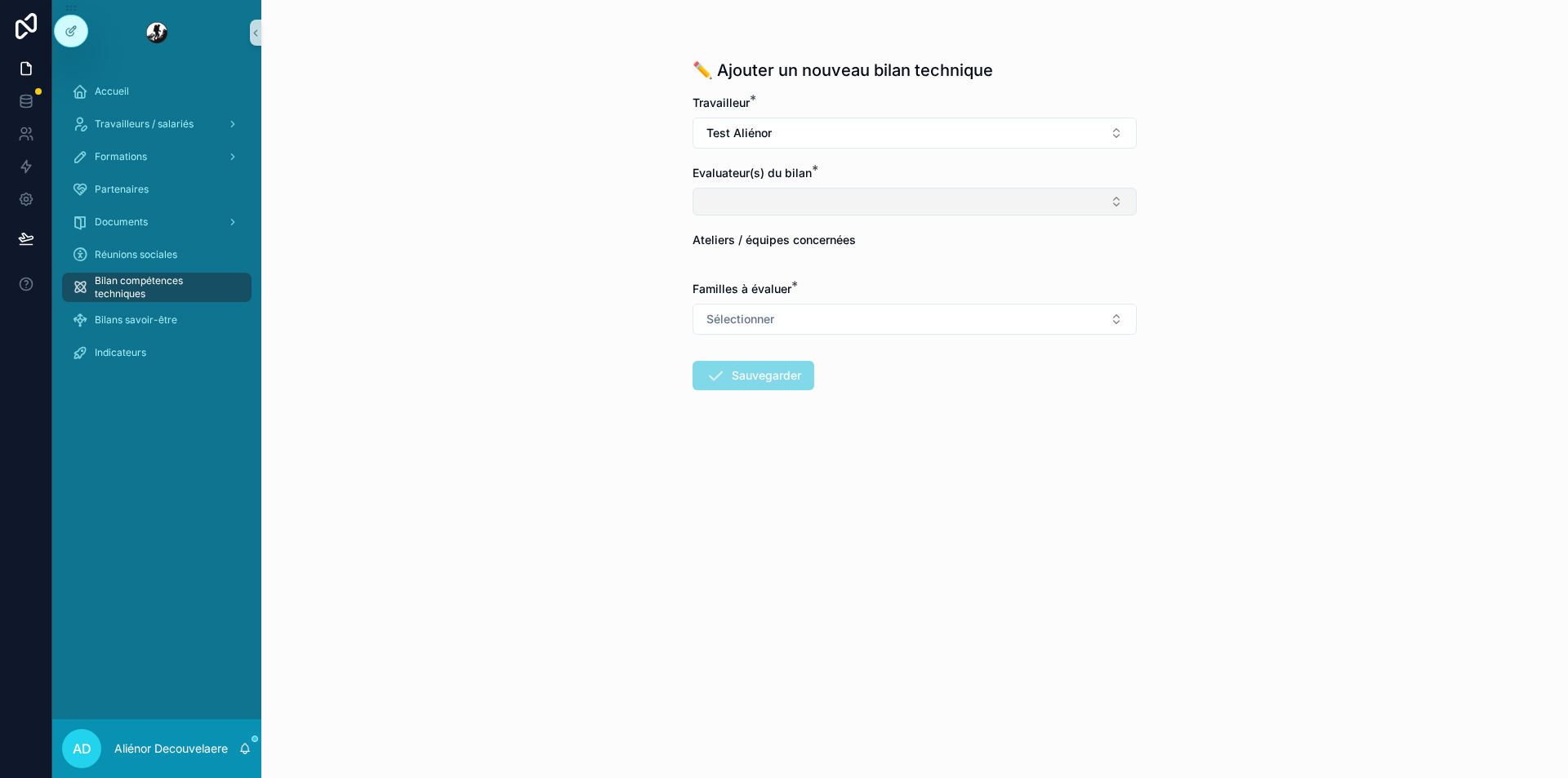
click at [762, 208] on button "Select Button" at bounding box center [915, 202] width 445 height 28
type input "***"
click at [765, 268] on span "Aliénor Decouvelaere" at bounding box center [760, 266] width 114 height 16
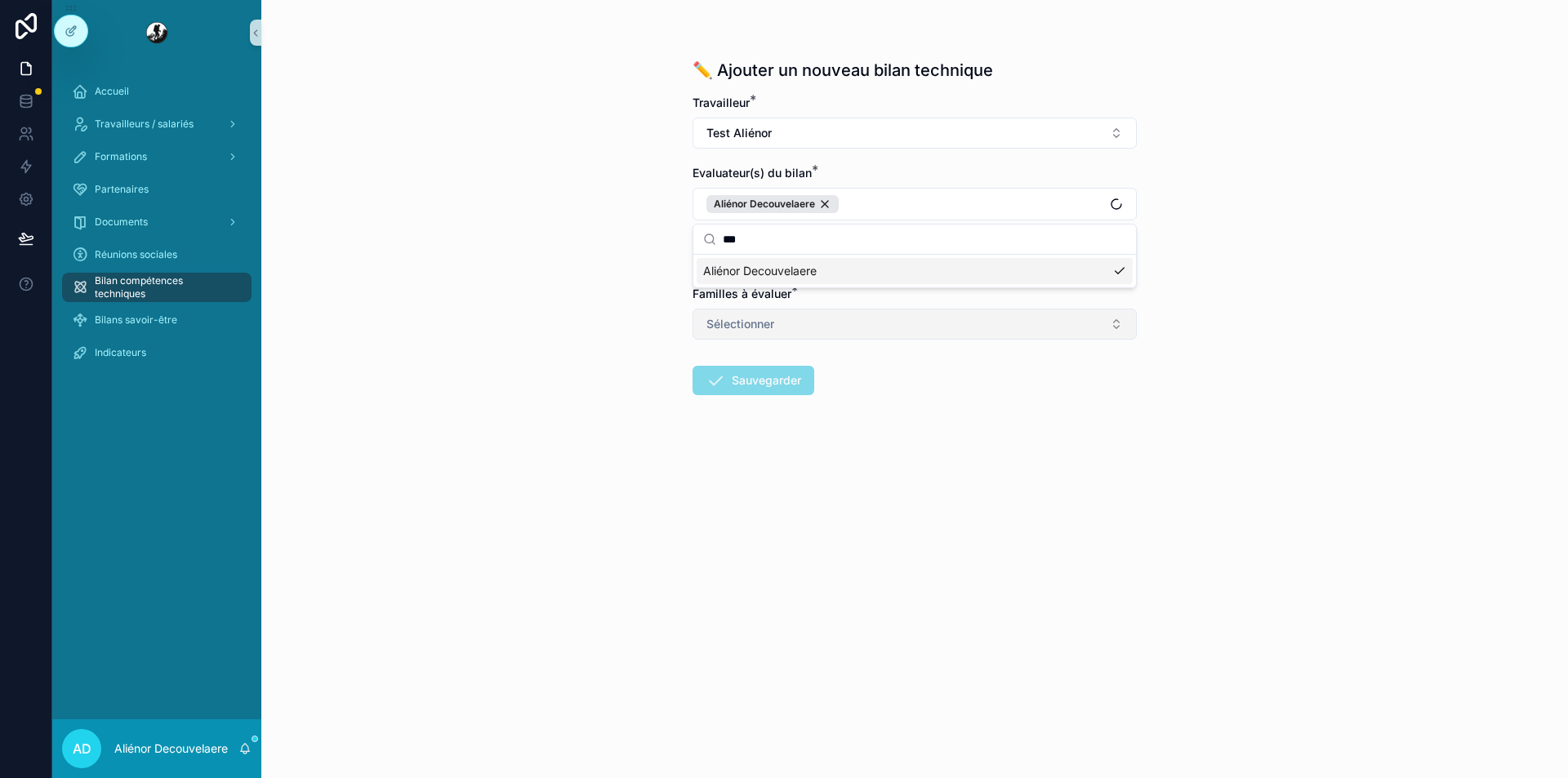
click at [770, 330] on span "Sélectionner" at bounding box center [740, 324] width 68 height 16
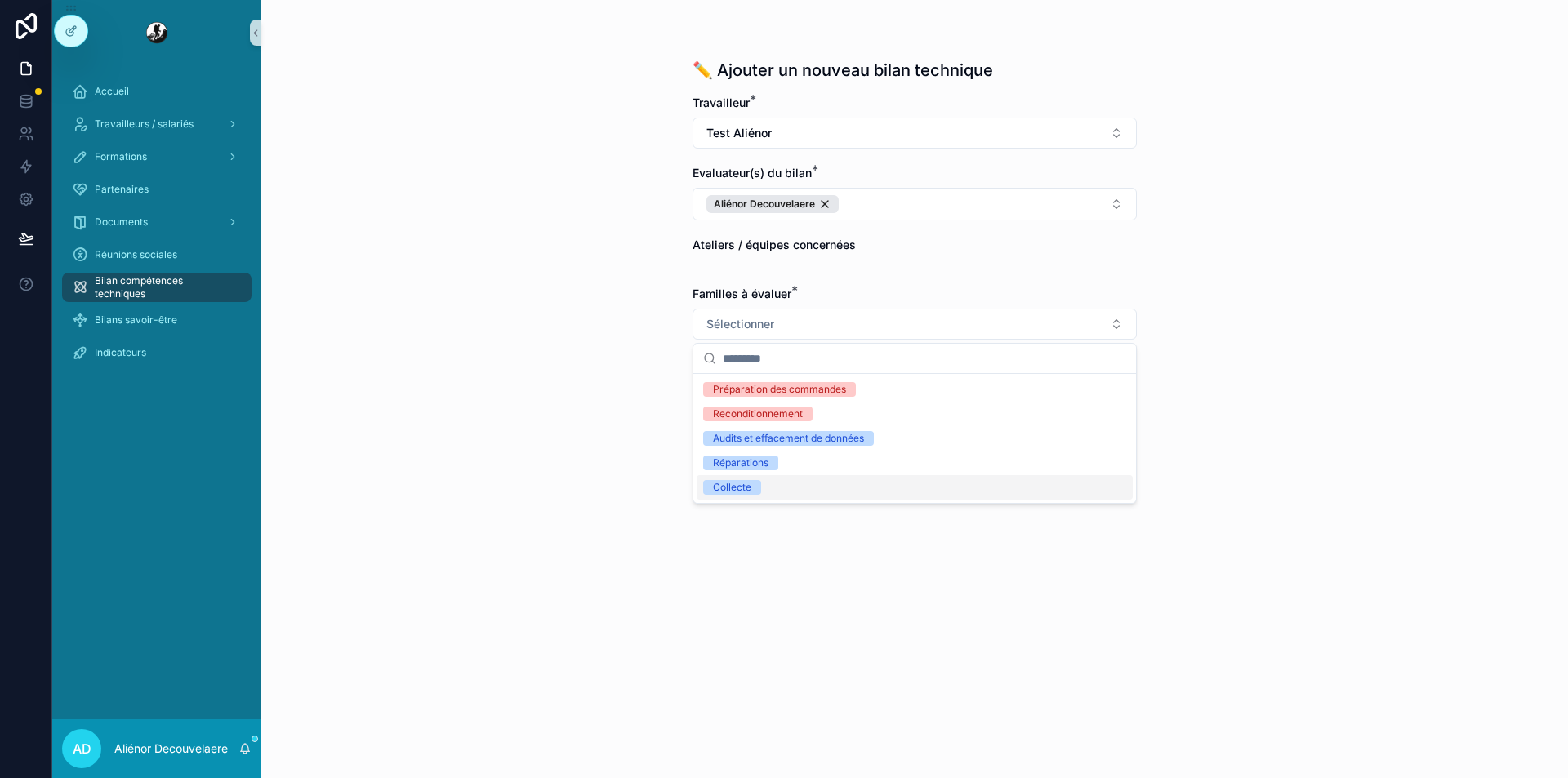
click at [781, 493] on div "Collecte" at bounding box center [915, 488] width 436 height 24
click at [591, 536] on div "✏️ Ajouter un nouveau bilan technique Travailleur * Test Aliénor Evaluateur(s) …" at bounding box center [914, 389] width 1307 height 778
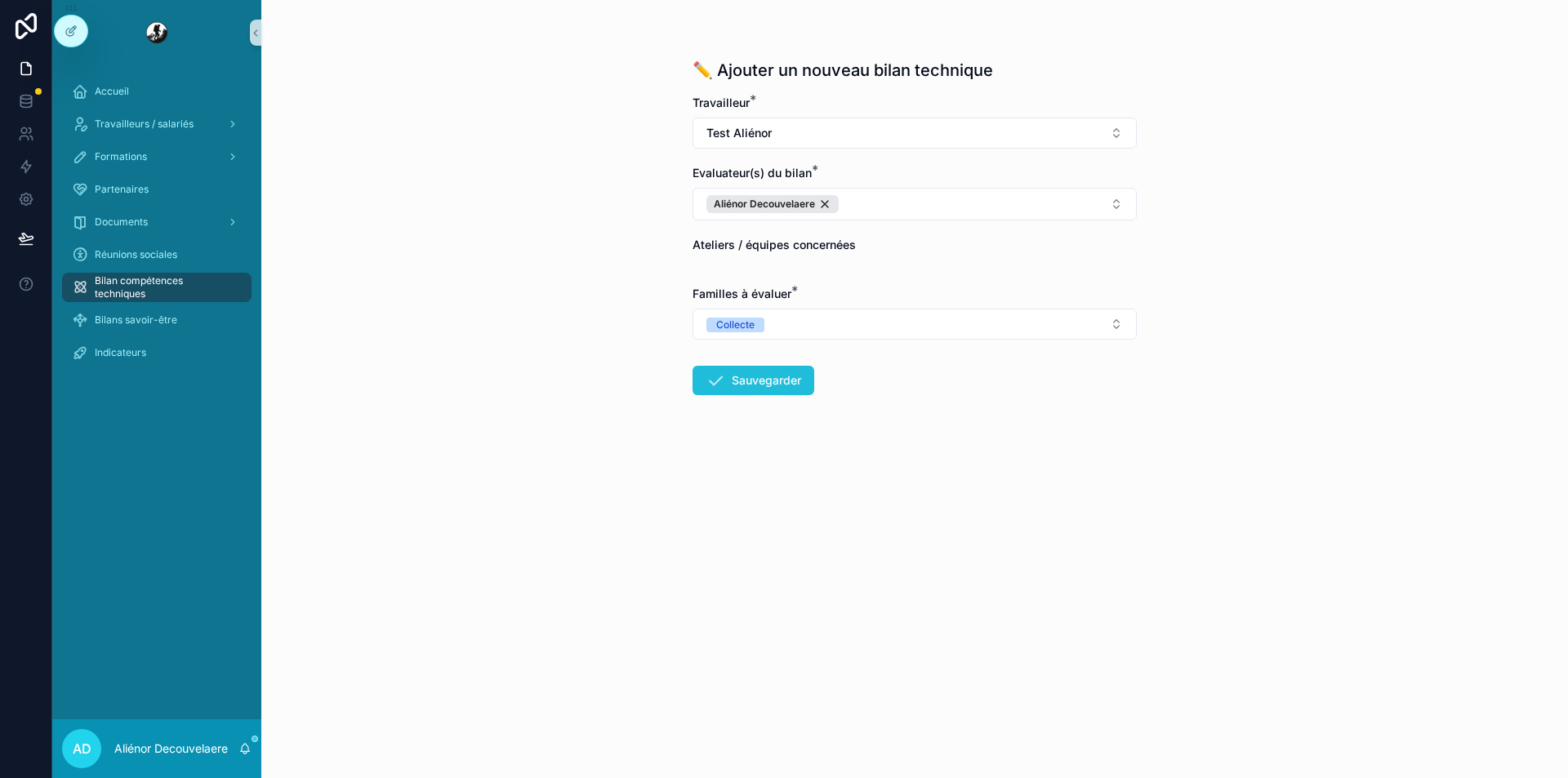
click at [752, 377] on button "Sauvegarder" at bounding box center [753, 381] width 121 height 29
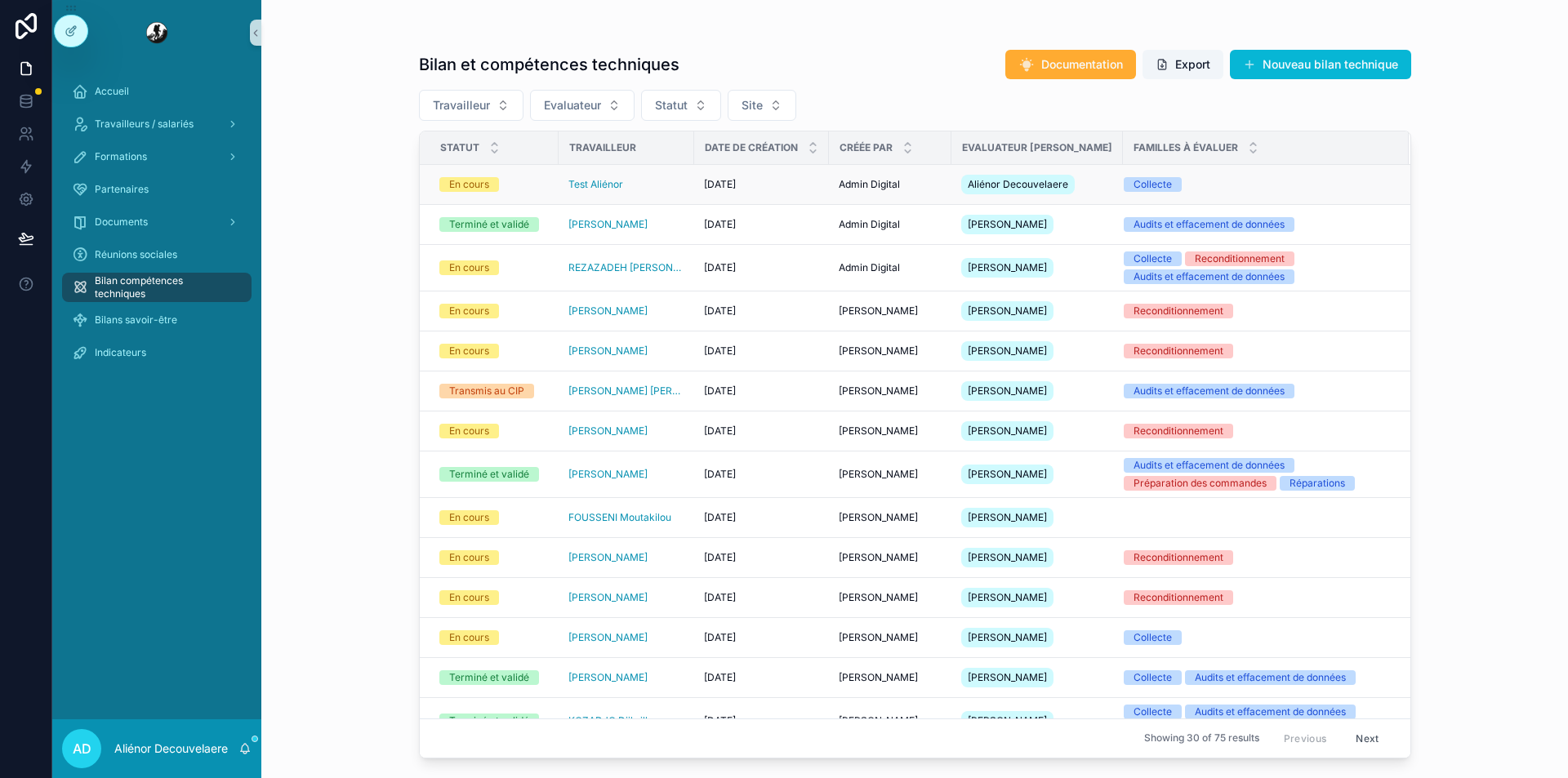
click at [661, 190] on div "Test Aliénor" at bounding box center [626, 184] width 116 height 13
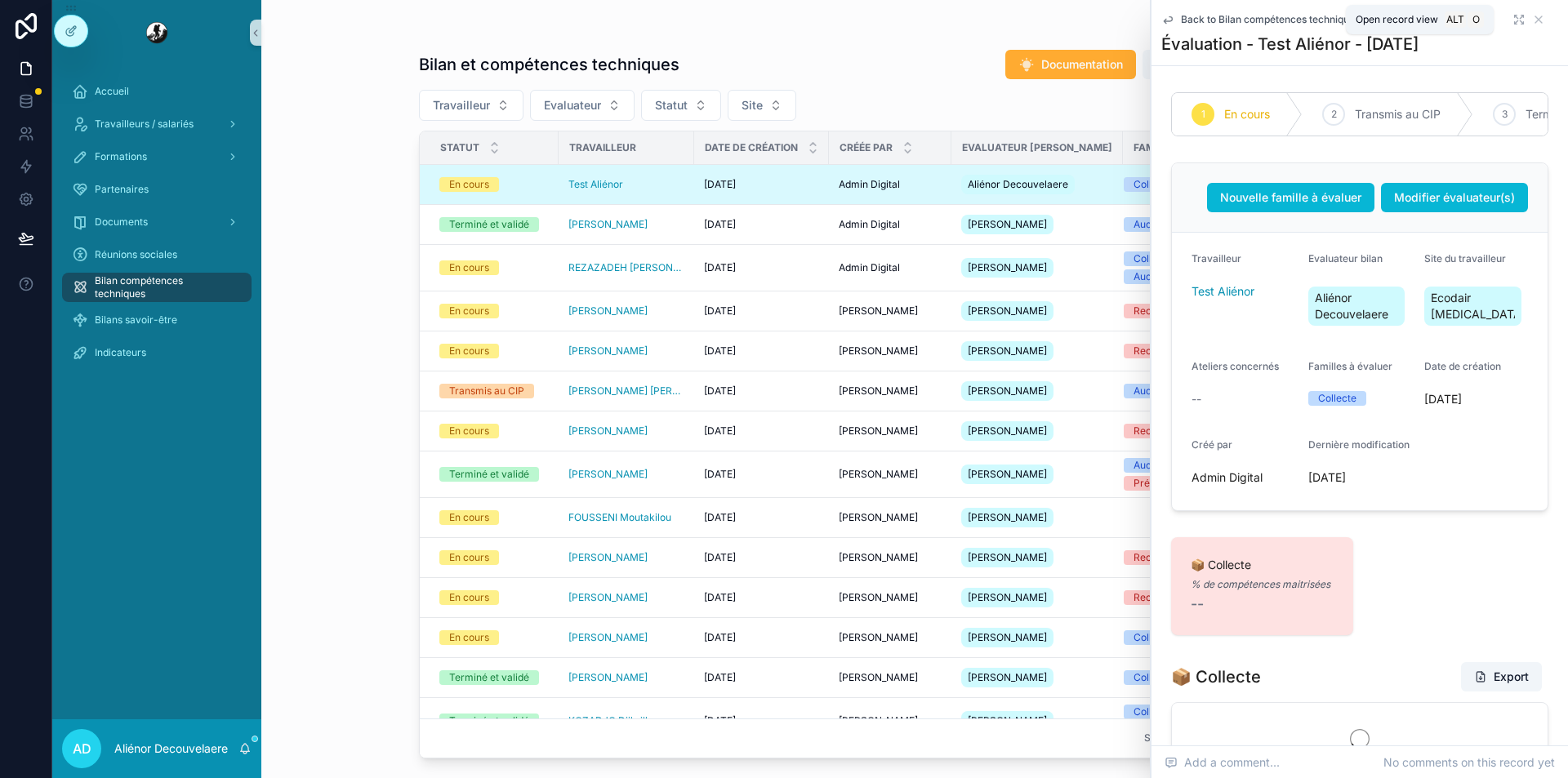
click at [1513, 16] on icon "scrollable content" at bounding box center [1519, 19] width 13 height 13
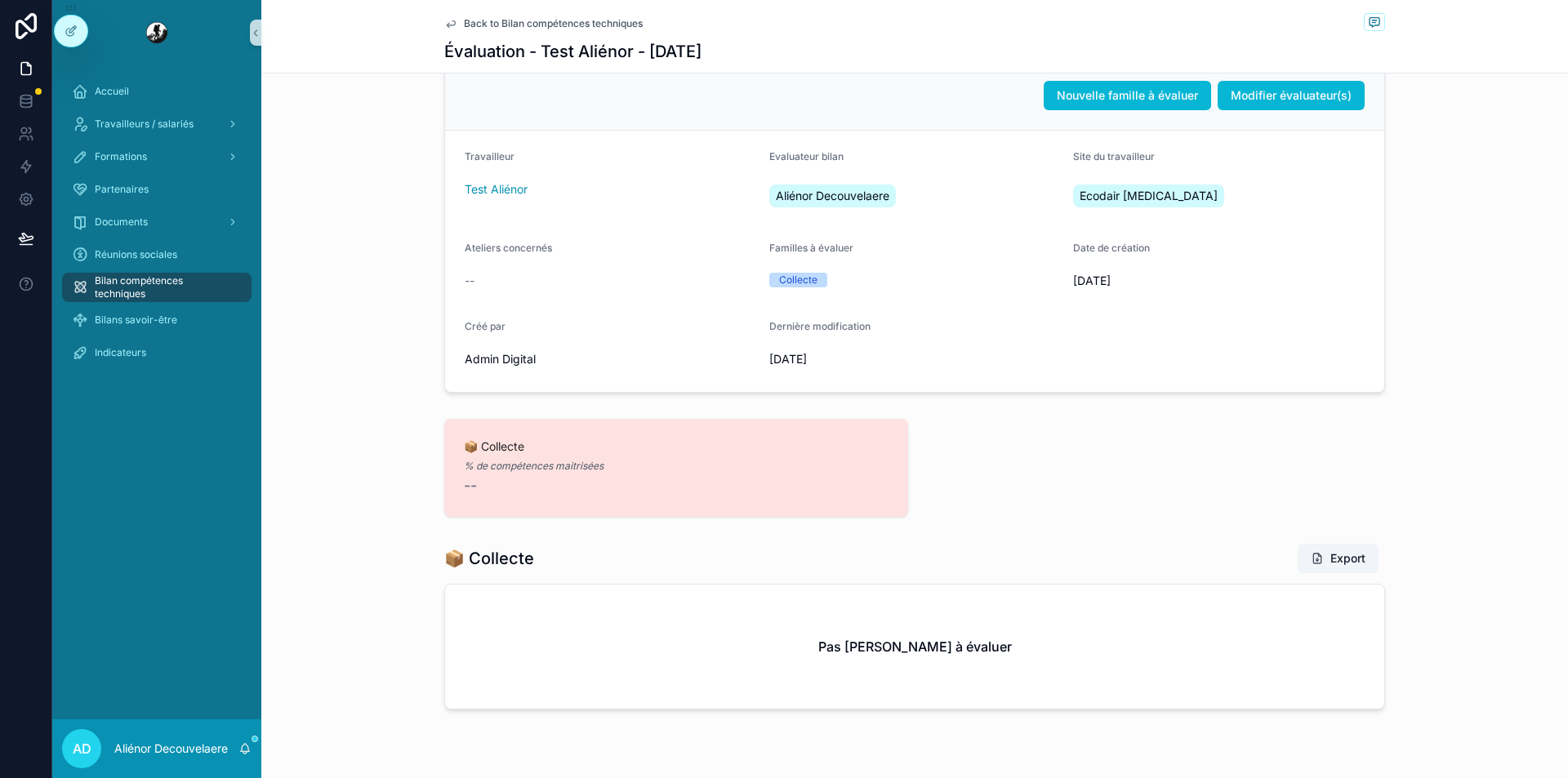
scroll to position [152, 0]
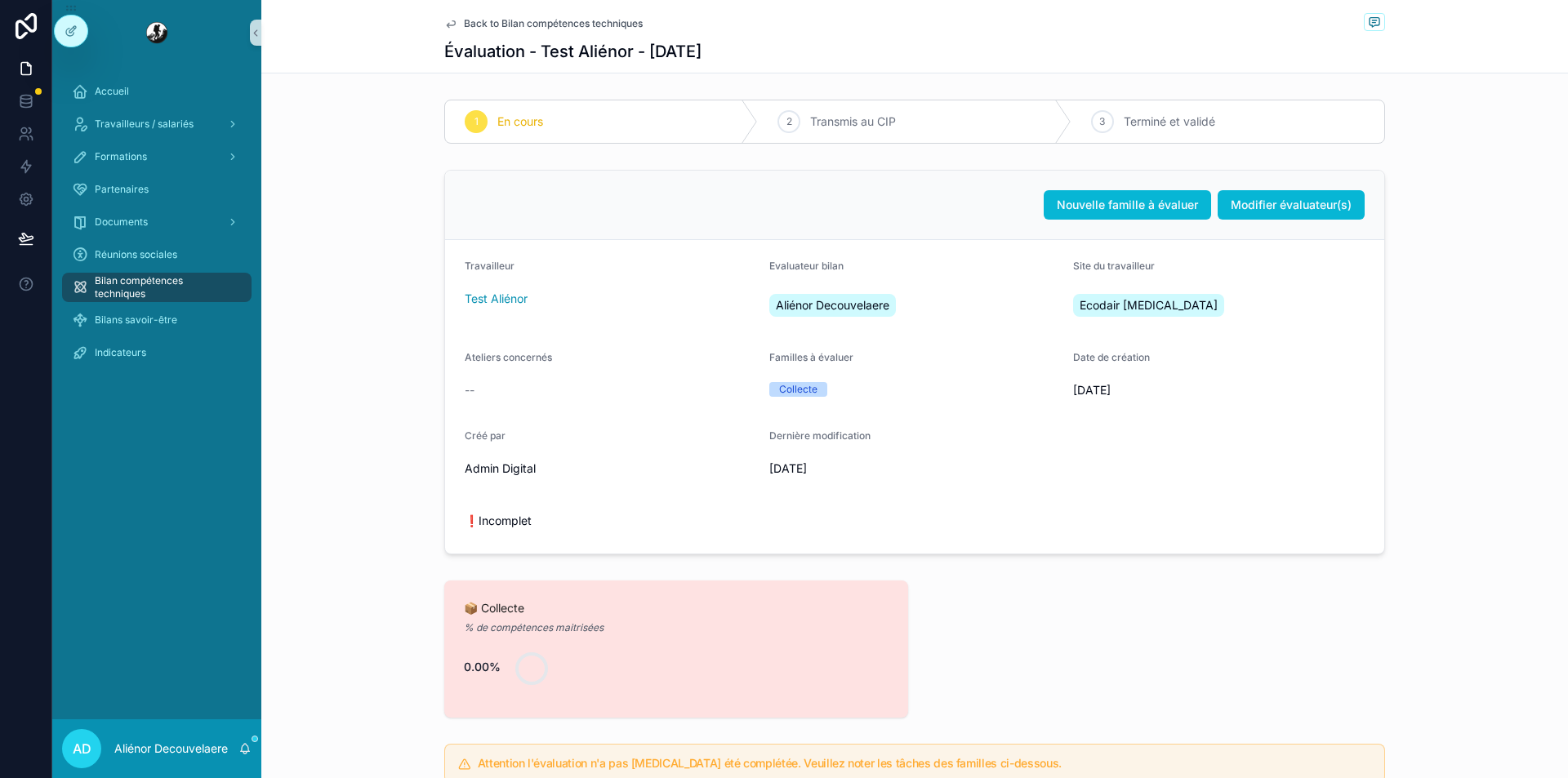
scroll to position [308, 0]
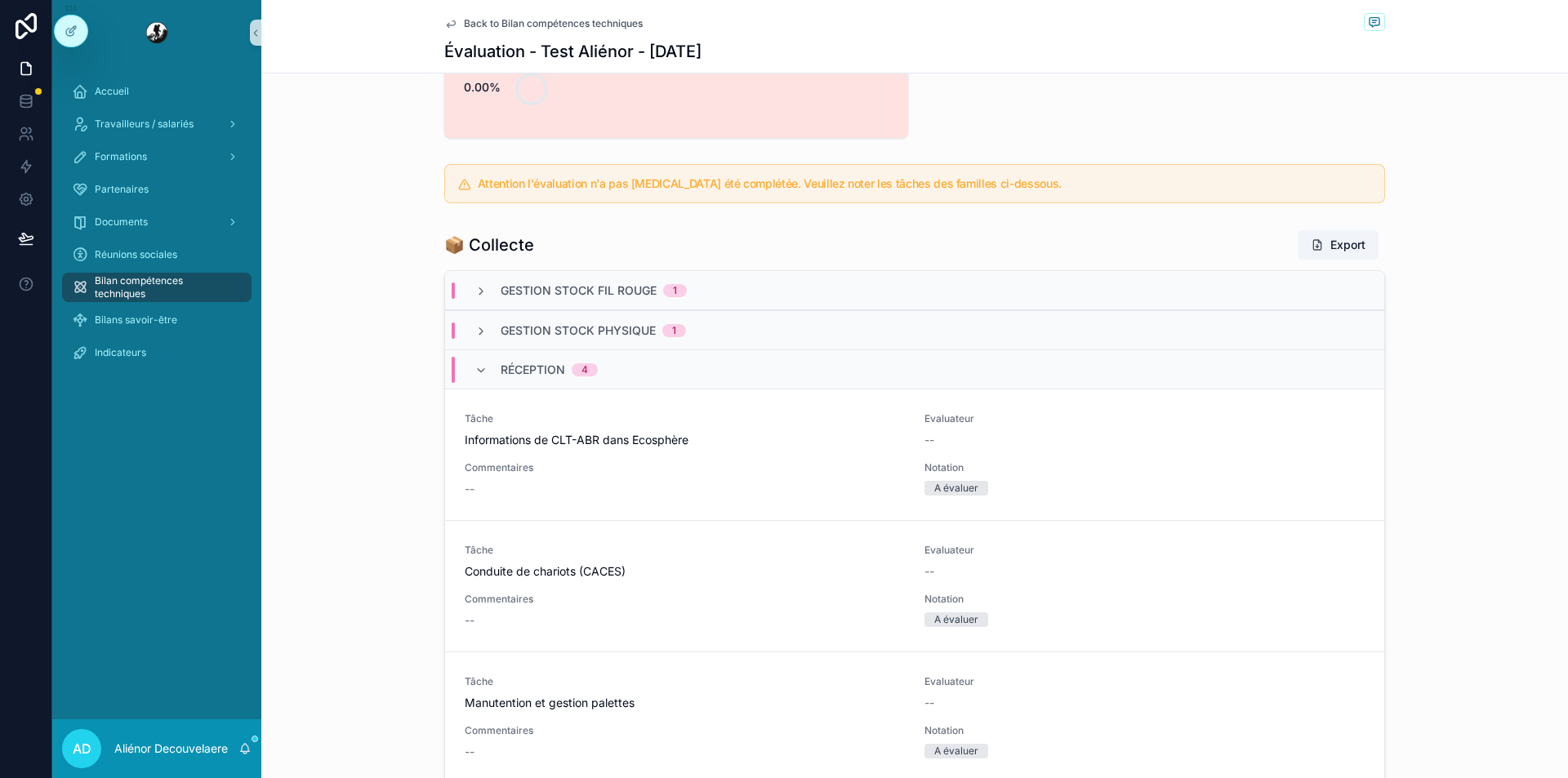
click at [510, 377] on span "Réception" at bounding box center [532, 370] width 65 height 16
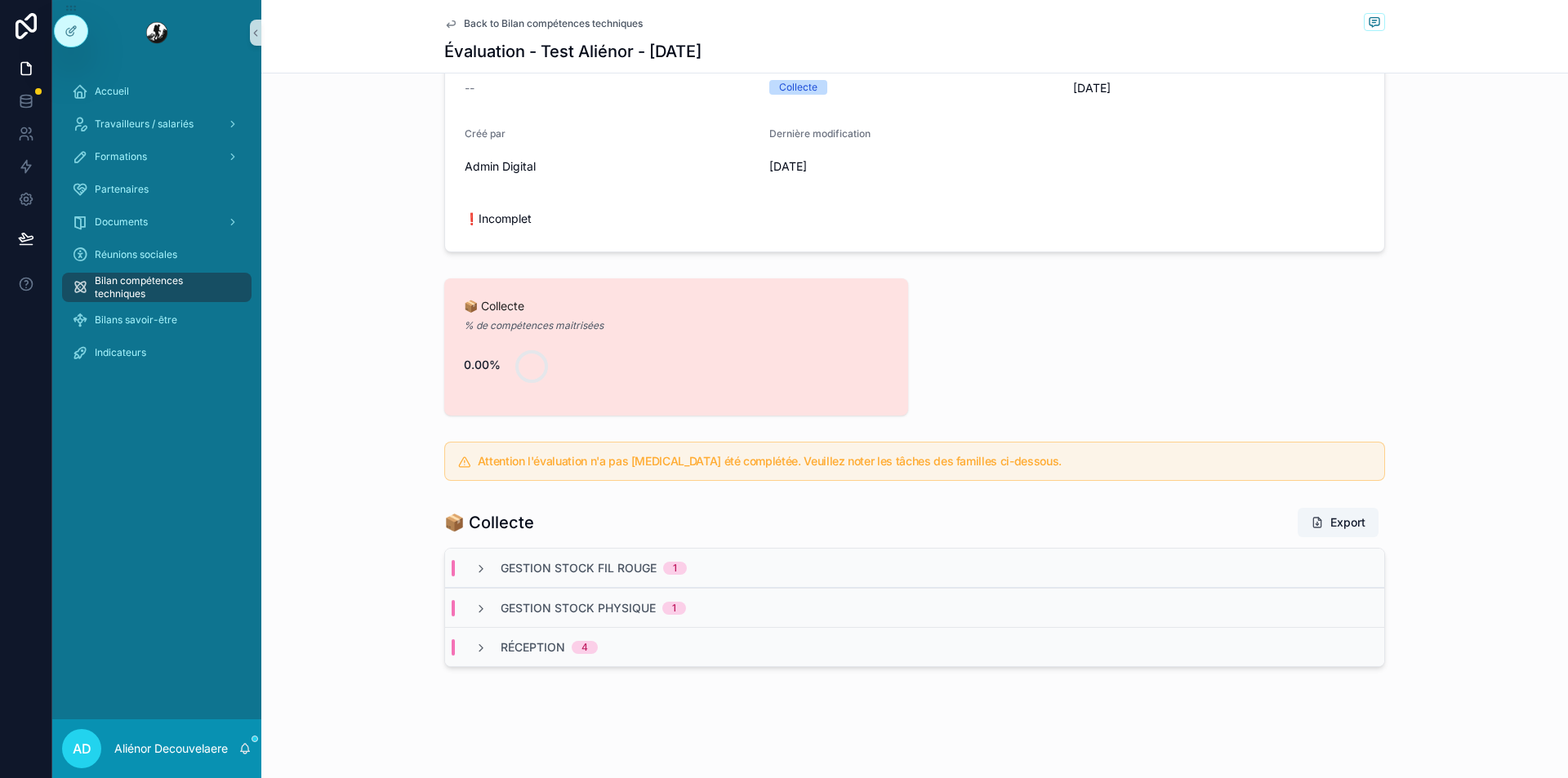
click at [651, 558] on div "Gestion stock fil rouge 1" at bounding box center [915, 569] width 939 height 40
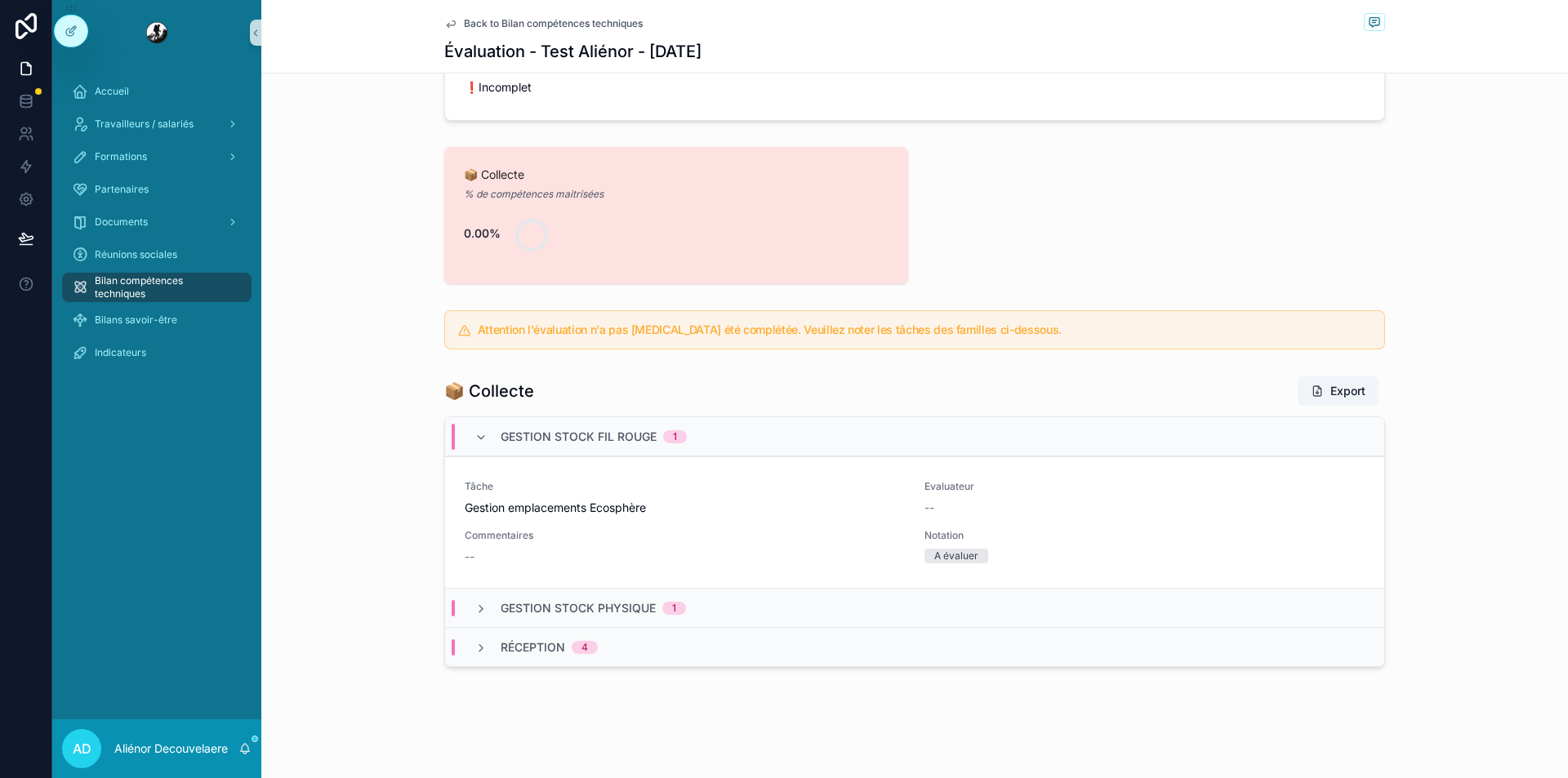
click at [607, 440] on span "Gestion stock fil rouge" at bounding box center [578, 437] width 156 height 16
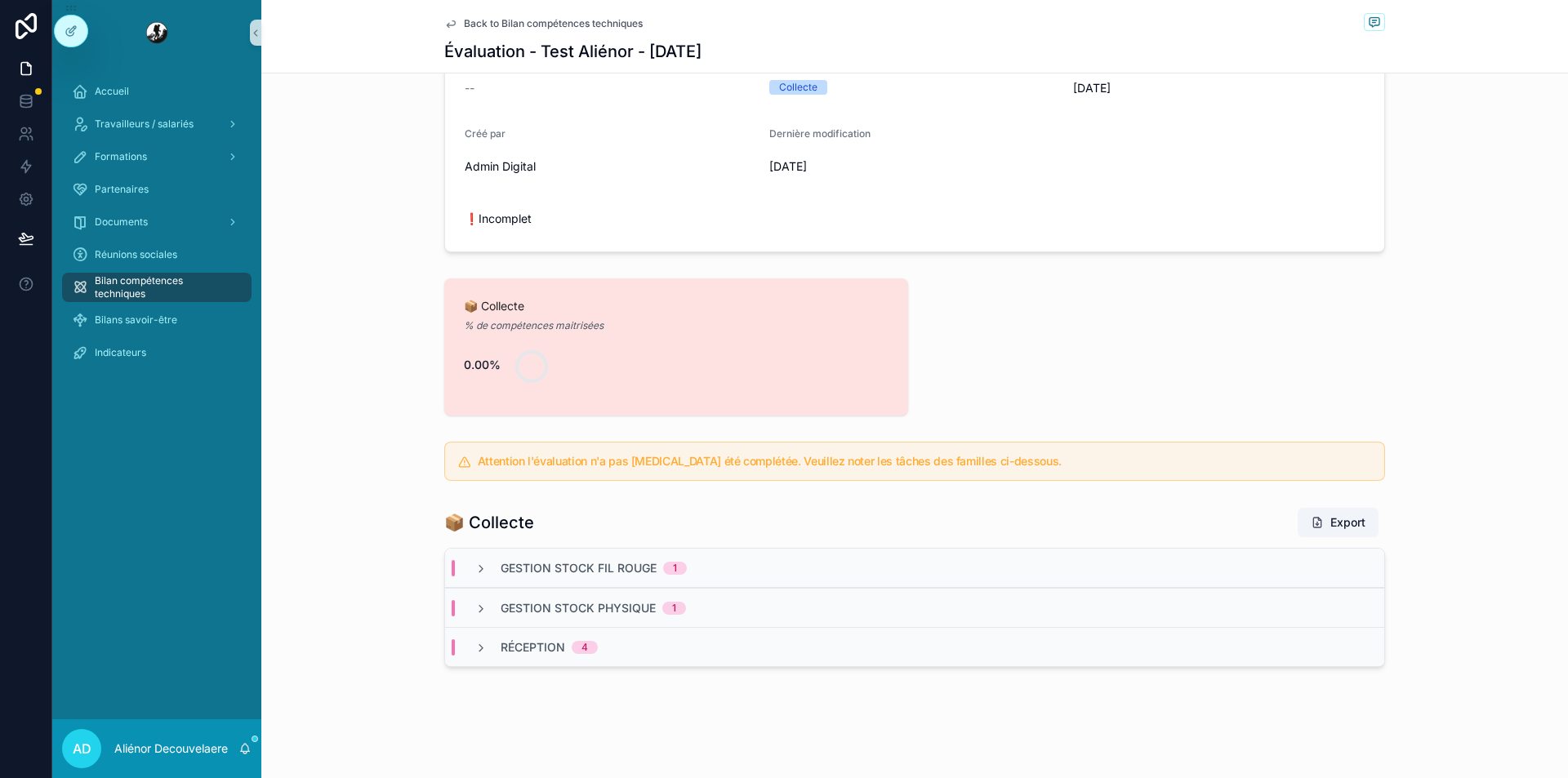
scroll to position [302, 0]
click at [577, 617] on div "Gestion stock physique 1" at bounding box center [915, 608] width 939 height 40
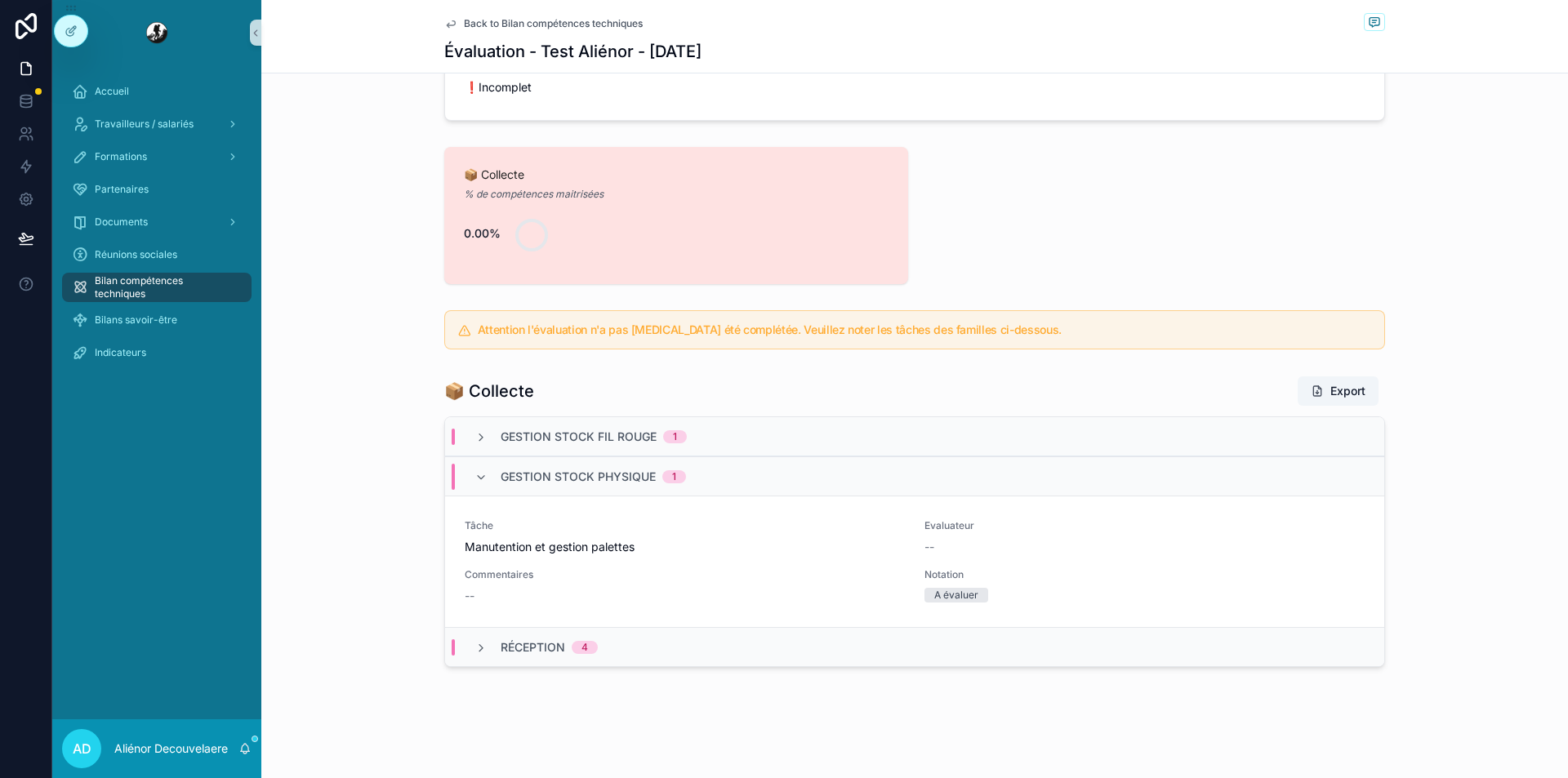
click at [572, 641] on div "4" at bounding box center [585, 647] width 26 height 13
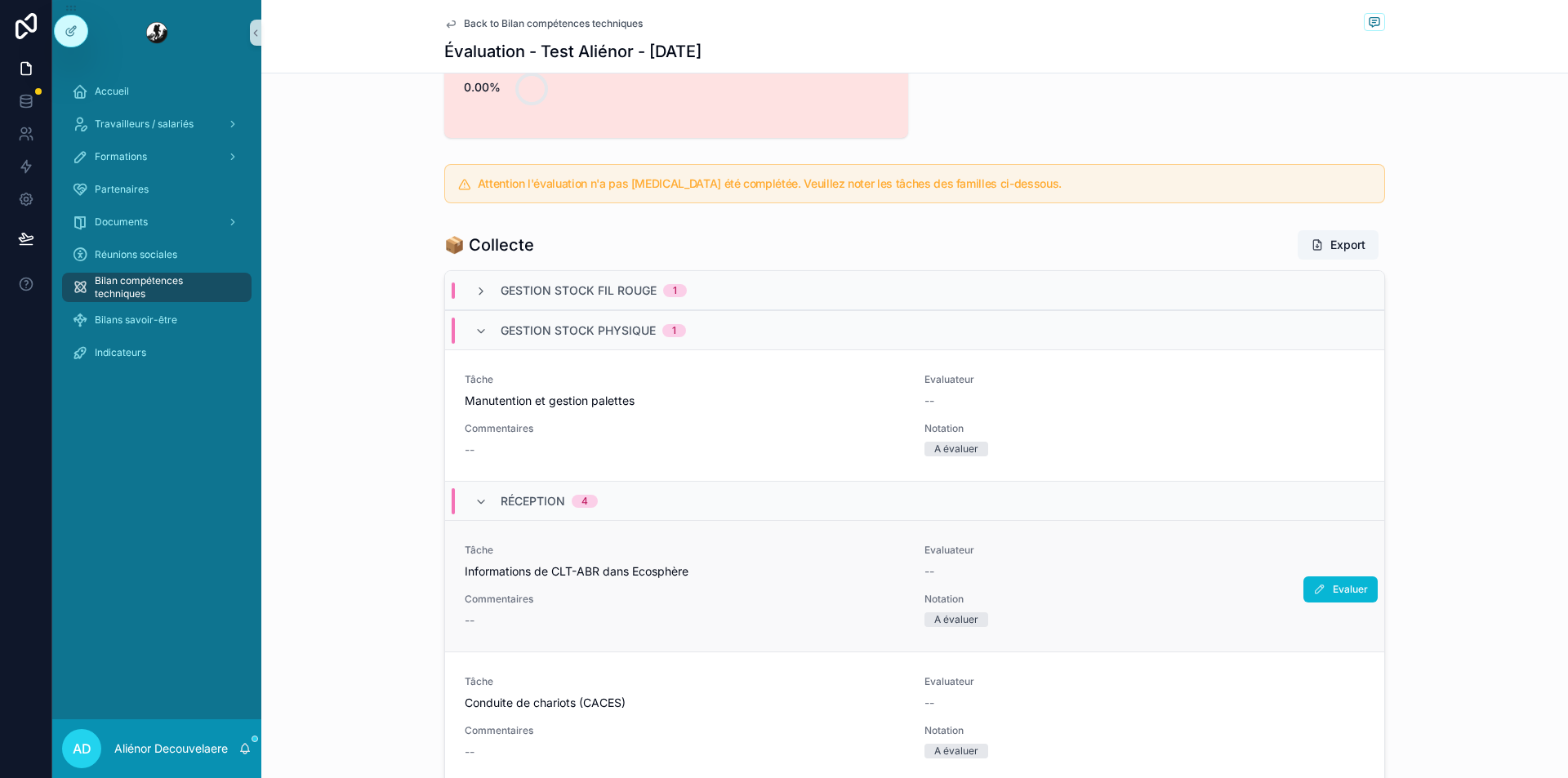
click at [1014, 597] on span "Notation" at bounding box center [1067, 599] width 287 height 13
click at [572, 501] on span "4" at bounding box center [585, 501] width 26 height 13
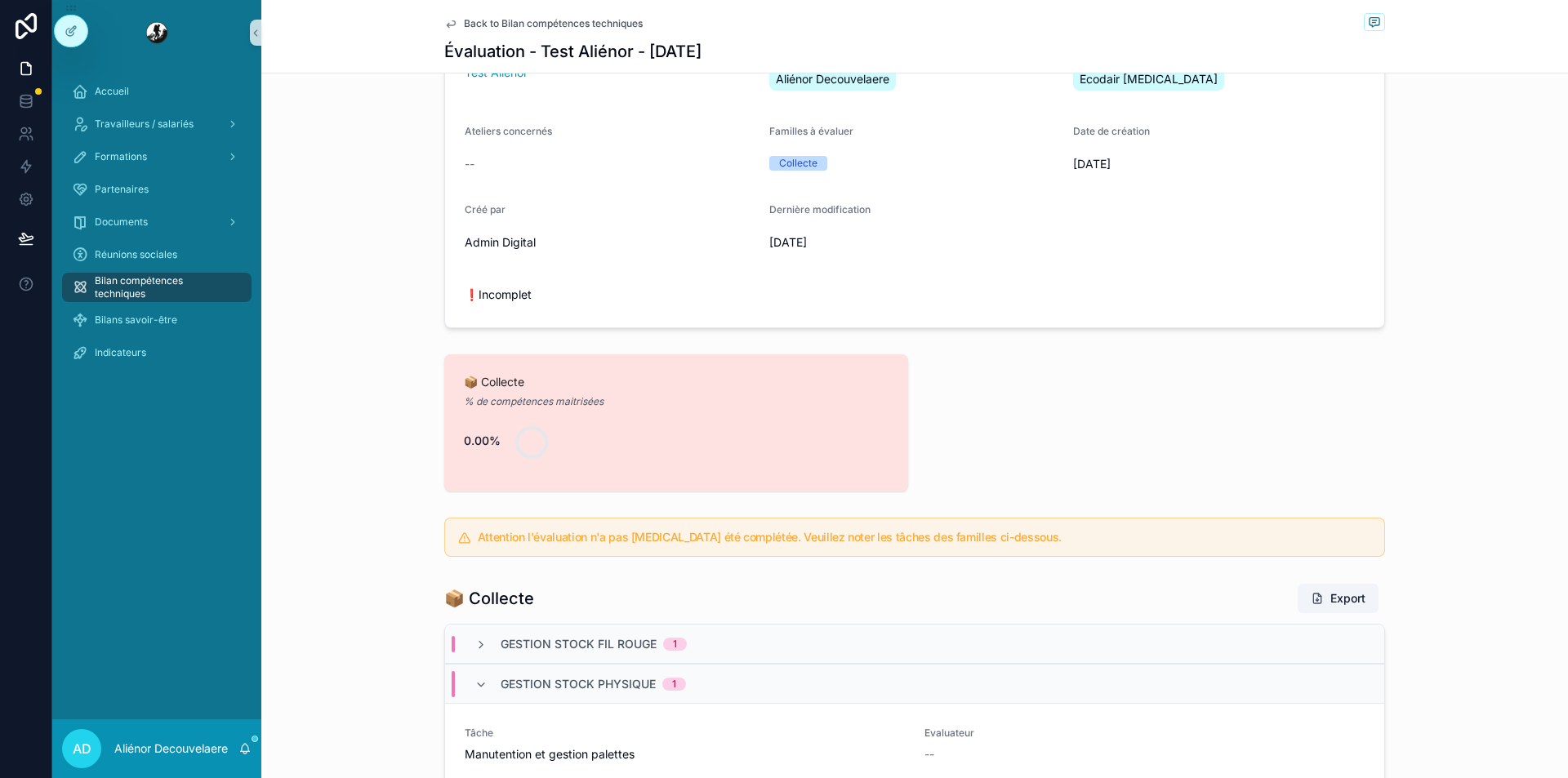
scroll to position [226, 0]
click at [530, 686] on span "Gestion stock physique" at bounding box center [578, 685] width 155 height 16
click at [202, 281] on span "Bilan compétences techniques" at bounding box center [165, 288] width 140 height 26
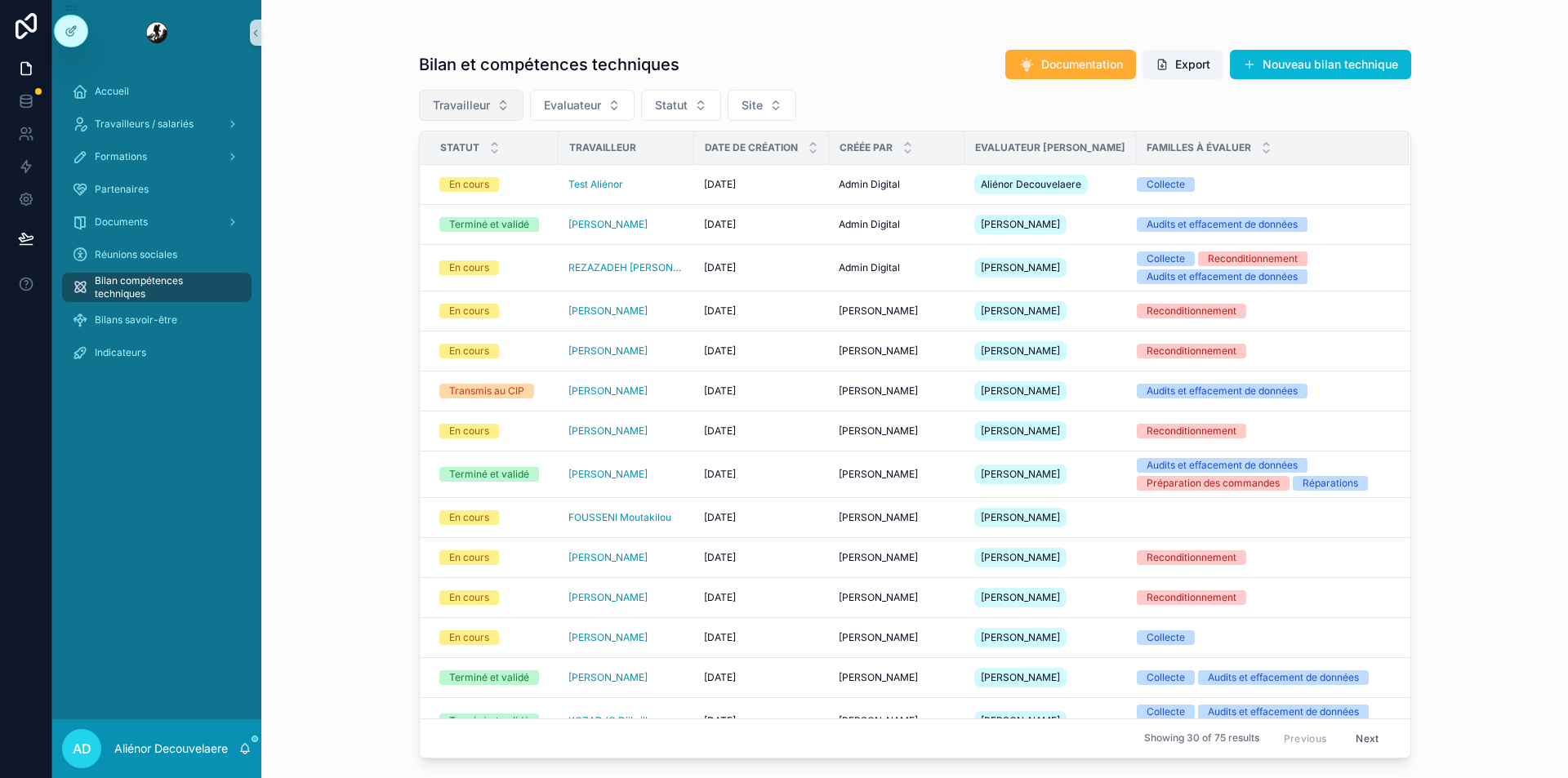
click at [486, 107] on span "Travailleur" at bounding box center [461, 105] width 57 height 16
click at [582, 109] on span "Evaluateur" at bounding box center [572, 105] width 57 height 16
type input "****"
click at [575, 173] on div "[PERSON_NAME]" at bounding box center [582, 171] width 196 height 26
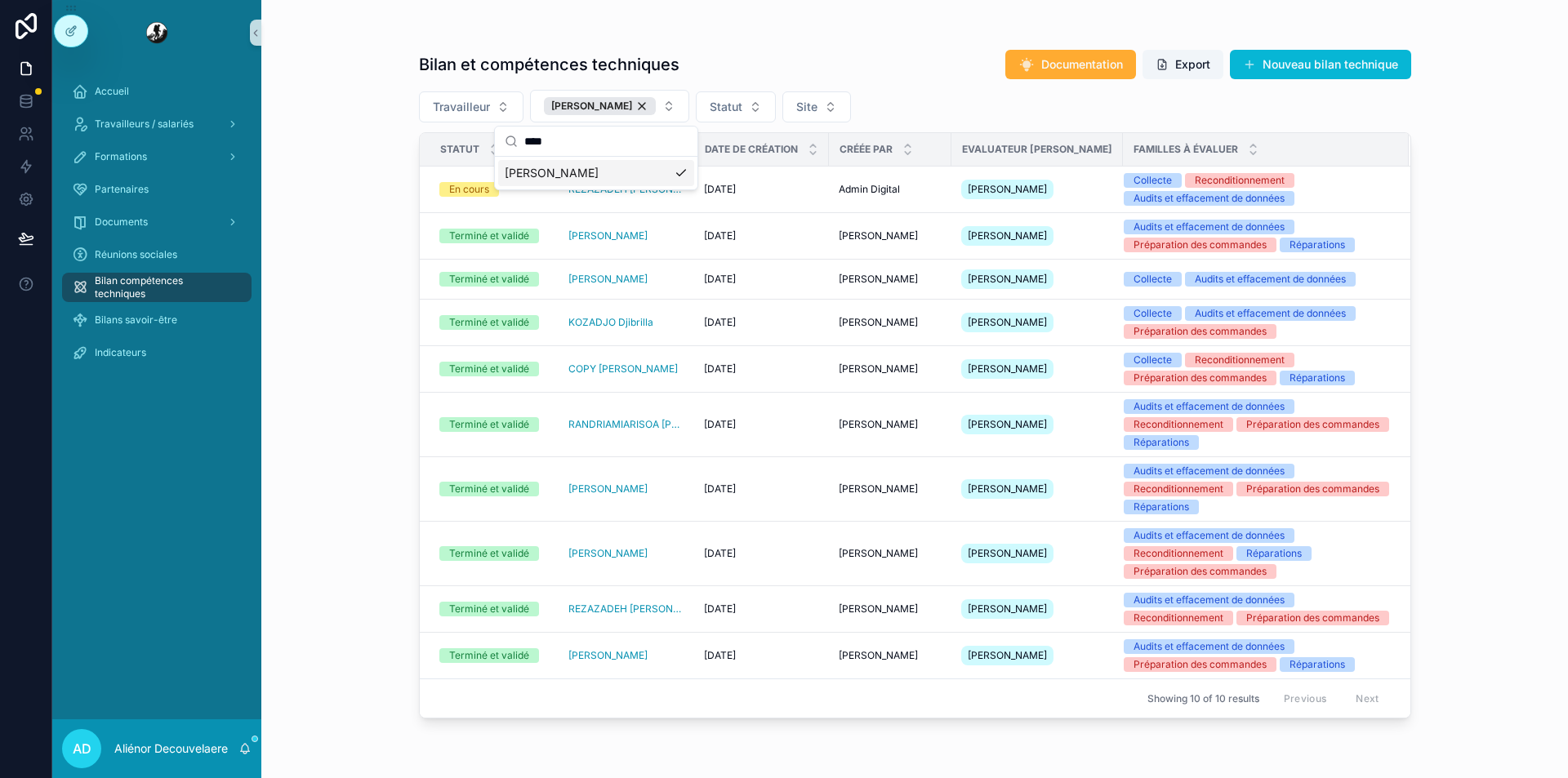
click at [356, 398] on div "Bilan et compétences techniques Documentation Export Nouveau bilan technique Tr…" at bounding box center [914, 389] width 1307 height 778
click at [782, 190] on div "03-09-2025 03-09-2025" at bounding box center [762, 189] width 115 height 13
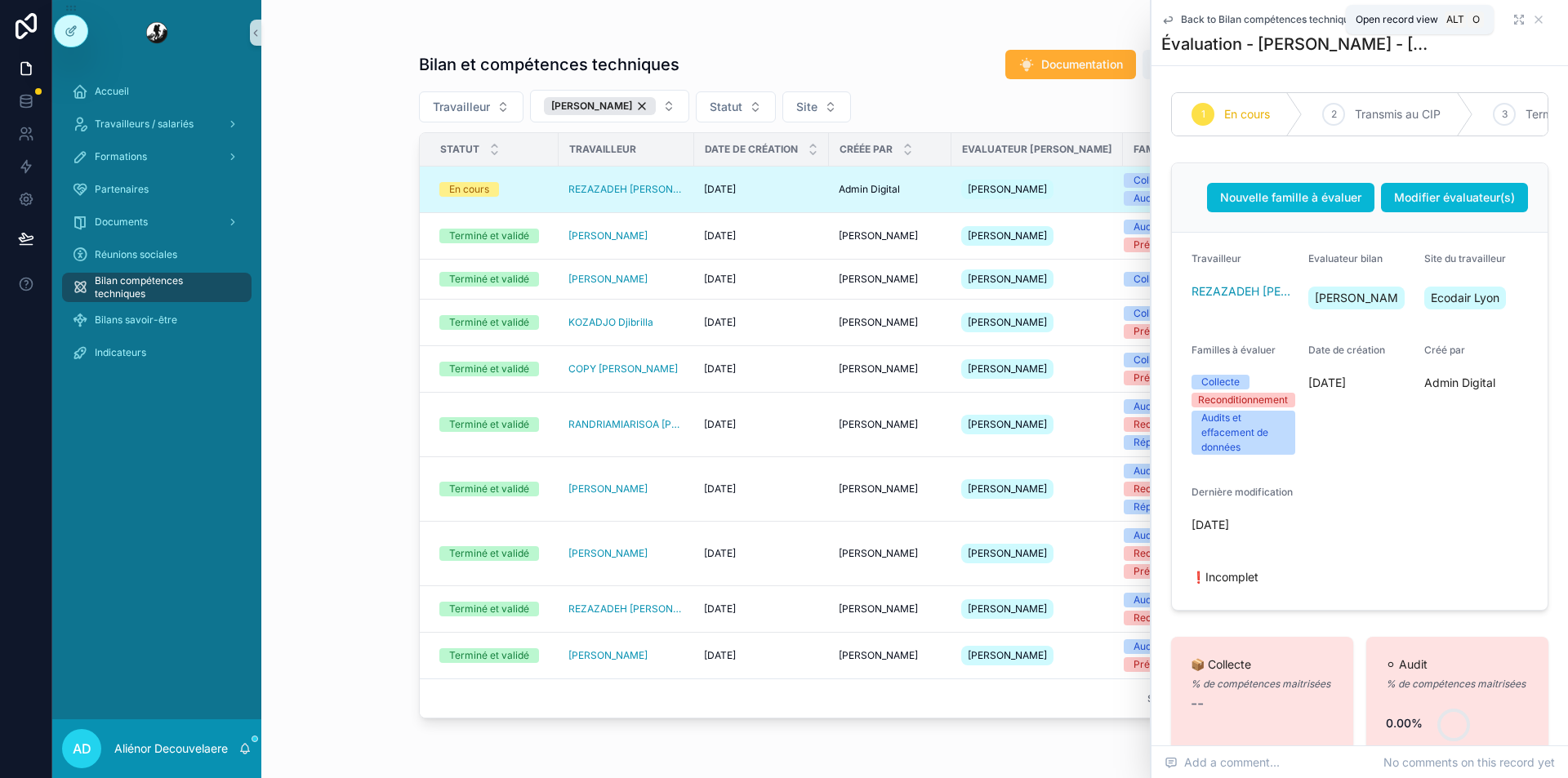
click at [1513, 20] on icon "scrollable content" at bounding box center [1519, 19] width 13 height 13
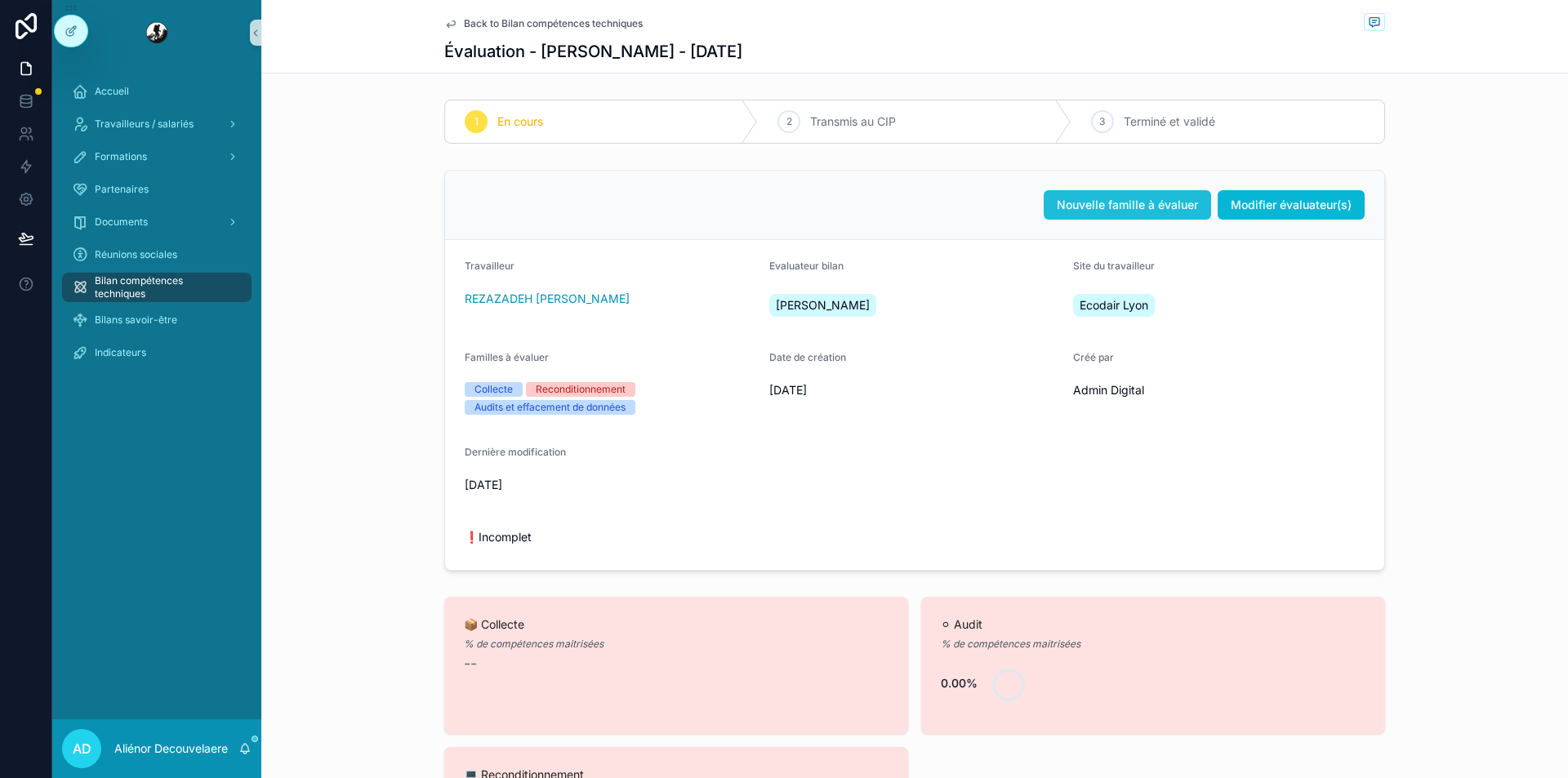
click at [1092, 214] on button "Nouvelle famille à évaluer" at bounding box center [1127, 205] width 167 height 29
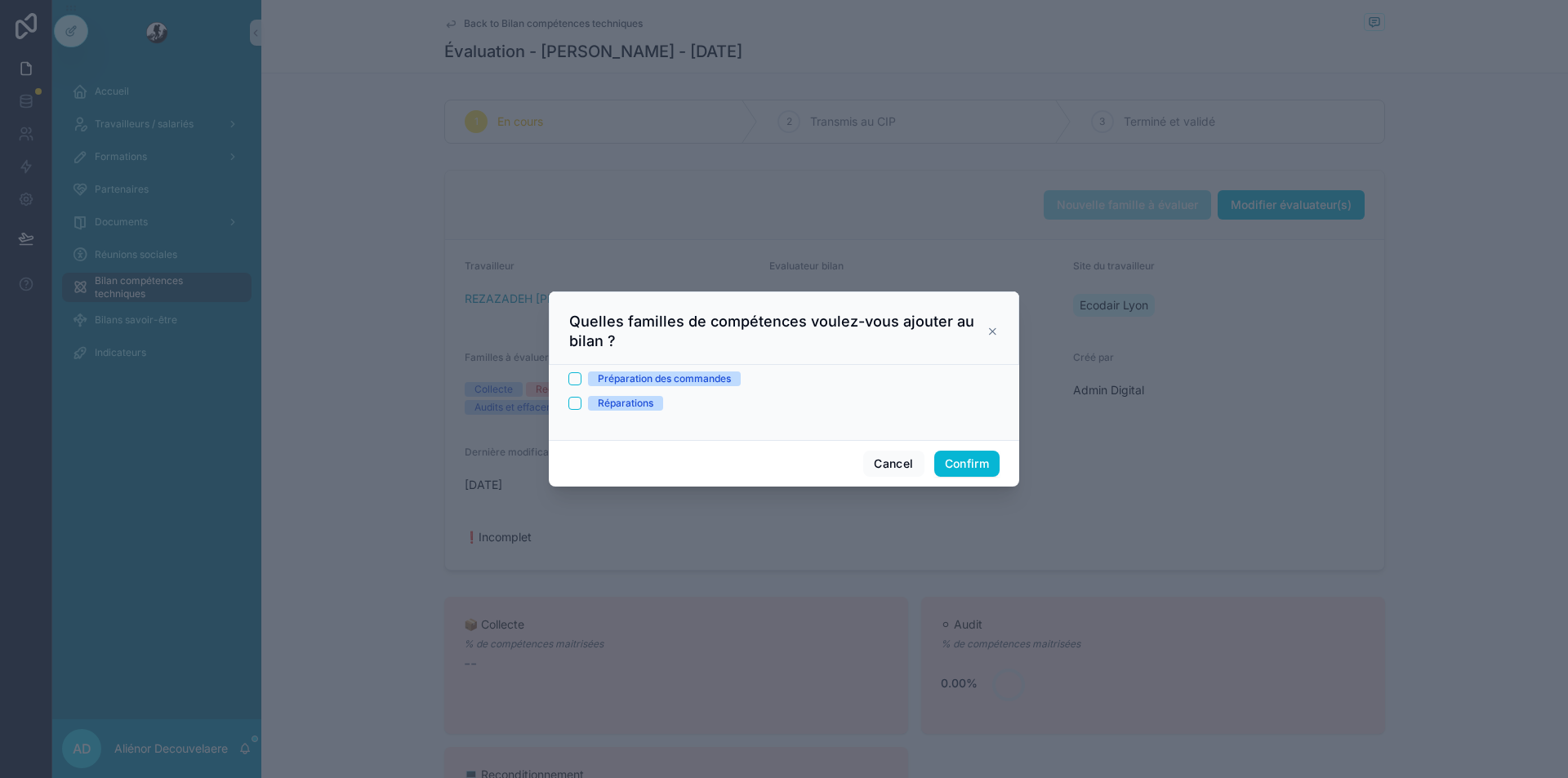
click at [993, 336] on icon at bounding box center [992, 331] width 12 height 13
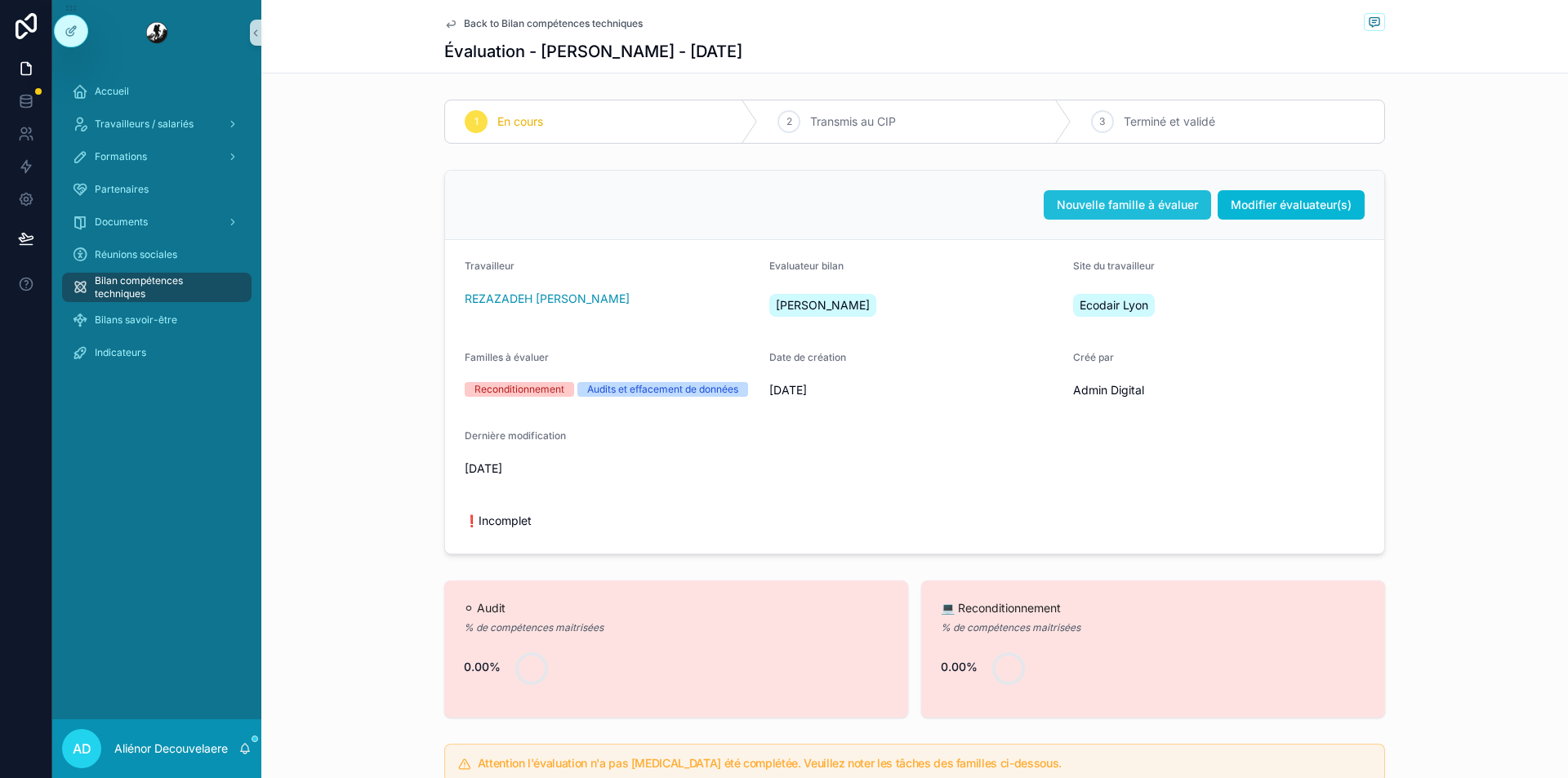
click at [1071, 209] on span "Nouvelle famille à évaluer" at bounding box center [1128, 204] width 141 height 16
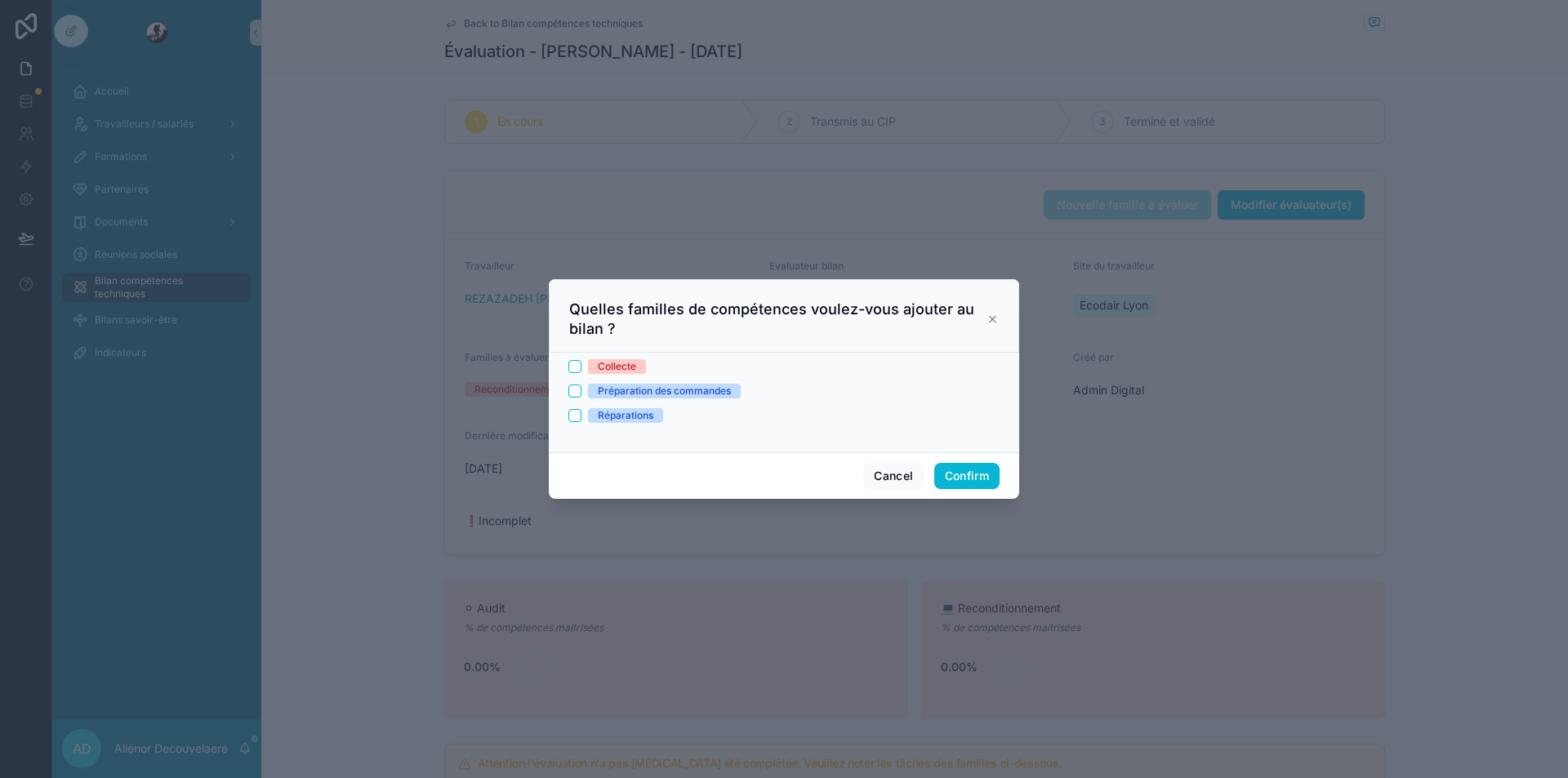
click at [608, 366] on div "Collecte" at bounding box center [617, 366] width 39 height 15
click at [582, 366] on button "Collecte" at bounding box center [575, 366] width 13 height 13
click at [961, 475] on button "Confirm" at bounding box center [967, 476] width 65 height 26
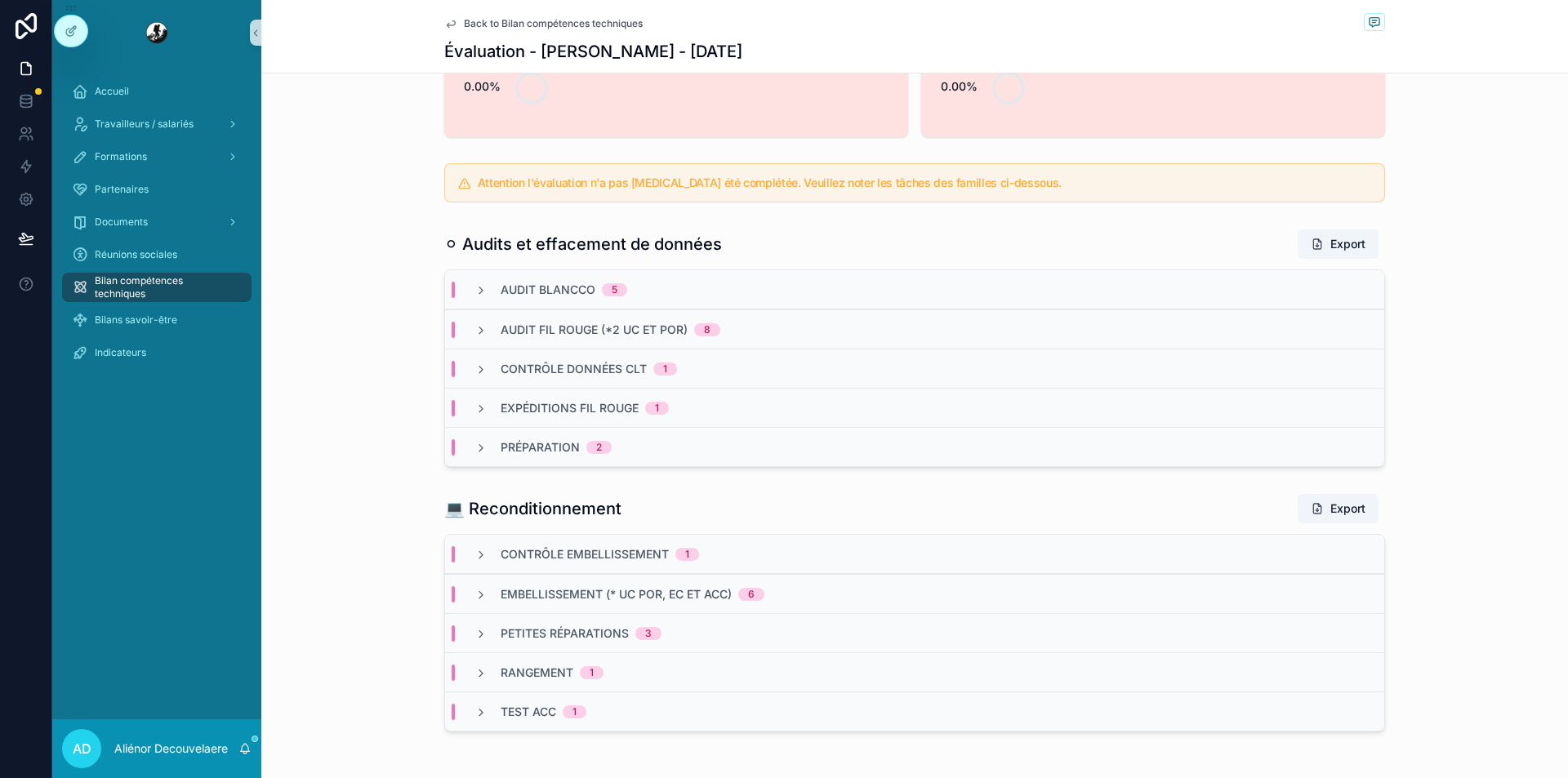
scroll to position [582, 0]
click at [249, 751] on icon "scrollable content" at bounding box center [246, 748] width 9 height 8
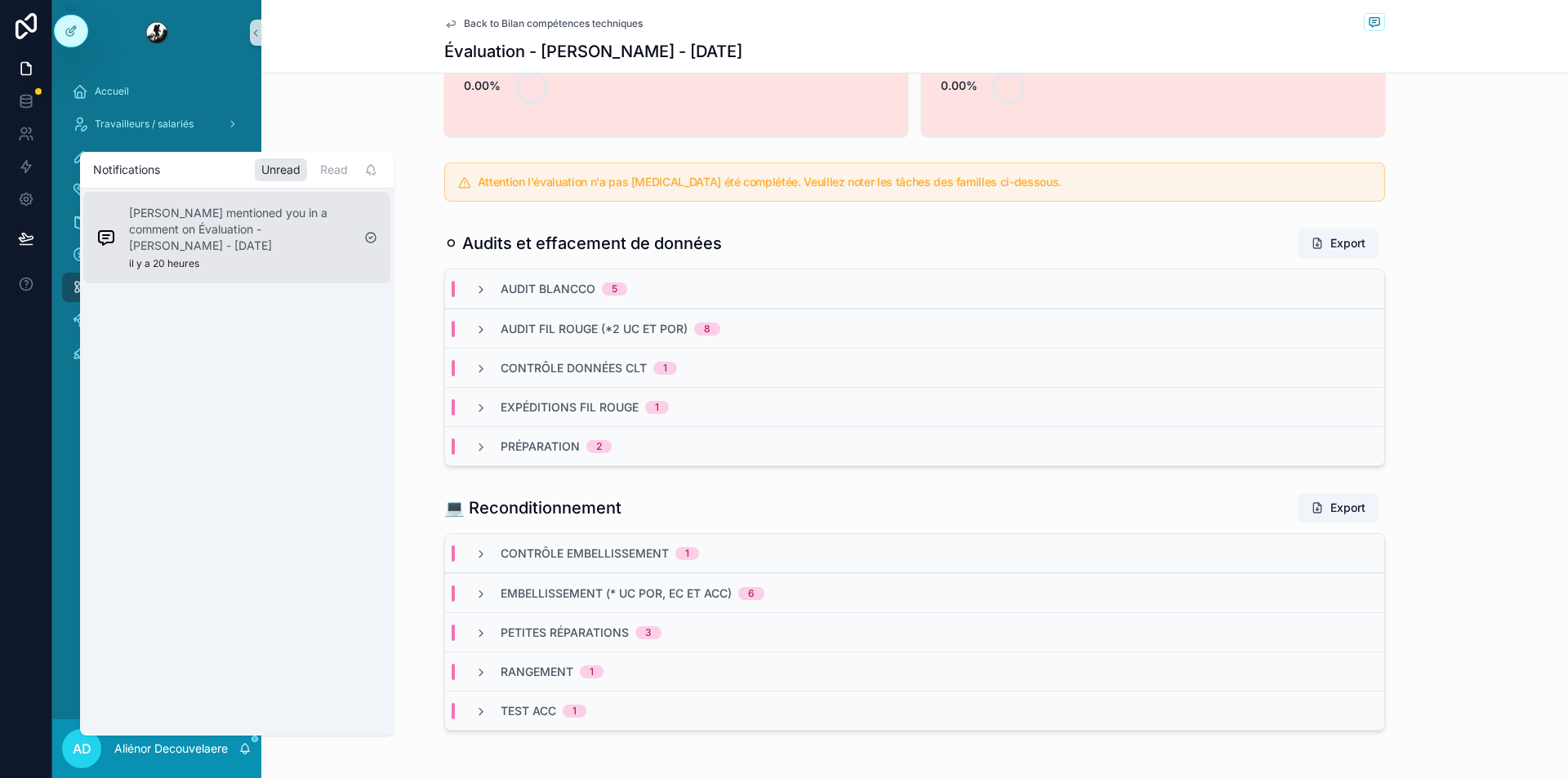
click at [244, 256] on div "[PERSON_NAME] mentioned you in a comment on Évaluation - [PERSON_NAME] - [DATE]…" at bounding box center [240, 238] width 222 height 65
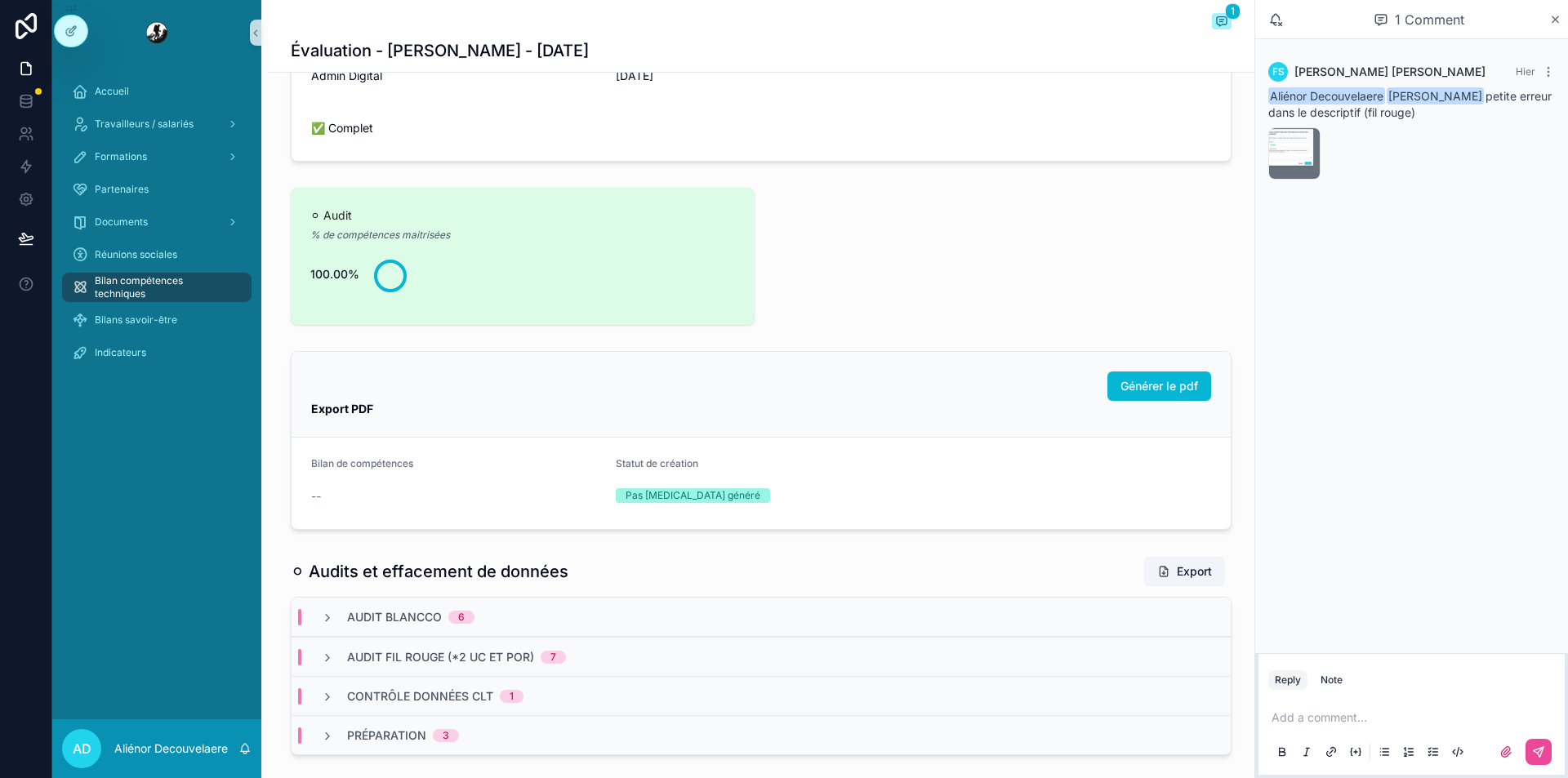
scroll to position [480, 0]
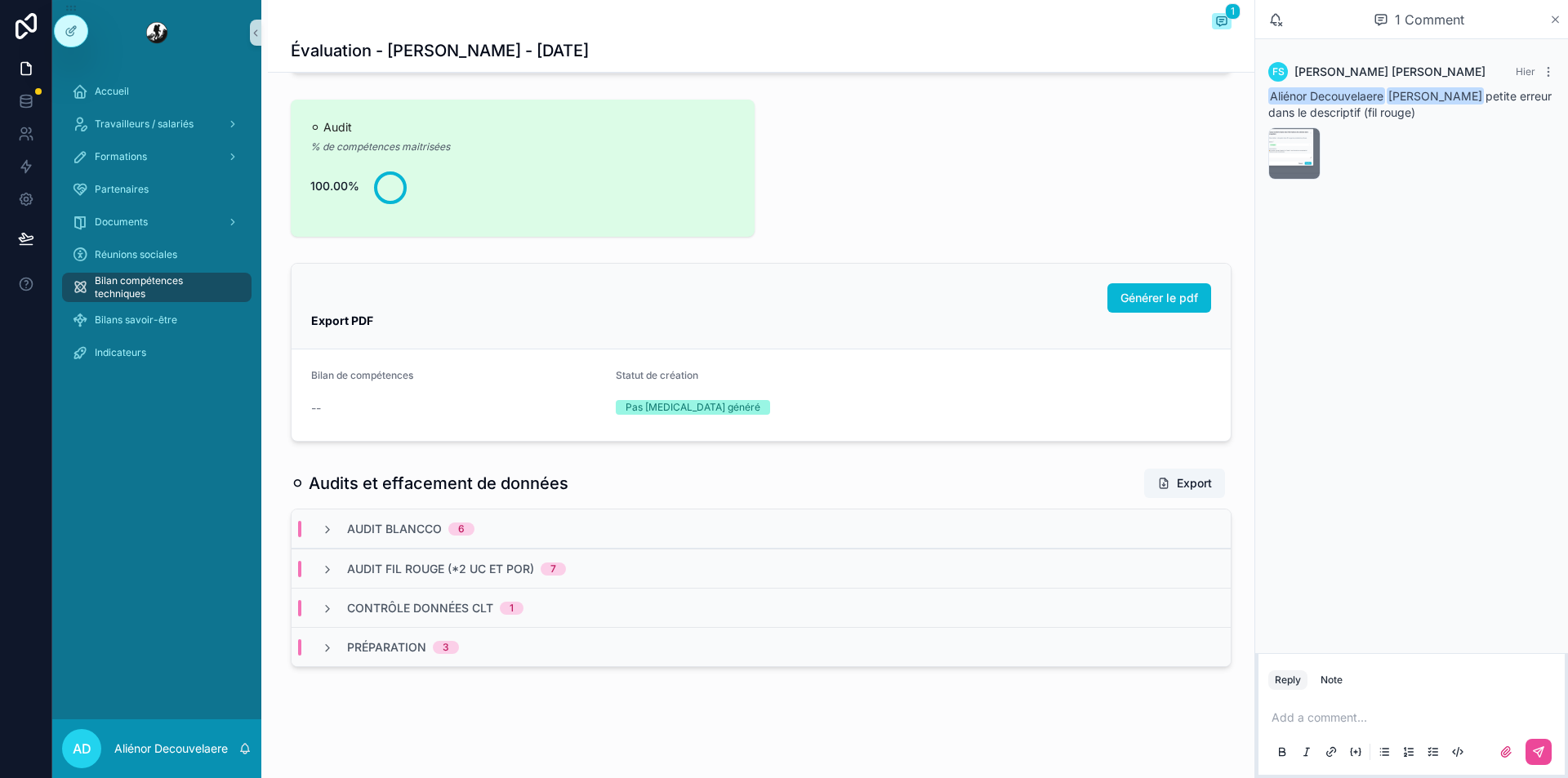
click at [1554, 21] on icon "scrollable content" at bounding box center [1556, 20] width 7 height 7
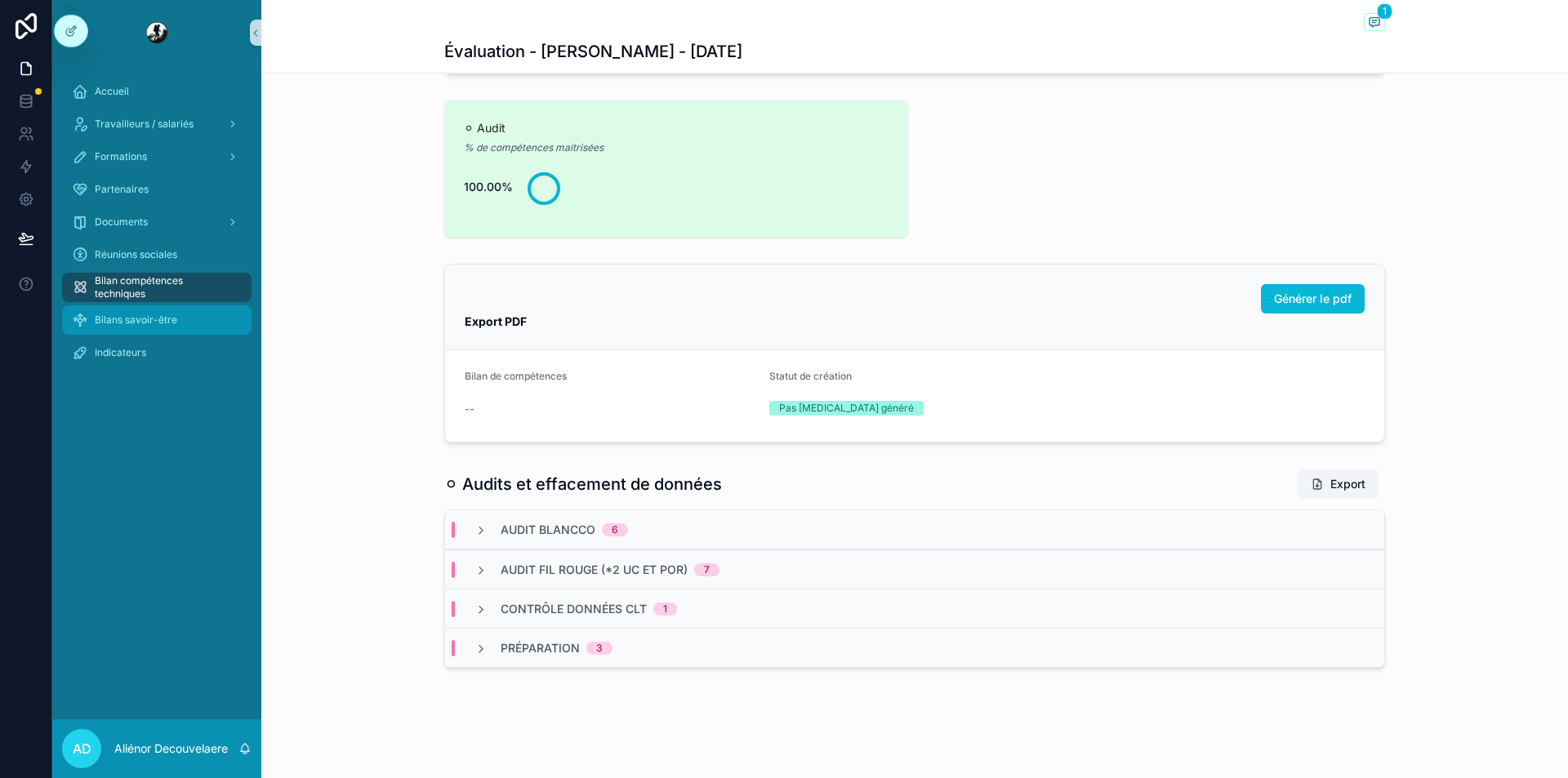
click at [141, 321] on span "Bilans savoir-être" at bounding box center [136, 320] width 83 height 13
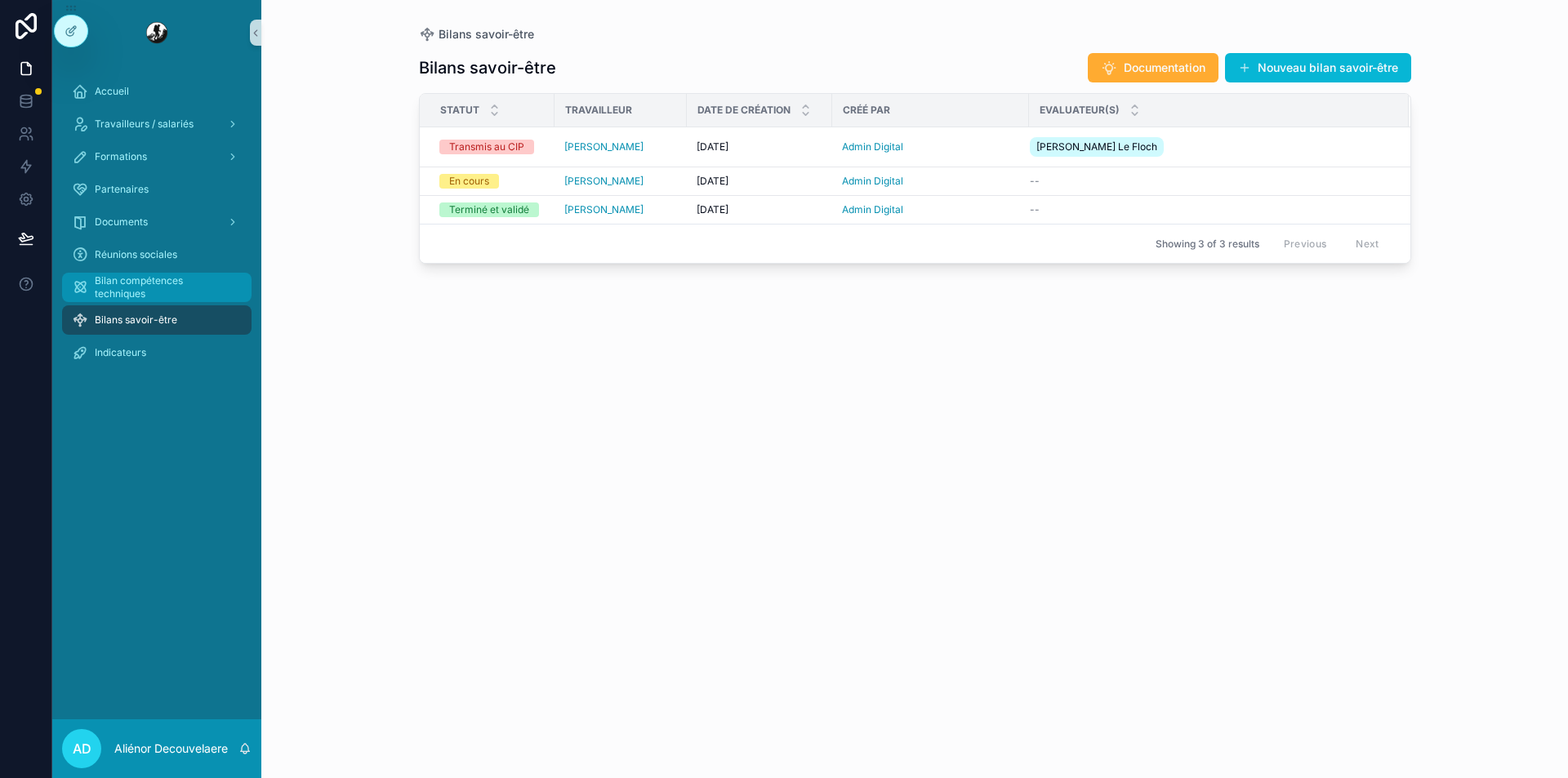
click at [184, 299] on span "Bilan compétences techniques" at bounding box center [165, 288] width 140 height 26
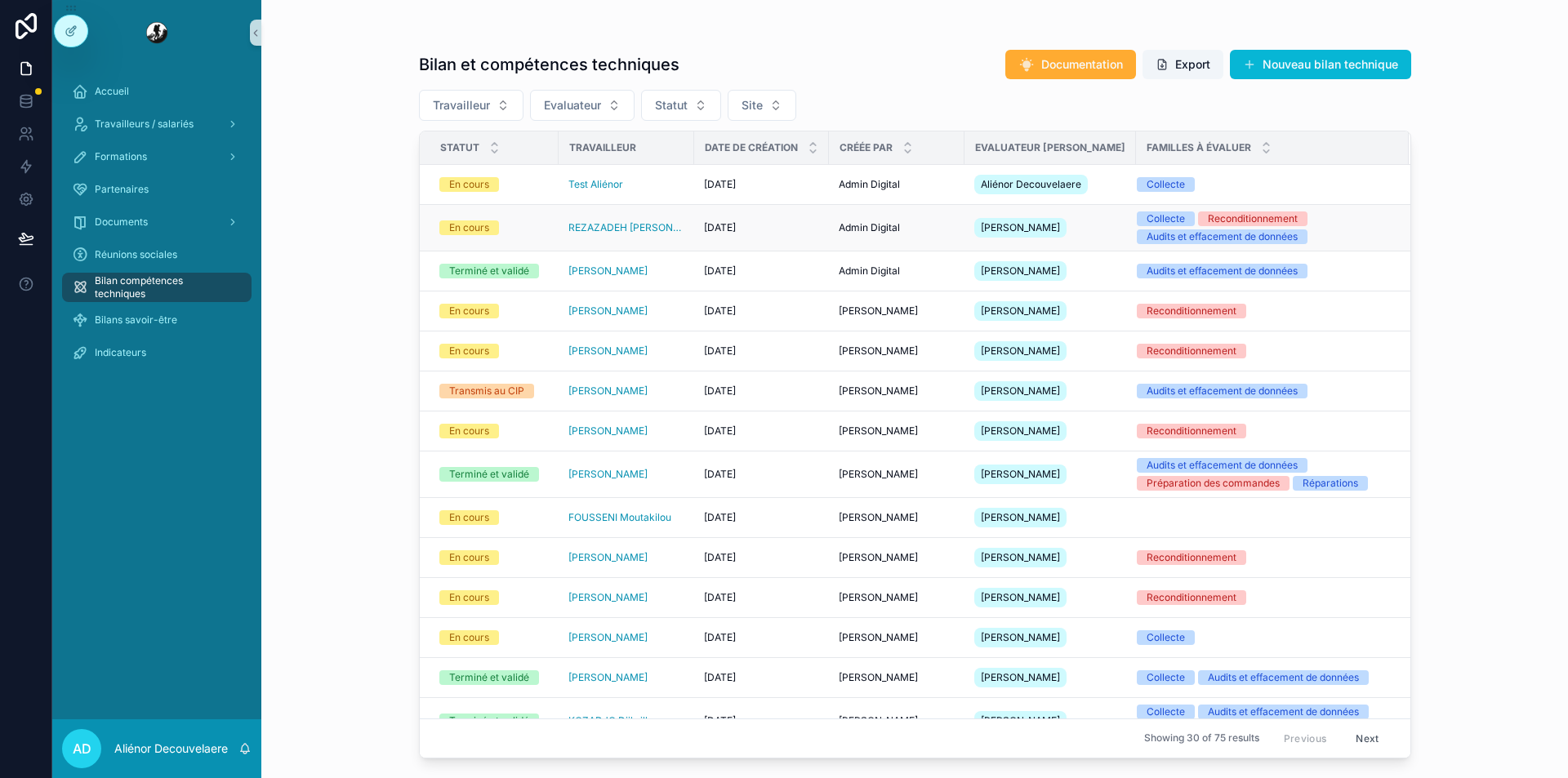
click at [523, 235] on div "En cours" at bounding box center [494, 227] width 109 height 15
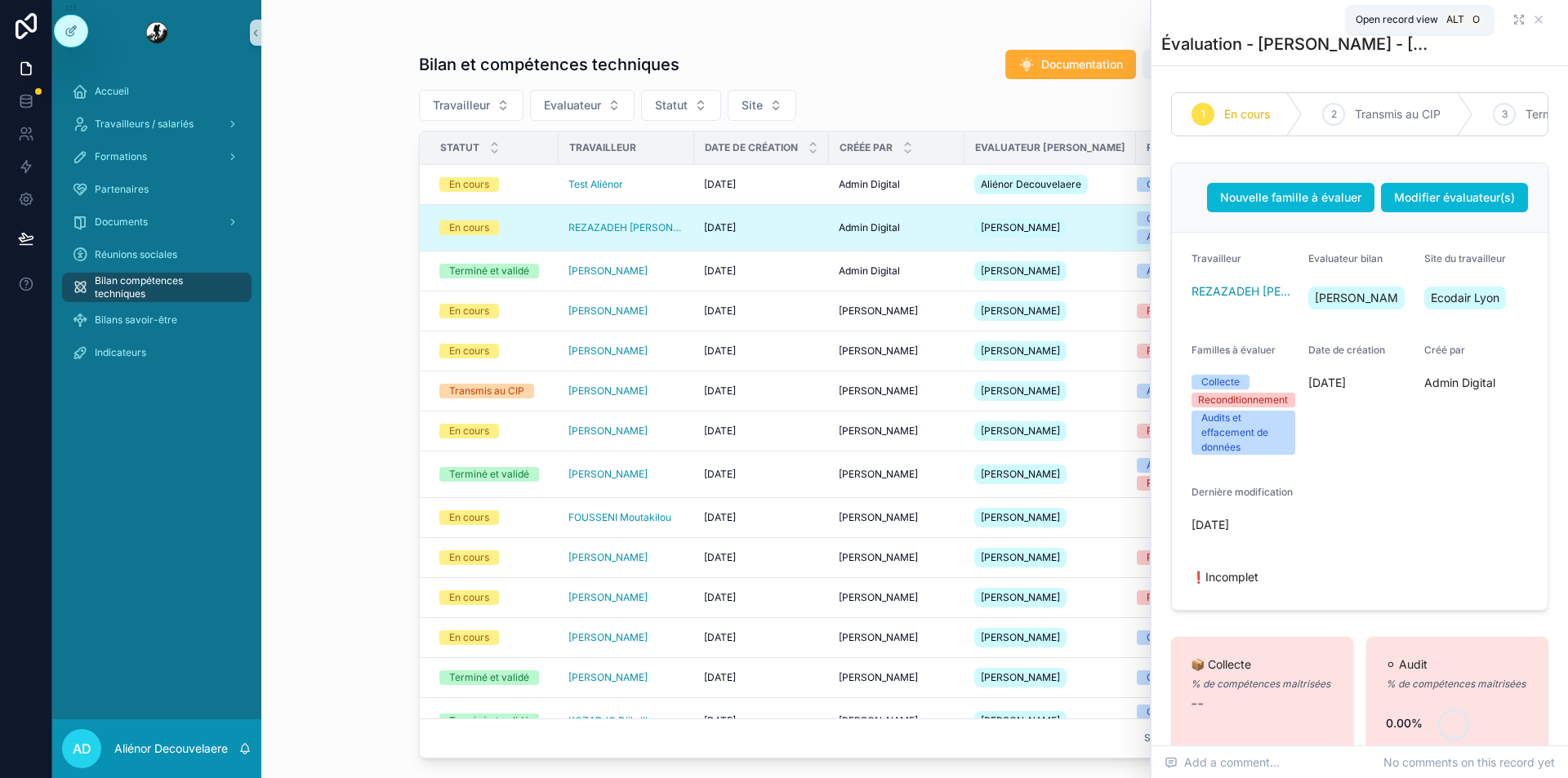
click at [1513, 21] on icon "scrollable content" at bounding box center [1519, 19] width 13 height 13
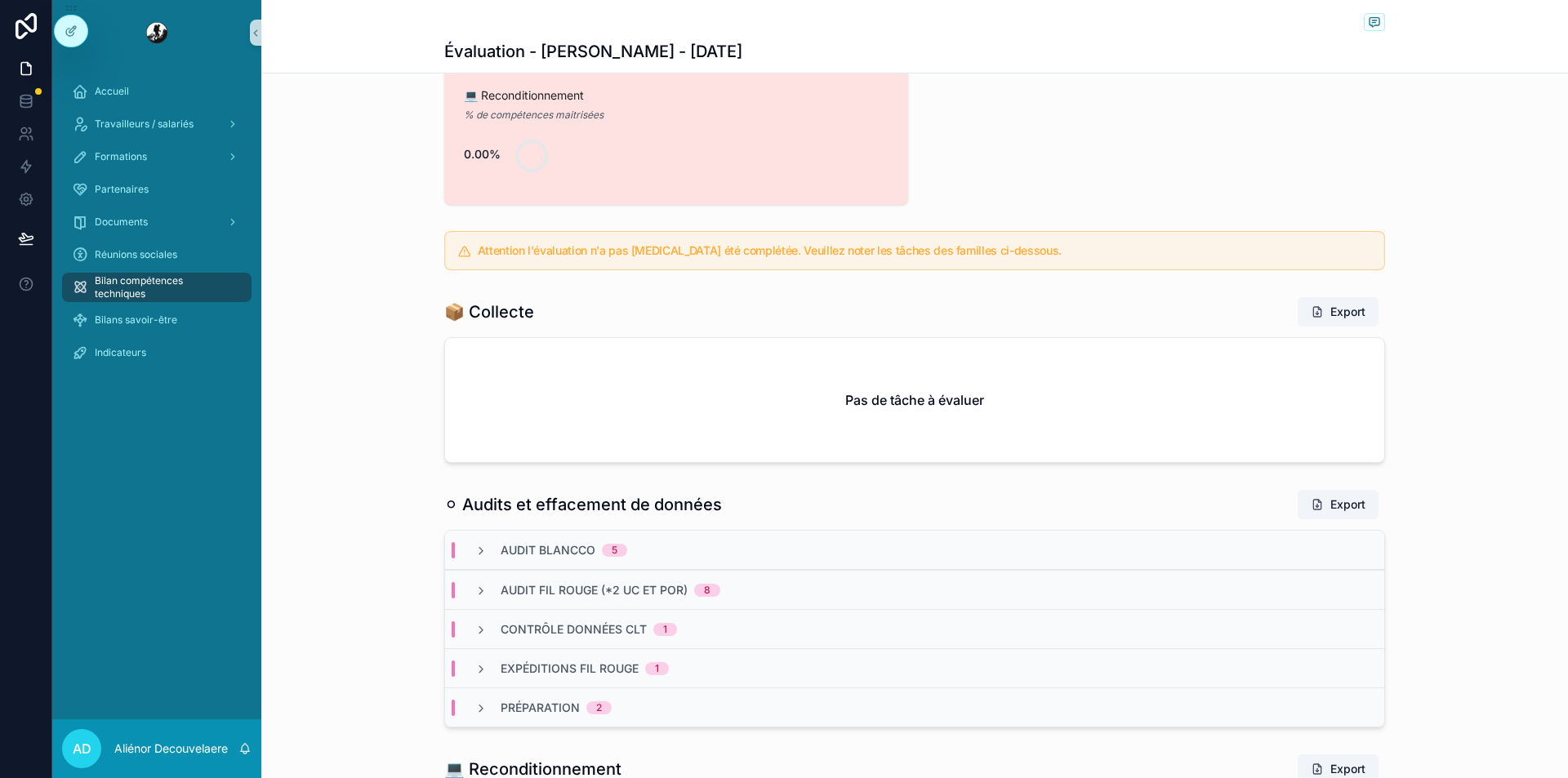
scroll to position [633, 0]
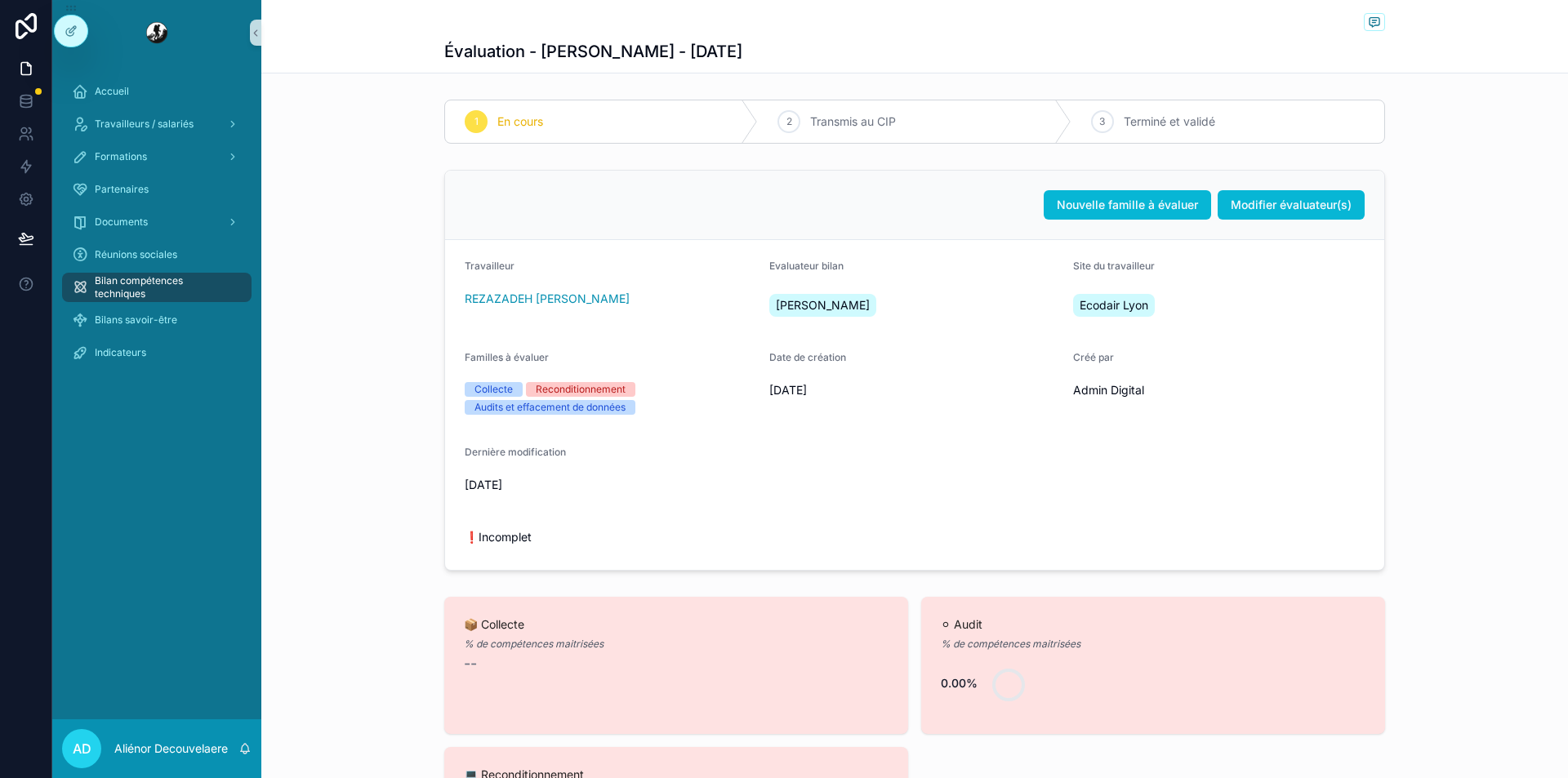
drag, startPoint x: 1049, startPoint y: 212, endPoint x: 1015, endPoint y: 217, distance: 34.4
click at [1015, 217] on div "Nouvelle famille à évaluer Modifier évaluateur(s)" at bounding box center [914, 205] width 900 height 29
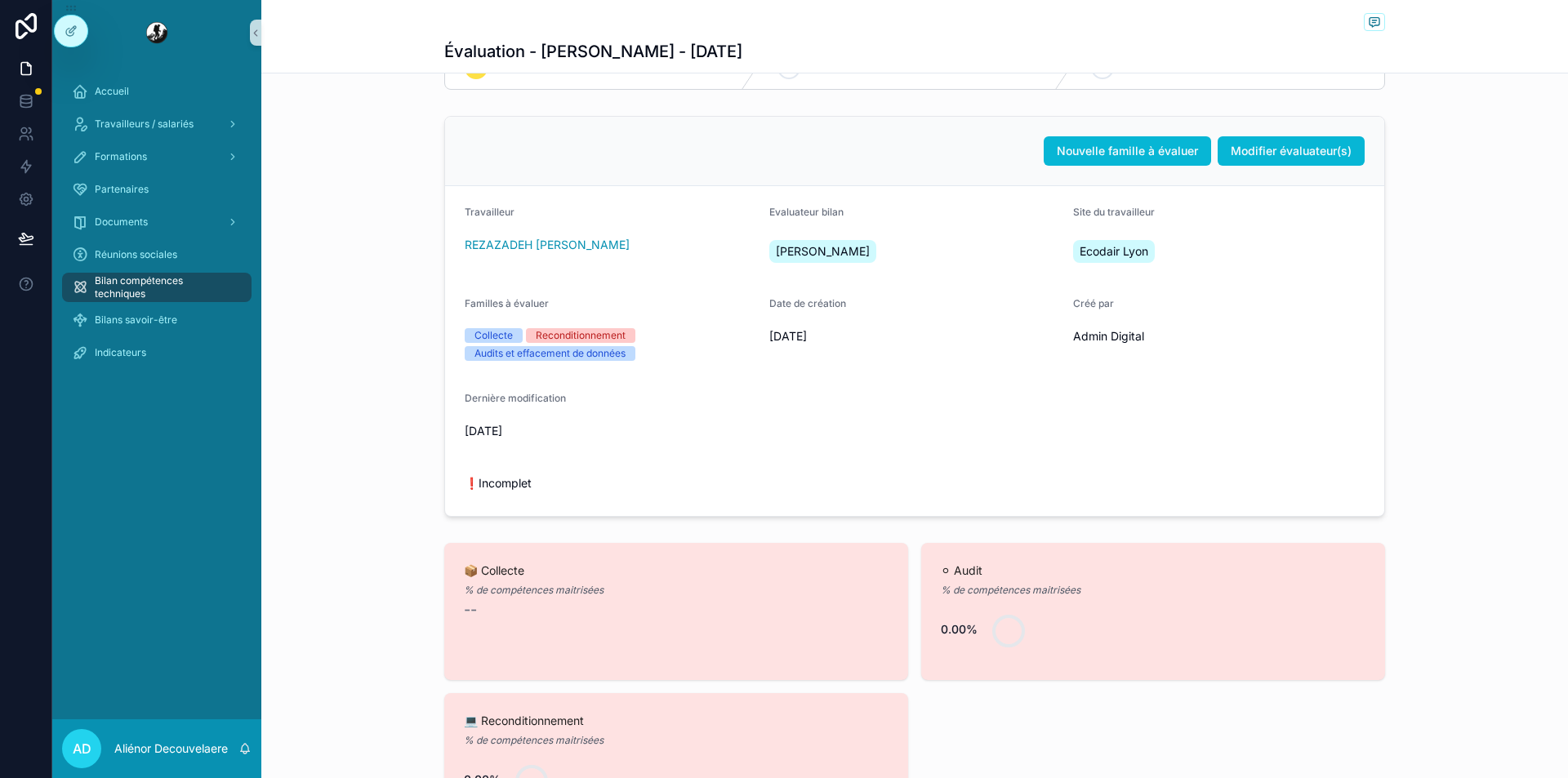
scroll to position [37, 0]
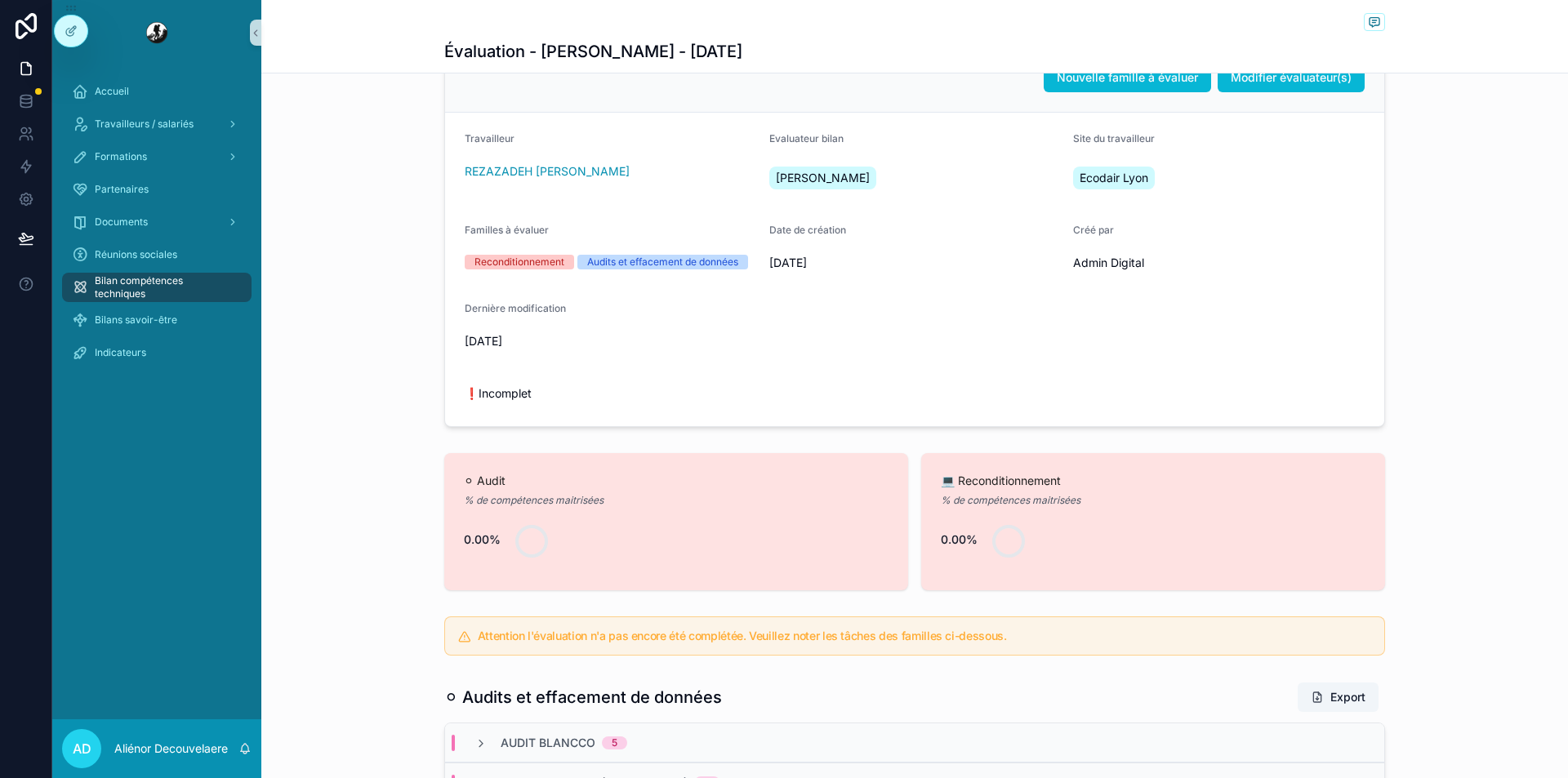
scroll to position [83, 0]
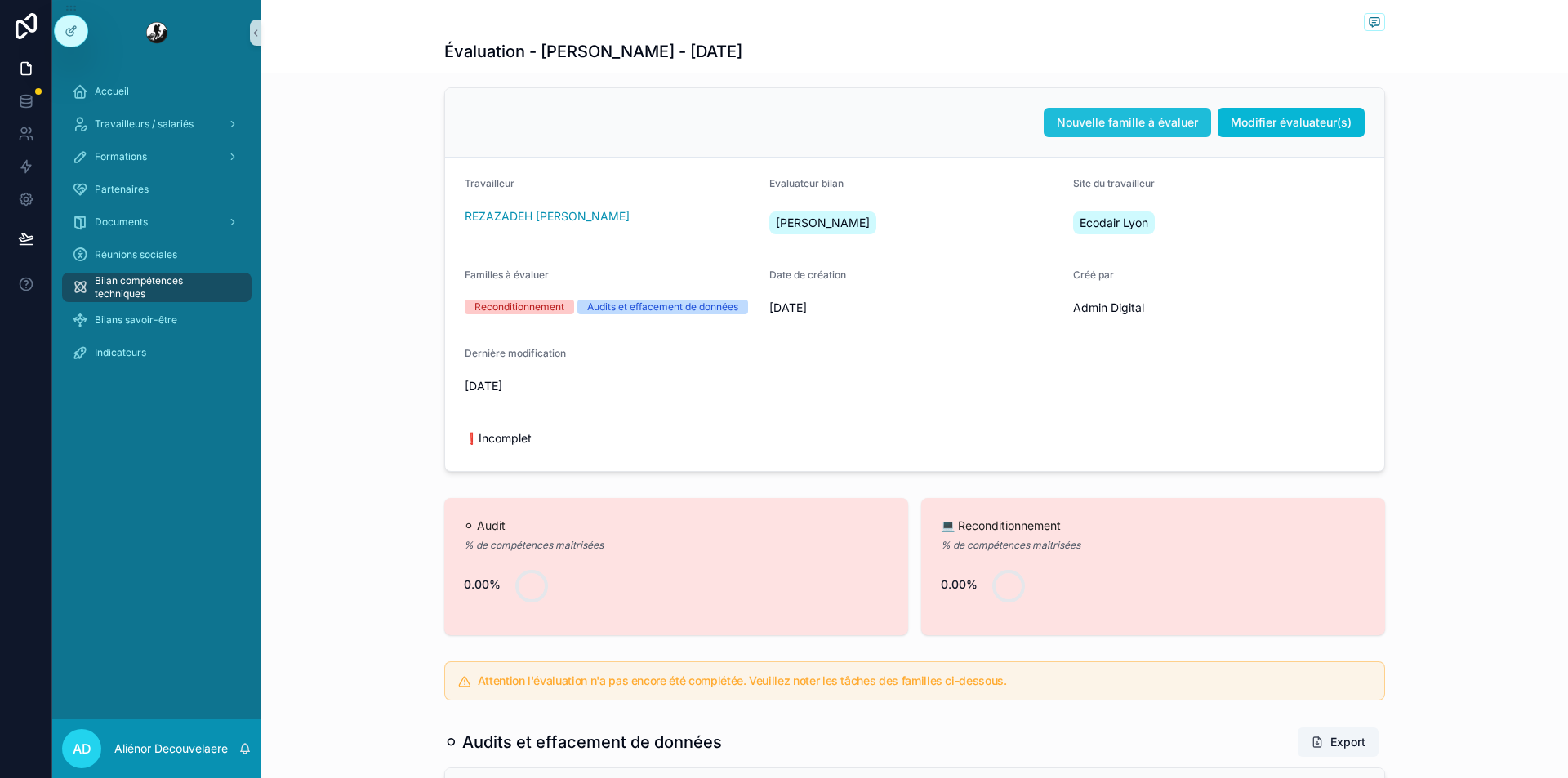
click at [1091, 120] on span "Nouvelle famille à évaluer" at bounding box center [1128, 122] width 141 height 16
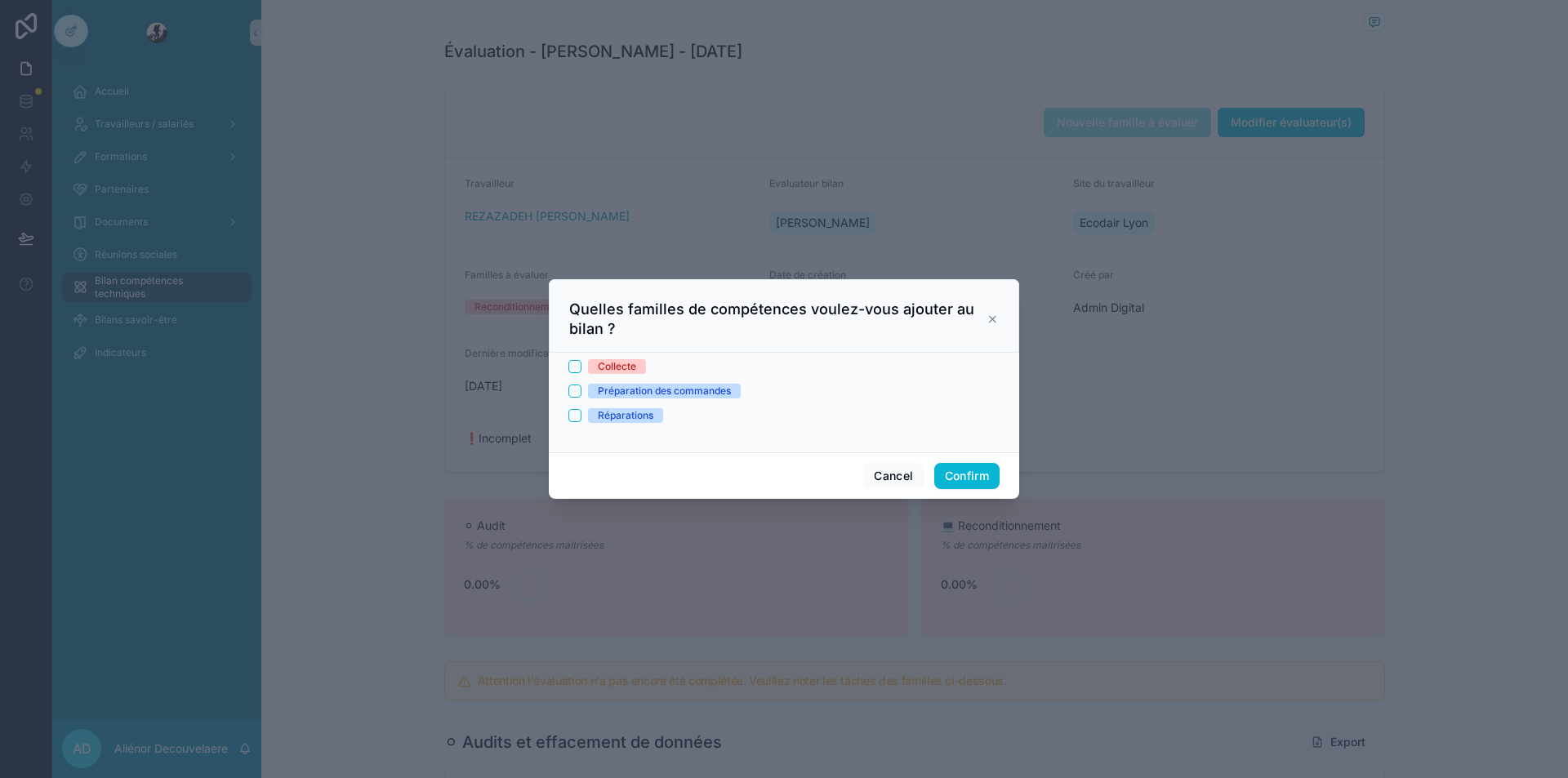
click at [620, 359] on div "Collecte" at bounding box center [617, 366] width 39 height 15
click at [582, 360] on button "Collecte" at bounding box center [575, 366] width 13 height 13
click at [944, 478] on button "Confirm" at bounding box center [967, 476] width 65 height 26
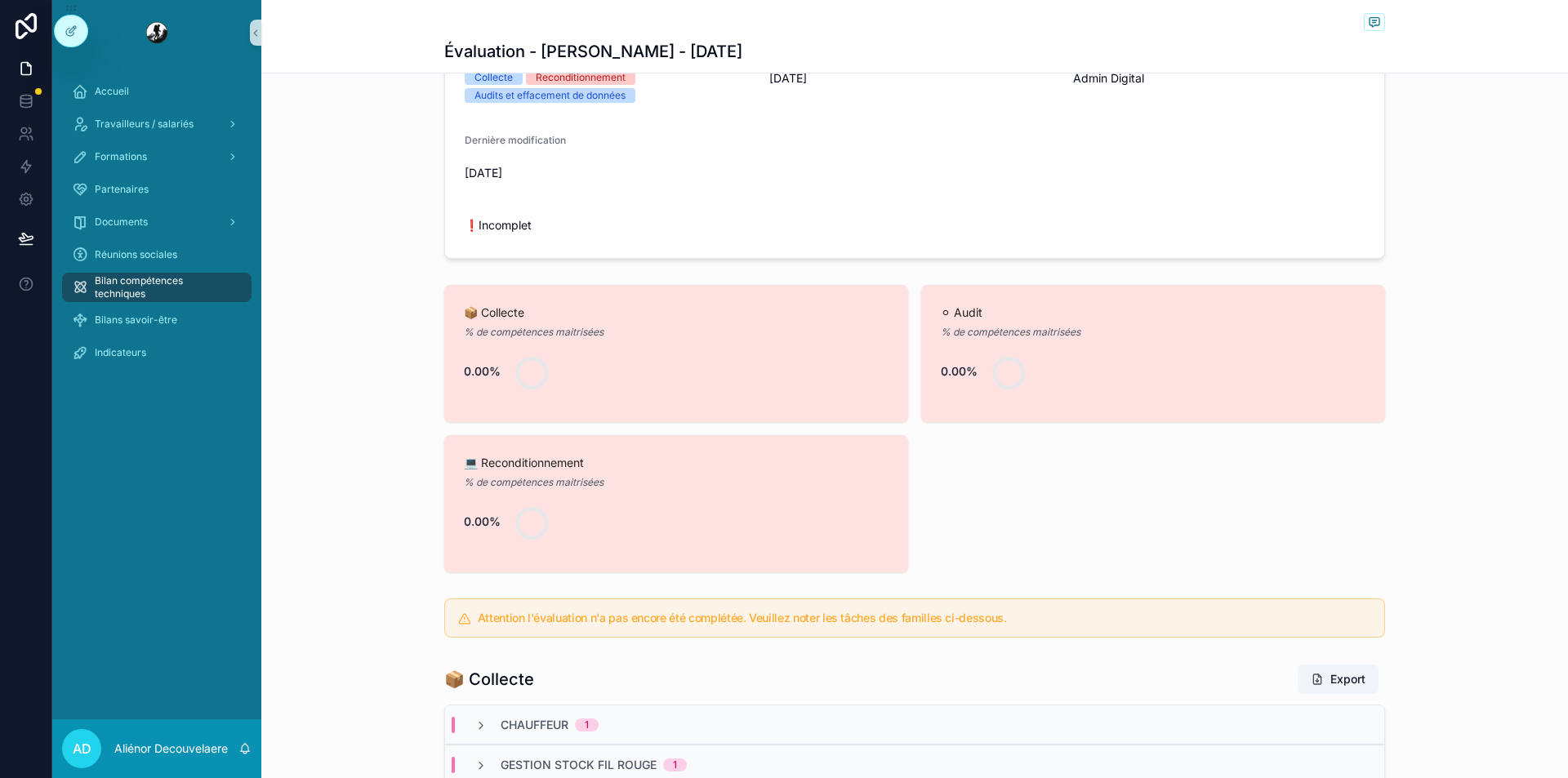
scroll to position [299, 0]
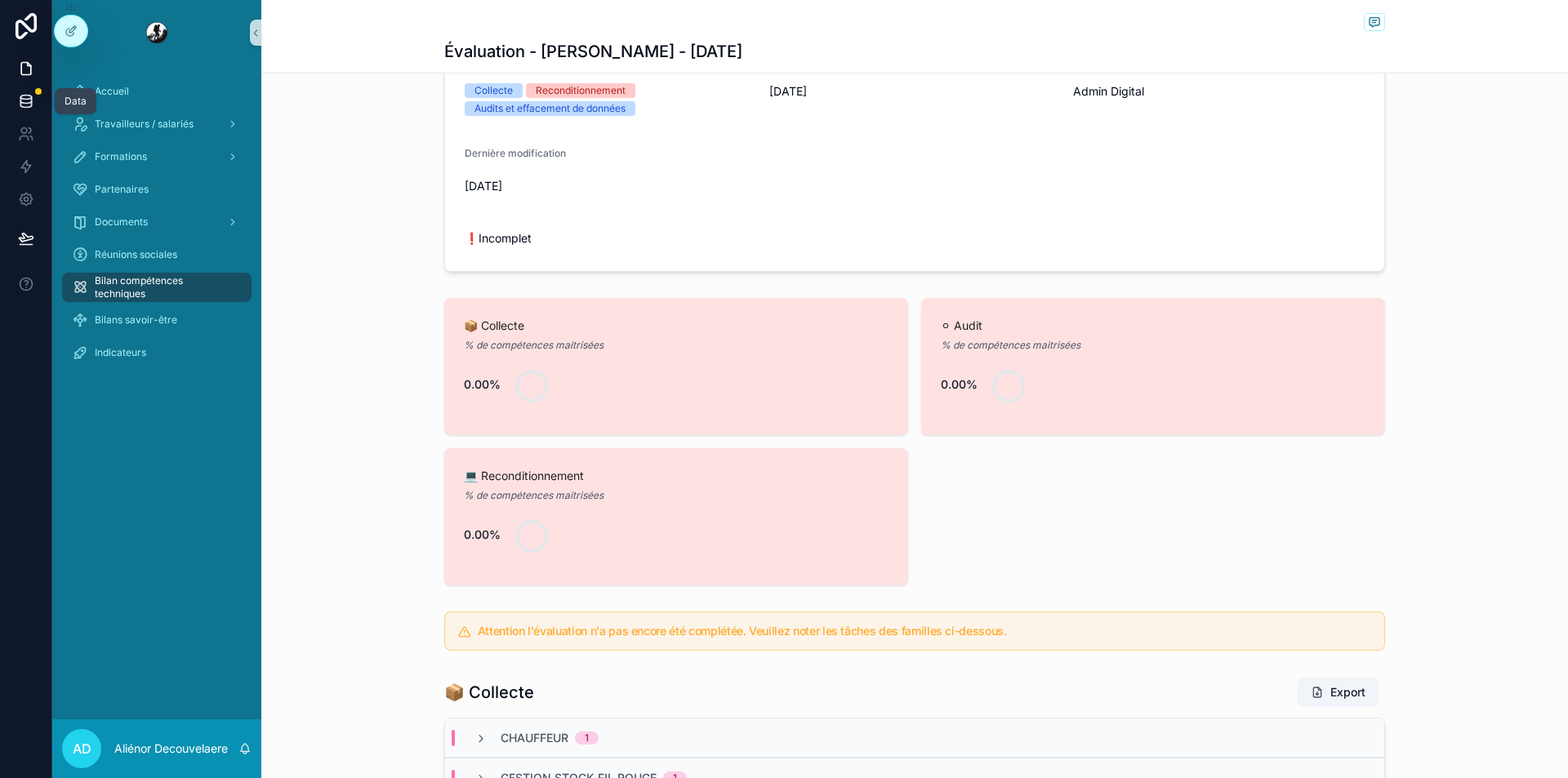
click at [39, 102] on link at bounding box center [26, 102] width 52 height 33
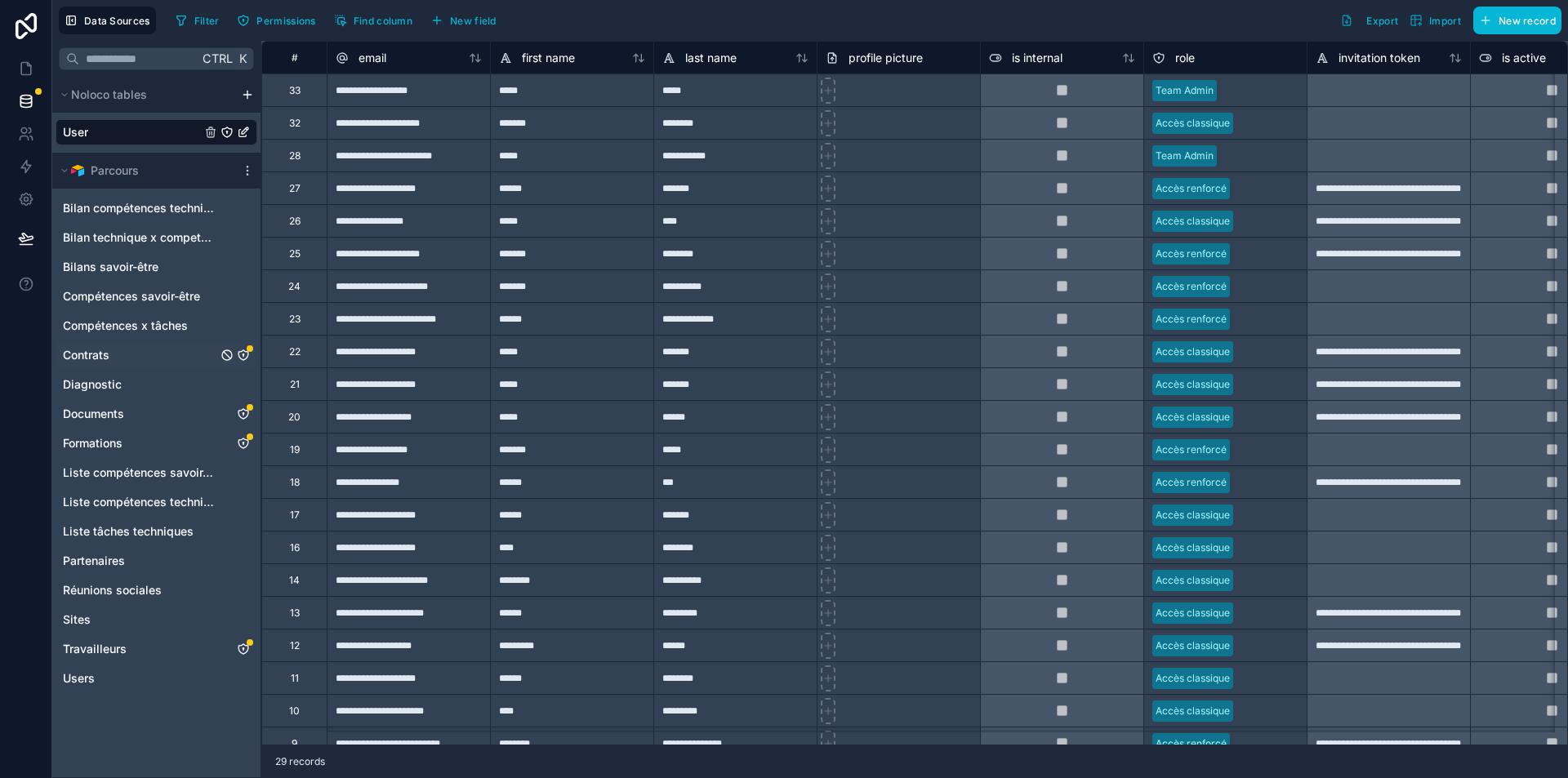
click at [183, 364] on link "Contrats" at bounding box center [156, 355] width 202 height 26
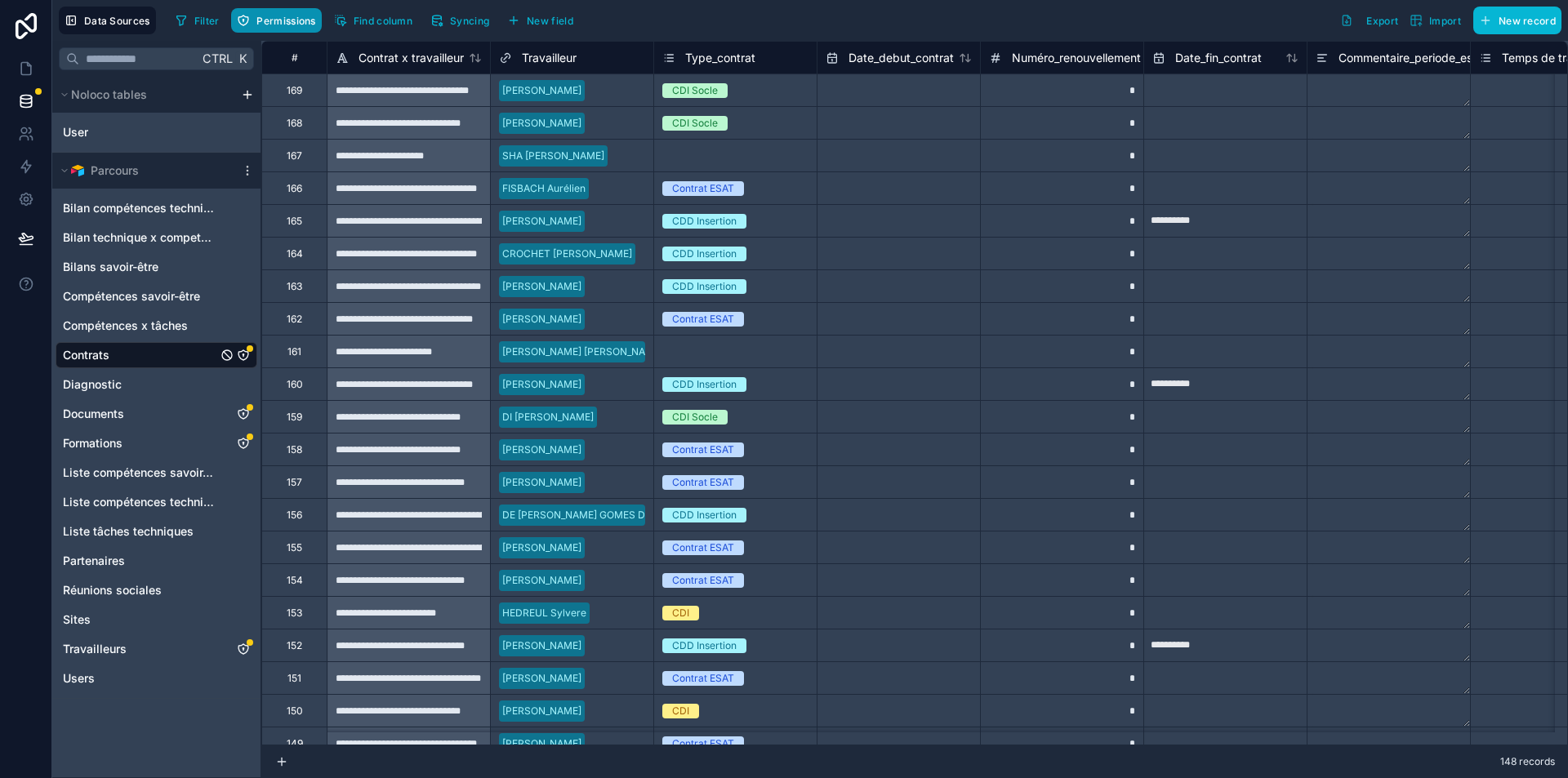
click at [302, 12] on button "Permissions" at bounding box center [276, 20] width 90 height 24
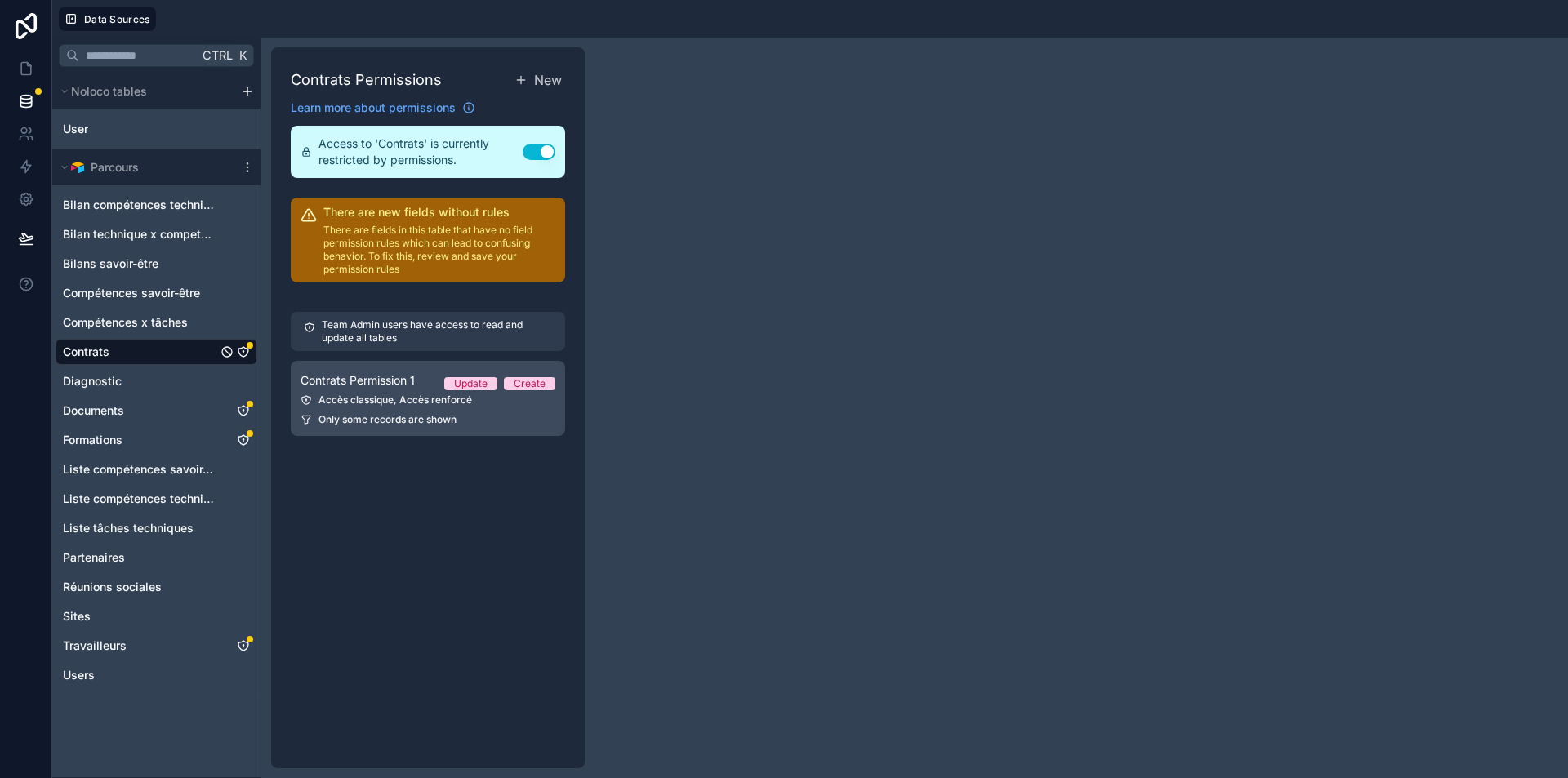
click at [389, 403] on div "Accès classique, Accès renforcé" at bounding box center [428, 400] width 255 height 13
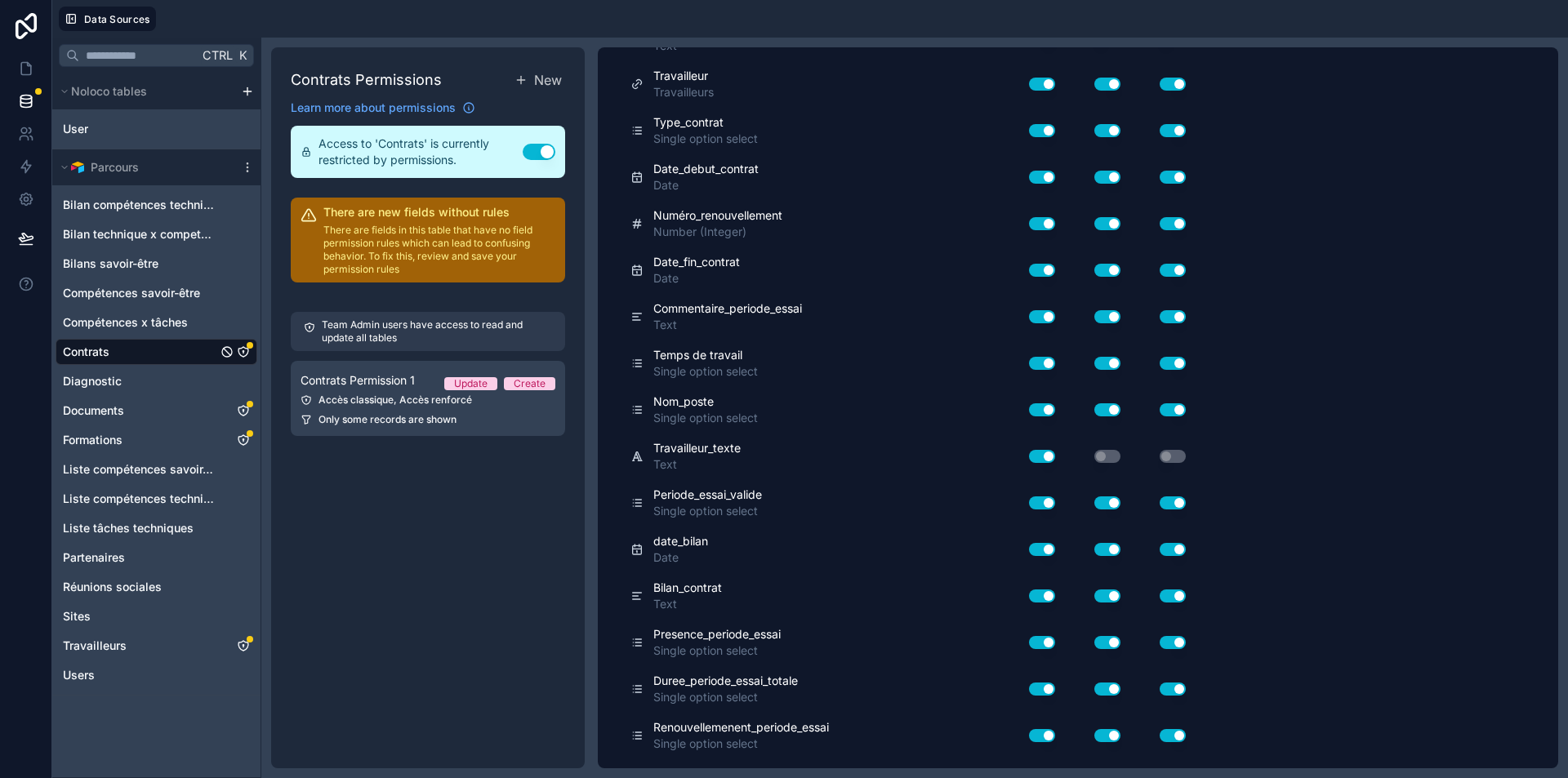
scroll to position [722, 0]
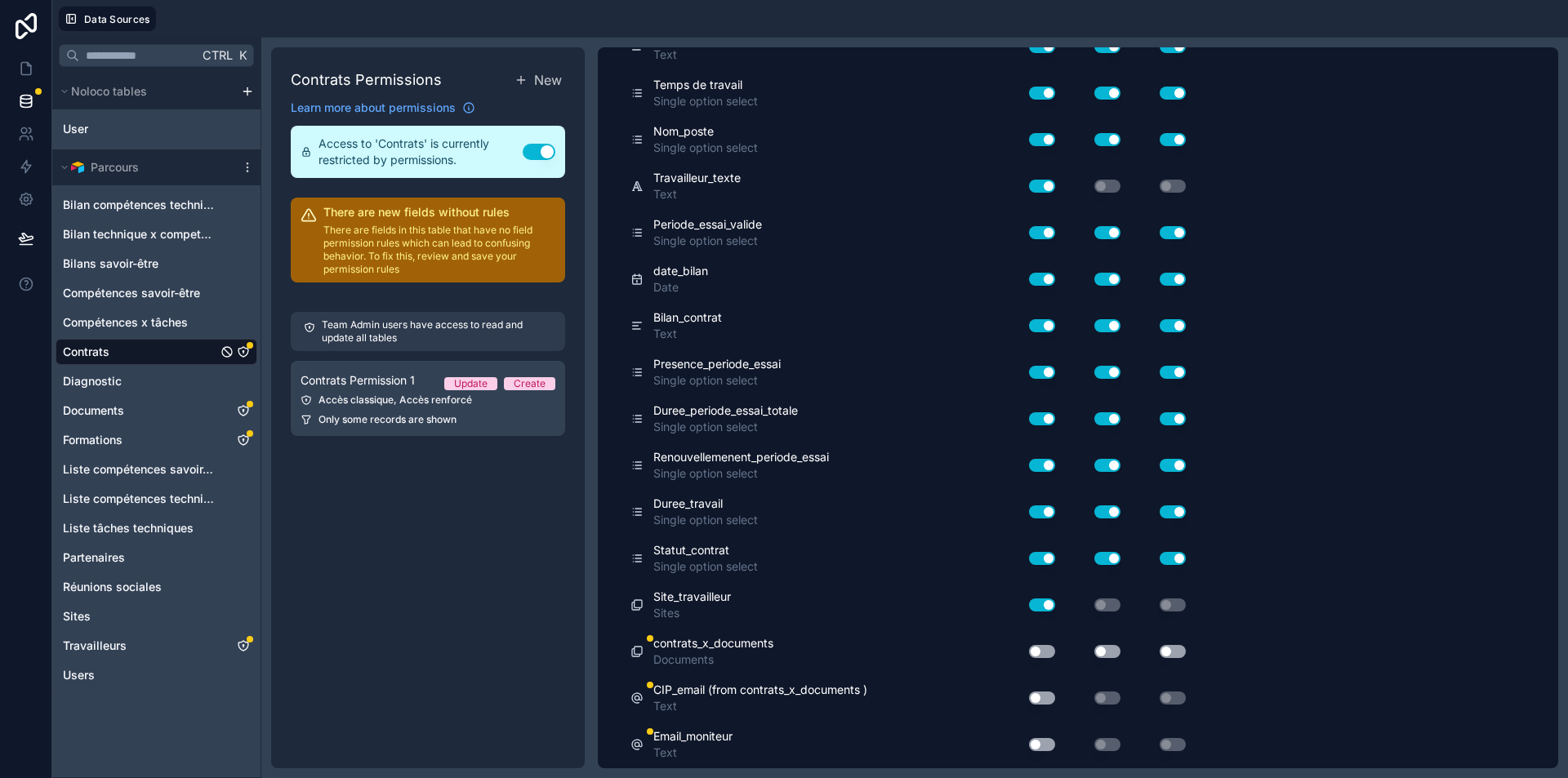
click at [1042, 656] on button "Use setting" at bounding box center [1042, 651] width 26 height 13
click at [1126, 650] on div "Use setting" at bounding box center [1094, 651] width 65 height 13
click at [1111, 651] on button "Use setting" at bounding box center [1107, 651] width 26 height 13
click at [1160, 651] on button "Use setting" at bounding box center [1173, 651] width 26 height 13
click at [1032, 698] on button "Use setting" at bounding box center [1042, 698] width 26 height 13
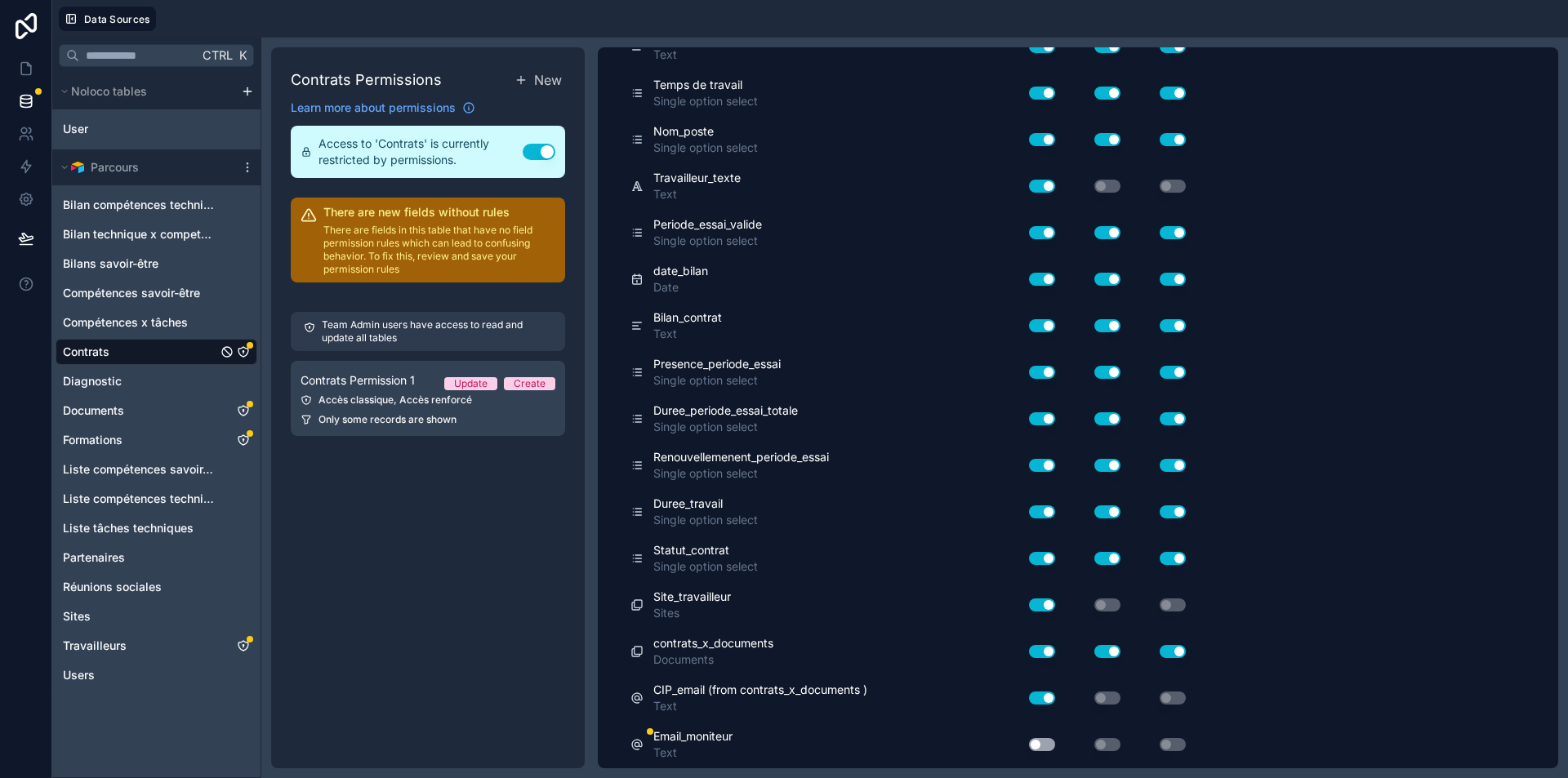
click at [1042, 747] on button "Use setting" at bounding box center [1042, 744] width 26 height 13
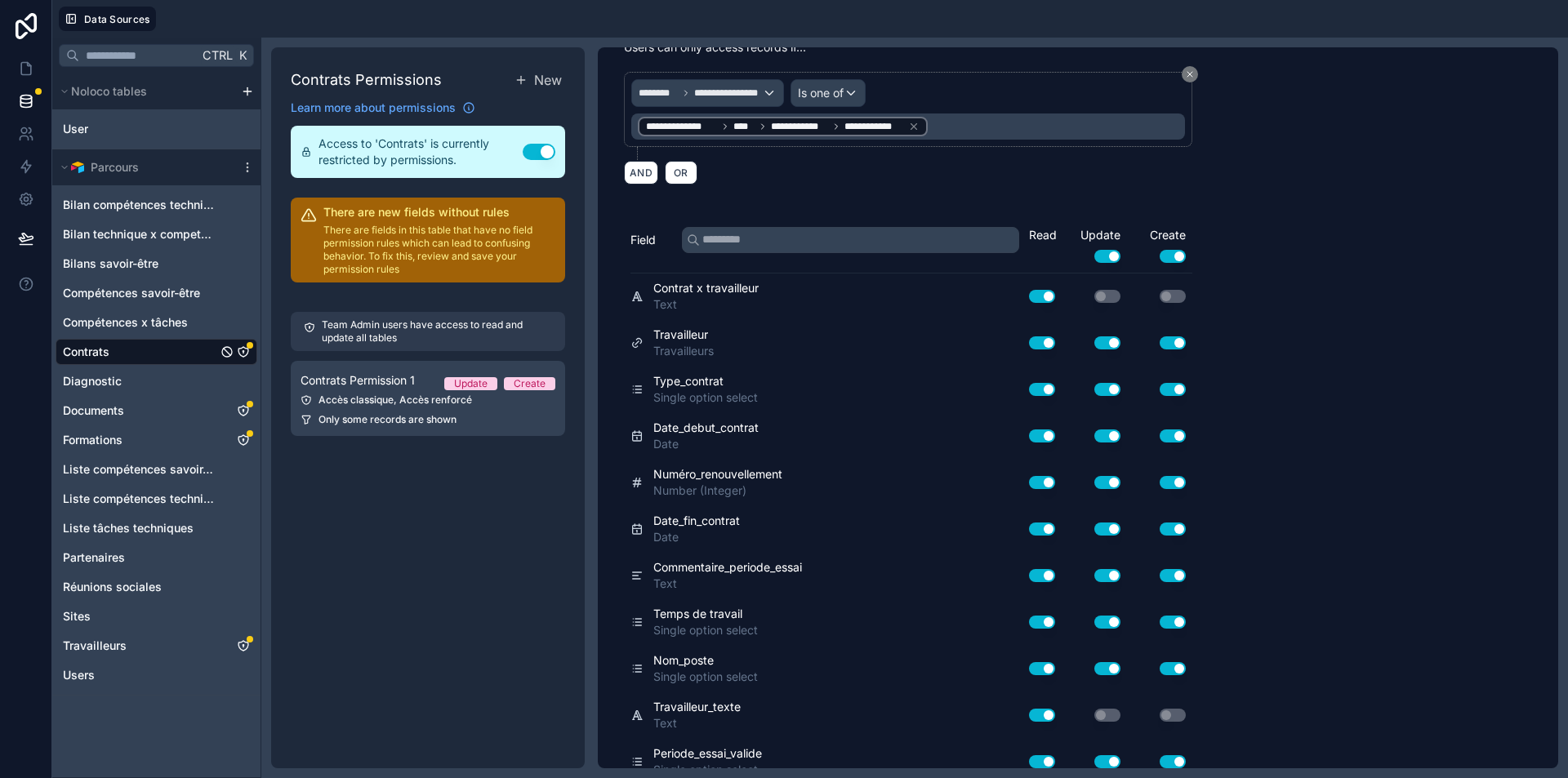
scroll to position [0, 0]
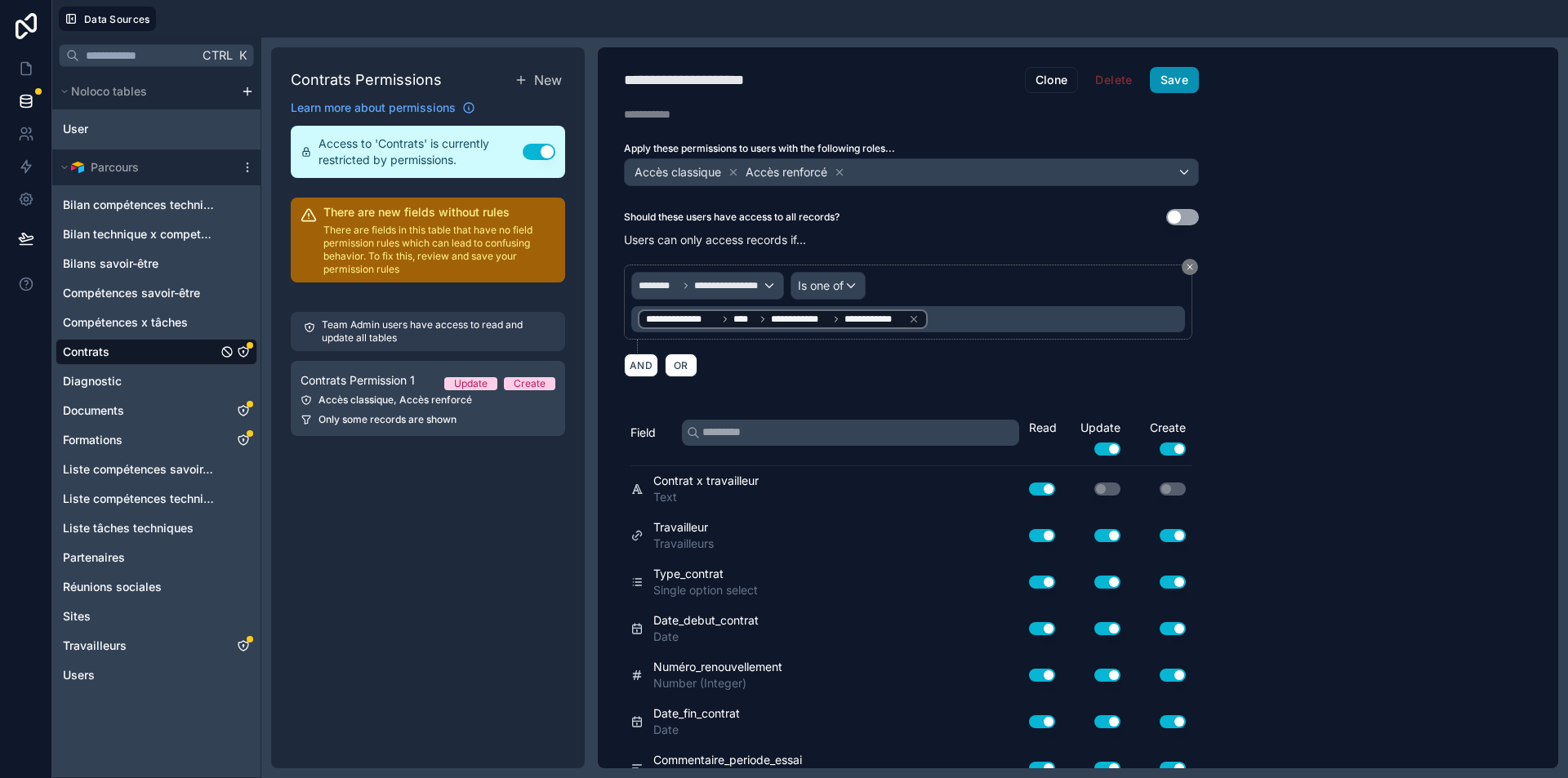
click at [1195, 76] on button "Save" at bounding box center [1174, 80] width 49 height 26
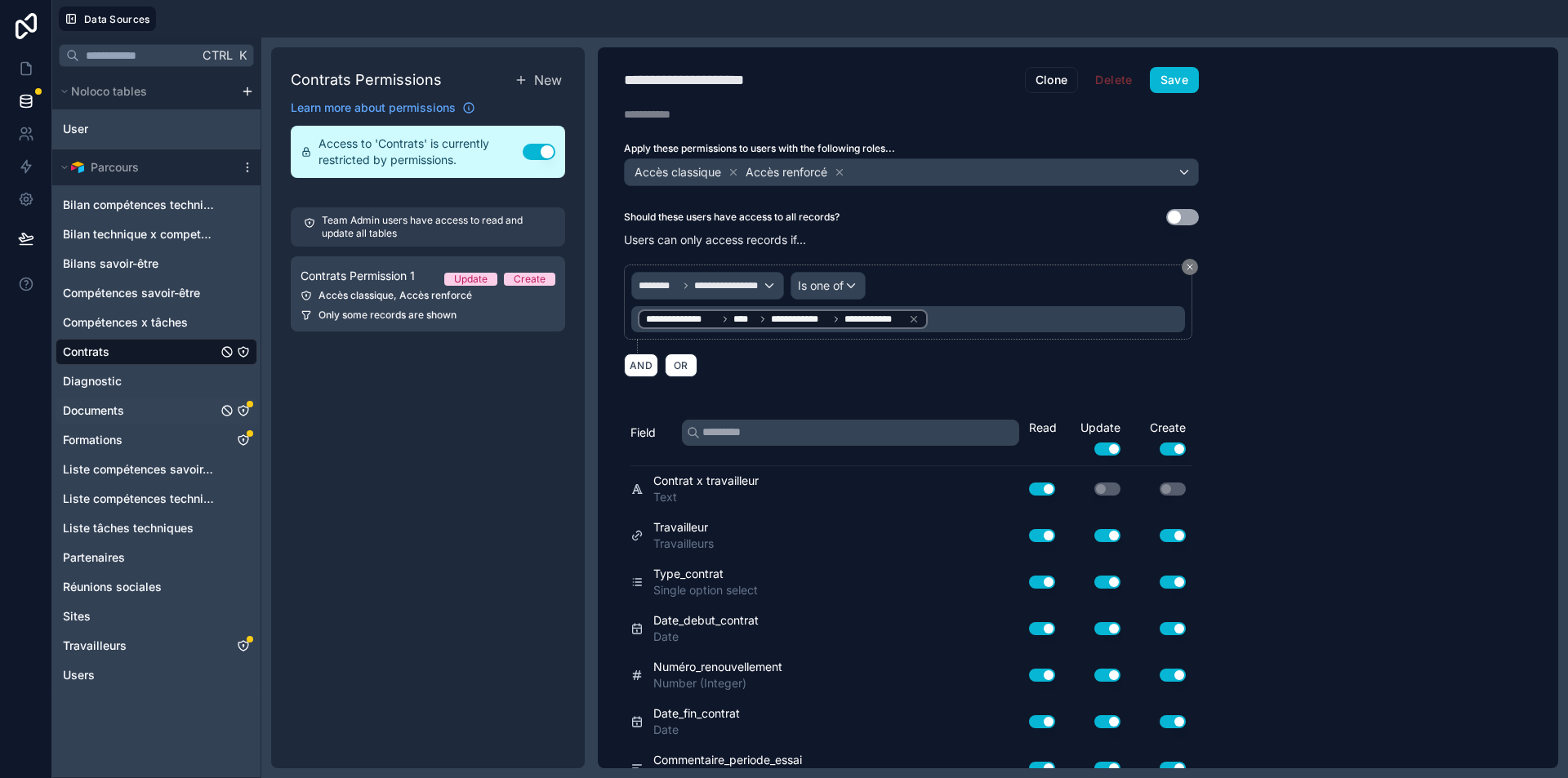
click at [199, 408] on link "Documents" at bounding box center [156, 411] width 202 height 26
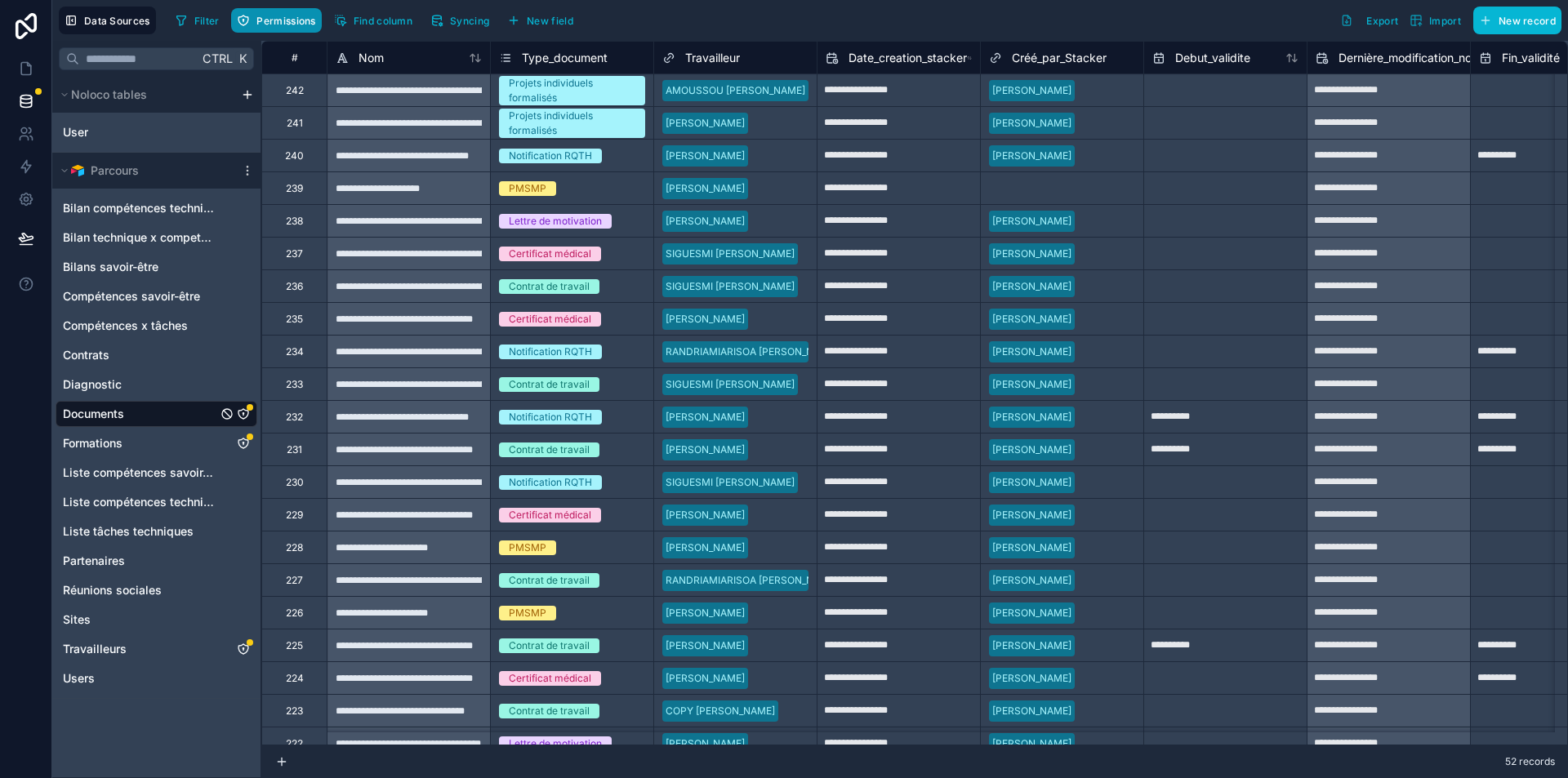
click at [277, 21] on span "Permissions" at bounding box center [286, 21] width 59 height 12
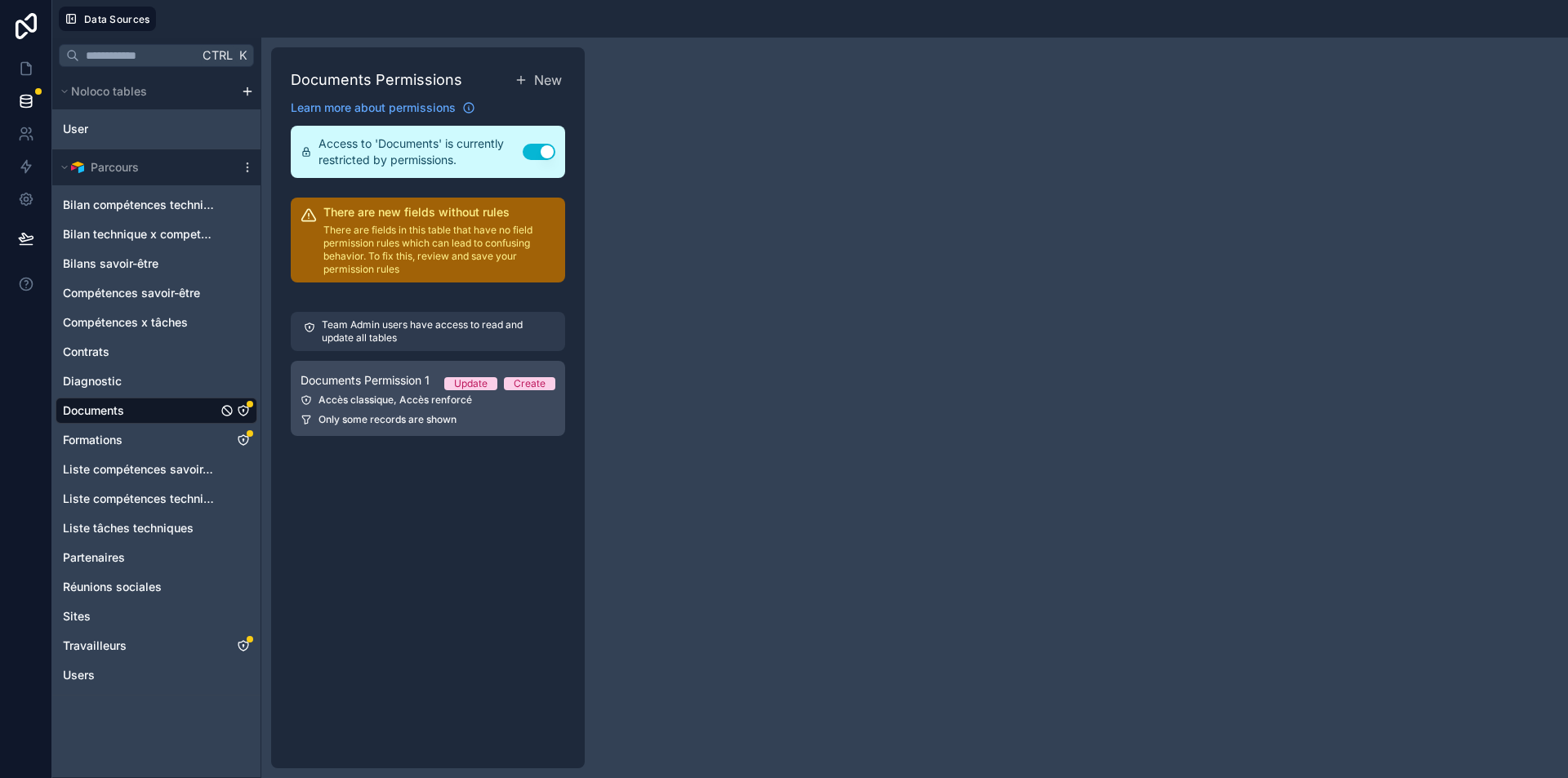
click at [374, 414] on span "Only some records are shown" at bounding box center [388, 420] width 138 height 13
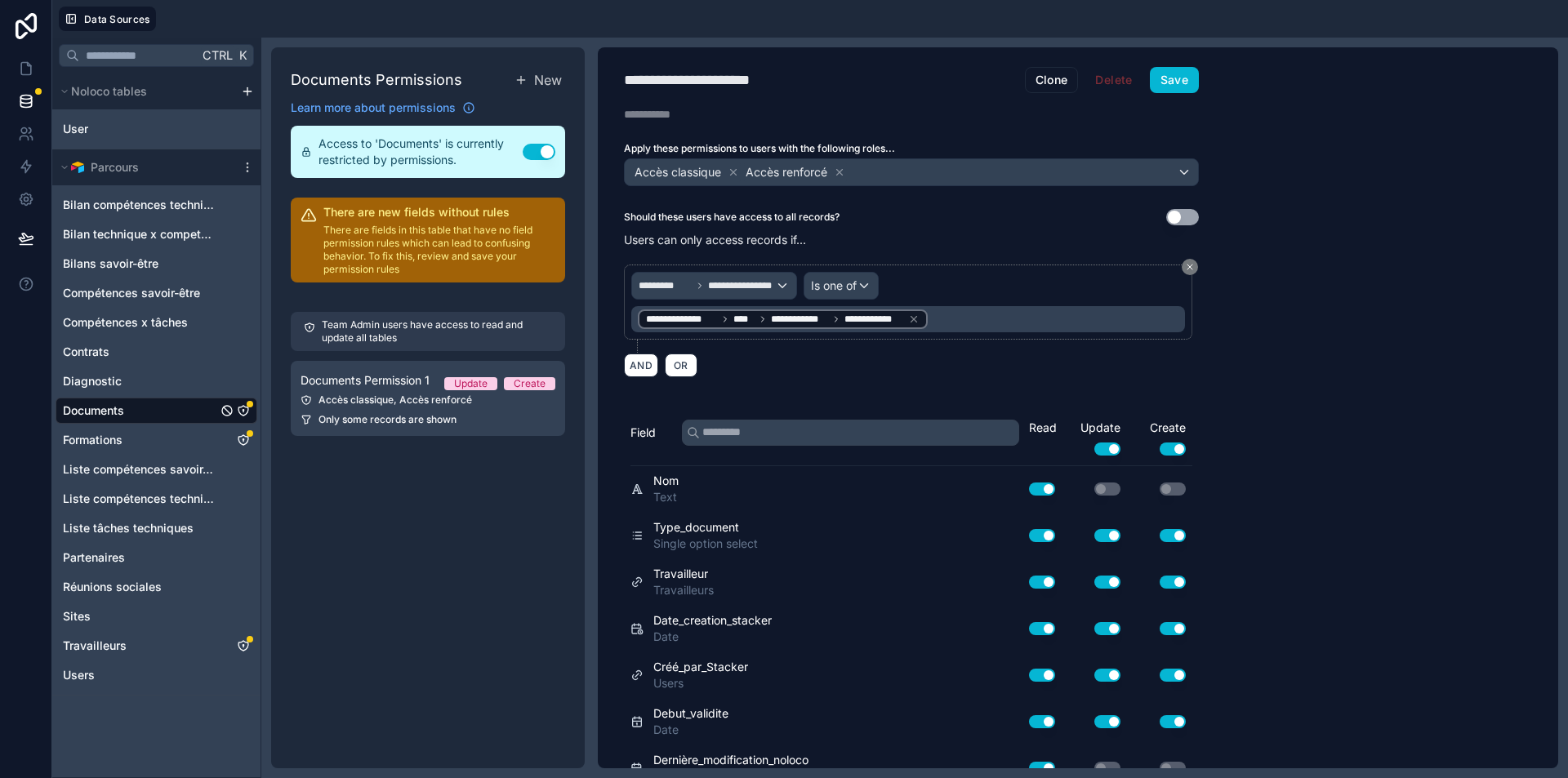
scroll to position [629, 0]
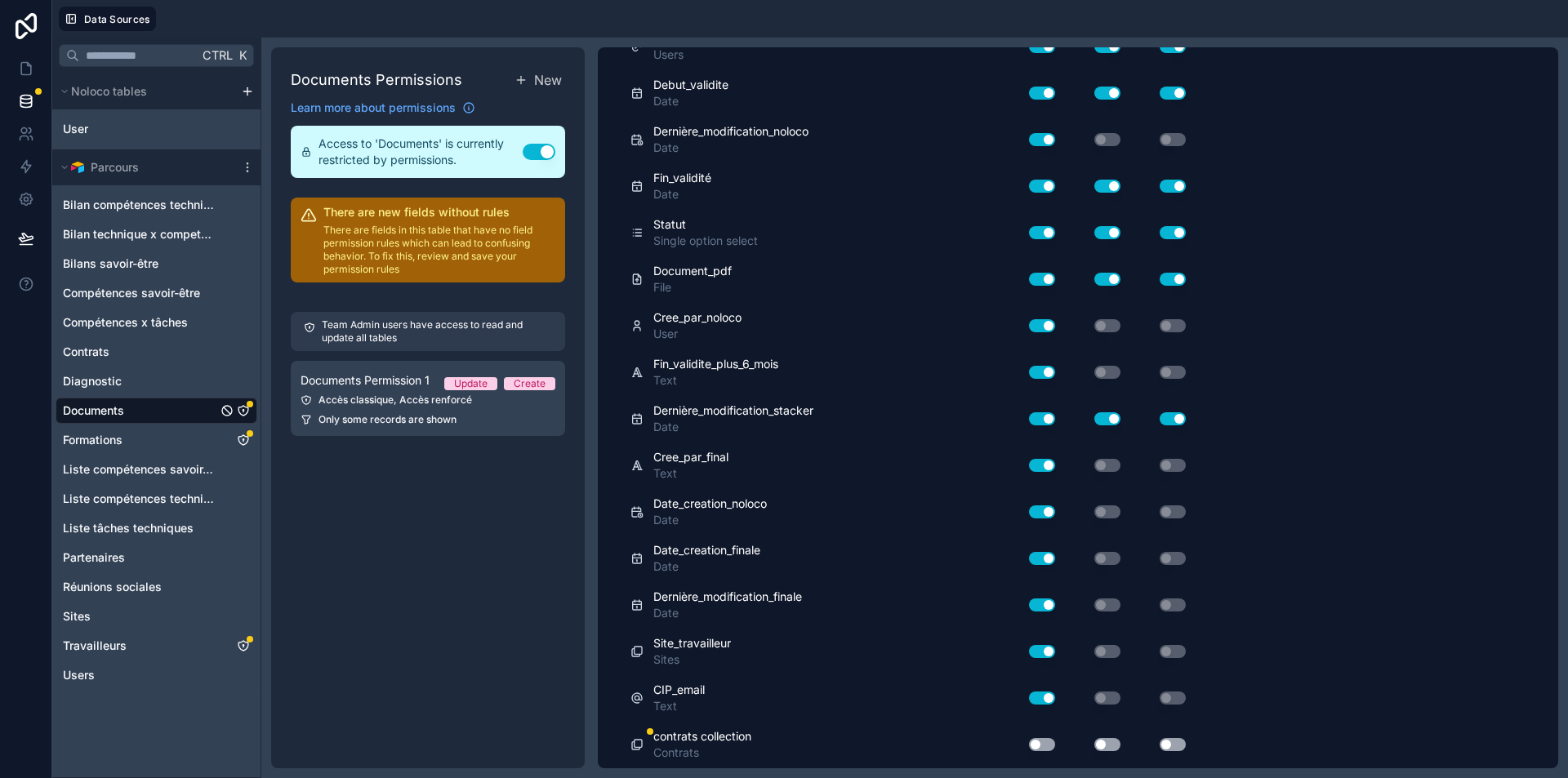
click at [1049, 744] on button "Use setting" at bounding box center [1042, 744] width 26 height 13
click at [1100, 747] on button "Use setting" at bounding box center [1107, 744] width 26 height 13
click at [1174, 744] on button "Use setting" at bounding box center [1173, 744] width 26 height 13
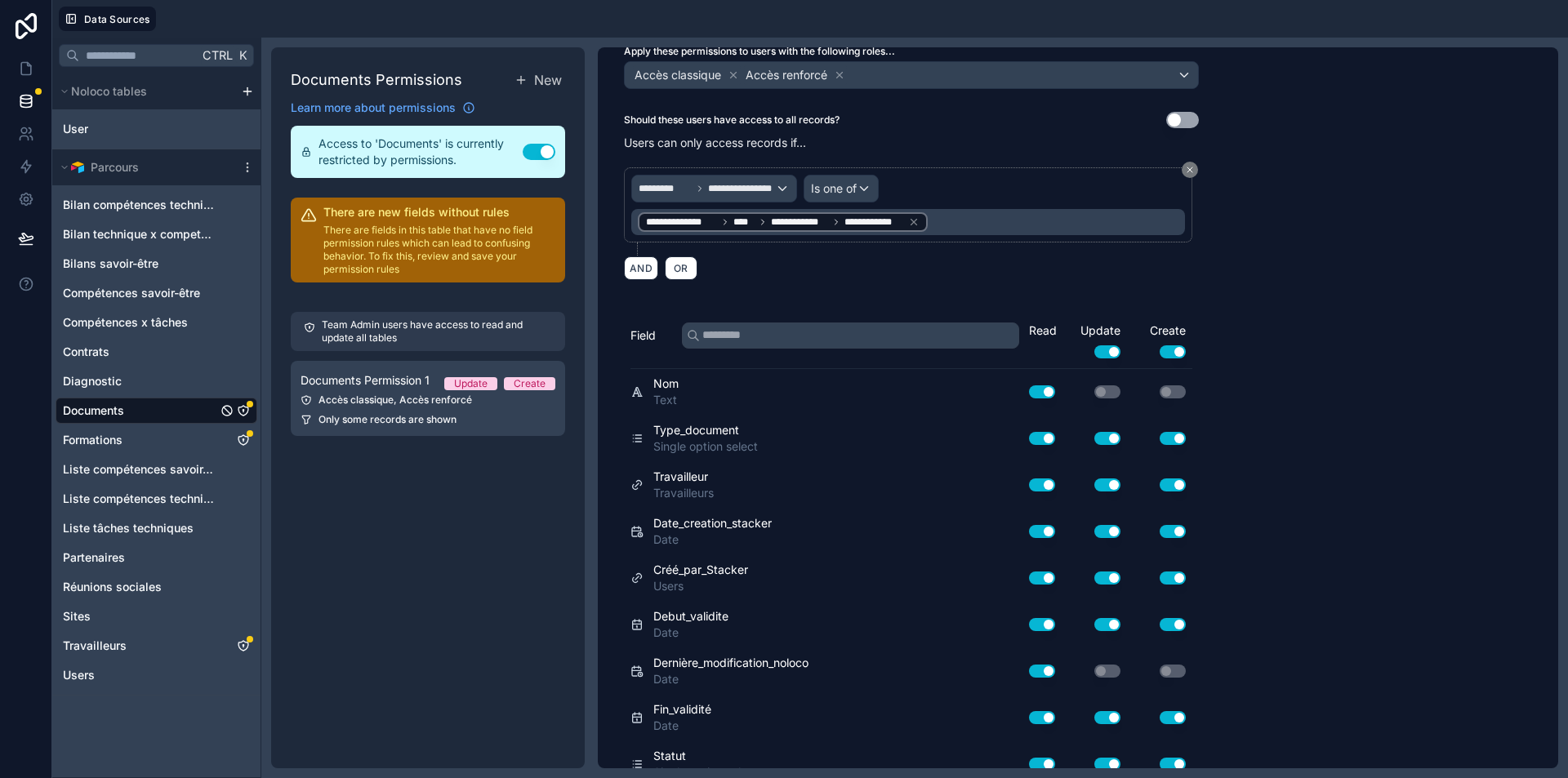
scroll to position [0, 0]
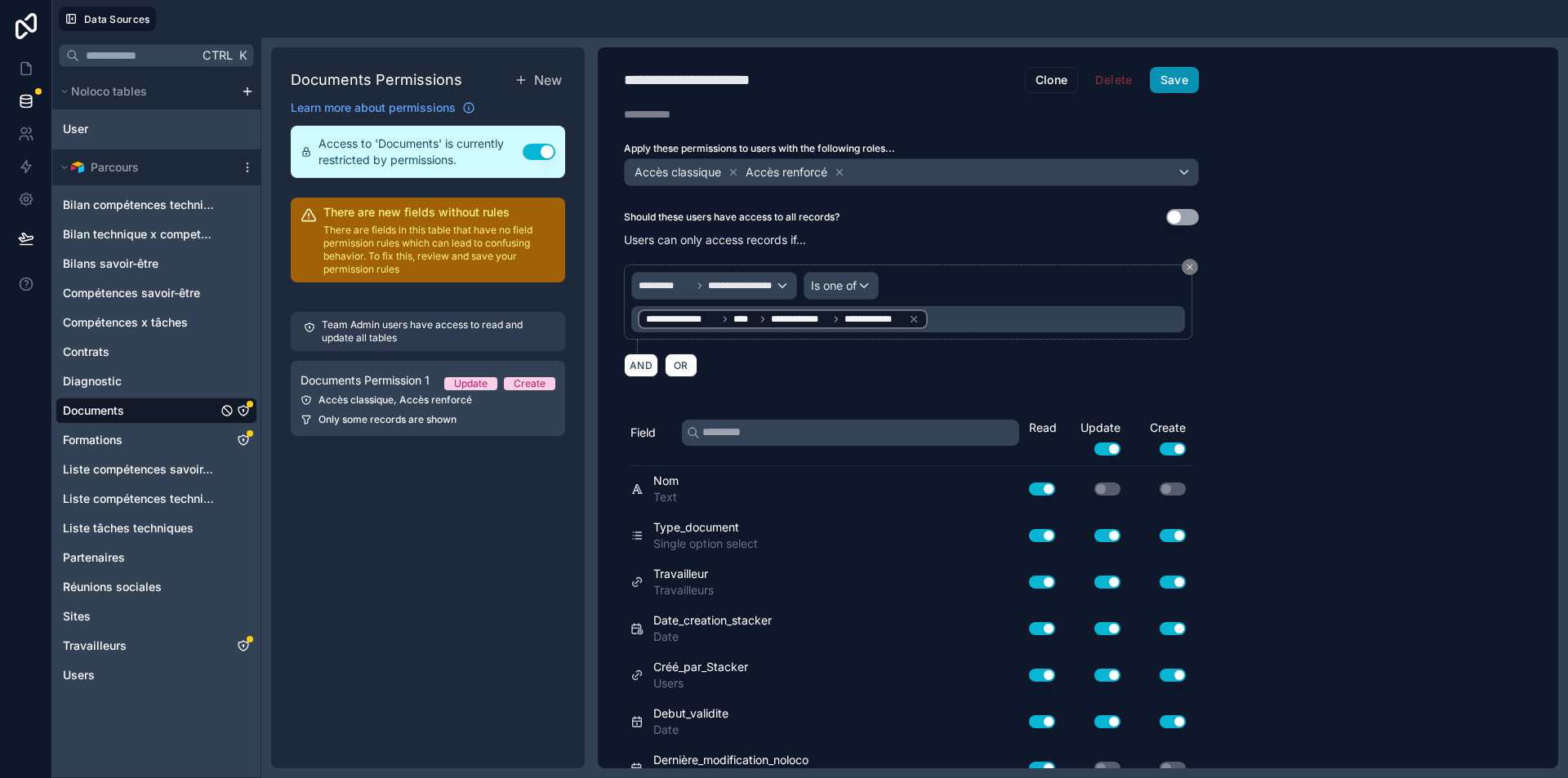
click at [1178, 74] on button "Save" at bounding box center [1174, 80] width 49 height 26
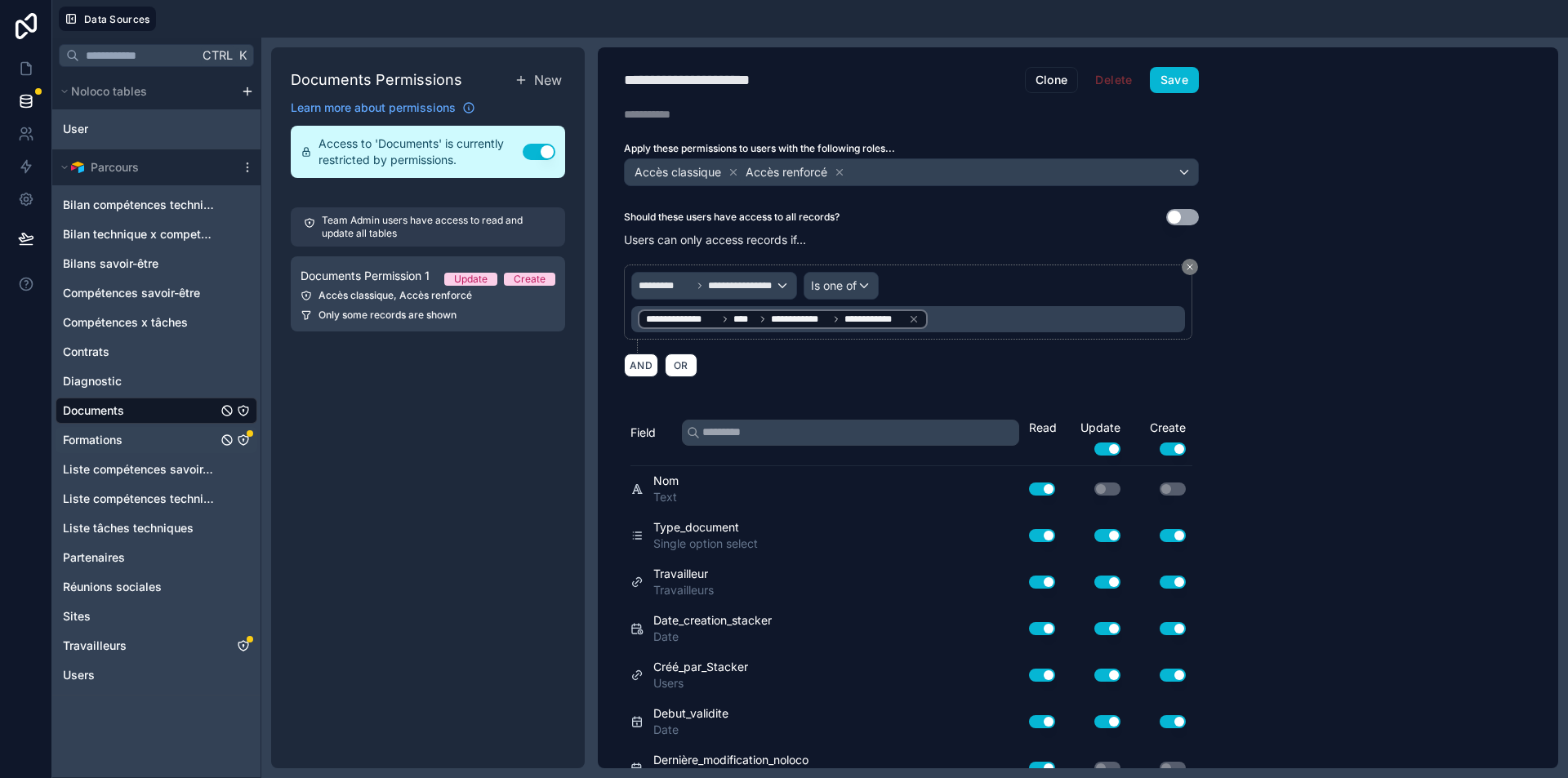
click at [165, 452] on link "Formations" at bounding box center [156, 440] width 202 height 26
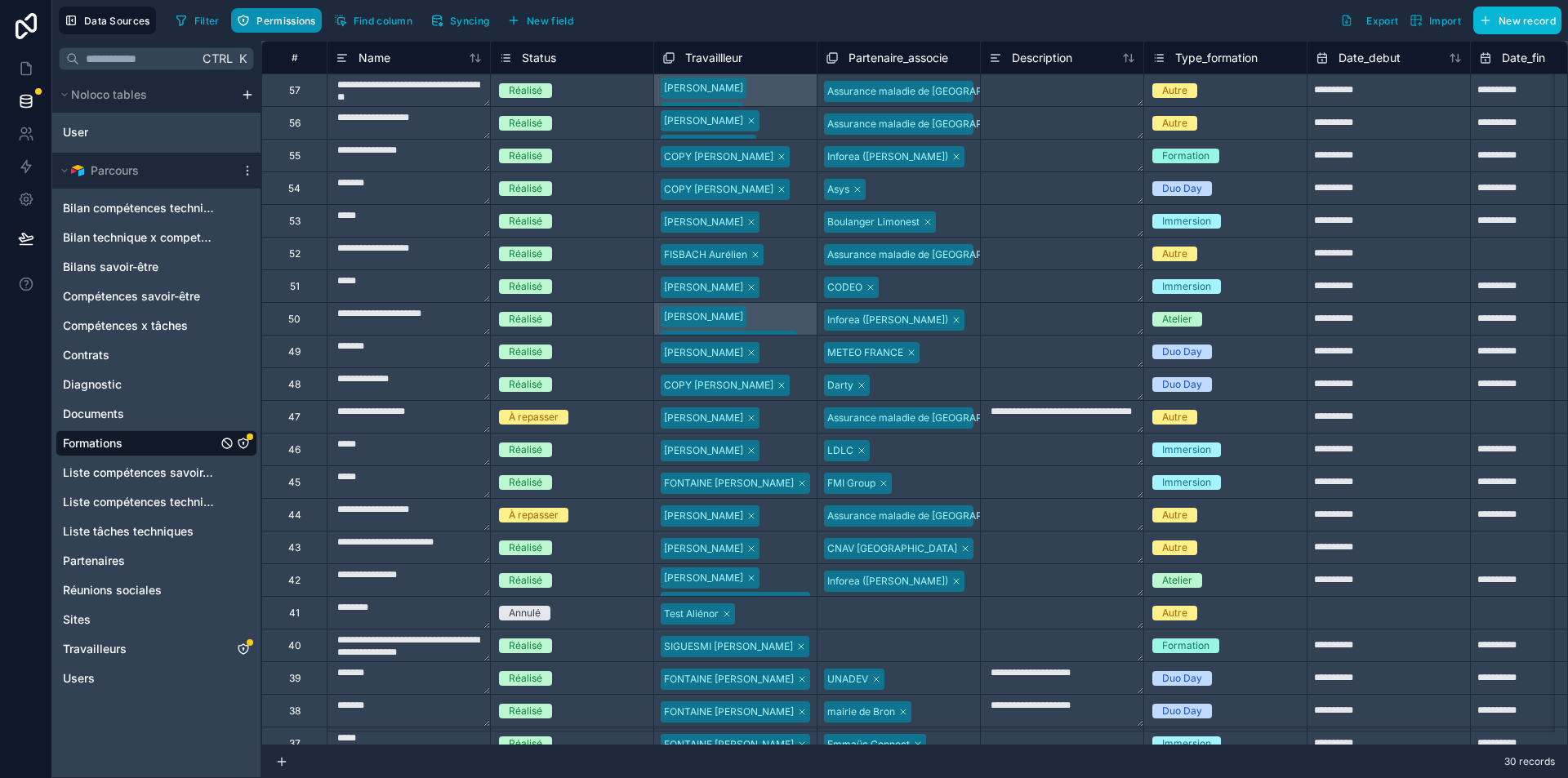
click at [284, 22] on span "Permissions" at bounding box center [286, 21] width 59 height 12
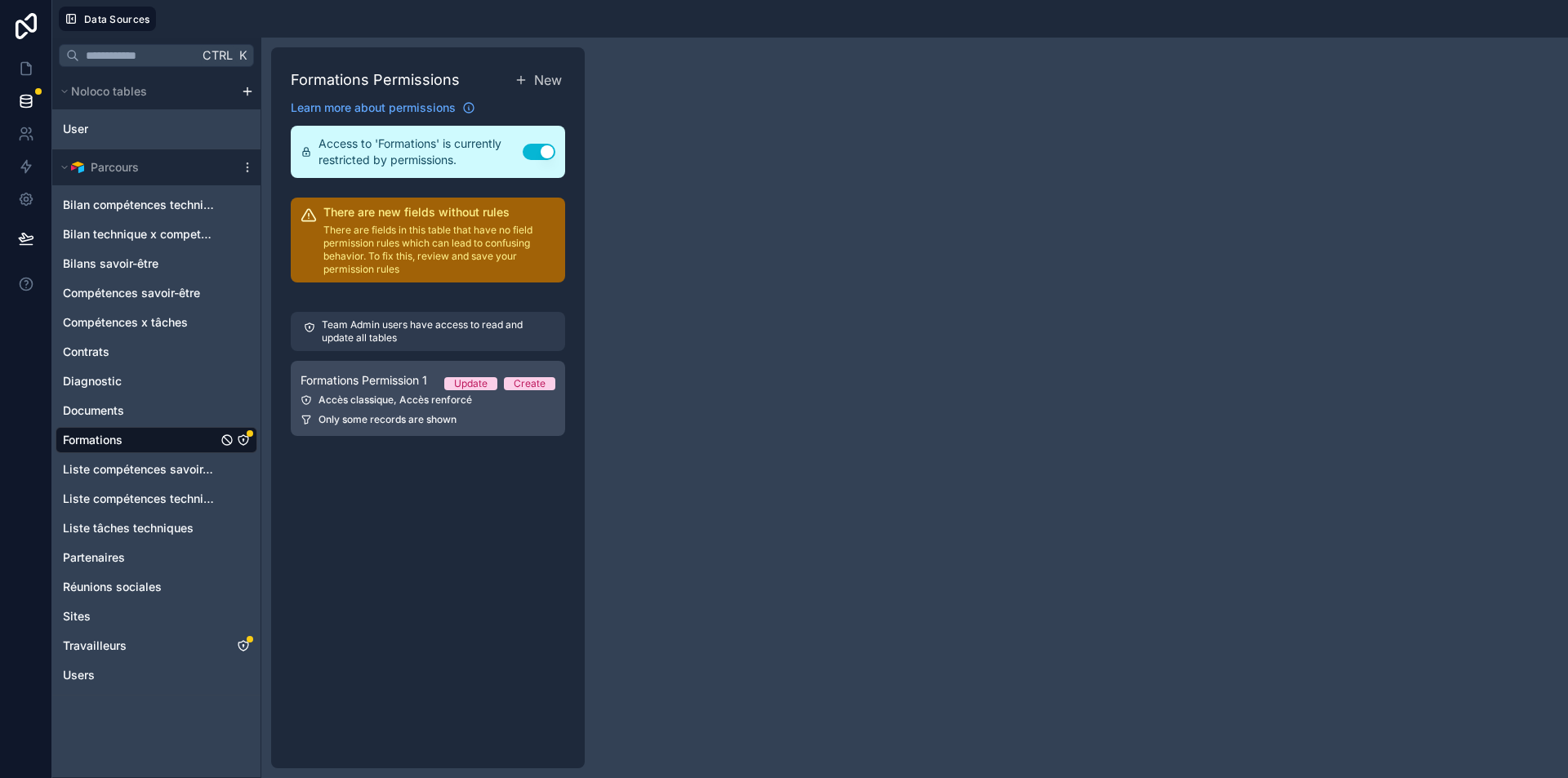
click at [393, 415] on span "Only some records are shown" at bounding box center [388, 420] width 138 height 13
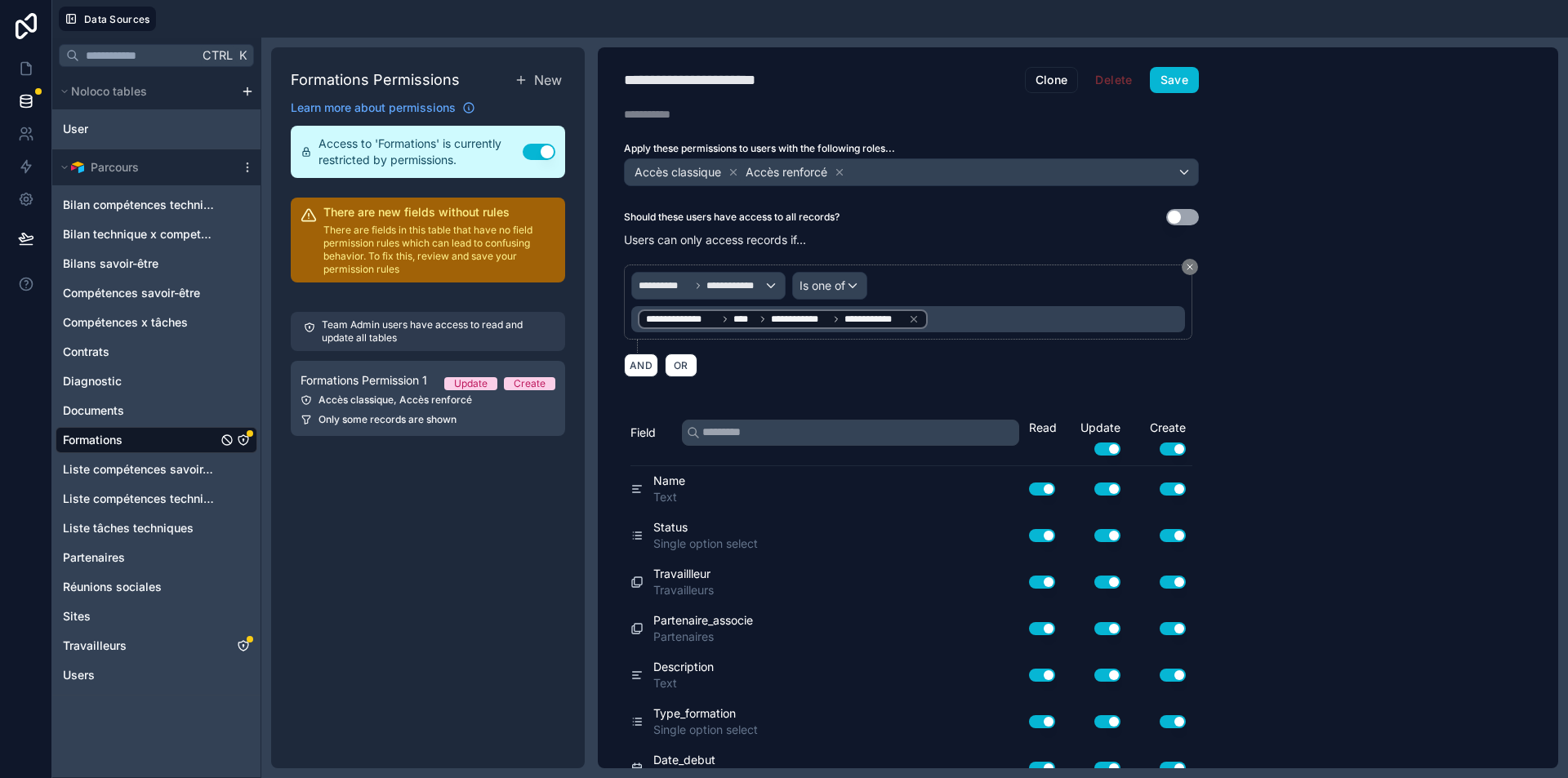
scroll to position [443, 0]
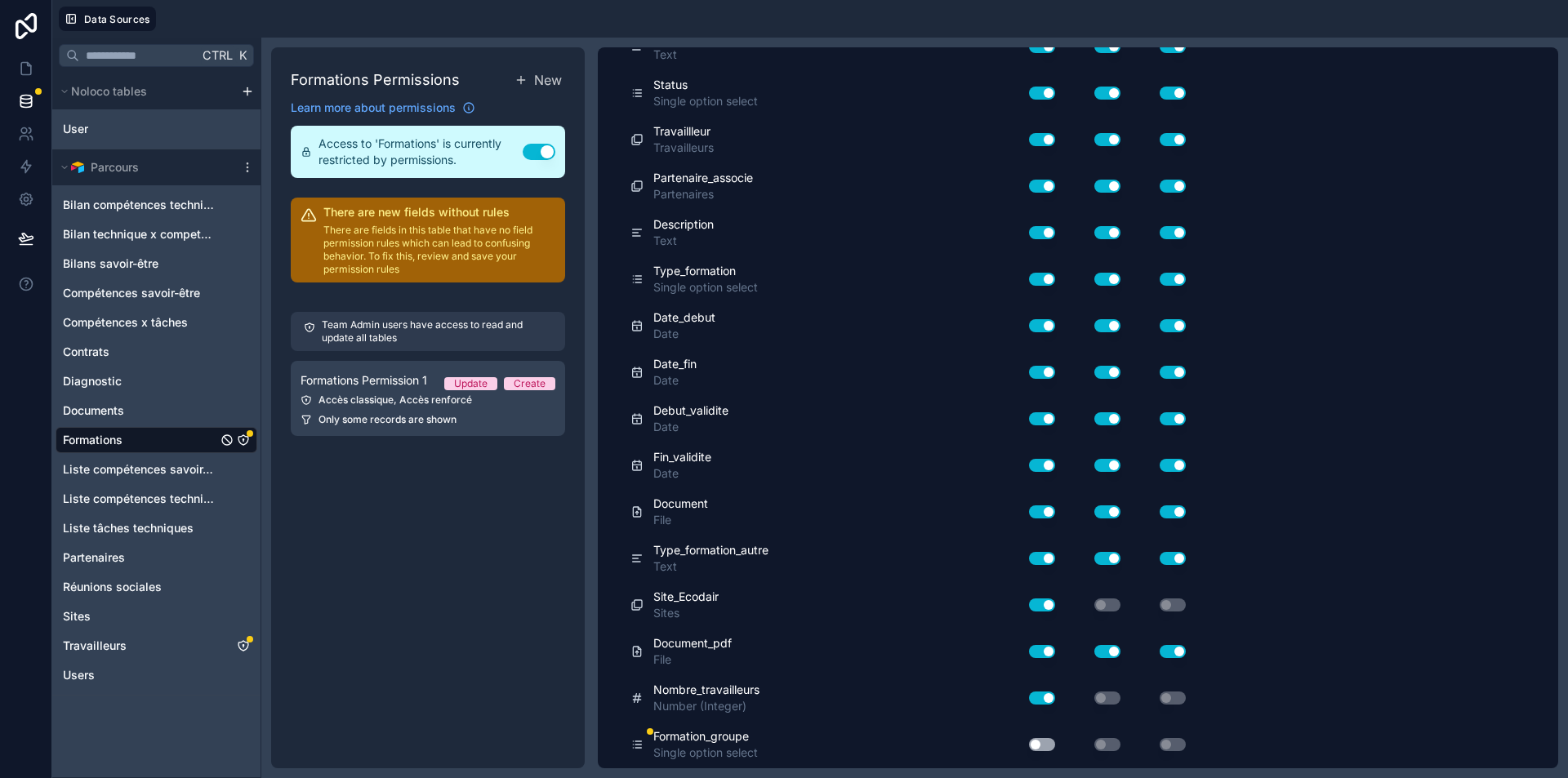
click at [1047, 744] on button "Use setting" at bounding box center [1042, 744] width 26 height 13
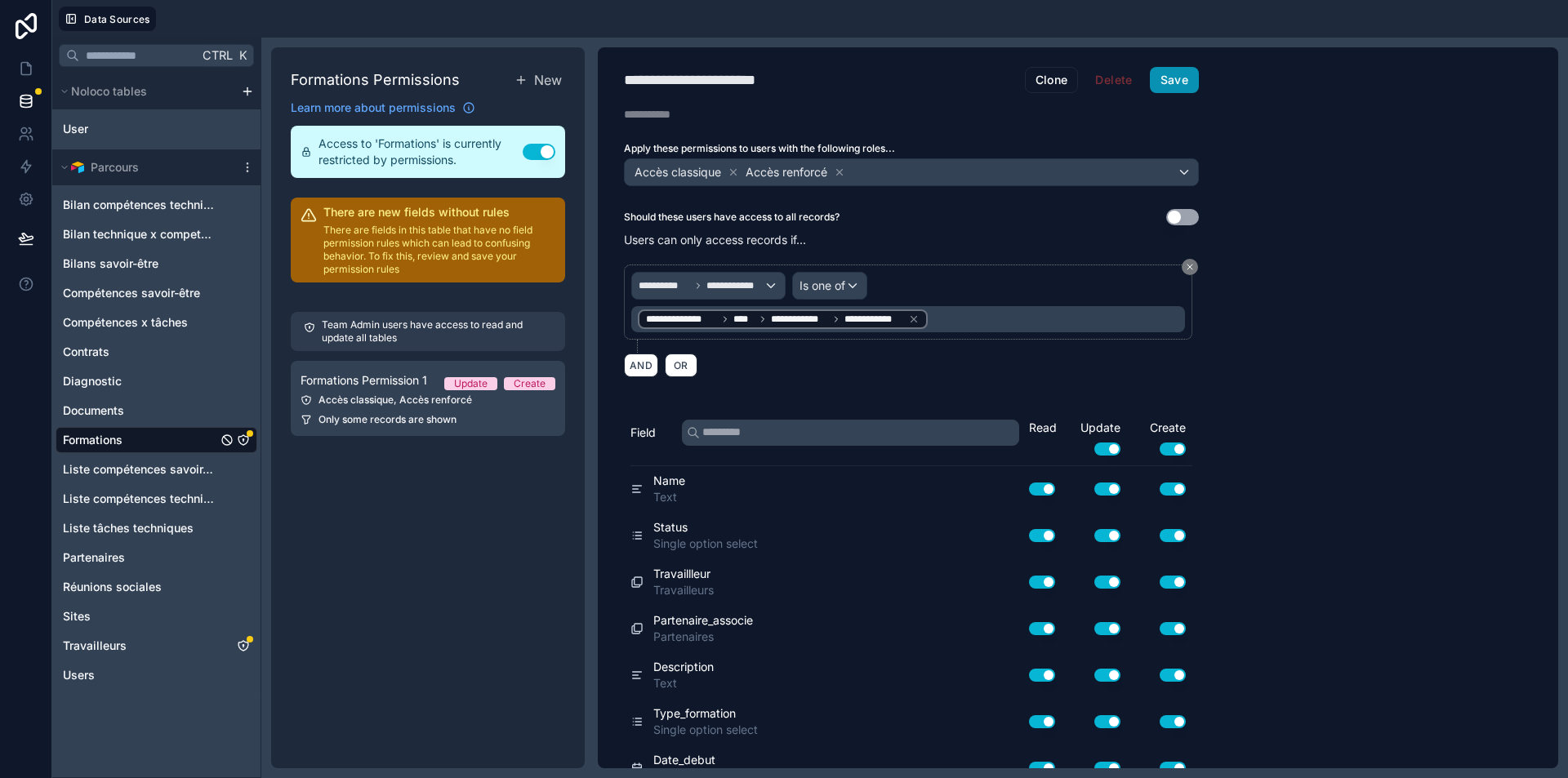
click at [1173, 81] on button "Save" at bounding box center [1174, 80] width 49 height 26
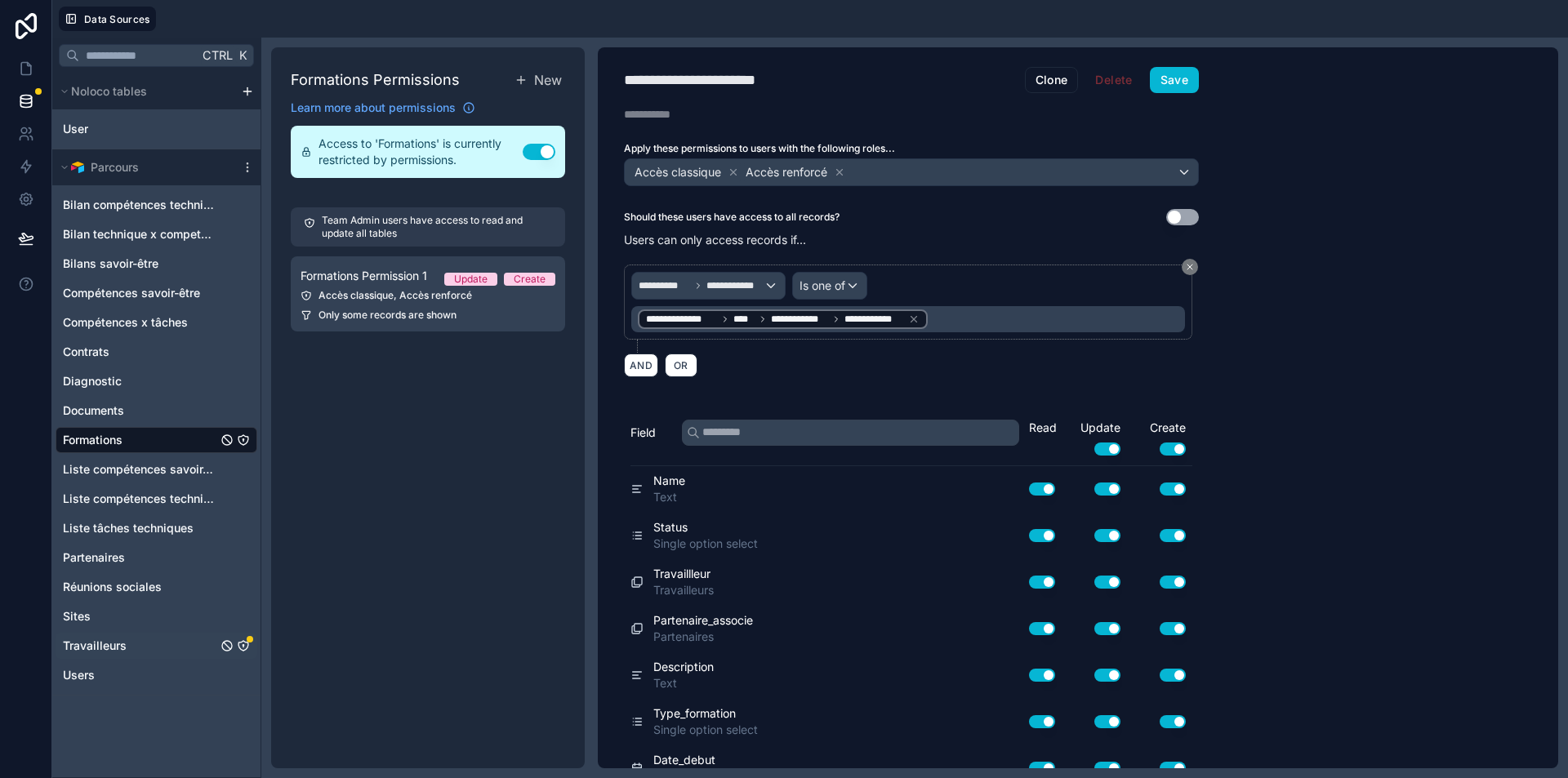
click at [152, 644] on link "Travailleurs" at bounding box center [156, 646] width 202 height 26
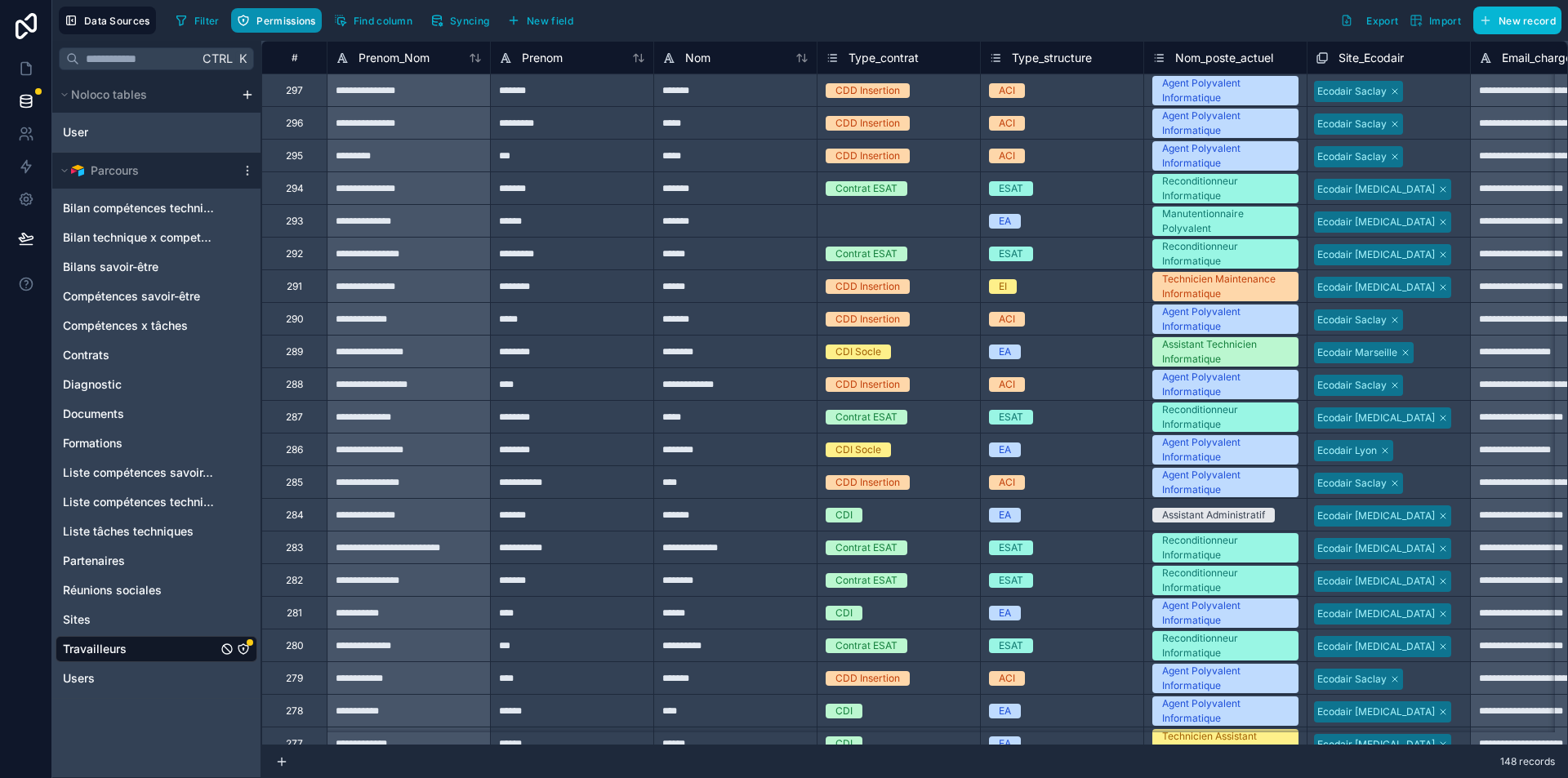
click at [276, 16] on span "Permissions" at bounding box center [286, 21] width 59 height 12
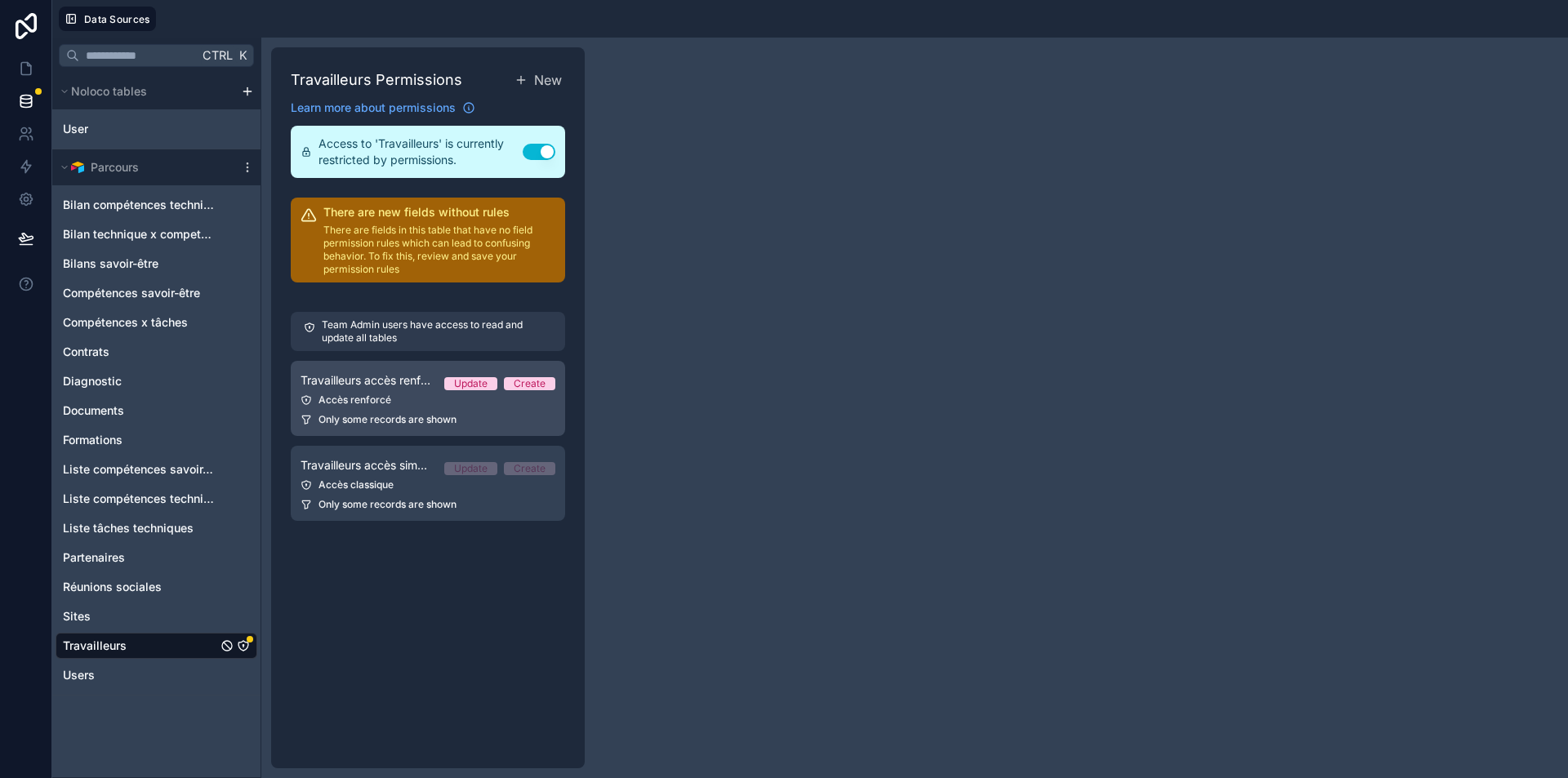
click at [411, 399] on div "Accès renforcé" at bounding box center [428, 400] width 255 height 13
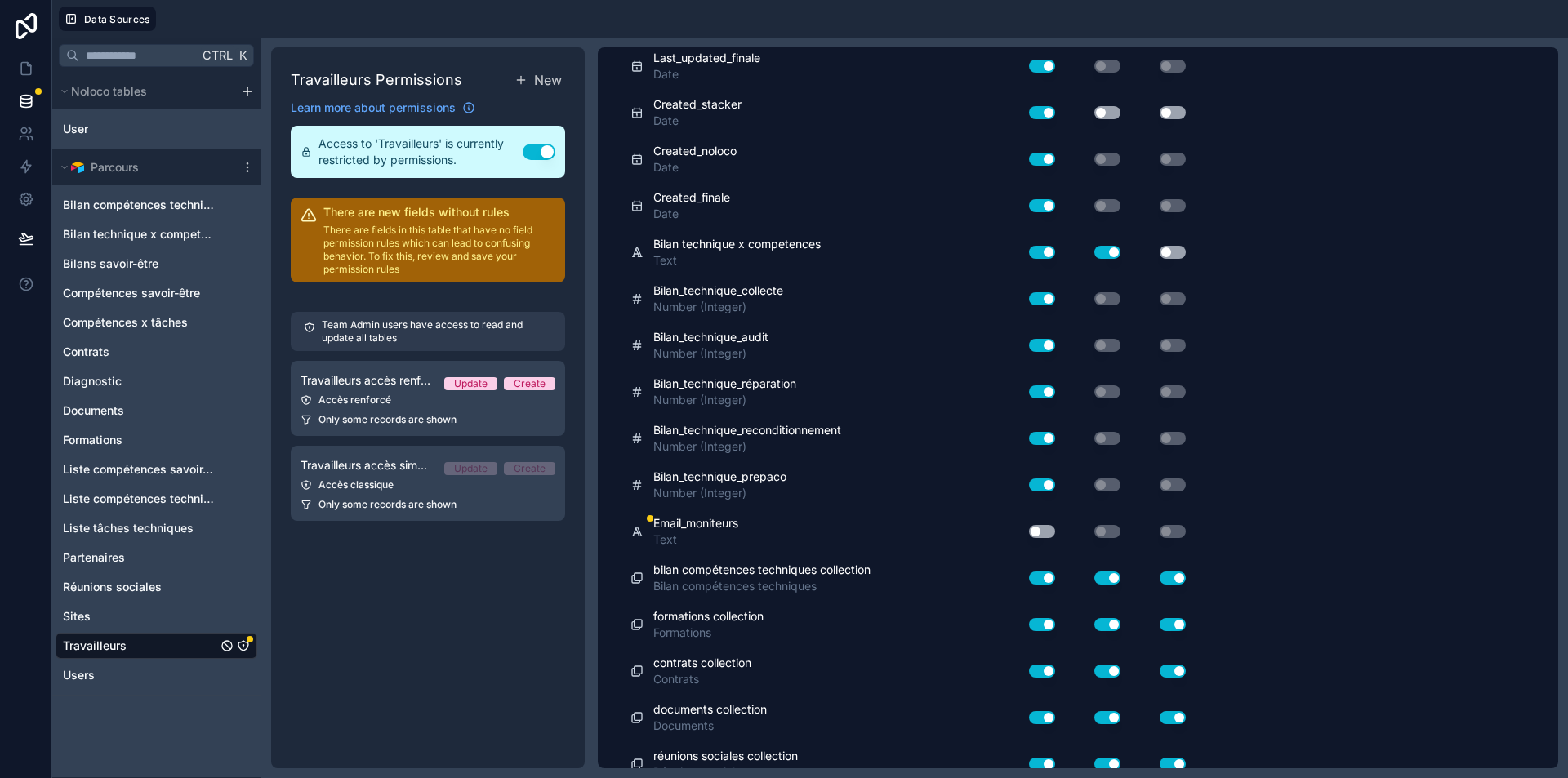
scroll to position [5005, 0]
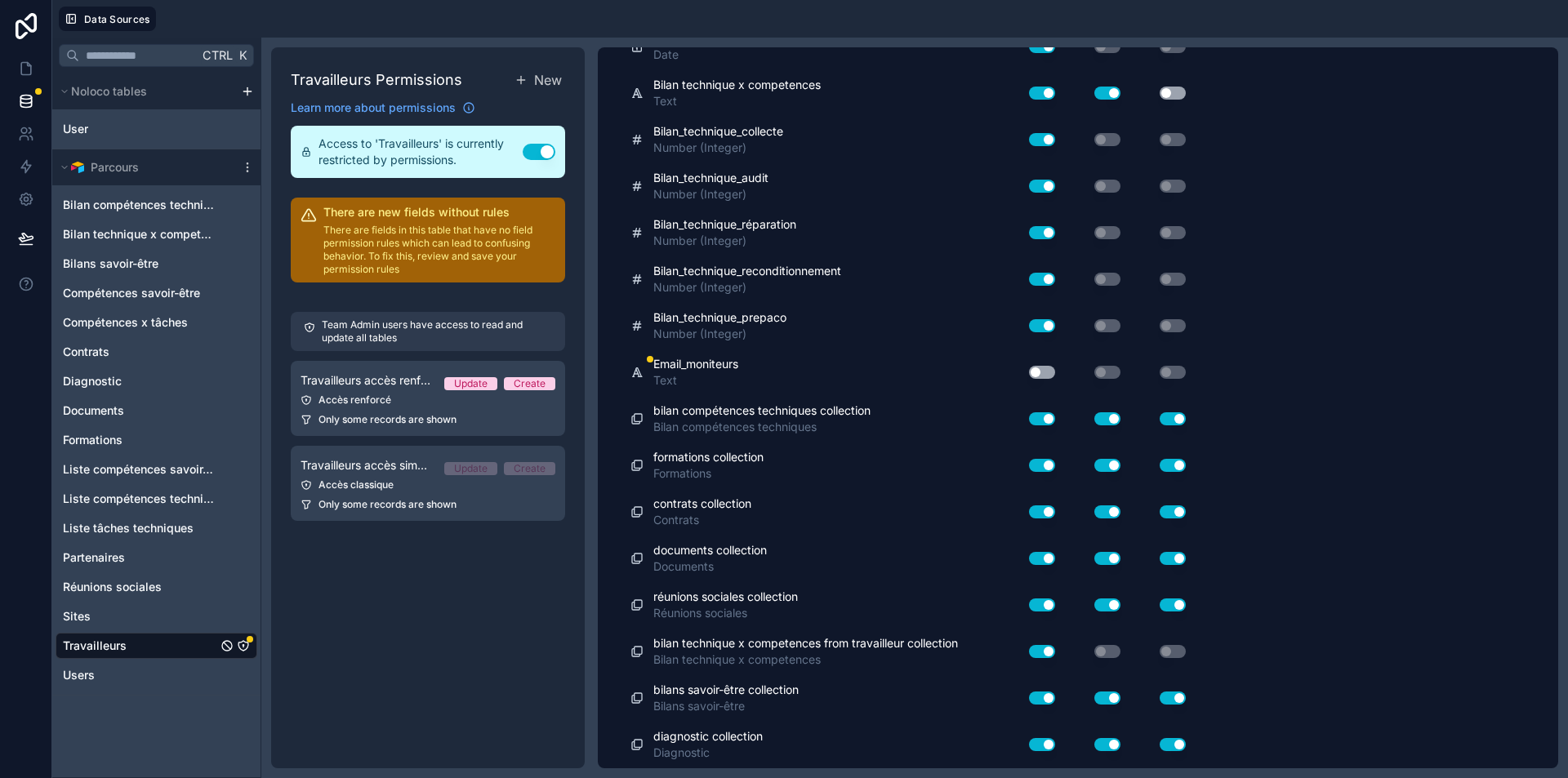
click at [1044, 376] on button "Use setting" at bounding box center [1042, 372] width 26 height 13
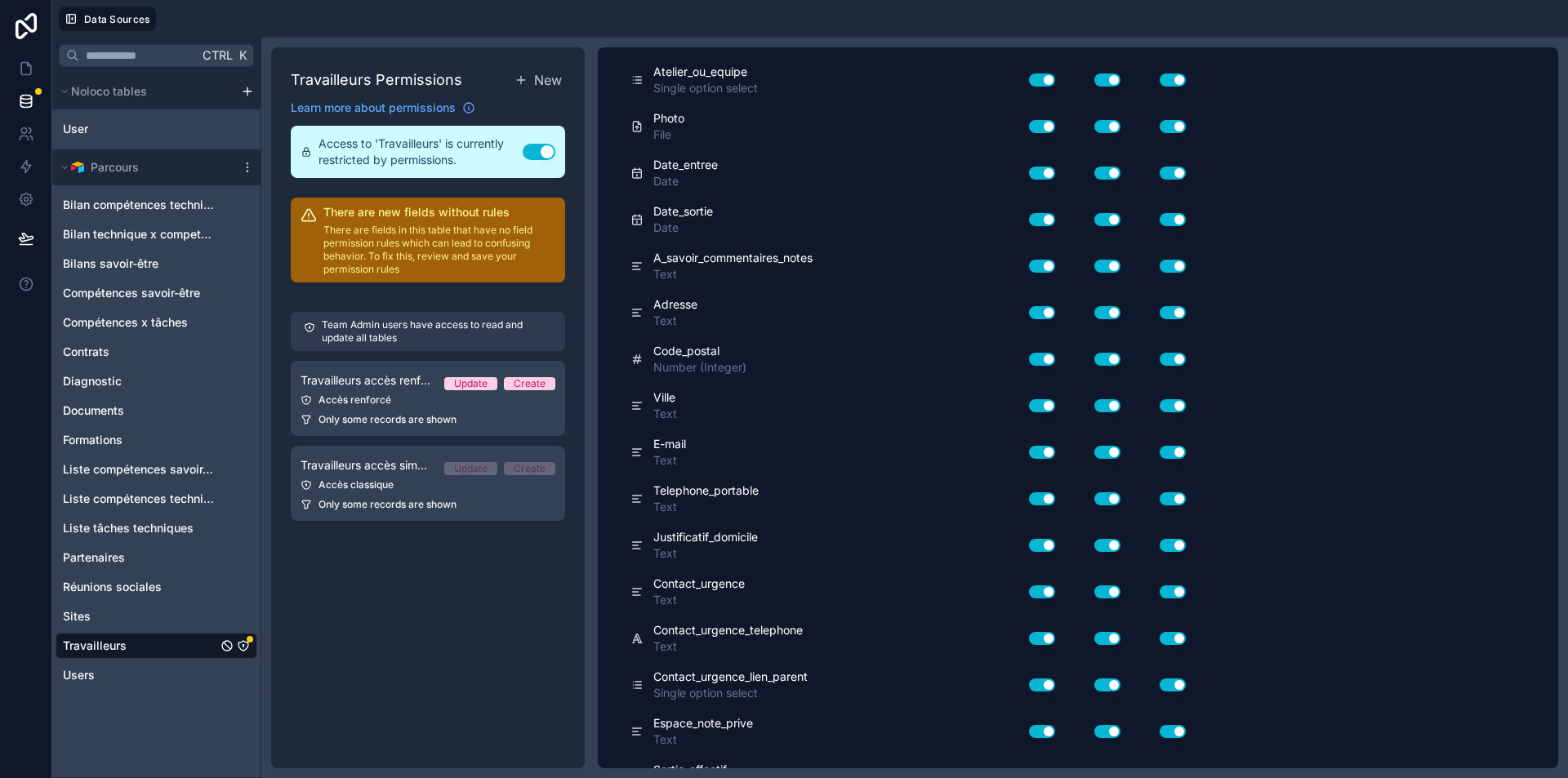
scroll to position [0, 0]
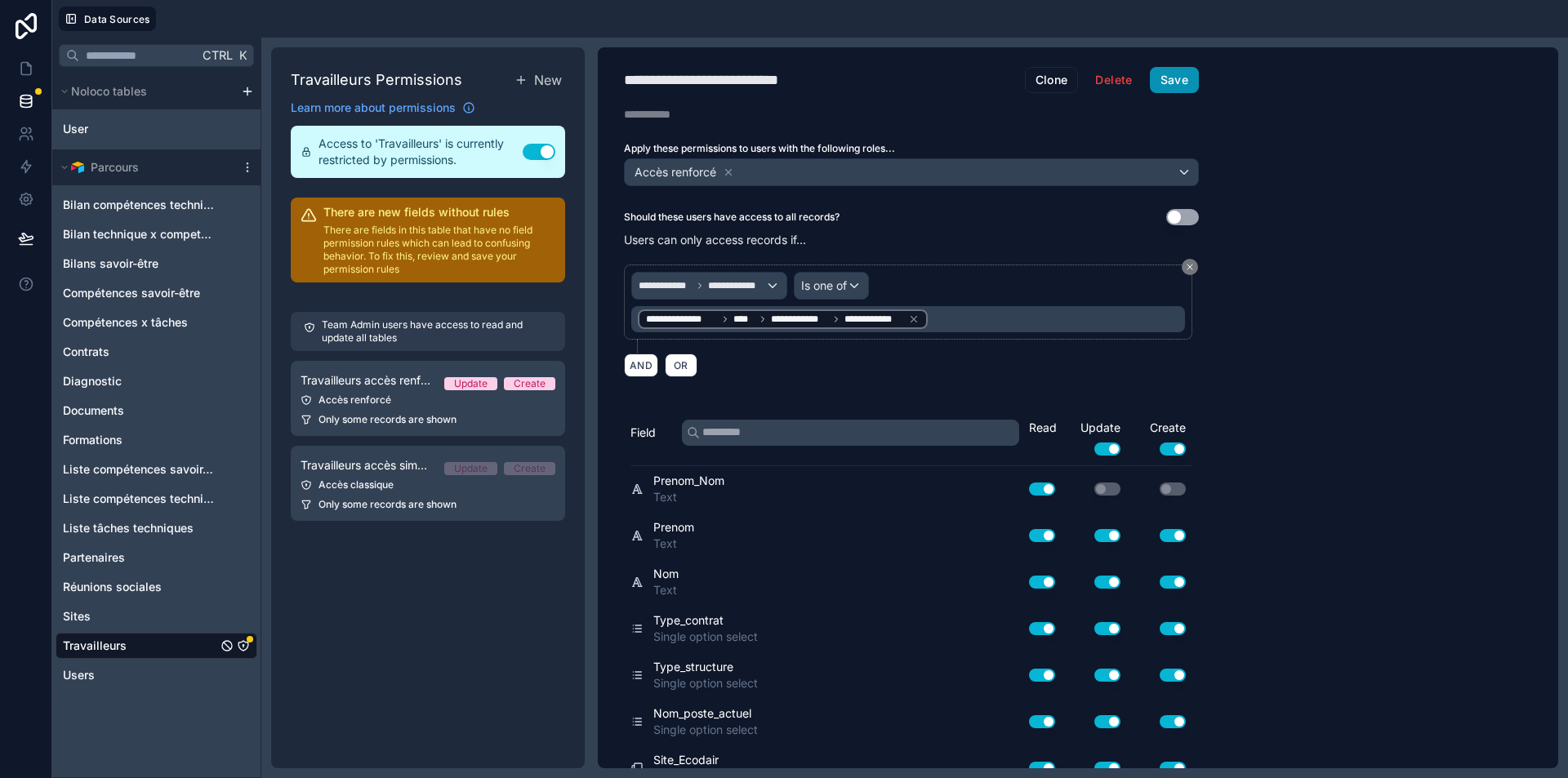
click at [1182, 89] on button "Save" at bounding box center [1174, 80] width 49 height 26
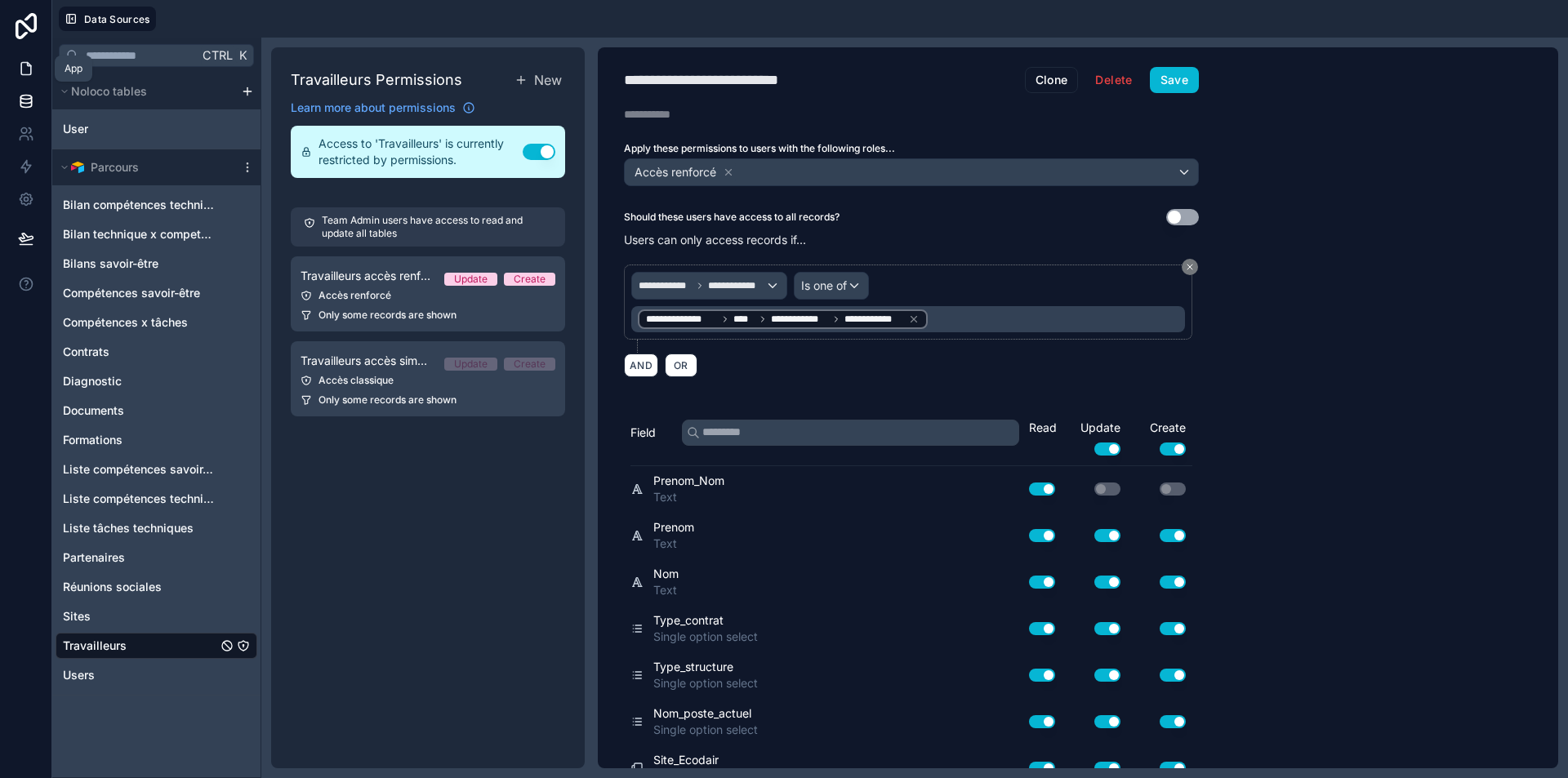
click at [22, 71] on icon at bounding box center [26, 68] width 16 height 16
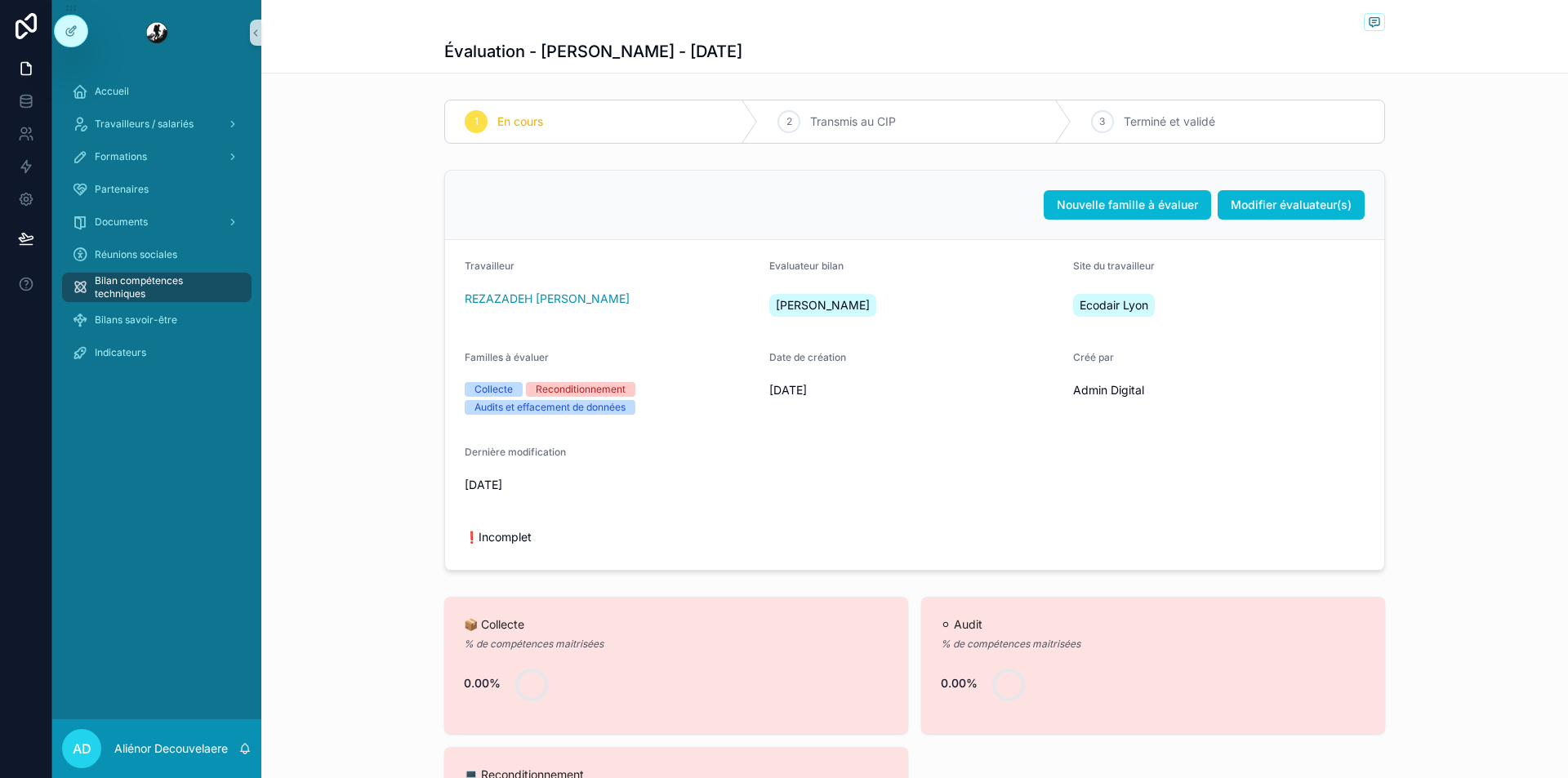
click at [165, 301] on link "Bilan compétences techniques" at bounding box center [157, 288] width 190 height 29
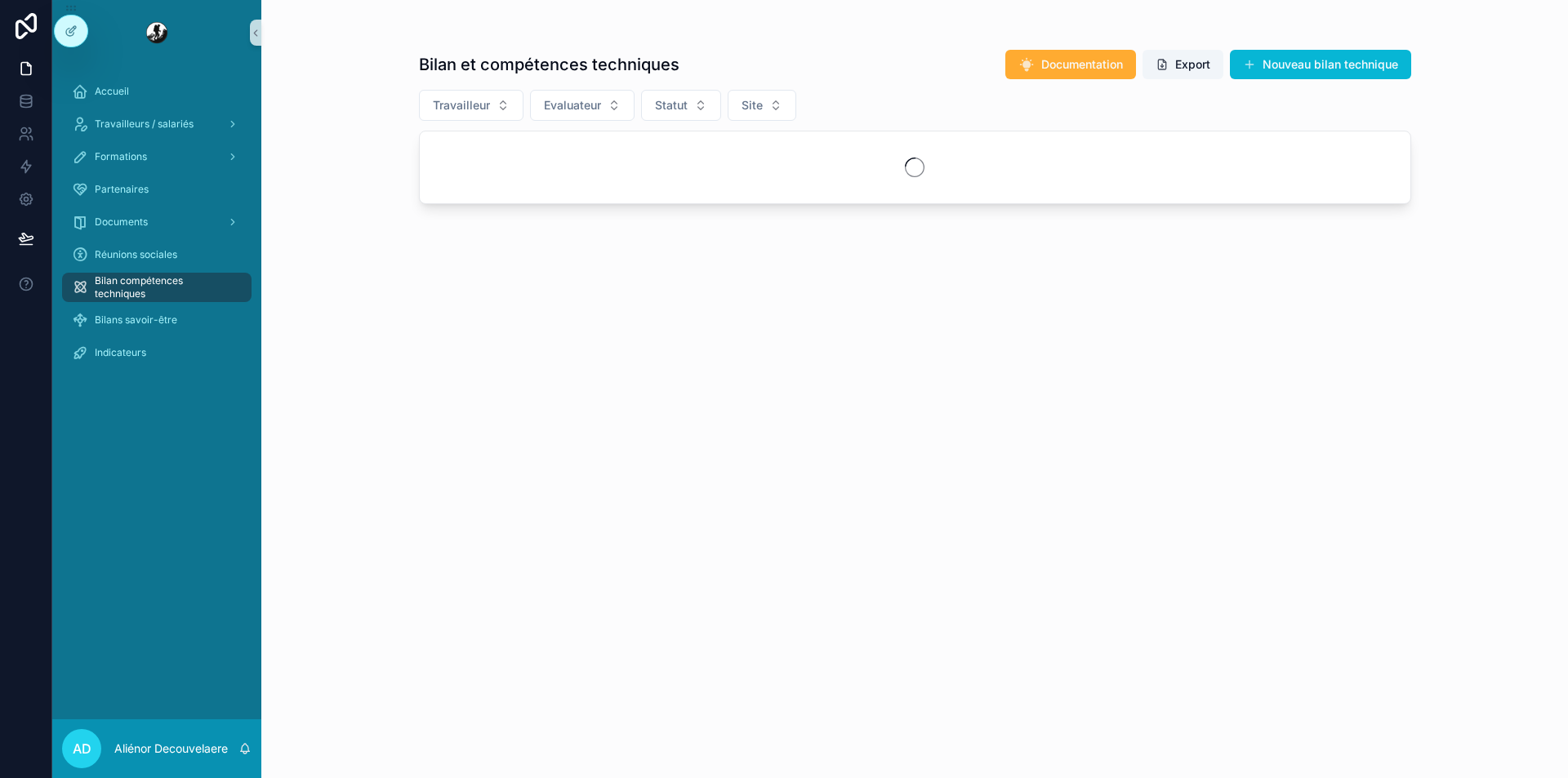
click at [172, 237] on div "Documents" at bounding box center [157, 222] width 209 height 33
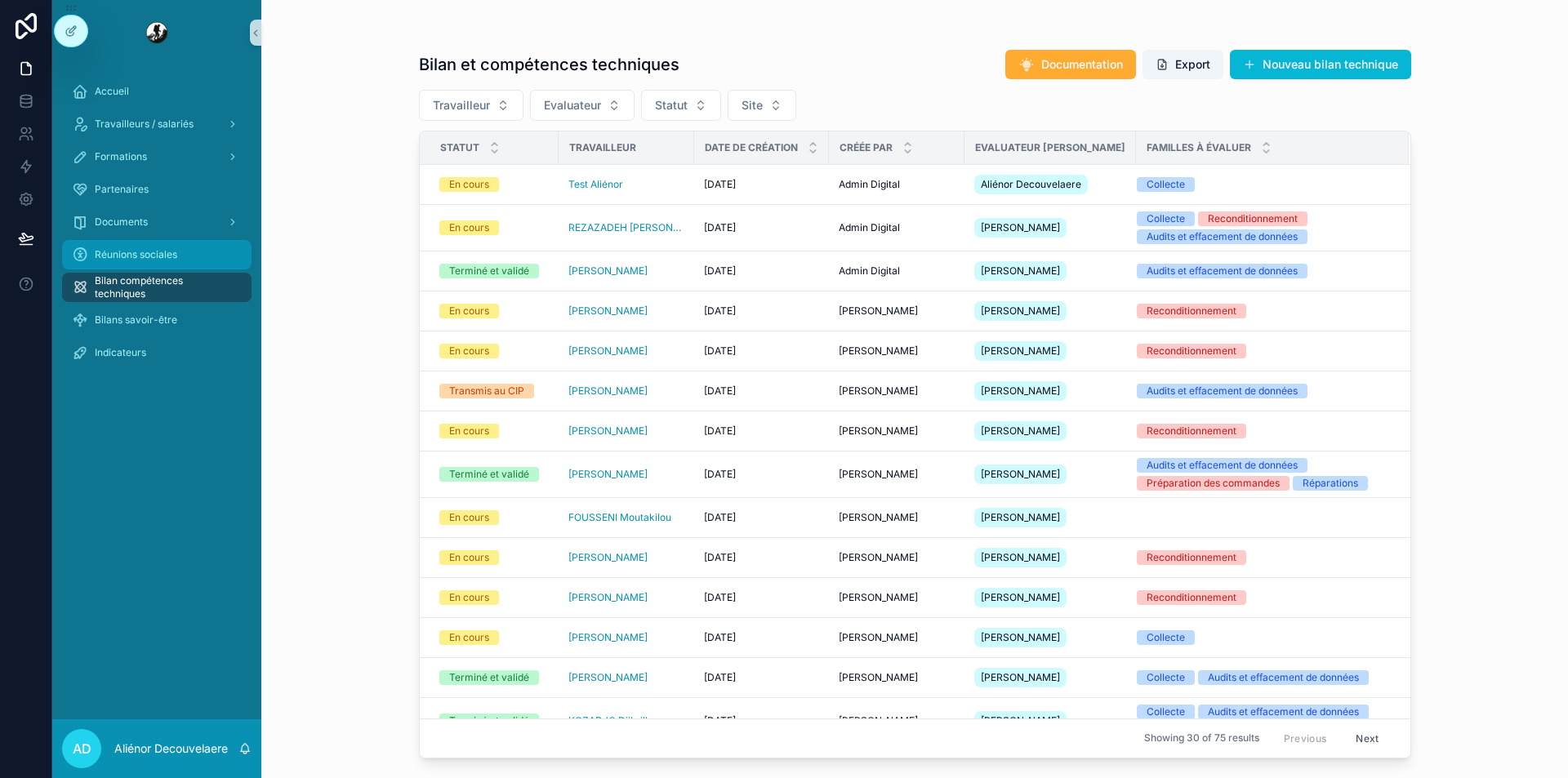
click at [152, 258] on span "Réunions sociales" at bounding box center [136, 254] width 83 height 13
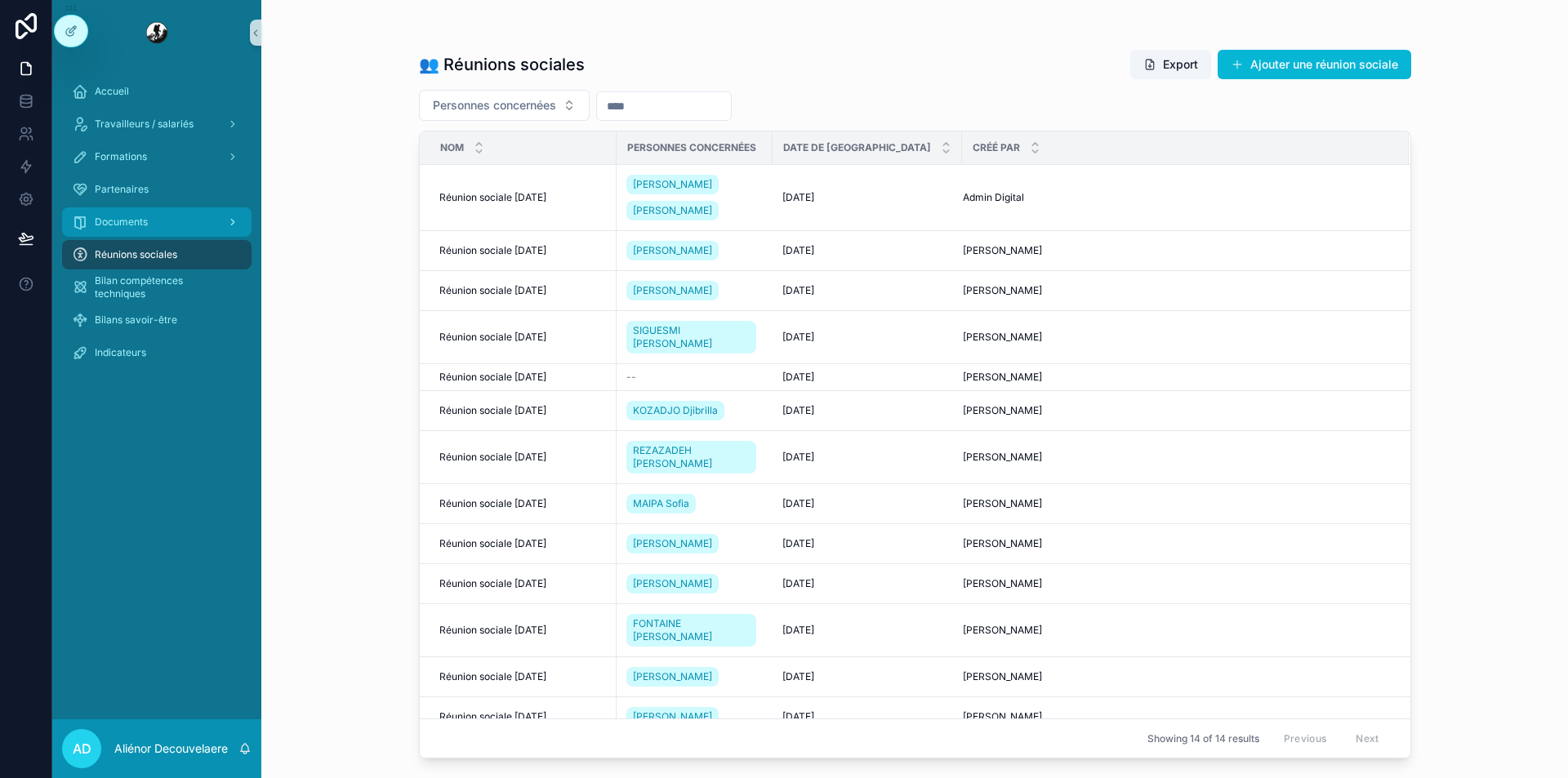
click at [136, 227] on span "Documents" at bounding box center [121, 221] width 53 height 13
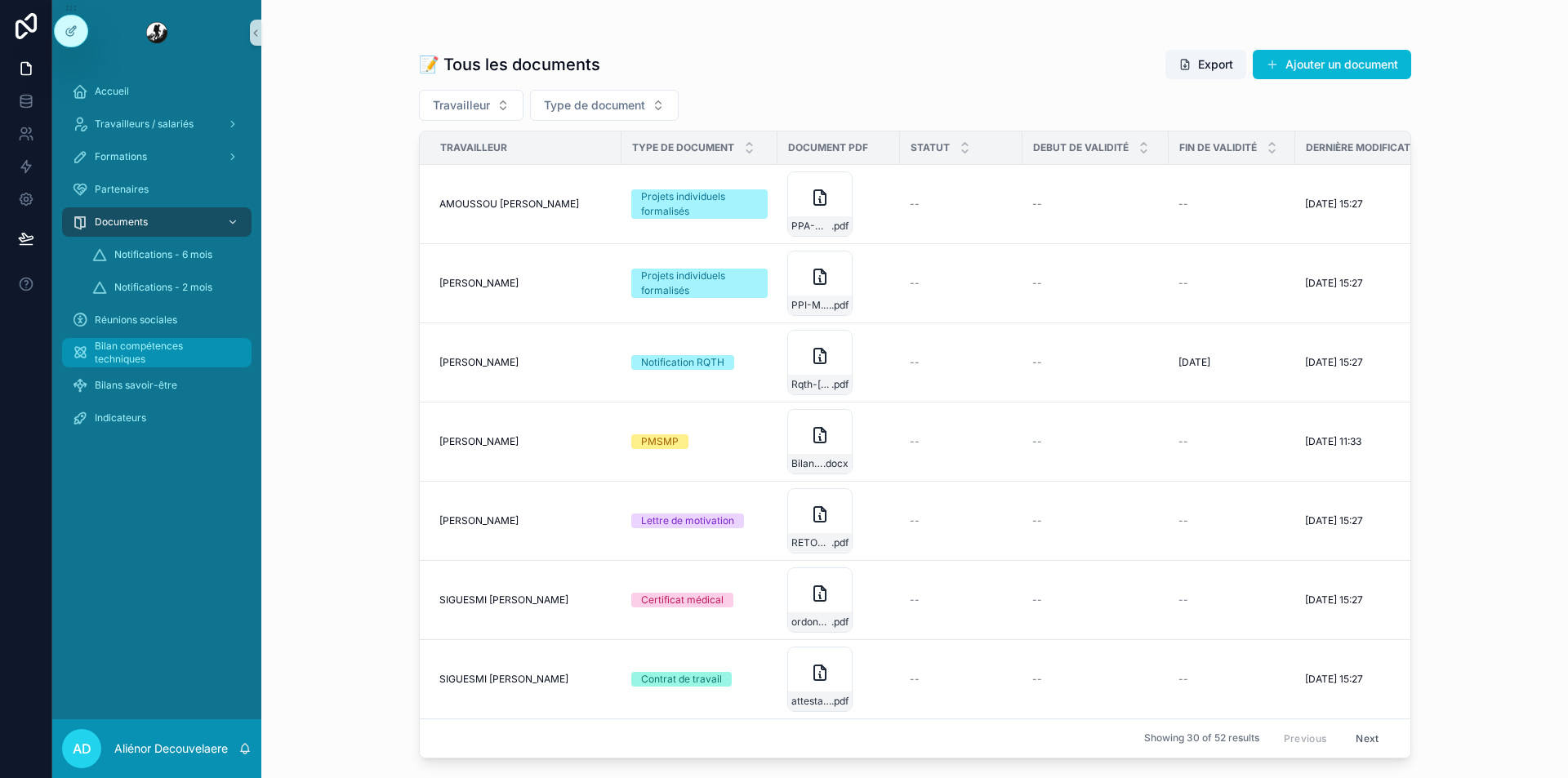
click at [126, 355] on span "Bilan compétences techniques" at bounding box center [165, 352] width 140 height 26
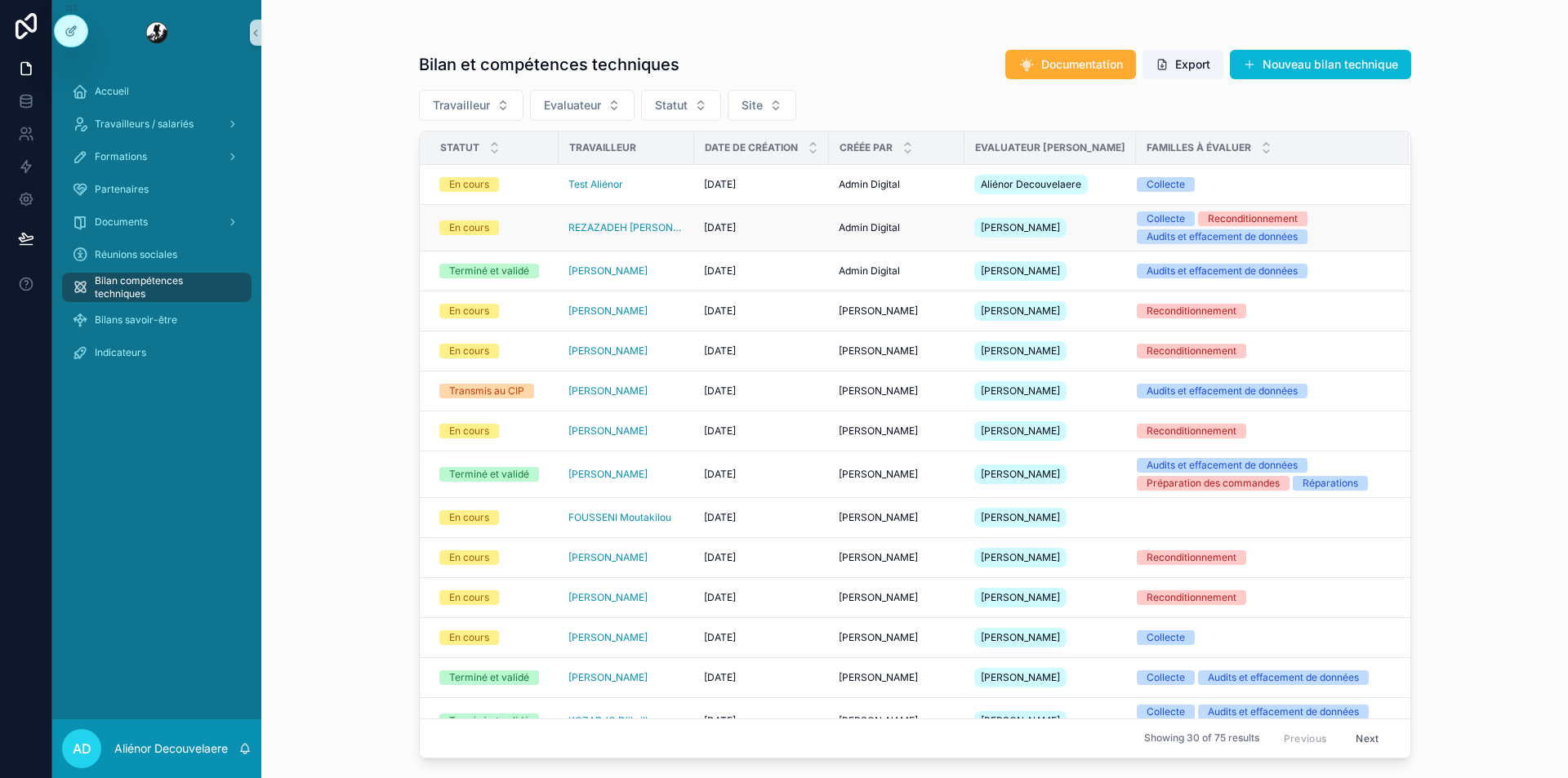
click at [793, 234] on div "[DATE] [DATE]" at bounding box center [762, 227] width 115 height 13
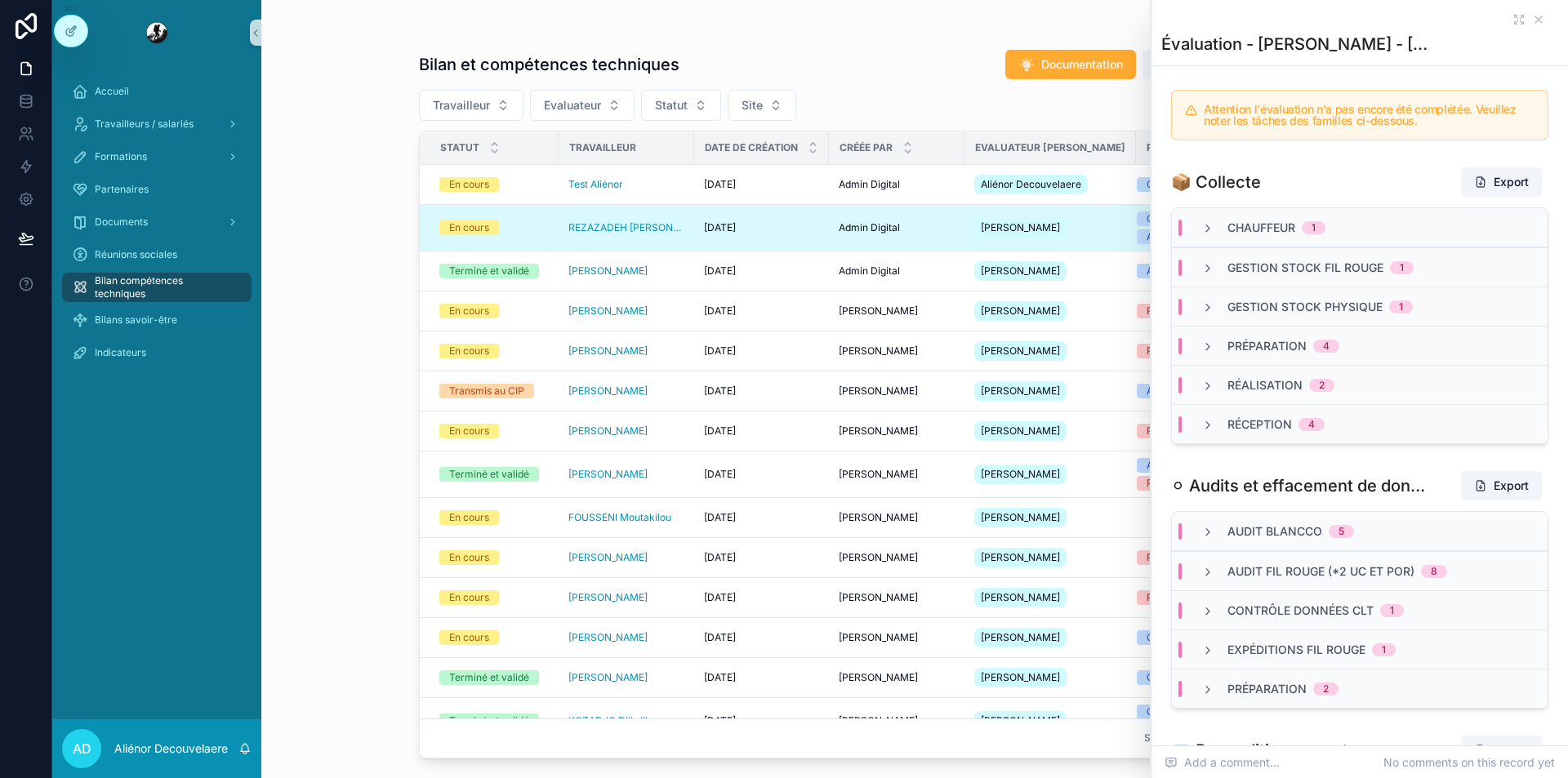
scroll to position [862, 0]
